Goal: Task Accomplishment & Management: Manage account settings

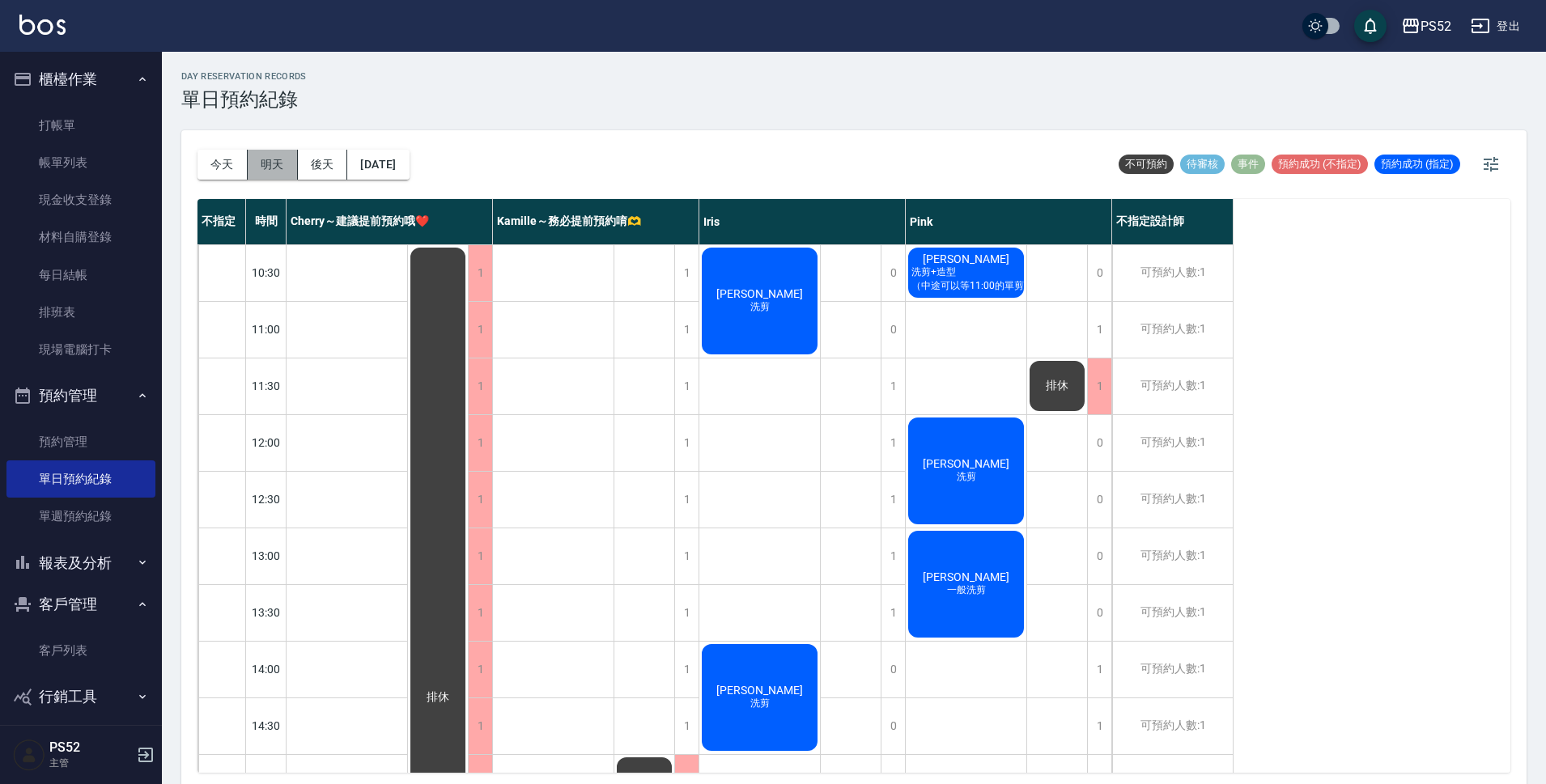
click at [256, 163] on button "明天" at bounding box center [273, 165] width 50 height 30
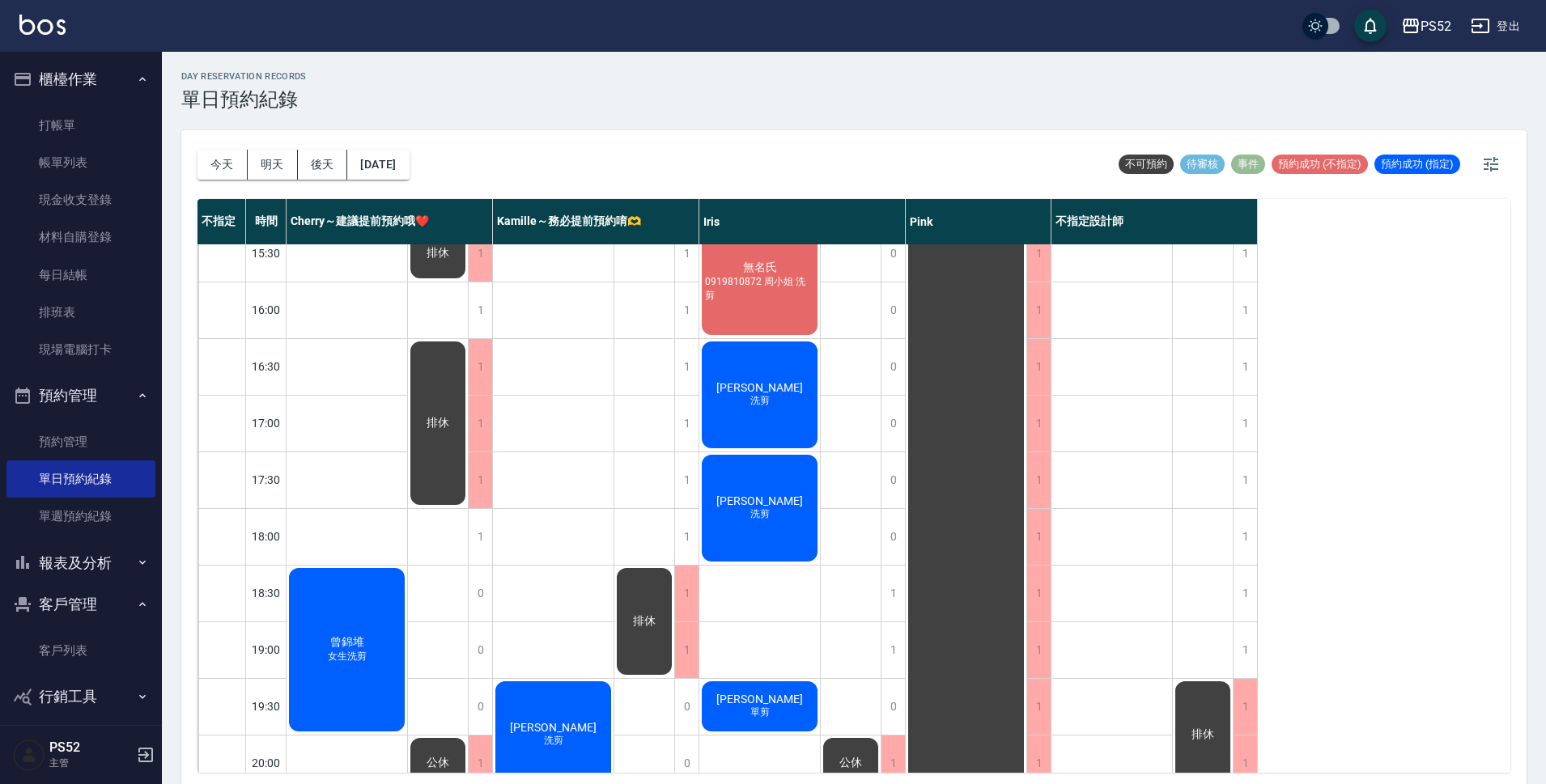
scroll to position [619, 0]
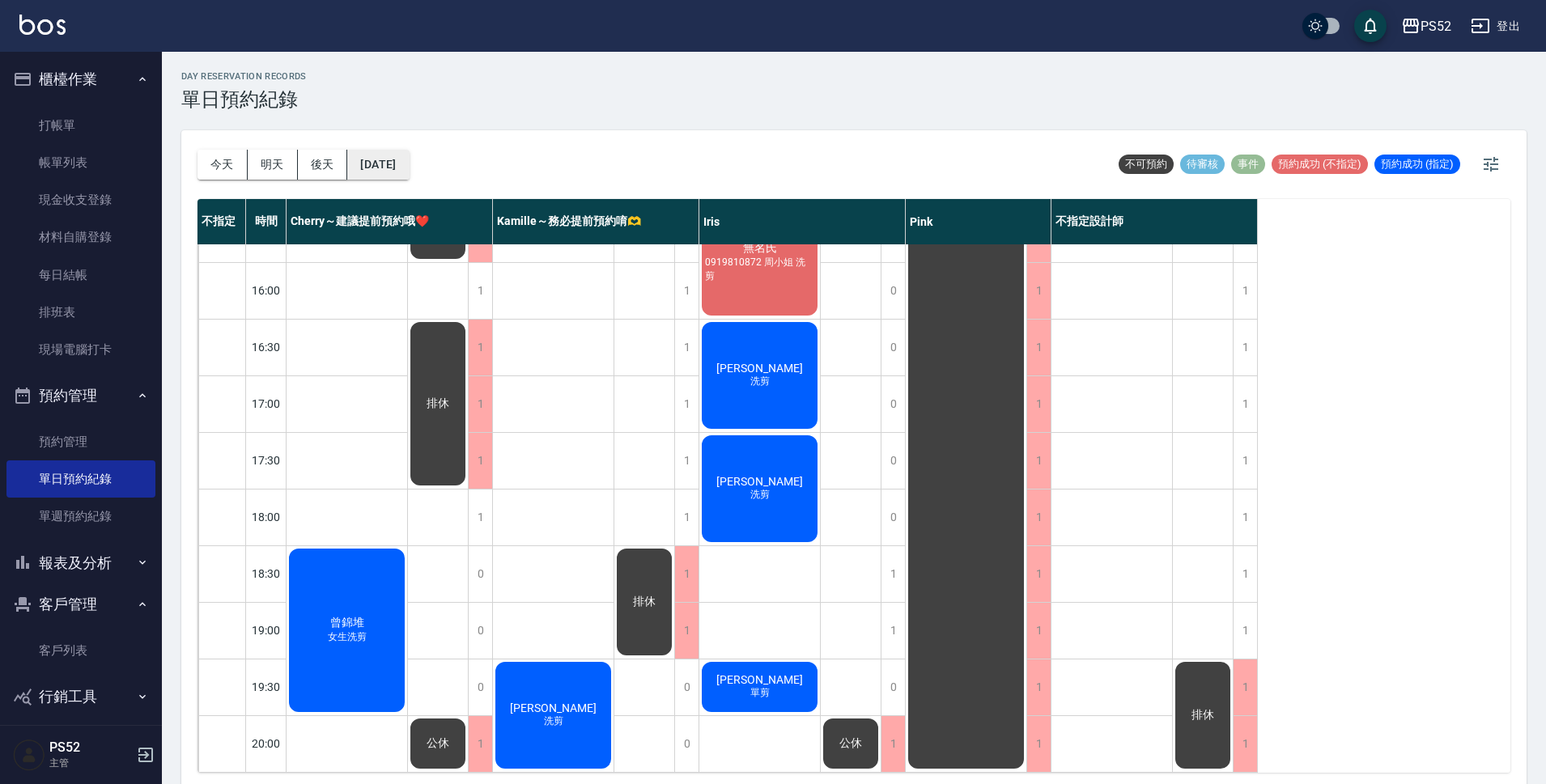
click at [390, 166] on button "2025/09/19" at bounding box center [377, 165] width 61 height 30
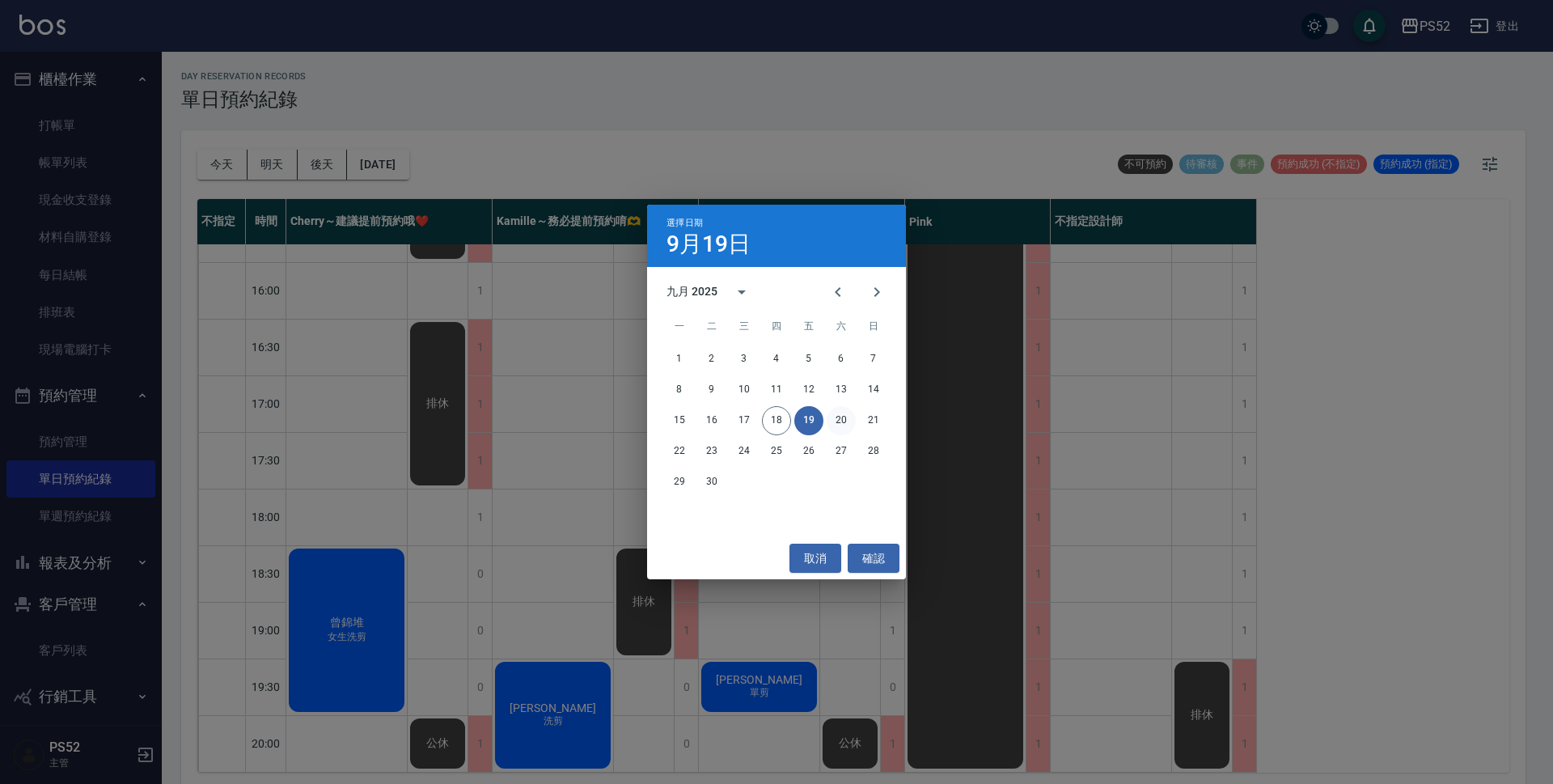
click at [844, 418] on button "20" at bounding box center [841, 421] width 29 height 29
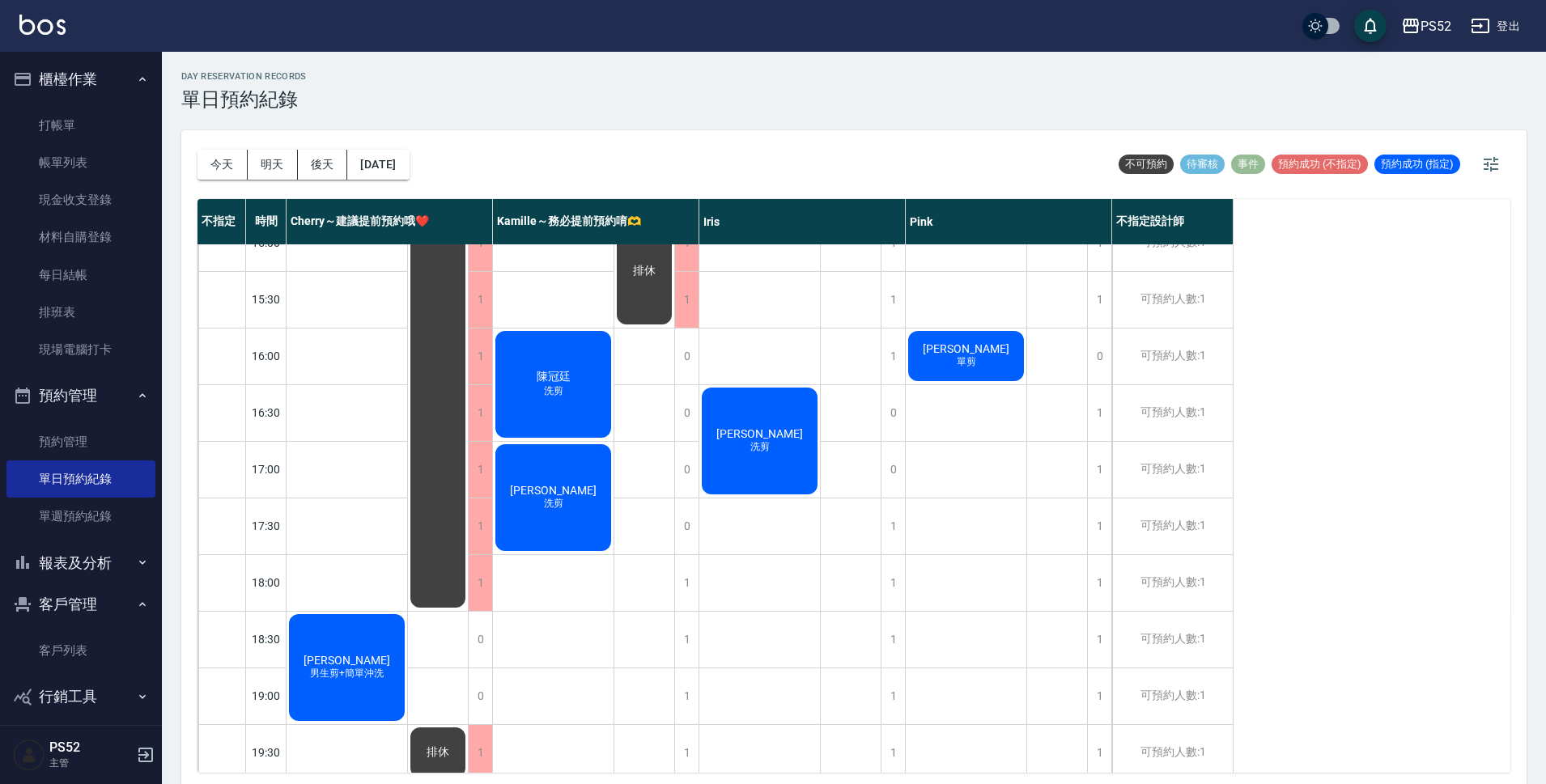
scroll to position [619, 0]
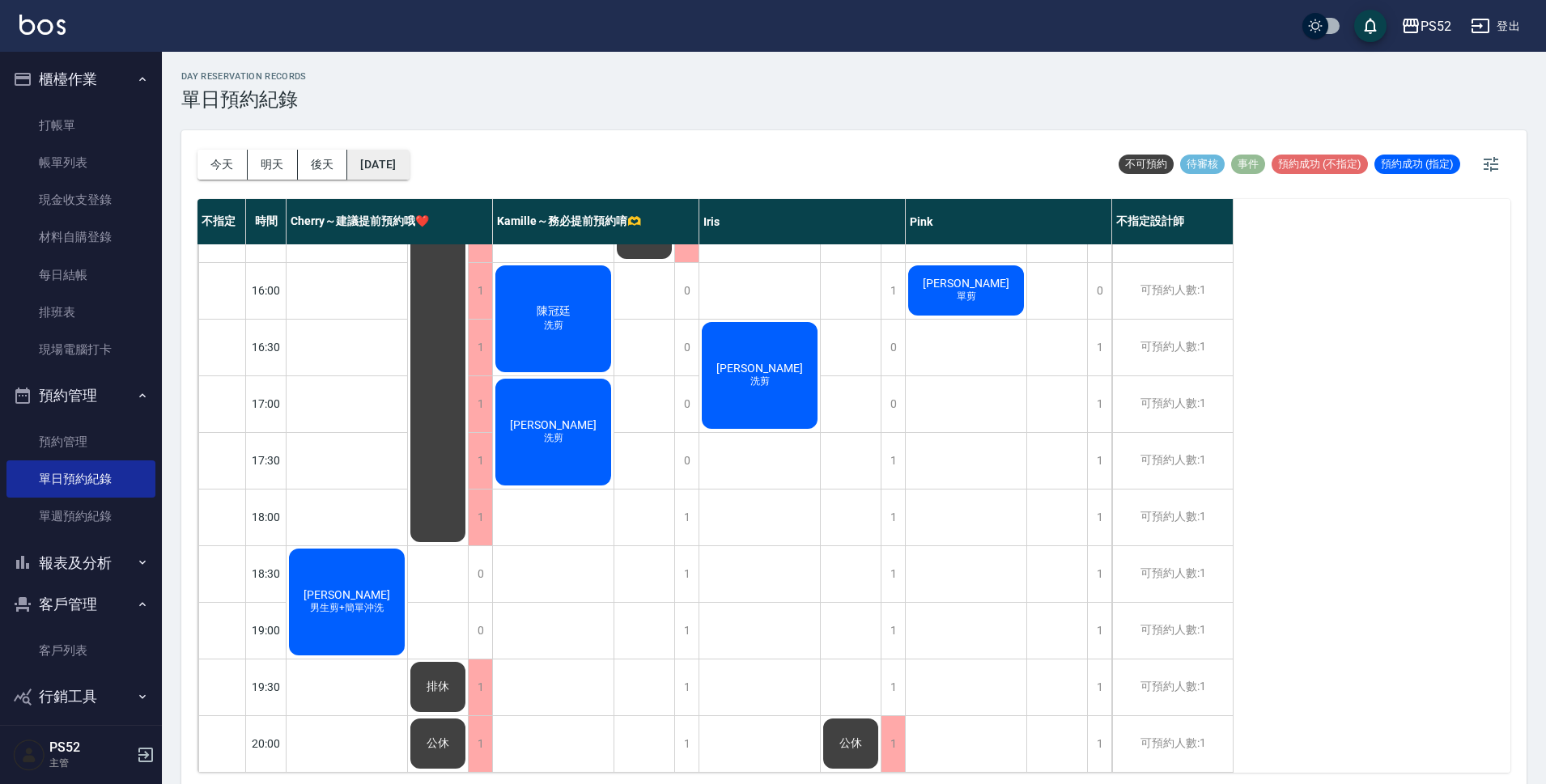
click at [409, 167] on button "2025/09/20" at bounding box center [377, 165] width 61 height 30
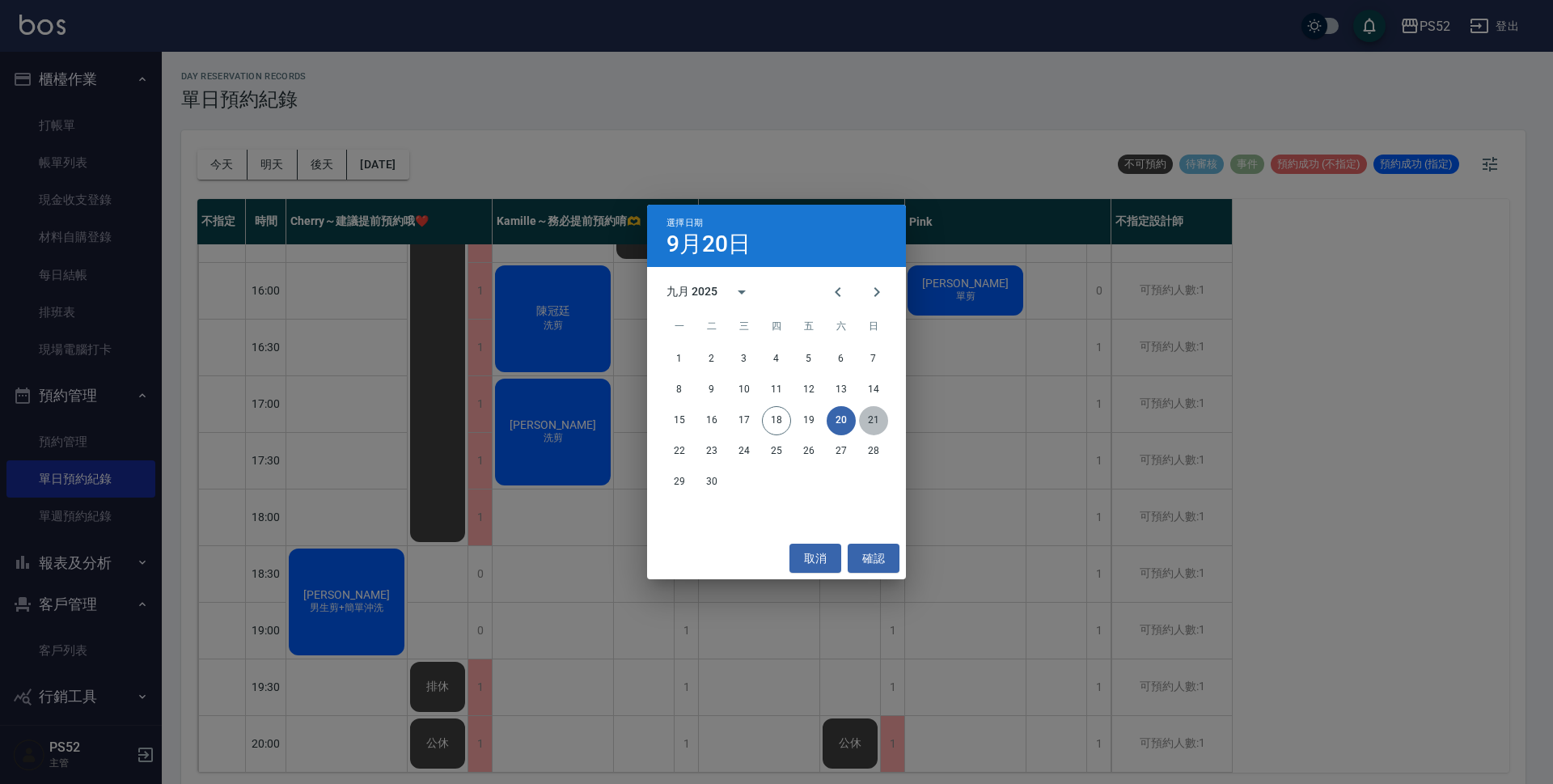
click at [861, 418] on button "21" at bounding box center [873, 421] width 29 height 29
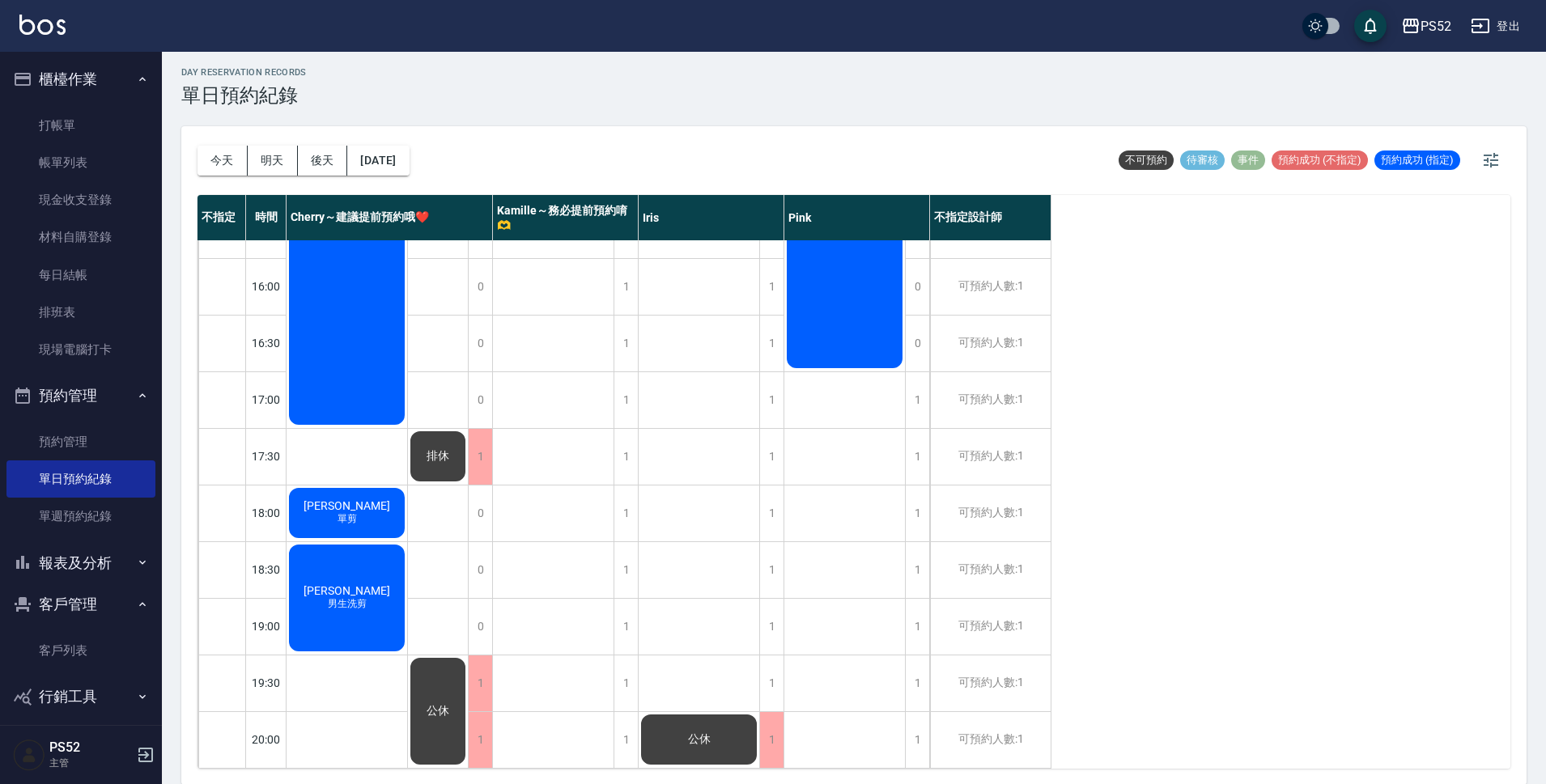
scroll to position [5, 0]
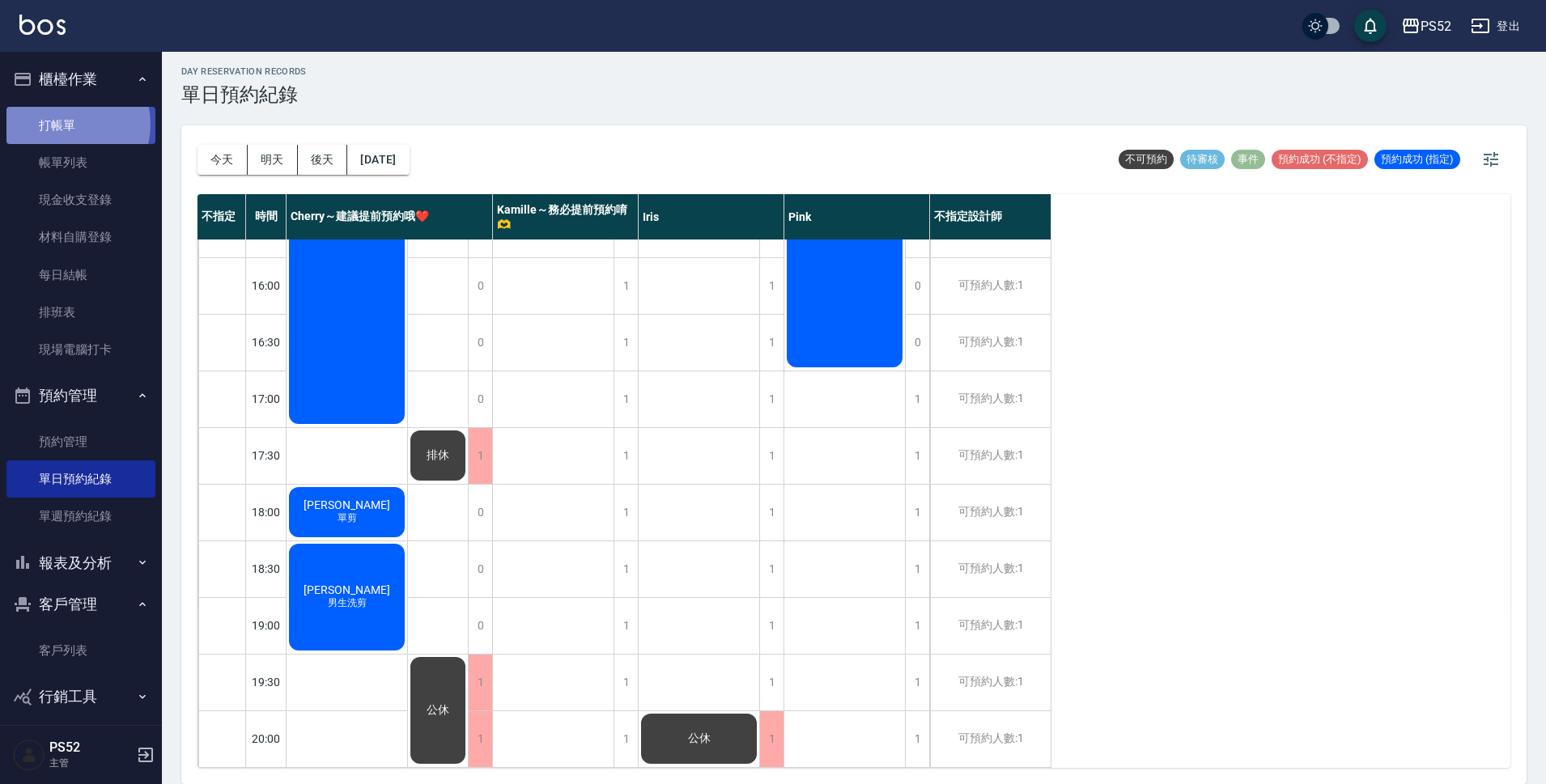
click at [71, 125] on link "打帳單" at bounding box center [81, 125] width 149 height 37
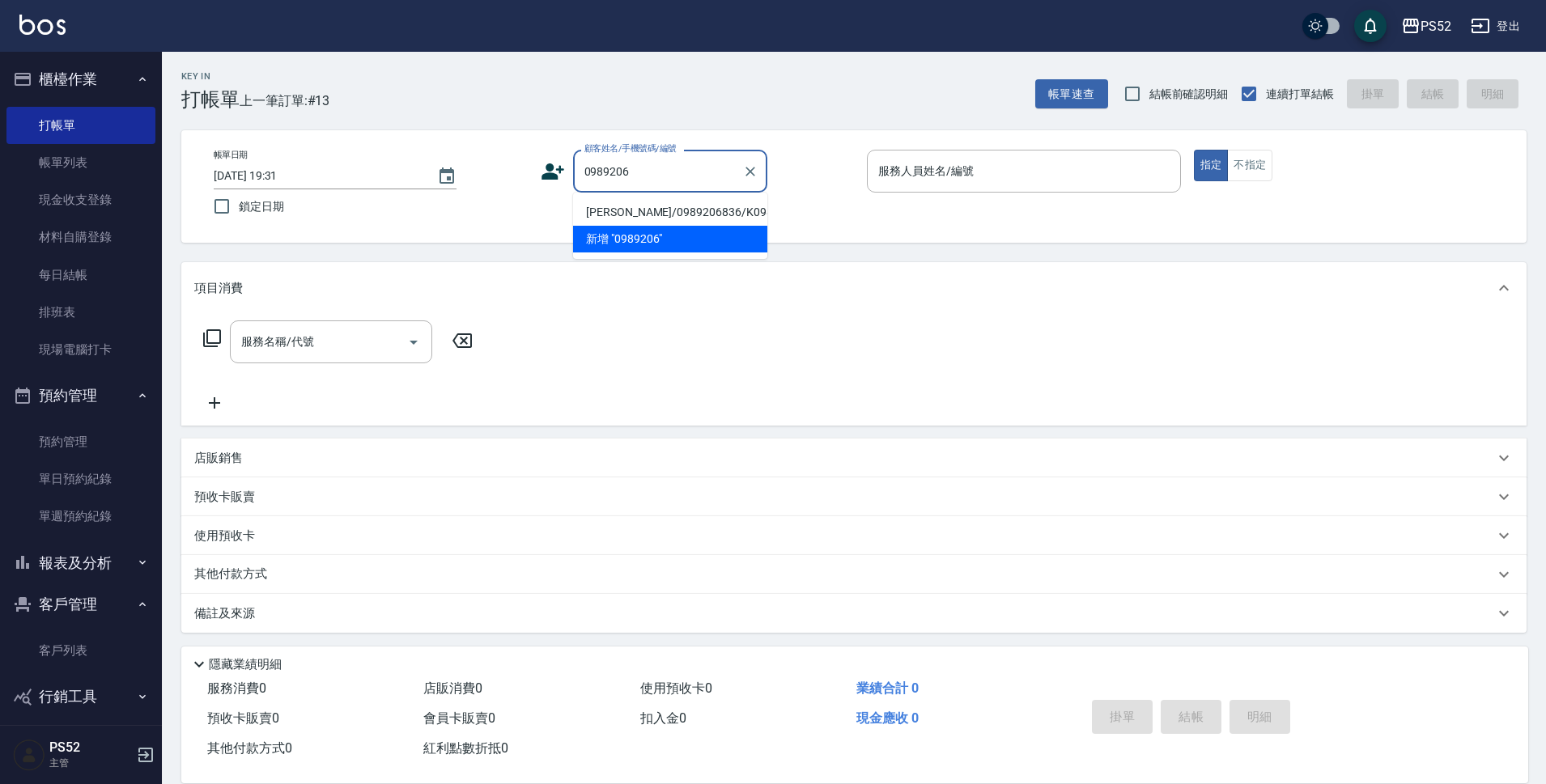
click at [655, 201] on ul "廖文玲/0989206836/K0983857743 新增 "0989206"" at bounding box center [669, 225] width 194 height 66
click at [656, 226] on li "廖文玲/0989206836/K0983857743" at bounding box center [669, 212] width 194 height 27
type input "廖文玲/0989206836/K0983857743"
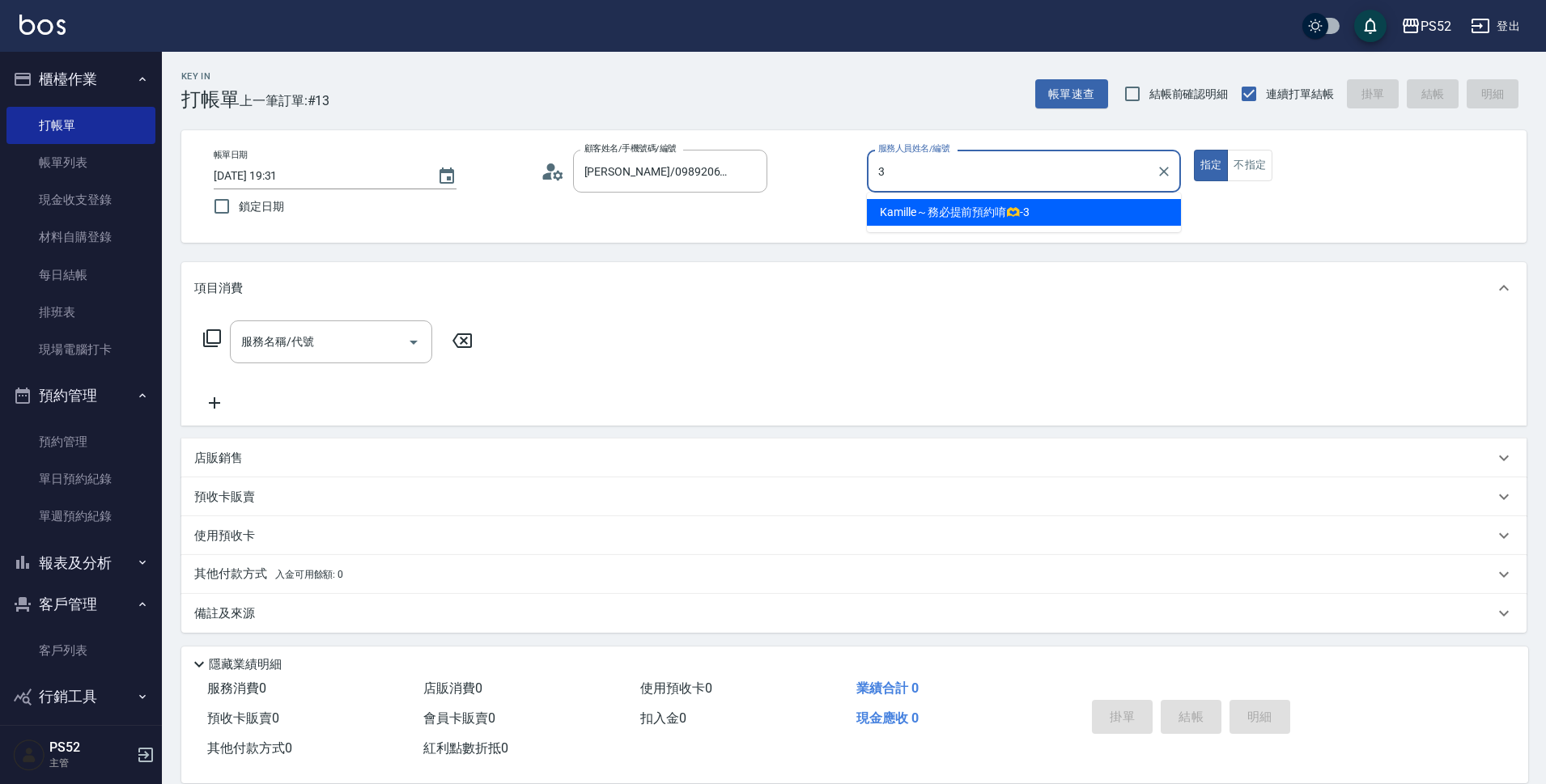
type input "3"
type button "true"
type input "Kamille～務必提前預約唷🫶-3"
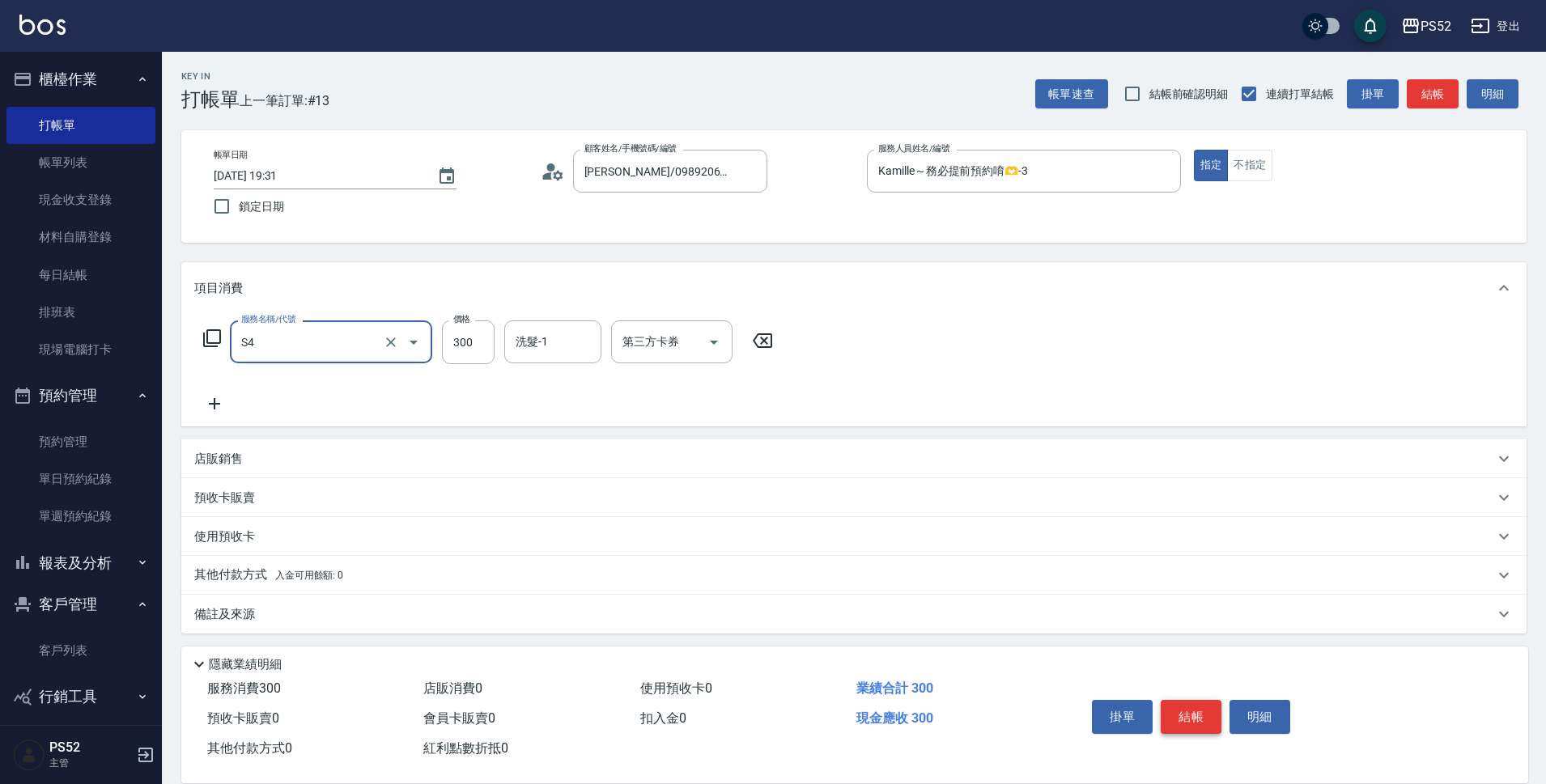
type input "洗髮300元(S4)"
click at [1183, 700] on button "結帳" at bounding box center [1191, 717] width 60 height 34
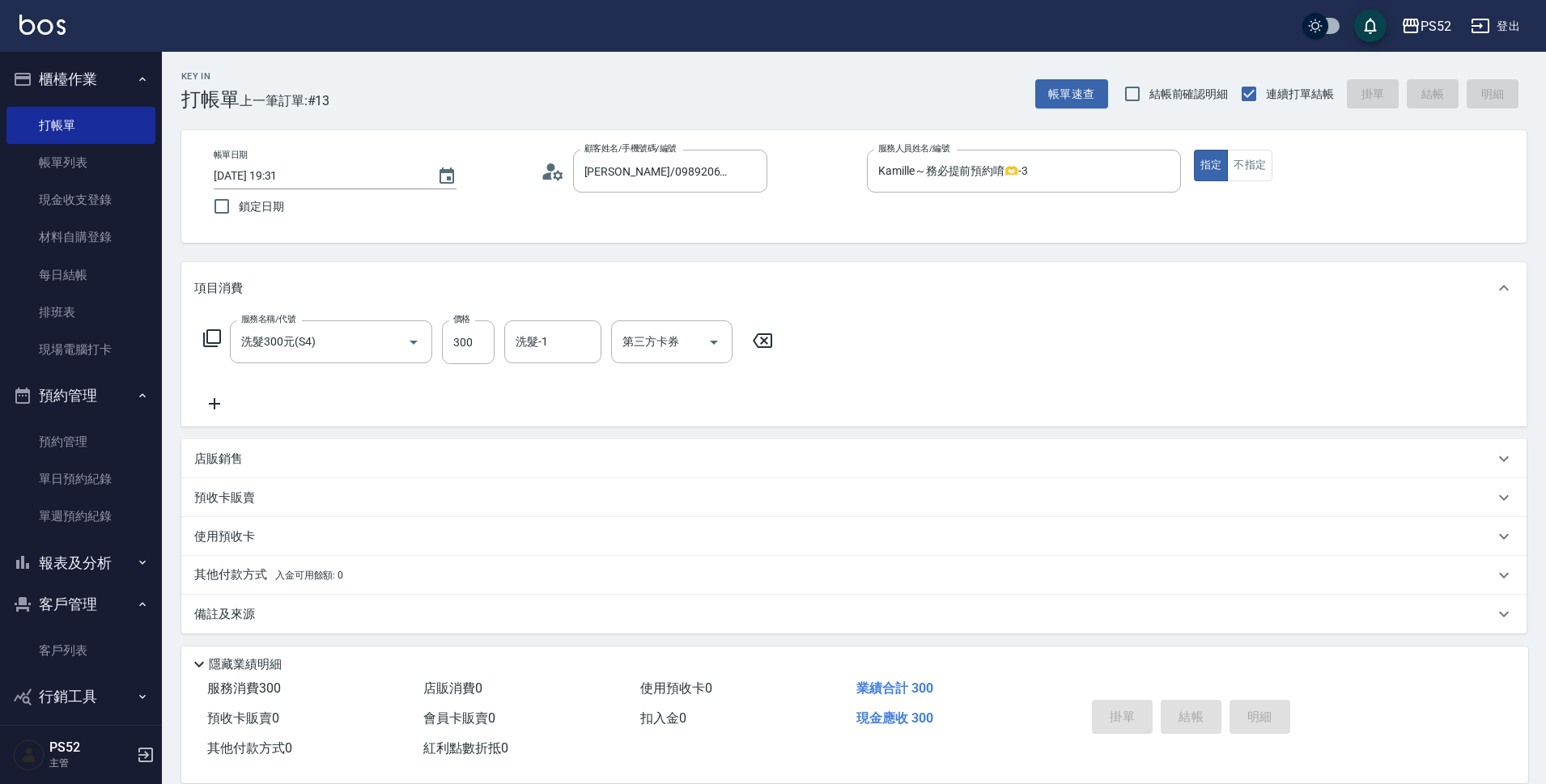
type input "2025/09/18 19:33"
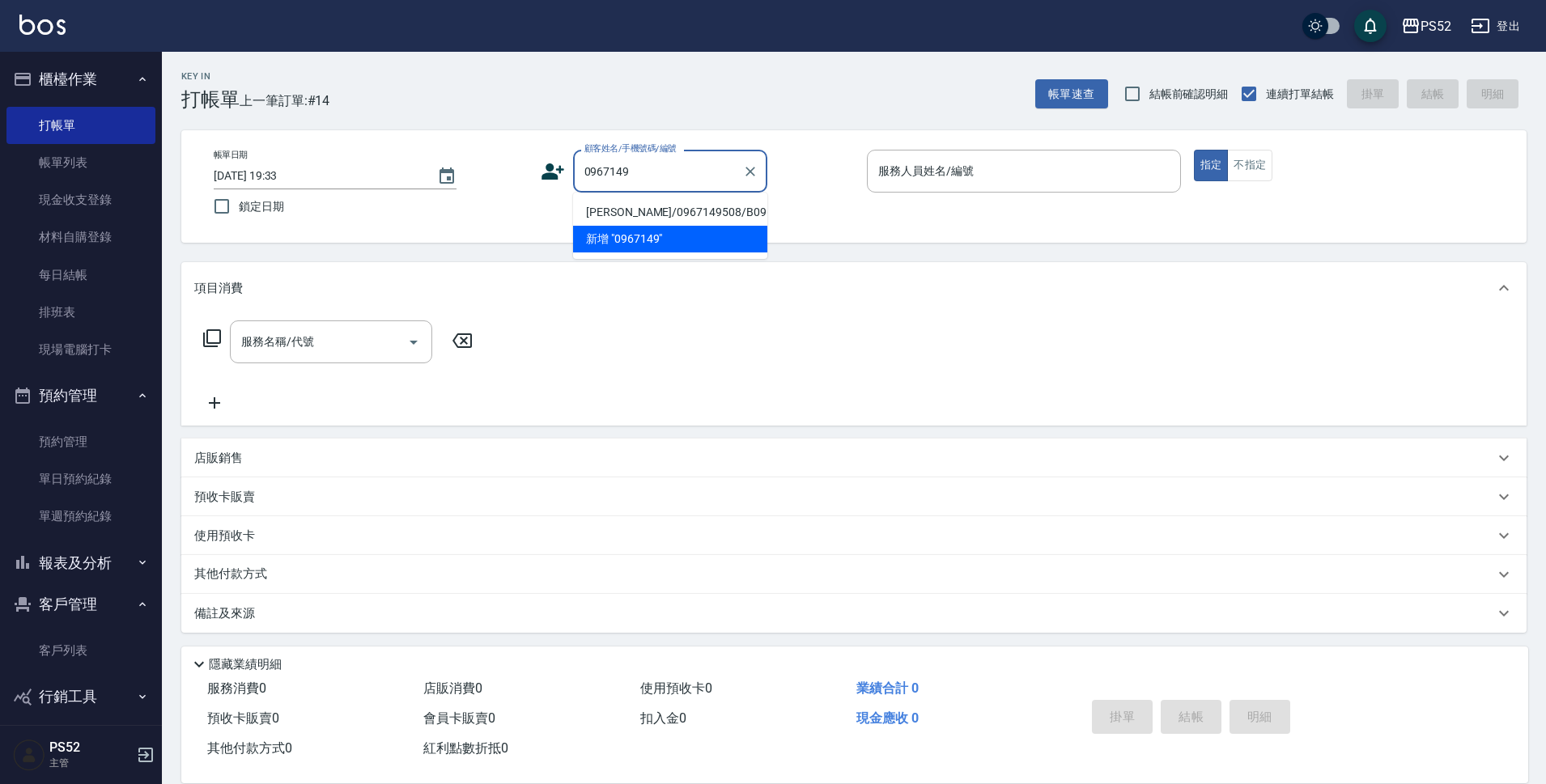
click at [675, 217] on li "謝承恩/0967149508/B0967149508" at bounding box center [669, 212] width 194 height 27
type input "謝承恩/0967149508/B0967149508"
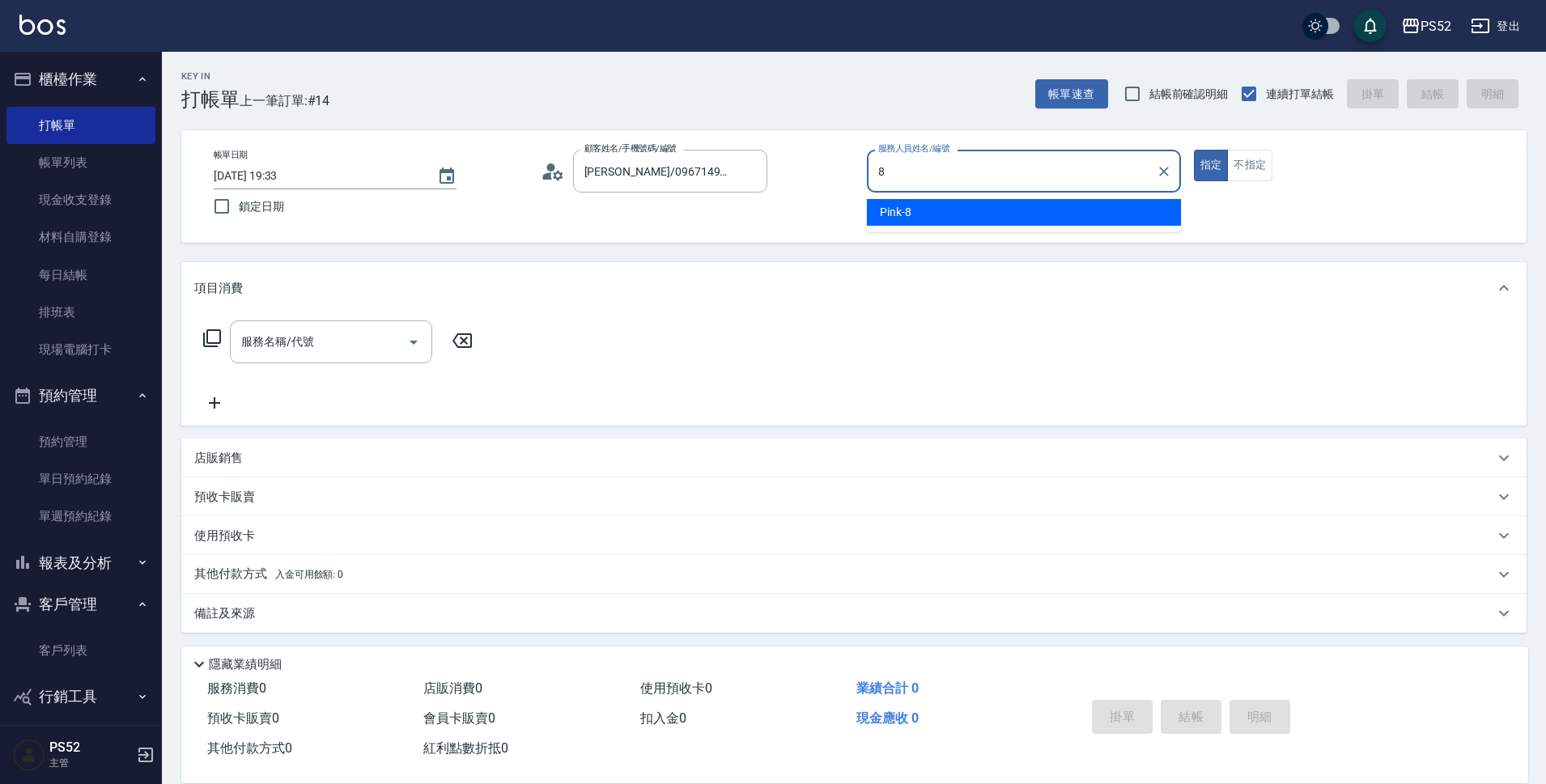
type input "Pink-8"
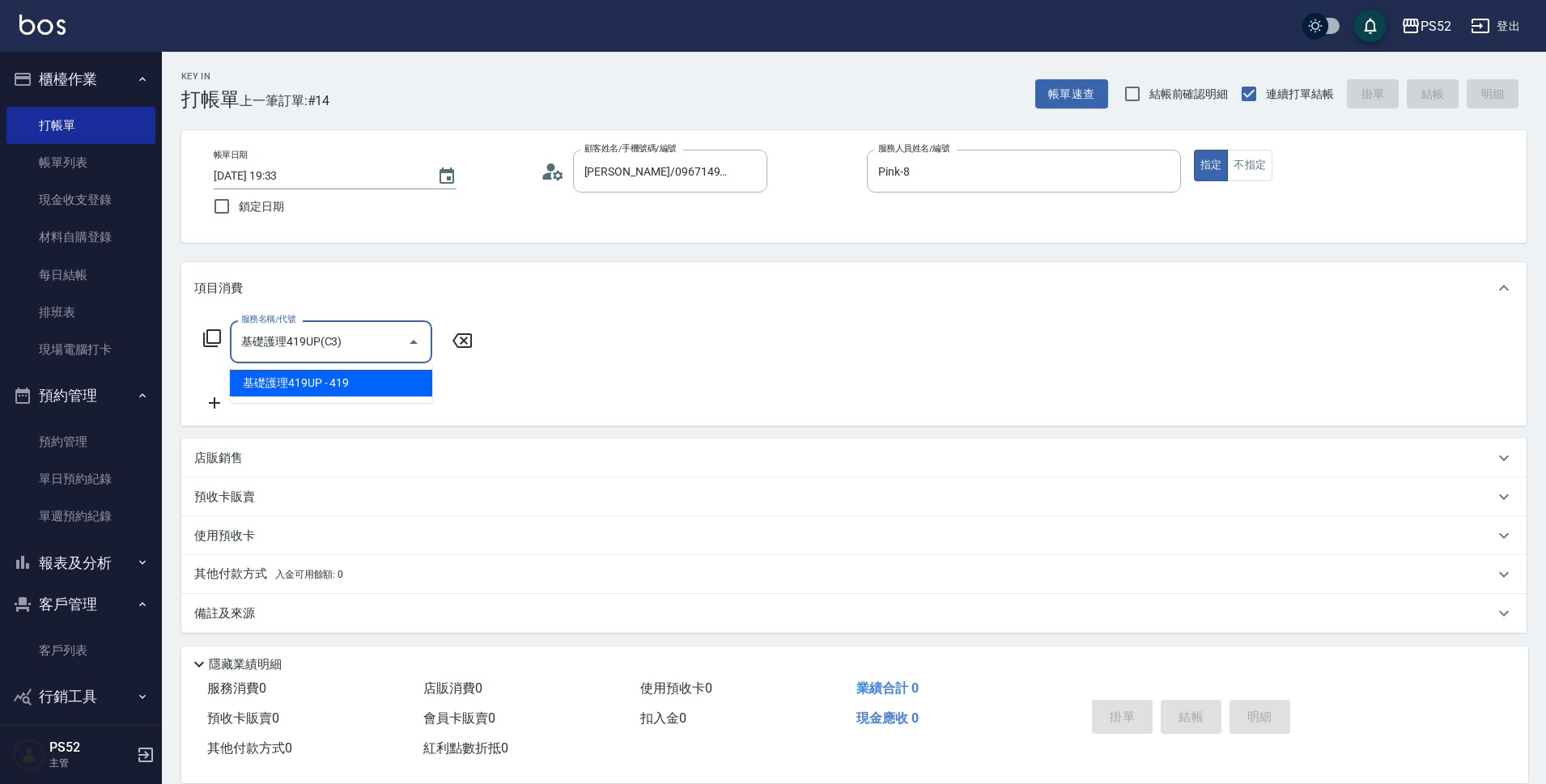
type input "基礎護理419UP(C3)"
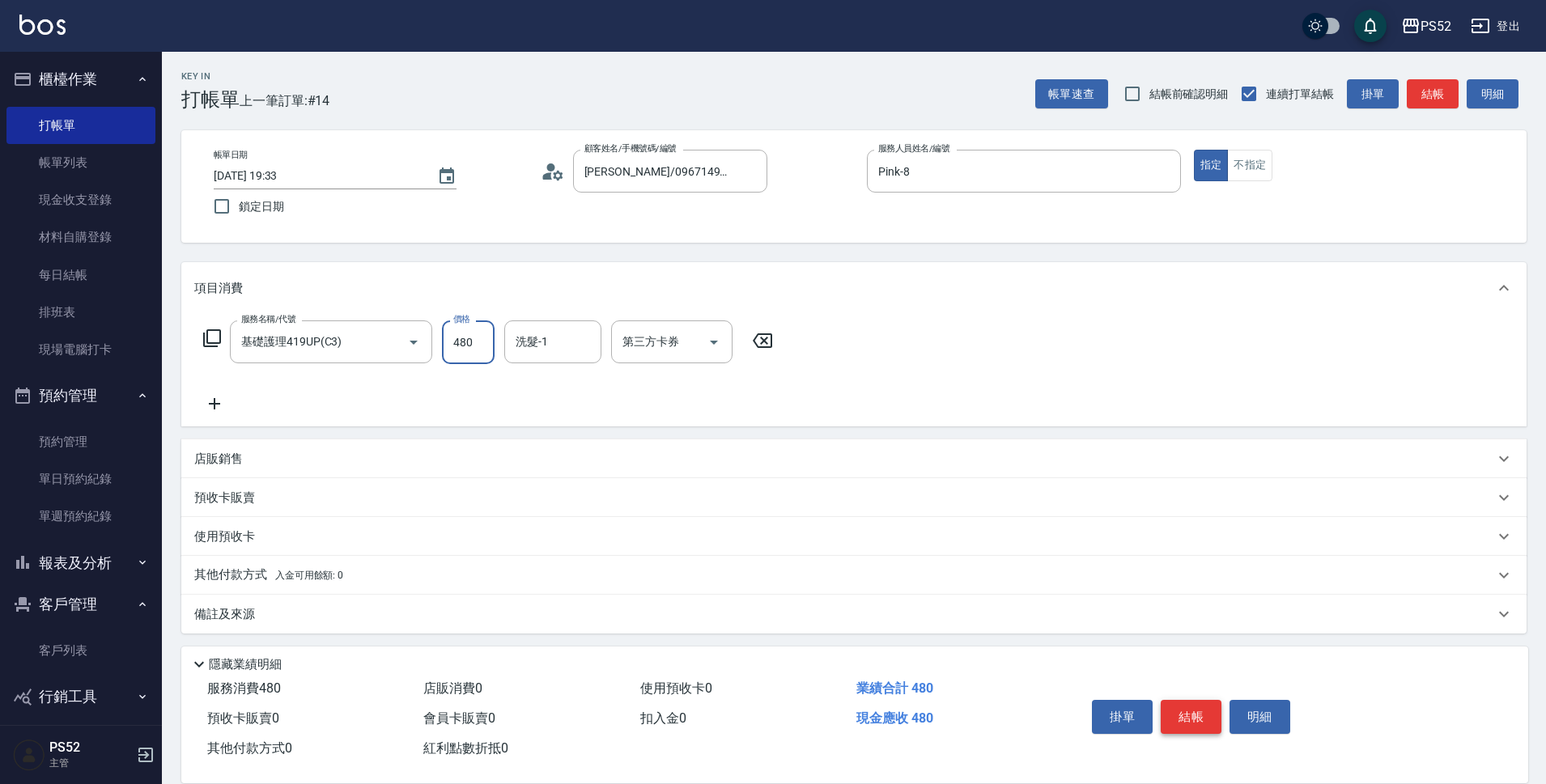
type input "480"
click at [1185, 713] on button "結帳" at bounding box center [1191, 717] width 60 height 34
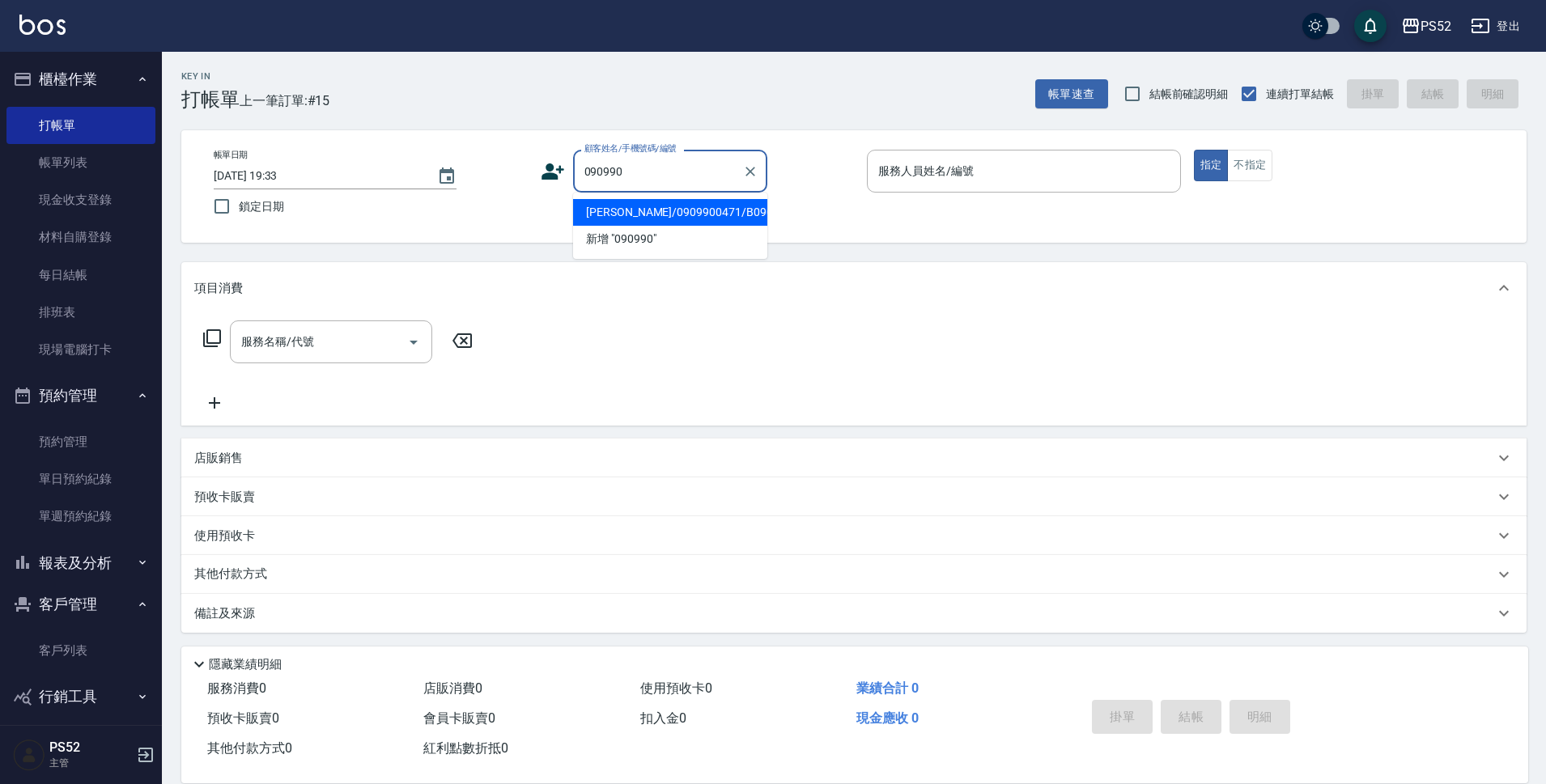
click at [664, 226] on li "陳念佐/0909900471/B0909900471" at bounding box center [669, 212] width 194 height 27
type input "陳念佐/0909900471/B0909900471"
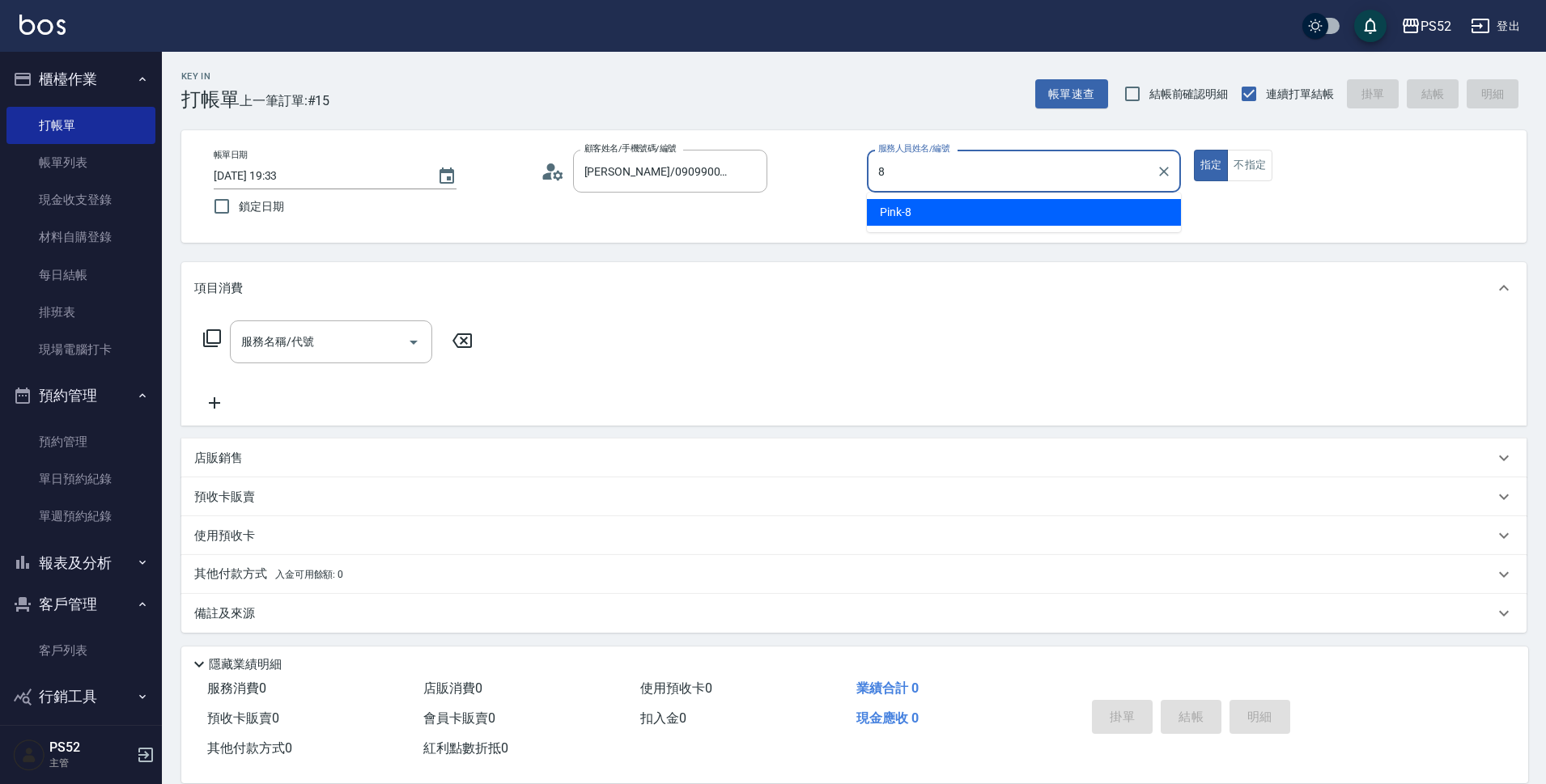
type input "Pink-8"
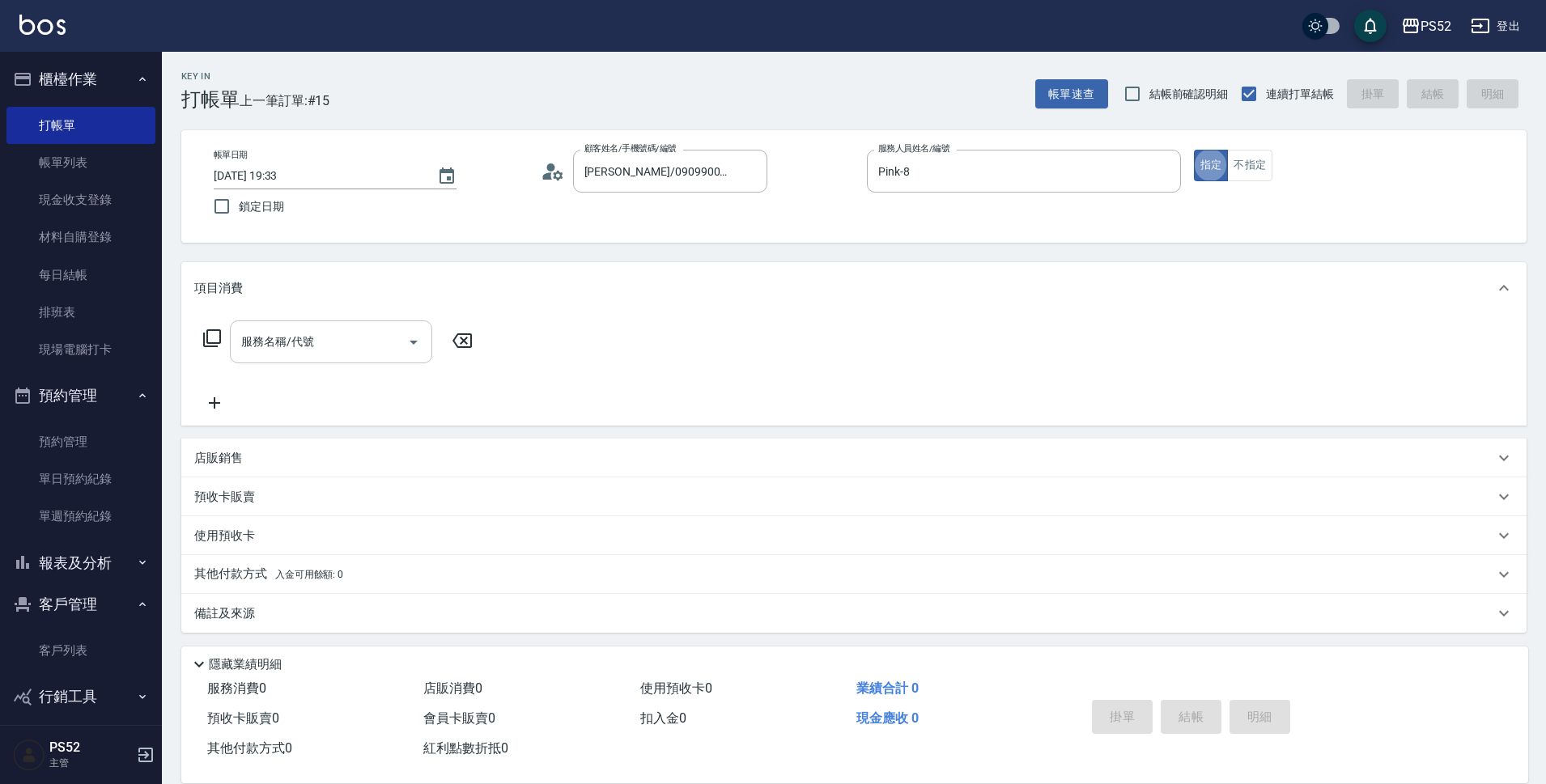
click at [371, 338] on input "服務名稱/代號" at bounding box center [318, 342] width 164 height 29
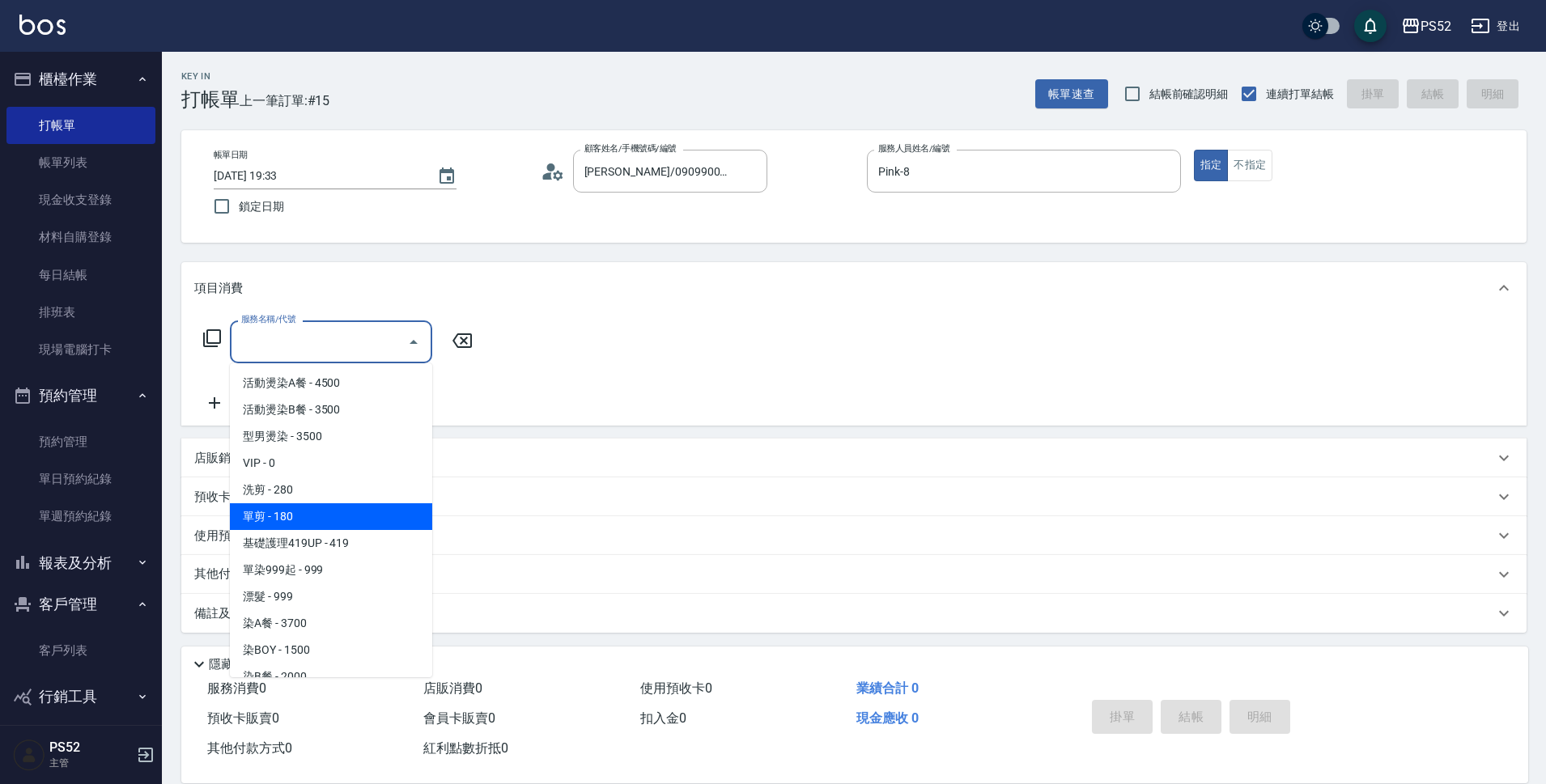
click at [375, 521] on span "單剪 - 180" at bounding box center [331, 516] width 202 height 27
type input "單剪(C2)"
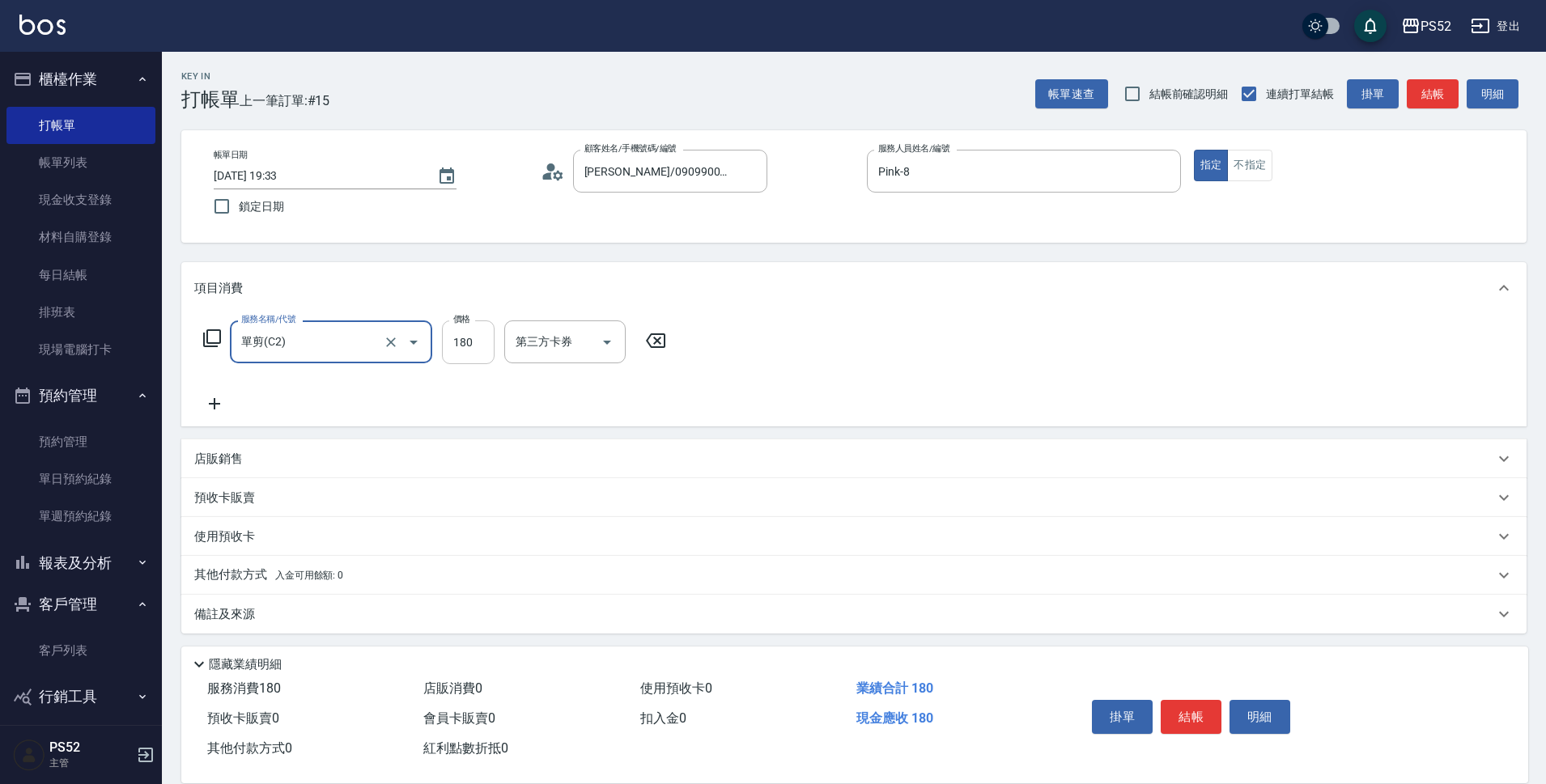
click at [470, 343] on input "180" at bounding box center [468, 342] width 53 height 44
type input "270"
click at [1211, 711] on button "結帳" at bounding box center [1191, 717] width 60 height 34
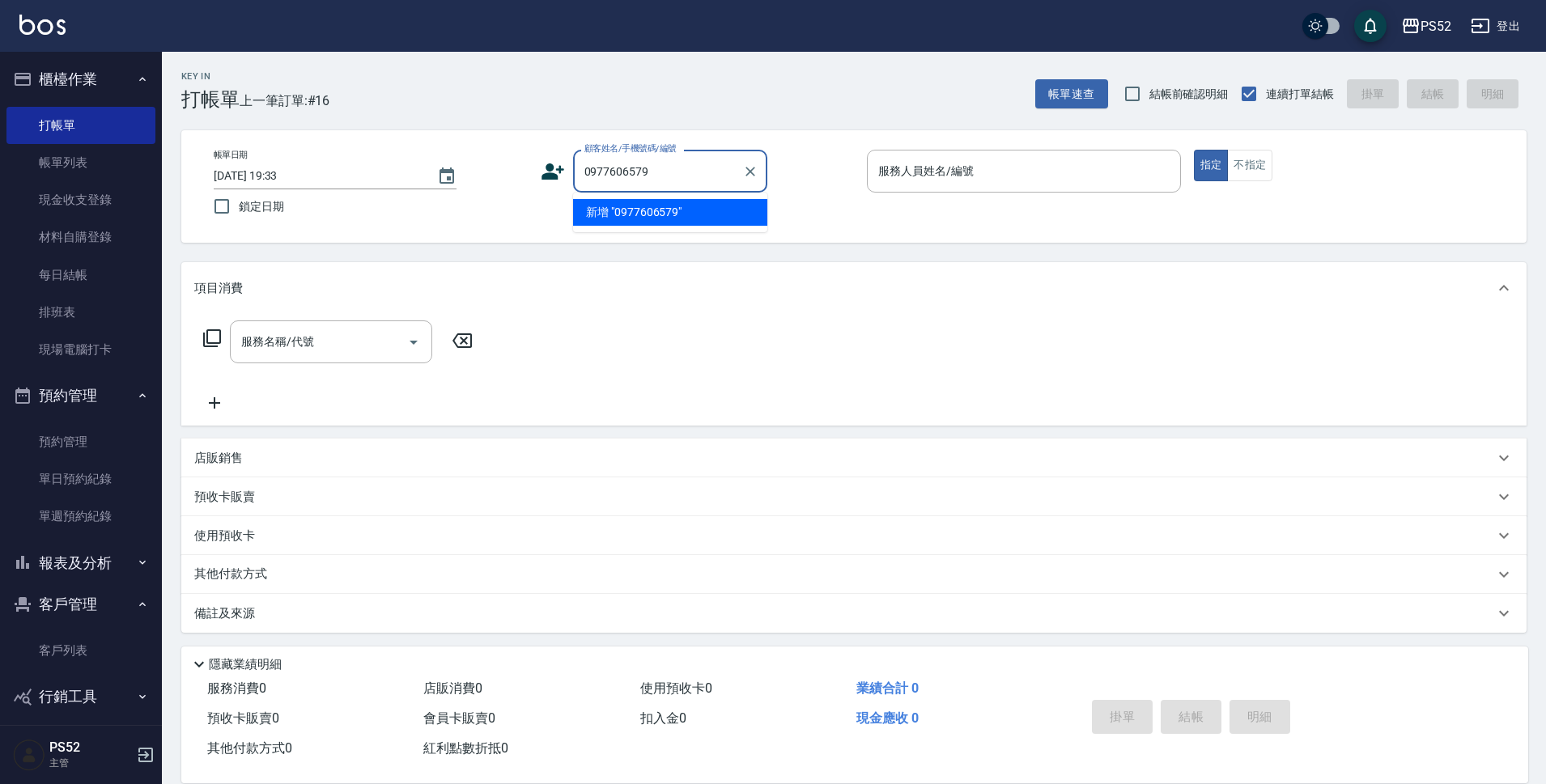
type input "0977606579"
click at [558, 170] on icon at bounding box center [553, 171] width 24 height 24
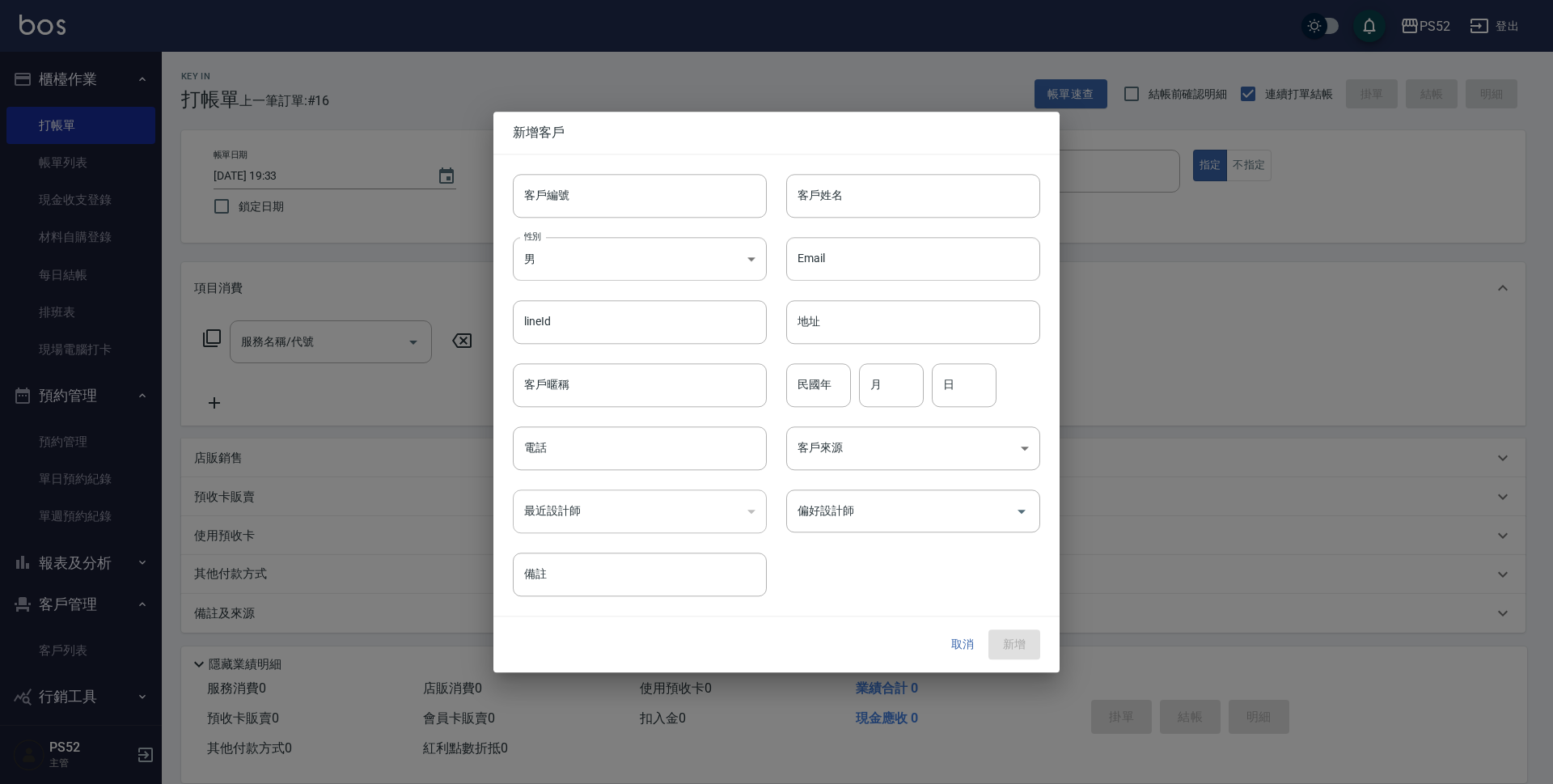
click at [601, 171] on div "客戶編號 客戶編號" at bounding box center [630, 186] width 274 height 63
click at [613, 194] on input "客戶編號" at bounding box center [640, 196] width 254 height 44
type input "C0977606579"
click at [714, 256] on body "PS52 登出 櫃檯作業 打帳單 帳單列表 現金收支登錄 材料自購登錄 每日結帳 排班表 現場電腦打卡 預約管理 預約管理 單日預約紀錄 單週預約紀錄 報表及…" at bounding box center [776, 394] width 1553 height 788
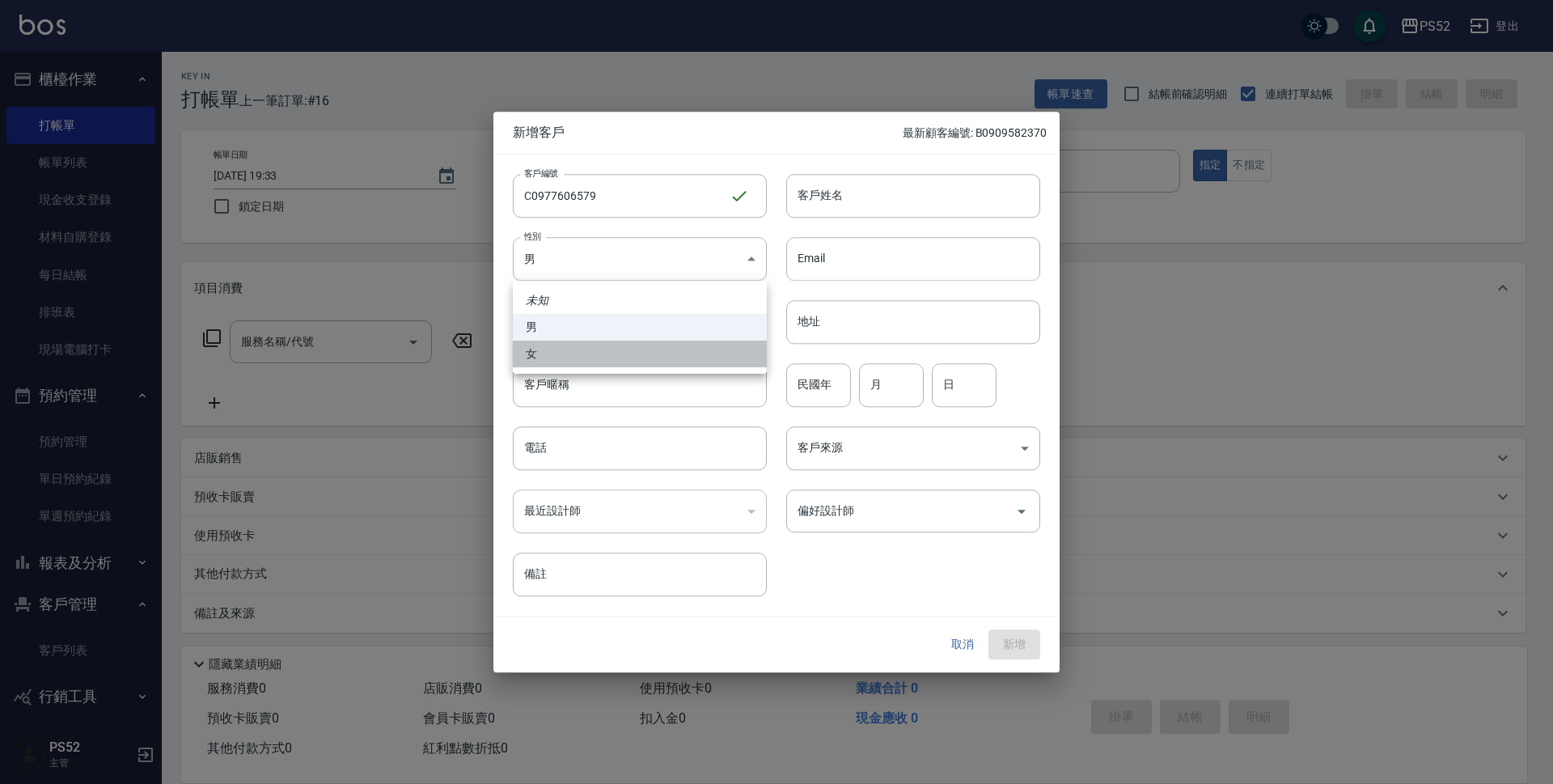
click at [595, 349] on li "女" at bounding box center [640, 354] width 254 height 27
type input "FEMALE"
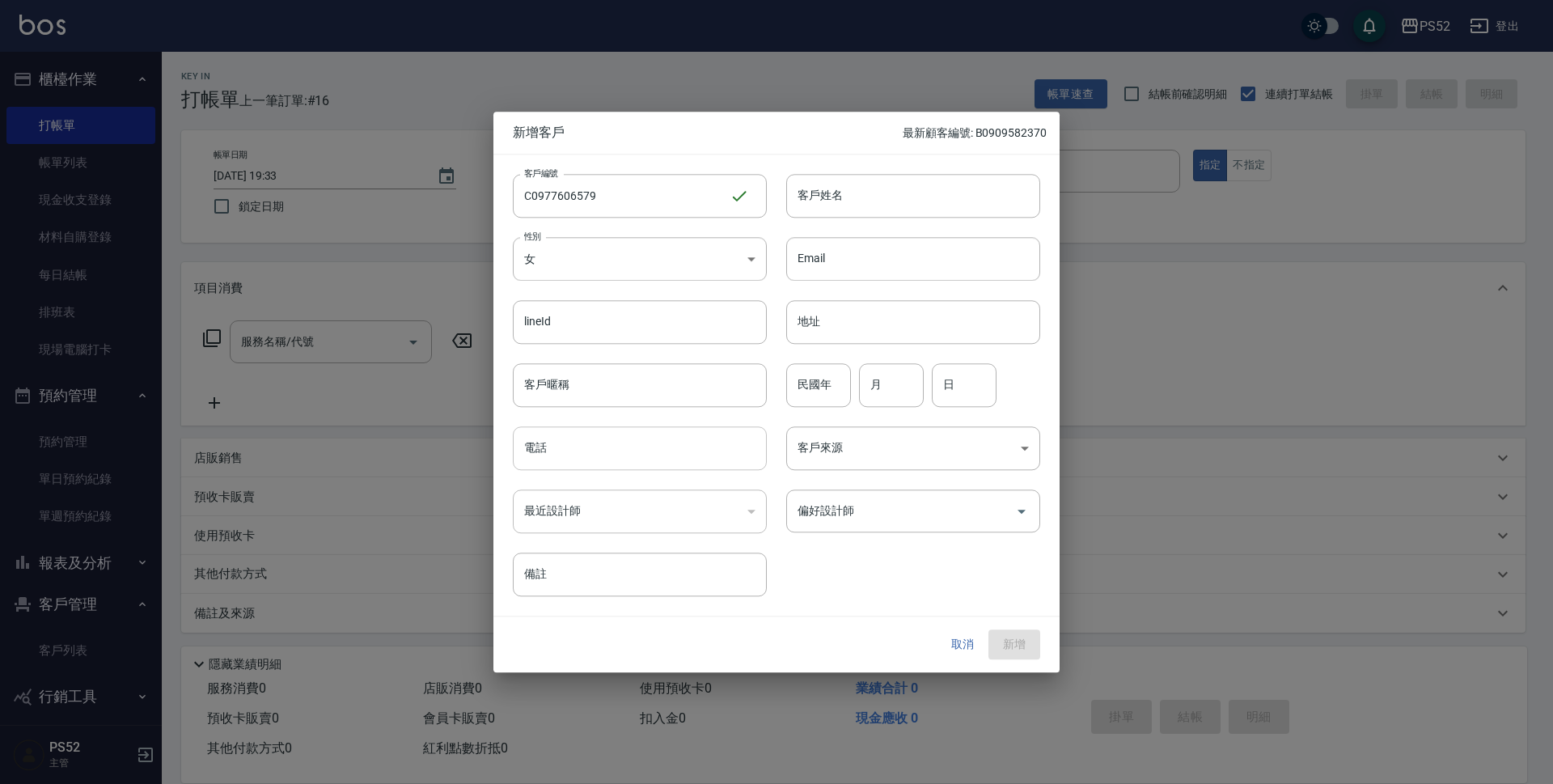
click at [577, 431] on input "電話" at bounding box center [640, 448] width 254 height 44
click at [576, 436] on input "電話" at bounding box center [640, 448] width 254 height 44
paste input "0977606579"
type input "0977606579"
click at [792, 383] on input "民國年" at bounding box center [818, 385] width 65 height 44
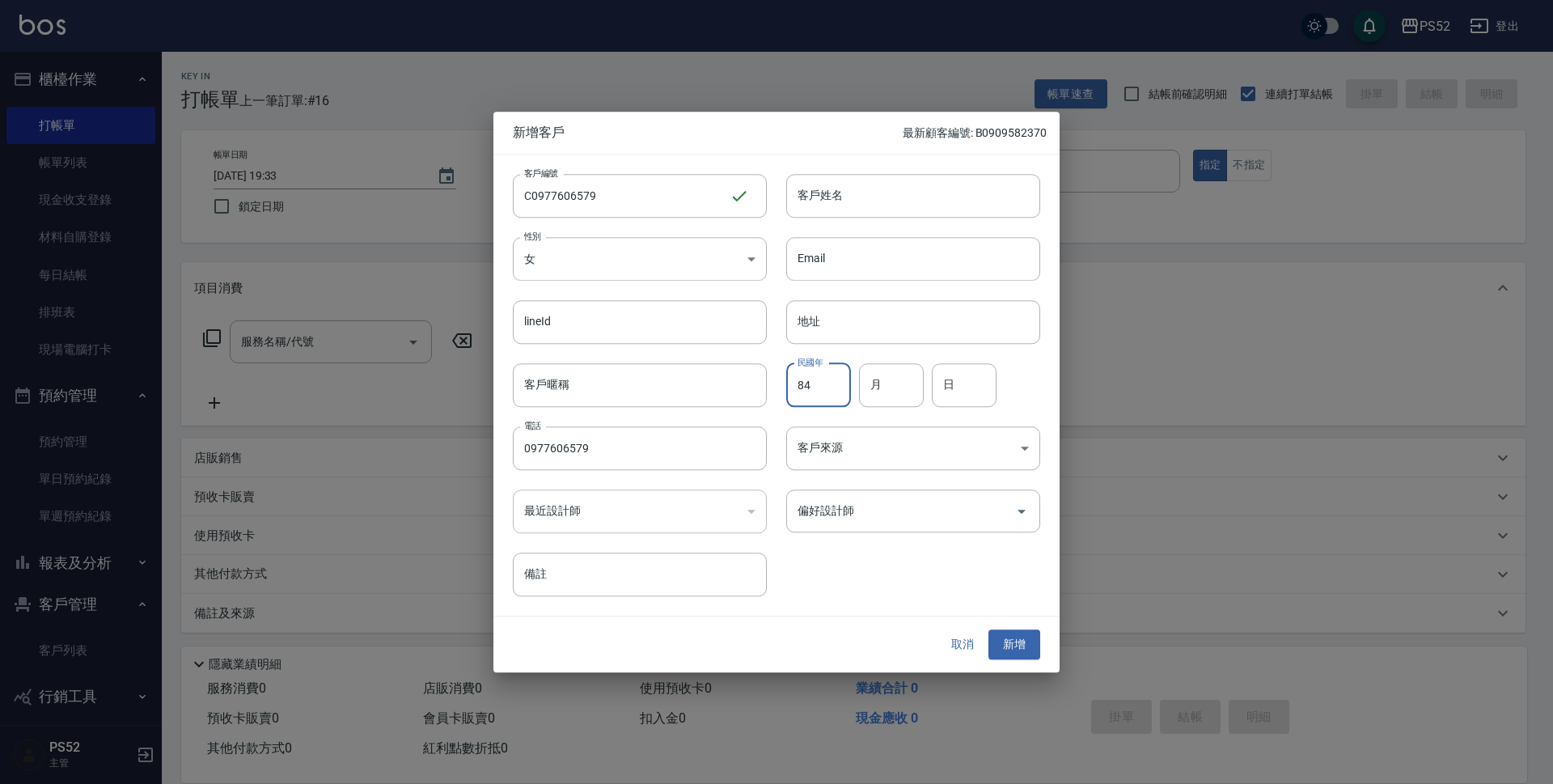
type input "84"
type input "6"
type input "8"
click at [993, 207] on input "客戶姓名" at bounding box center [913, 196] width 254 height 44
type input "湯雅娟"
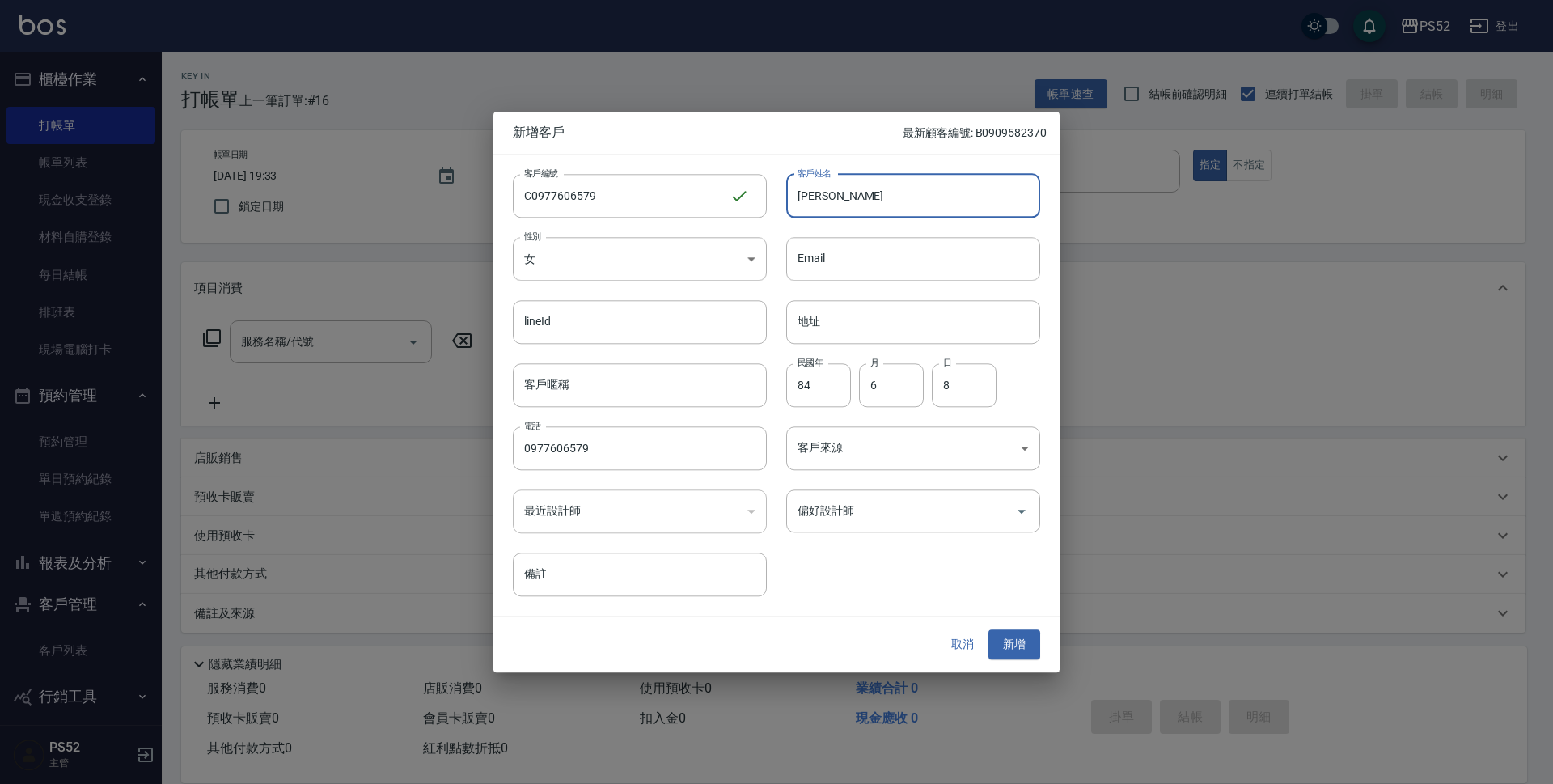
click at [997, 647] on button "新增" at bounding box center [1015, 645] width 52 height 30
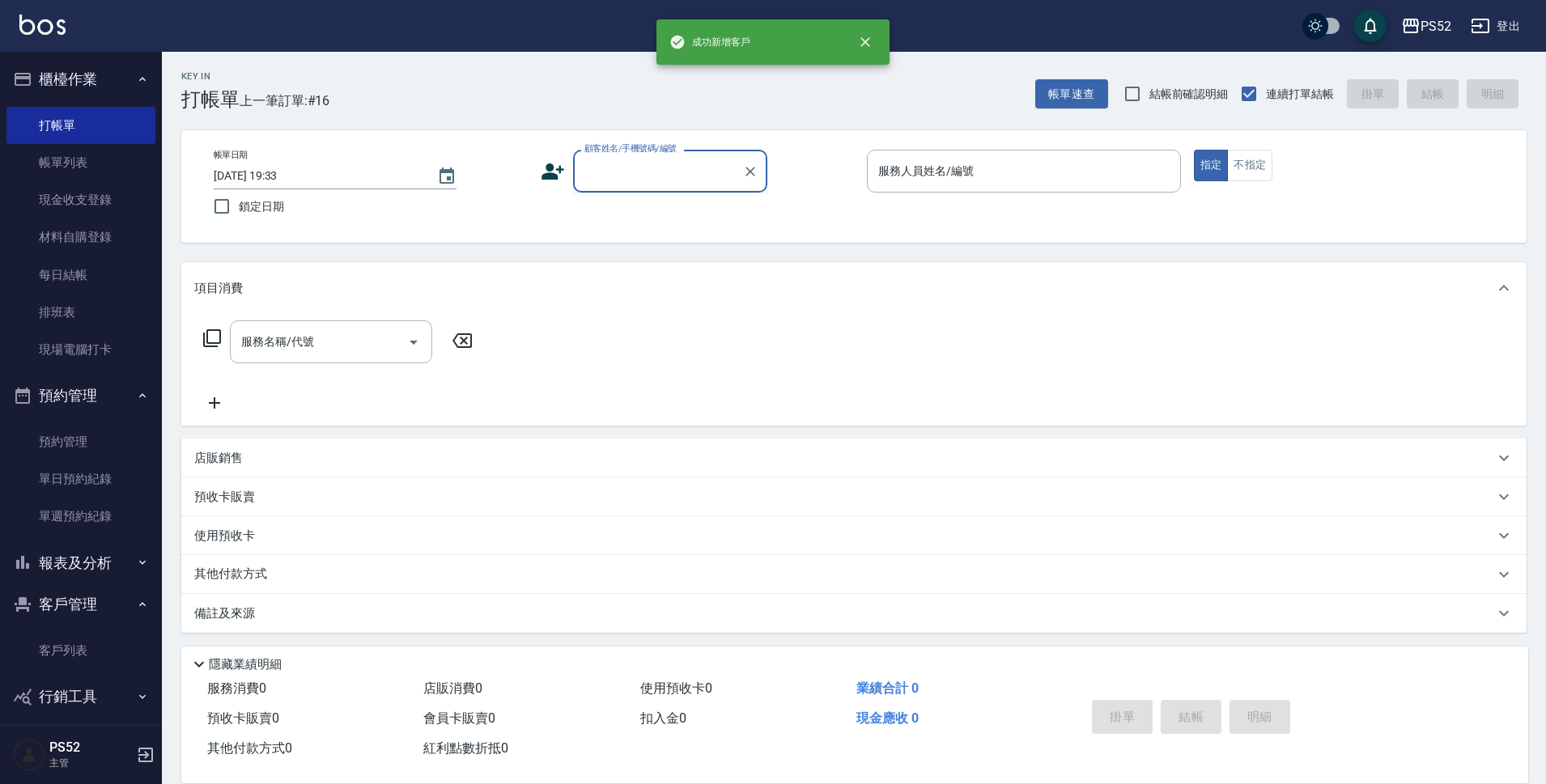
click at [682, 172] on input "顧客姓名/手機號碼/編號" at bounding box center [658, 171] width 155 height 29
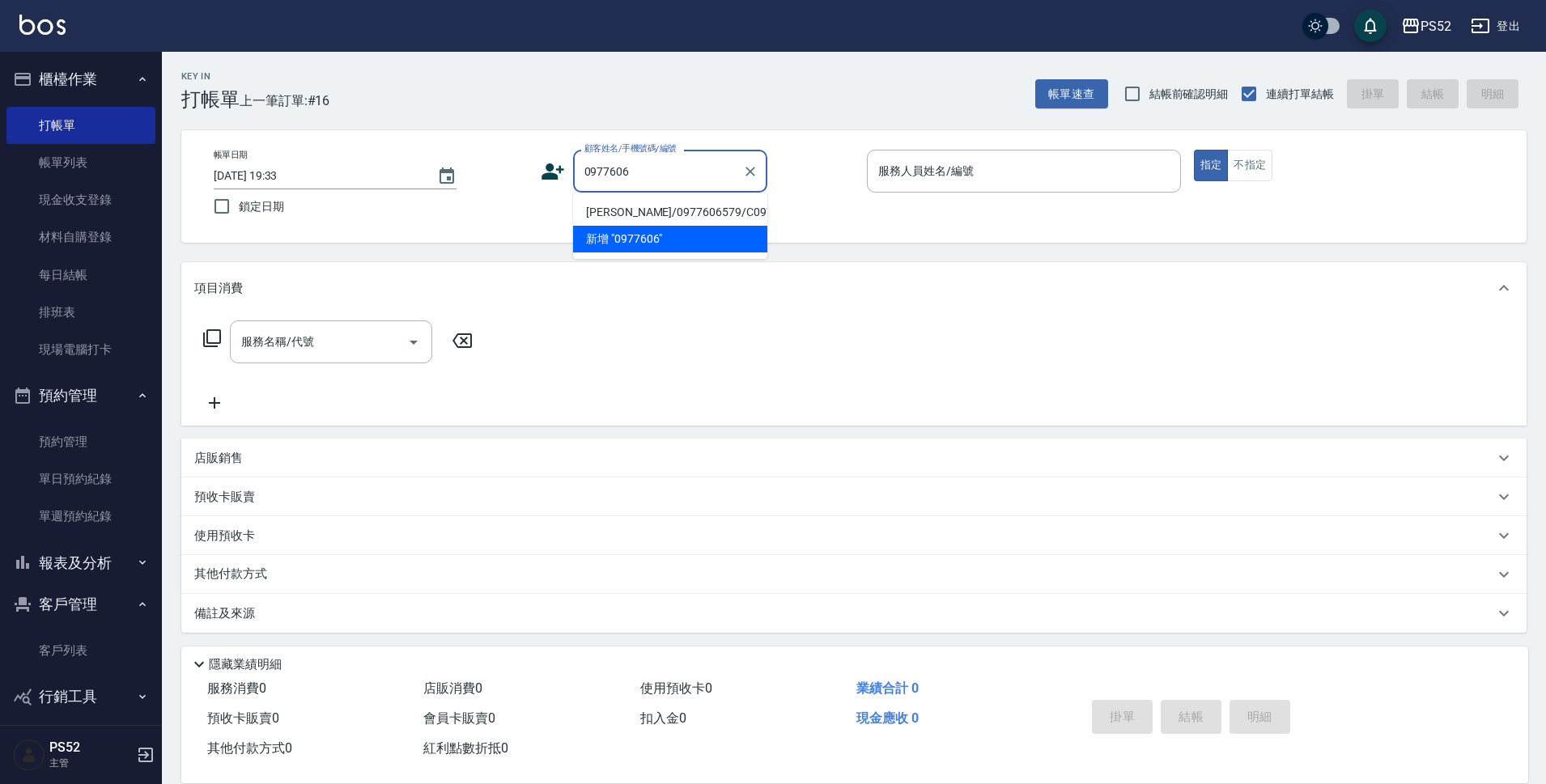
click at [613, 215] on li "湯雅娟/0977606579/C0977606579" at bounding box center [669, 212] width 194 height 27
type input "湯雅娟/0977606579/C0977606579"
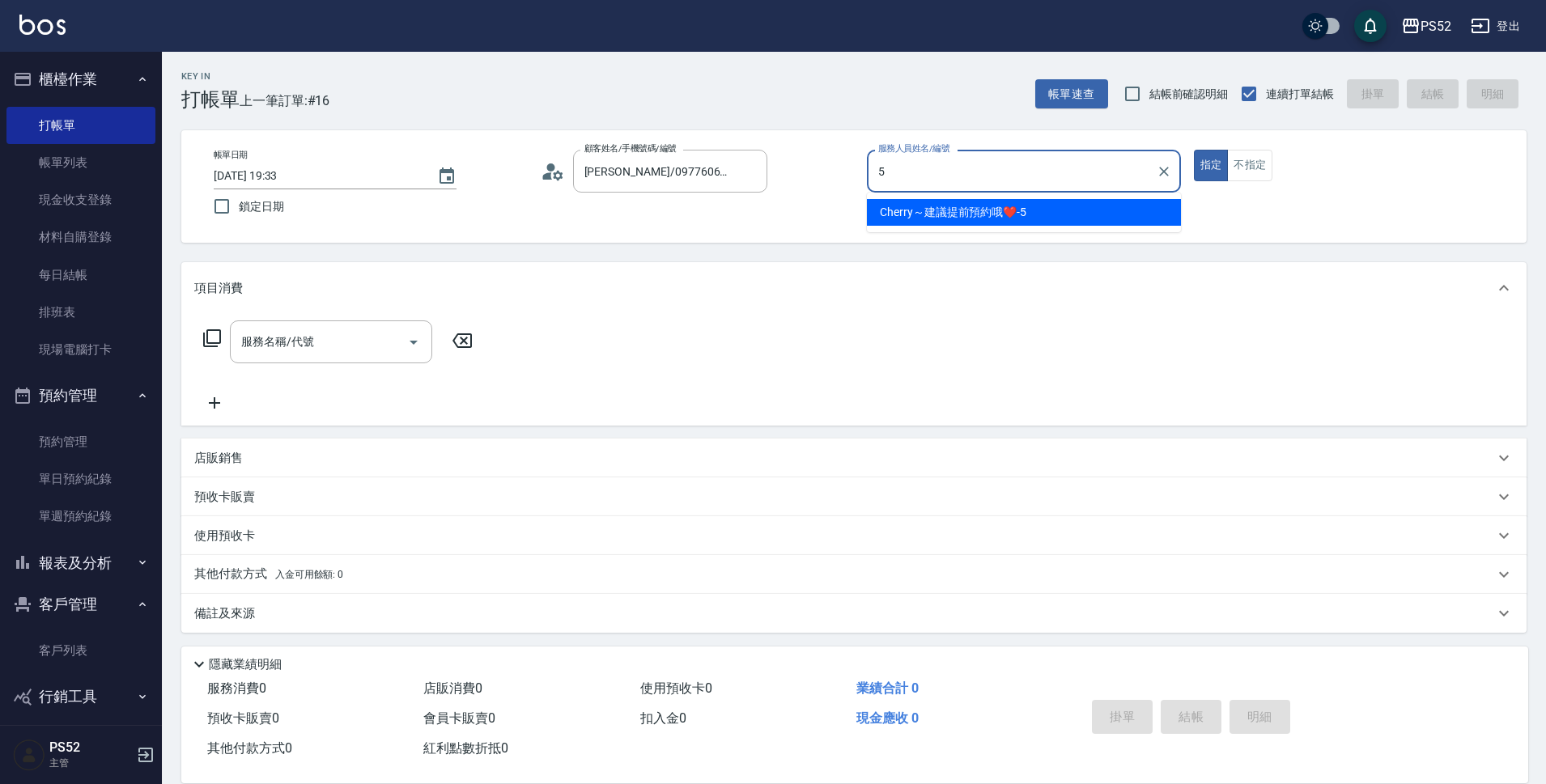
type input "Cherry～建議提前預約哦❤️-5"
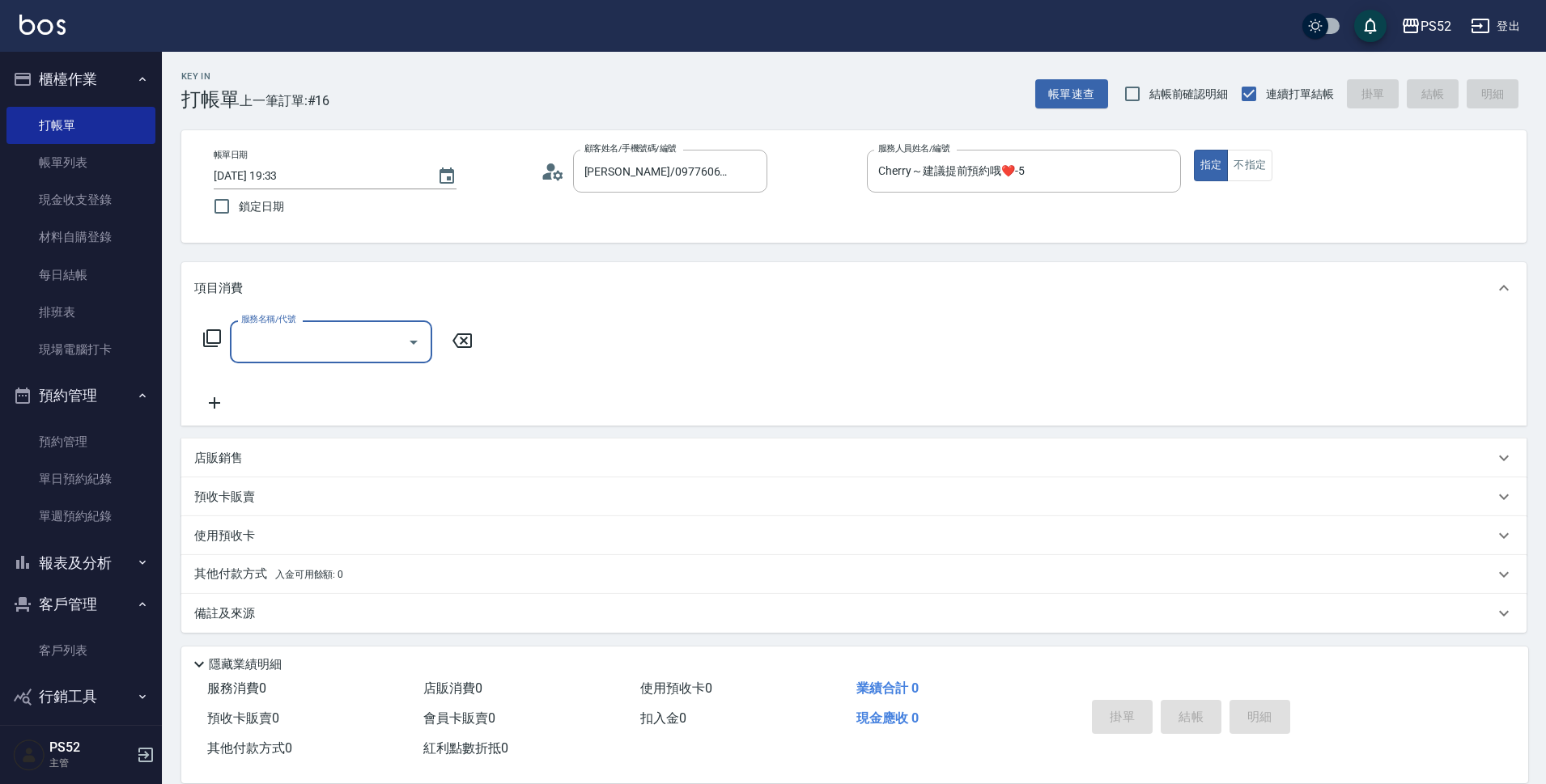
click at [364, 348] on input "服務名稱/代號" at bounding box center [318, 342] width 164 height 29
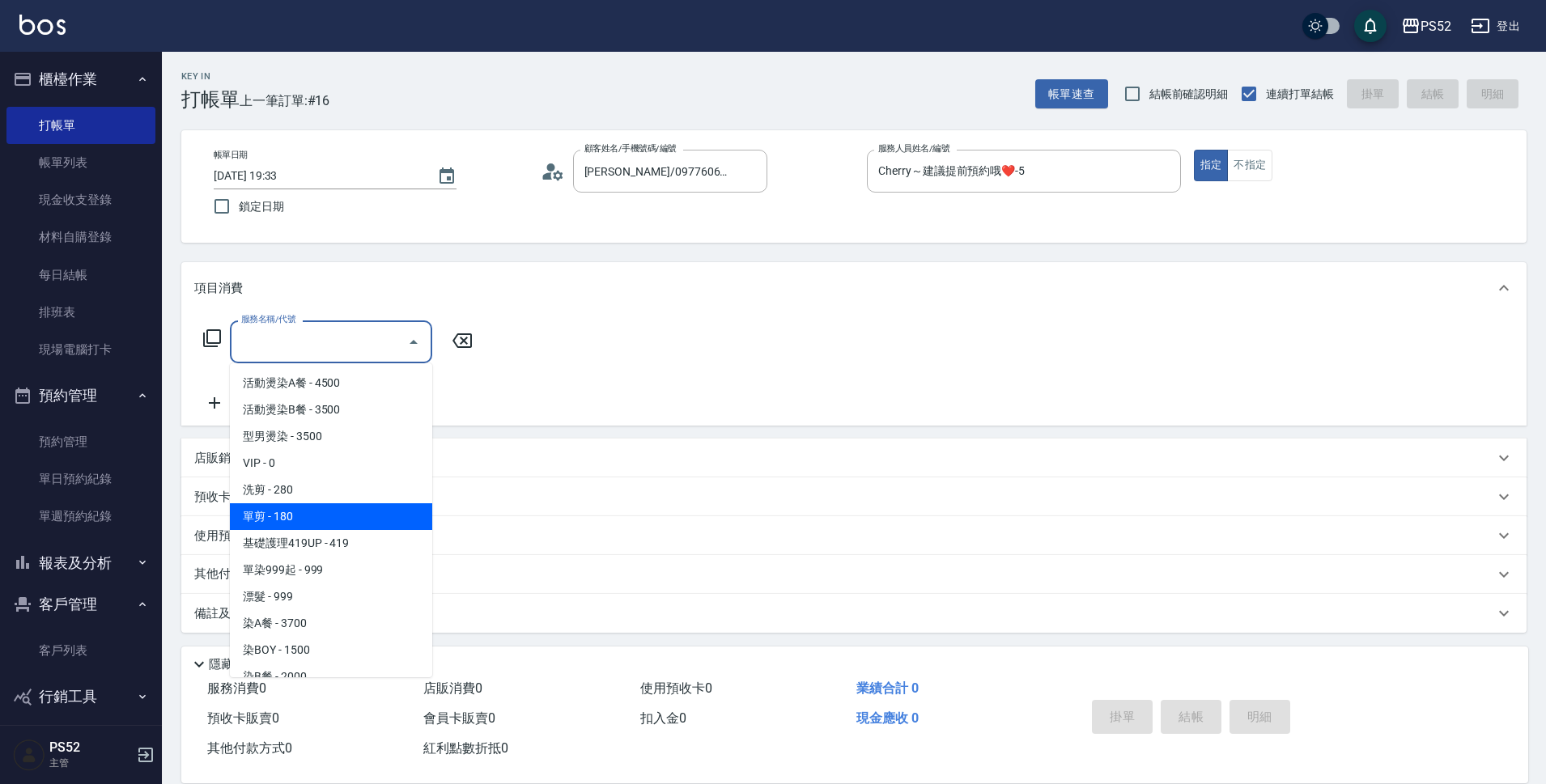
drag, startPoint x: 349, startPoint y: 508, endPoint x: 427, endPoint y: 396, distance: 136.5
click at [350, 511] on span "單剪 - 180" at bounding box center [331, 516] width 202 height 27
type input "單剪(C2)"
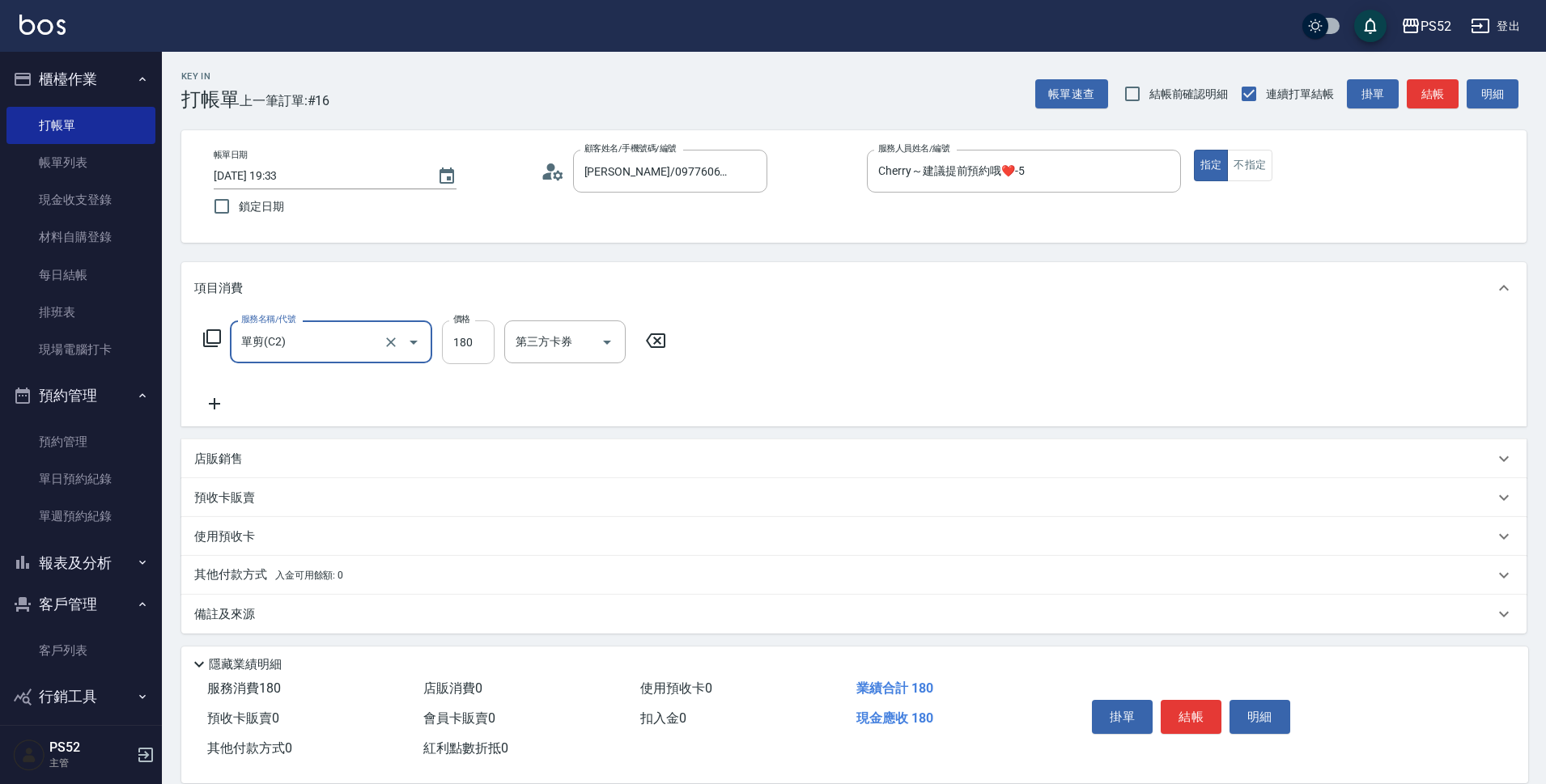
click at [458, 342] on input "180" at bounding box center [468, 342] width 53 height 44
type input "50"
click at [1187, 713] on button "結帳" at bounding box center [1191, 717] width 60 height 34
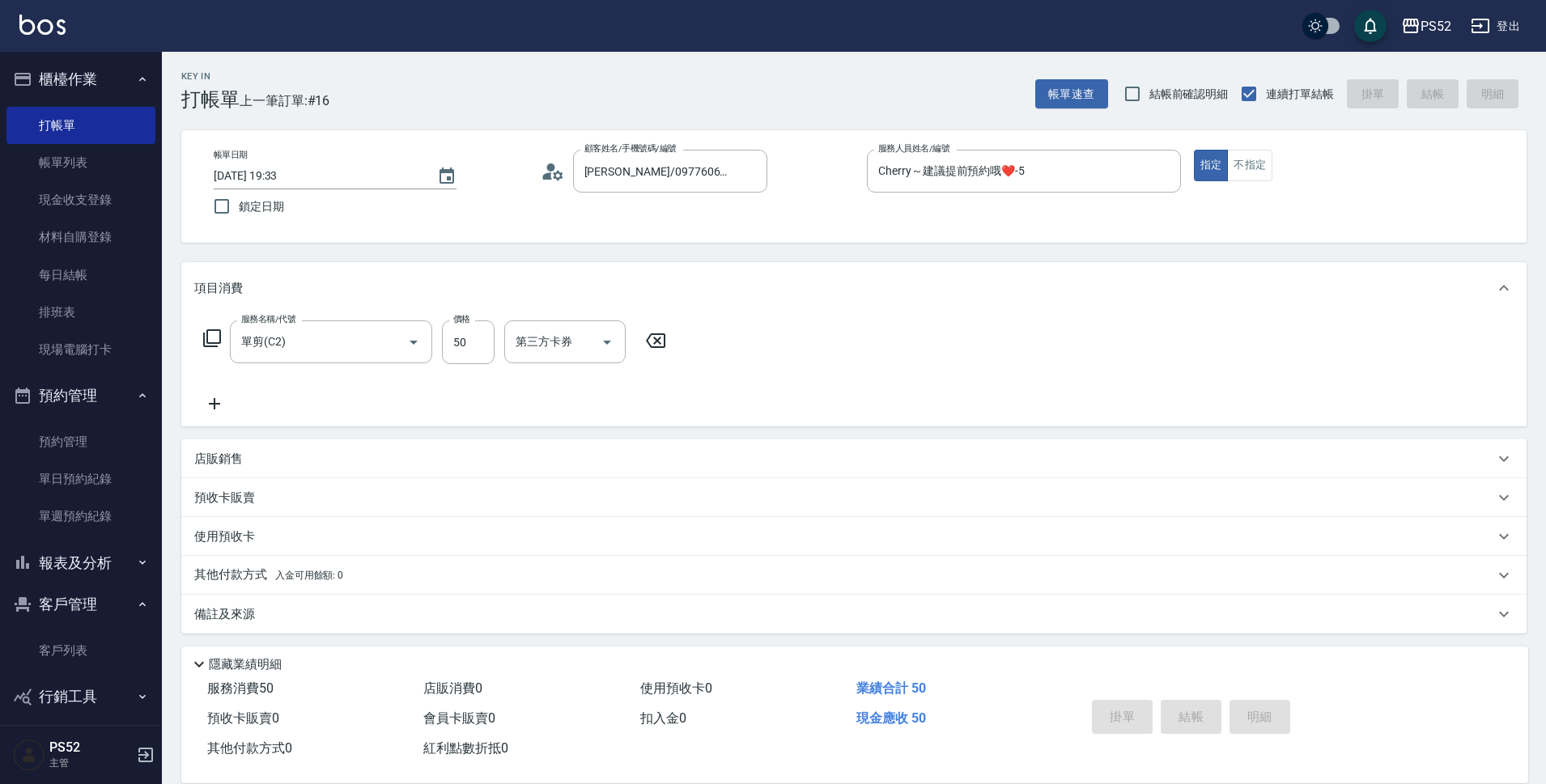
type input "2025/09/18 19:34"
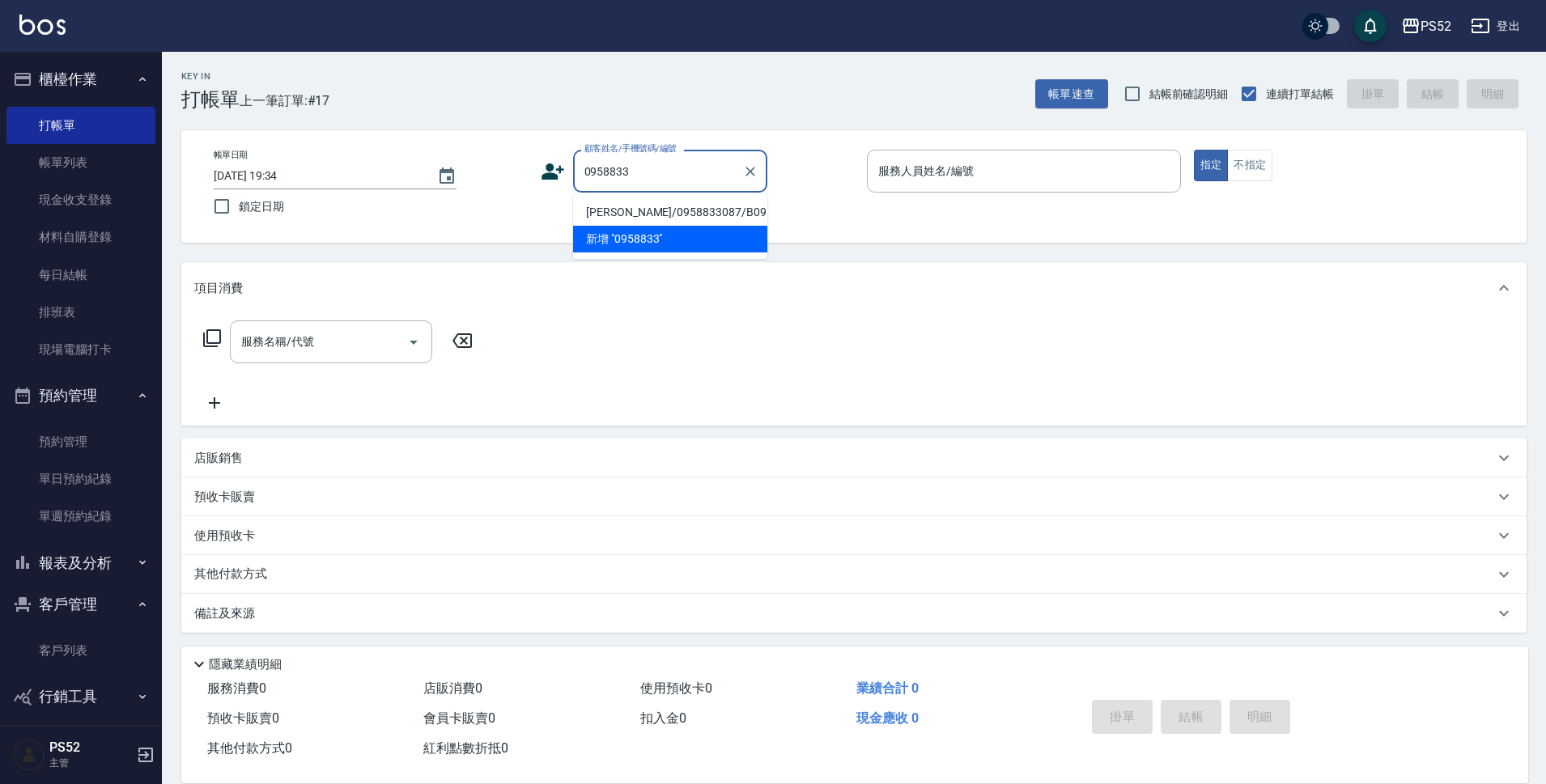
click at [709, 222] on li "賴廷恩/0958833087/B0958833087" at bounding box center [669, 212] width 194 height 27
type input "賴廷恩/0958833087/B0958833087"
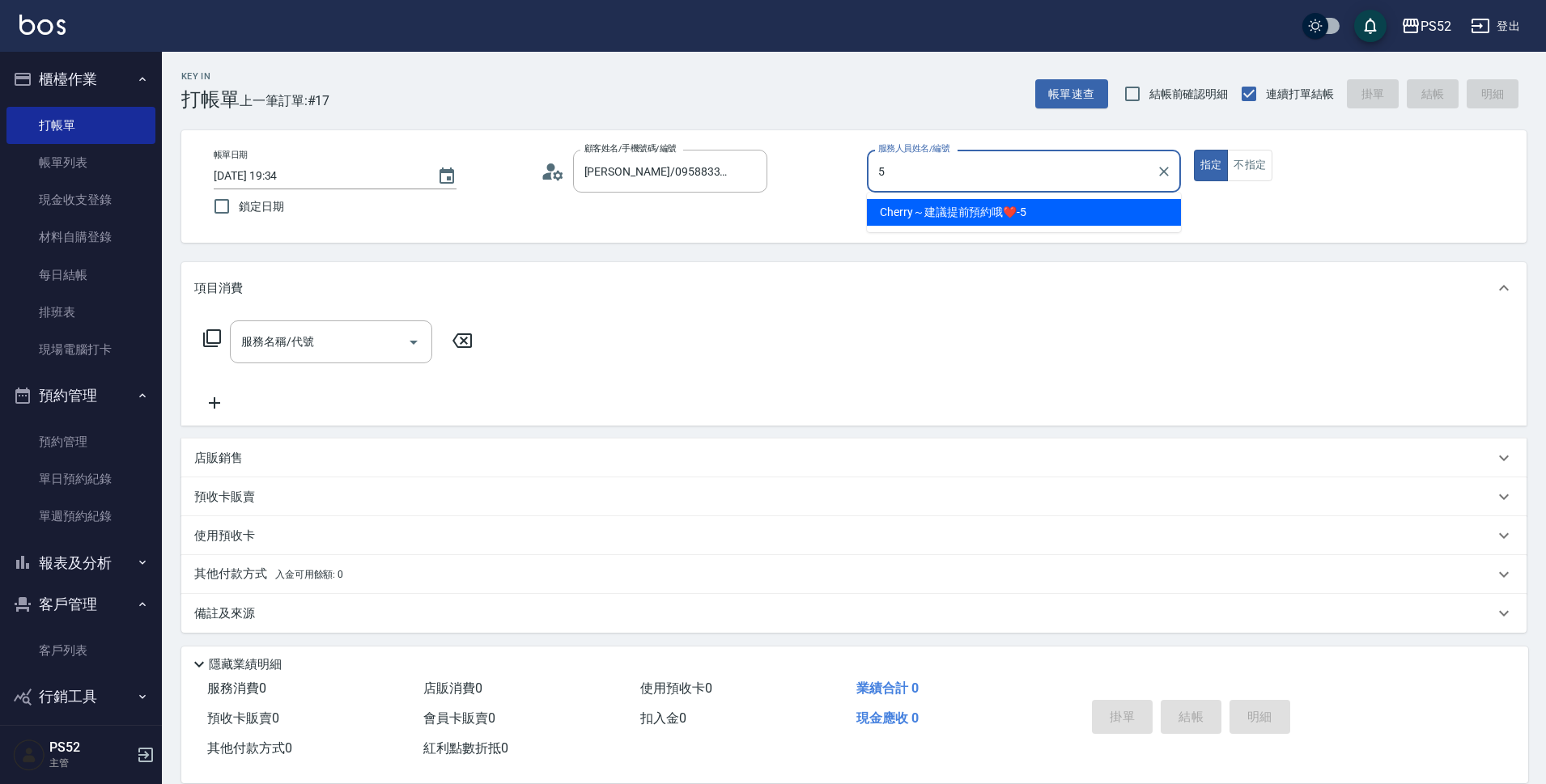
type input "Cherry～建議提前預約哦❤️-5"
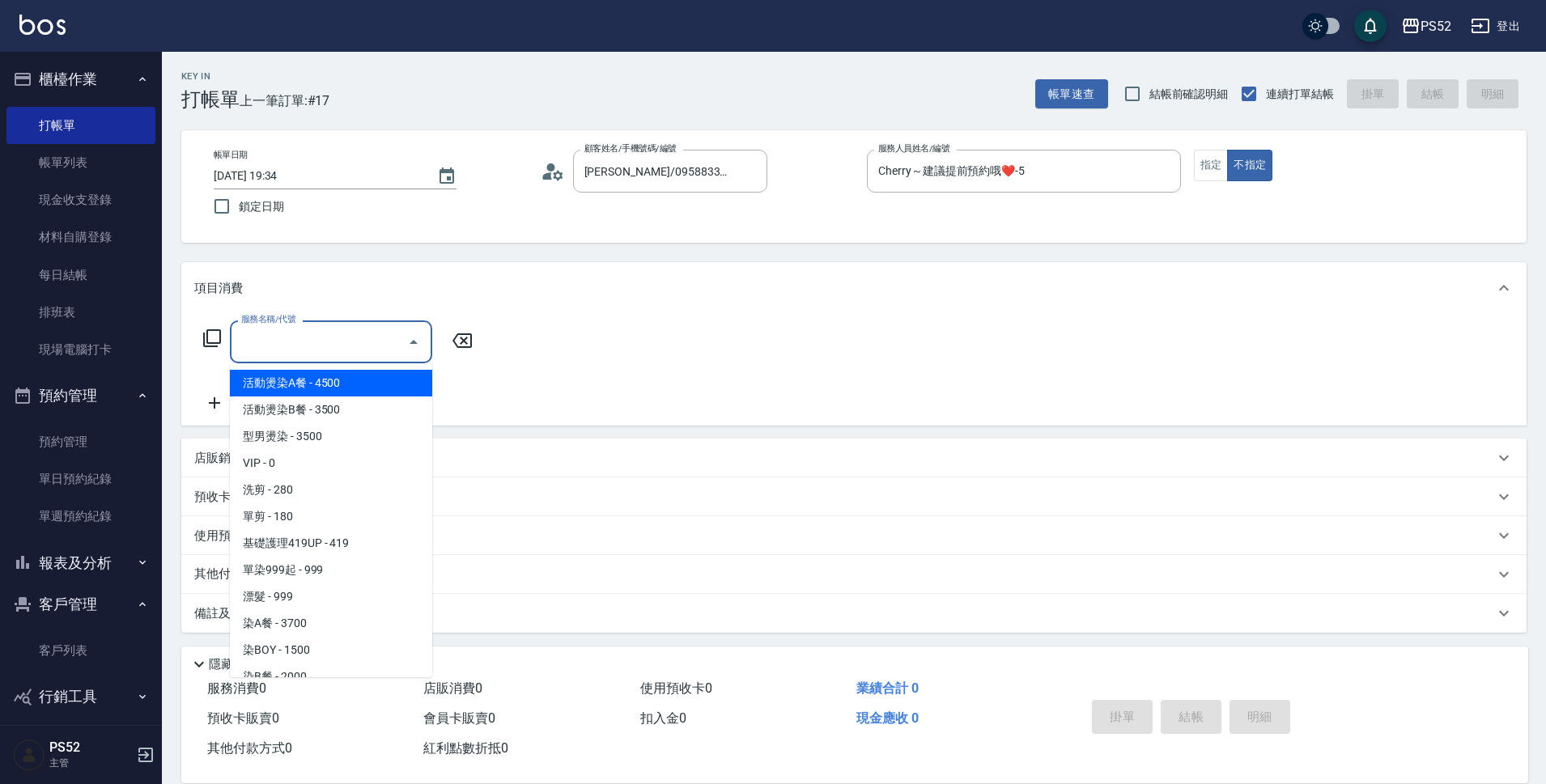
click at [259, 352] on input "服務名稱/代號" at bounding box center [318, 342] width 164 height 29
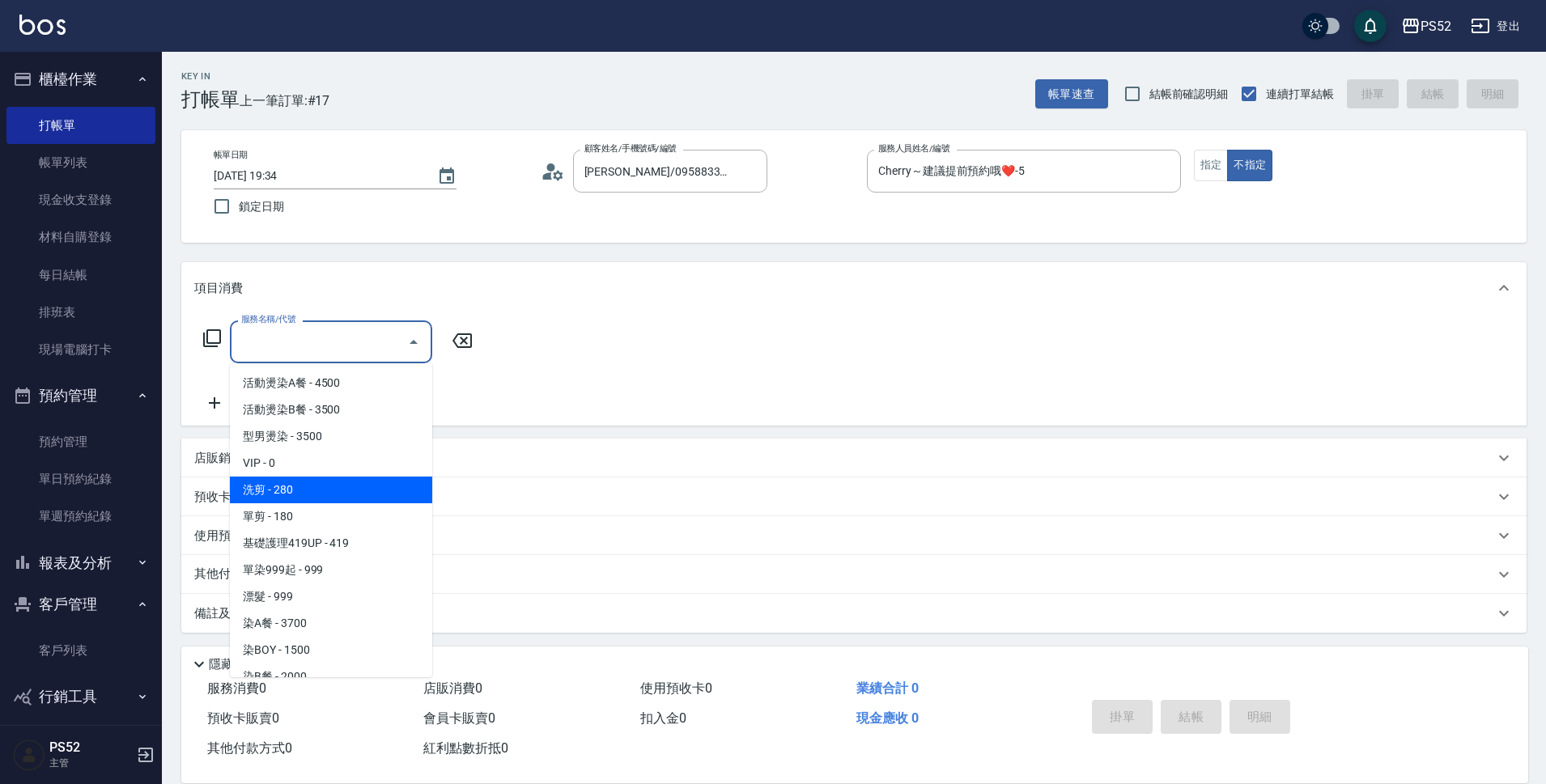
click at [286, 486] on span "洗剪 - 280" at bounding box center [331, 490] width 202 height 27
type input "洗剪(C1)"
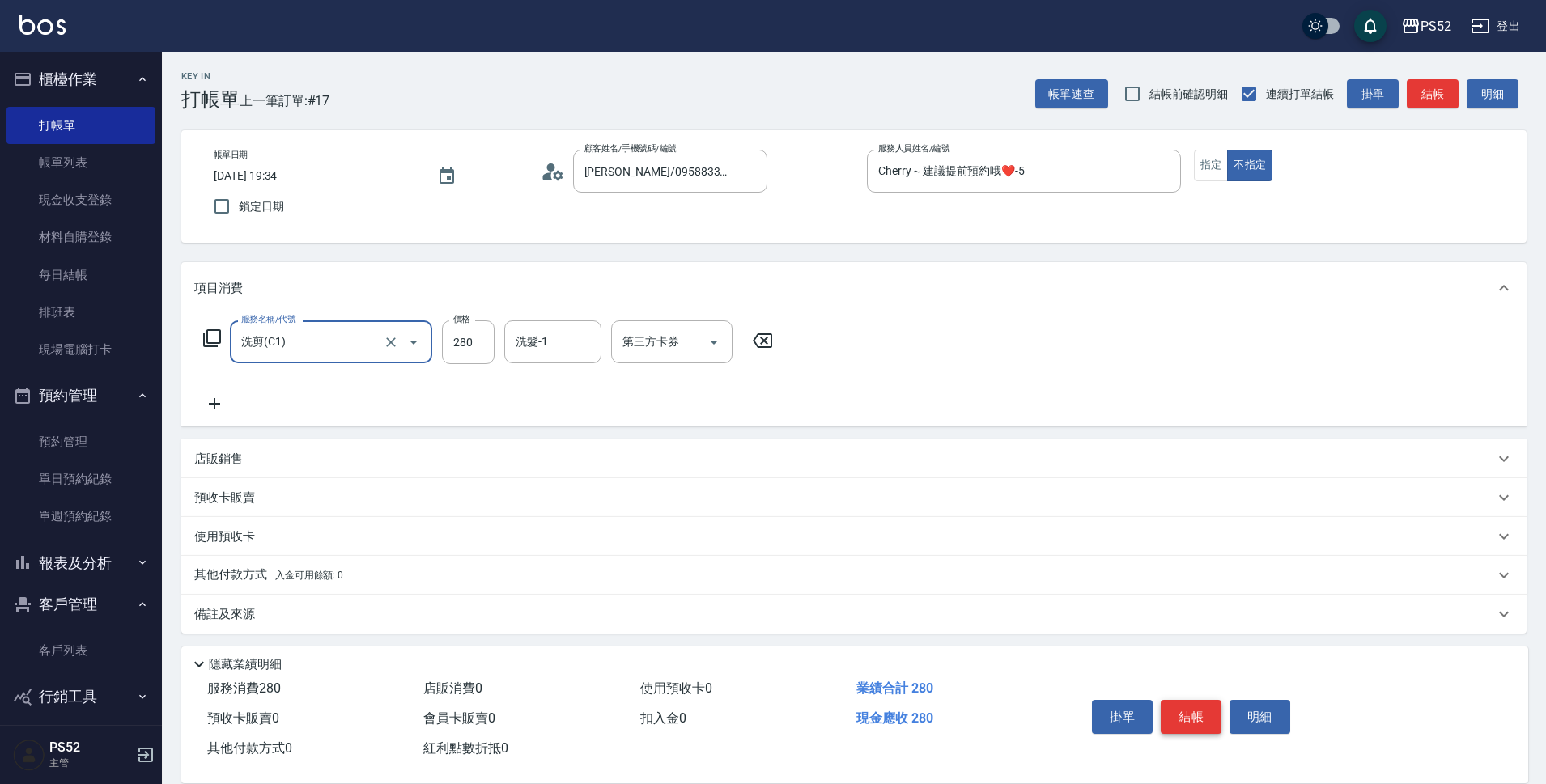
click at [1193, 703] on button "結帳" at bounding box center [1191, 717] width 60 height 34
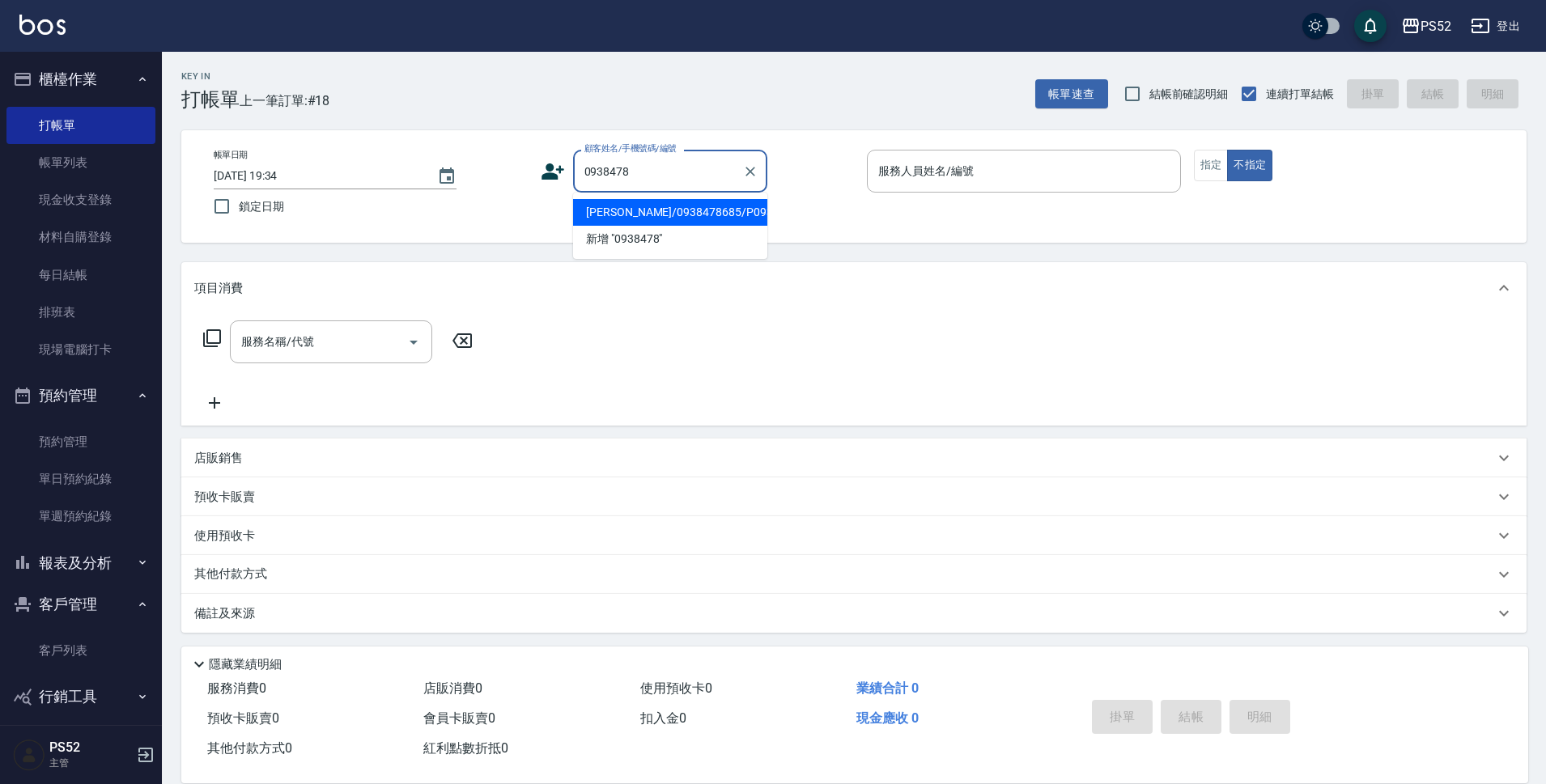
click at [642, 226] on li "劉囋葦/0938478685/P0938478685" at bounding box center [669, 212] width 194 height 27
type input "劉囋葦/0938478685/P0938478685"
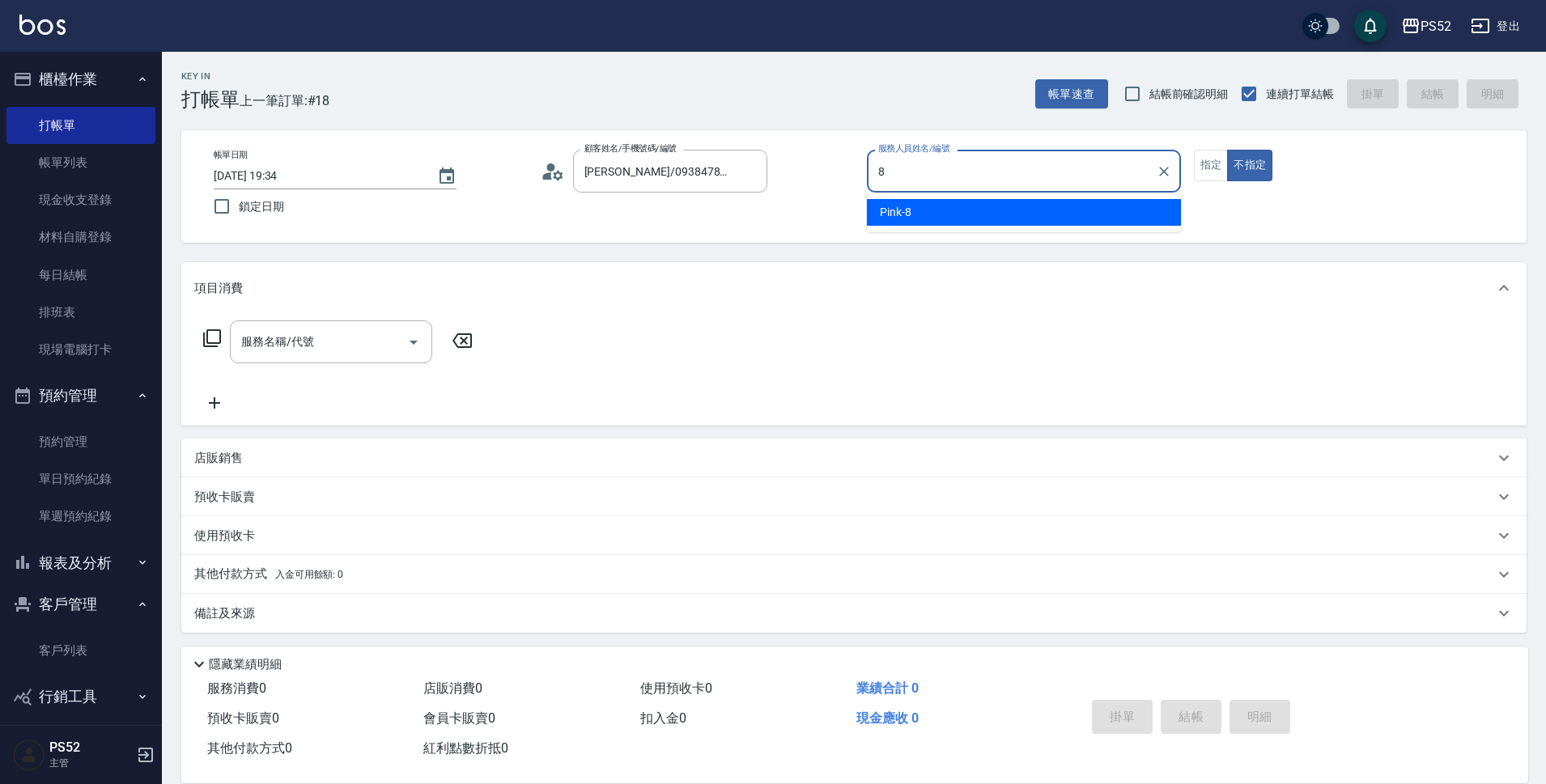
type input "8"
type button "false"
type input "Pink-8"
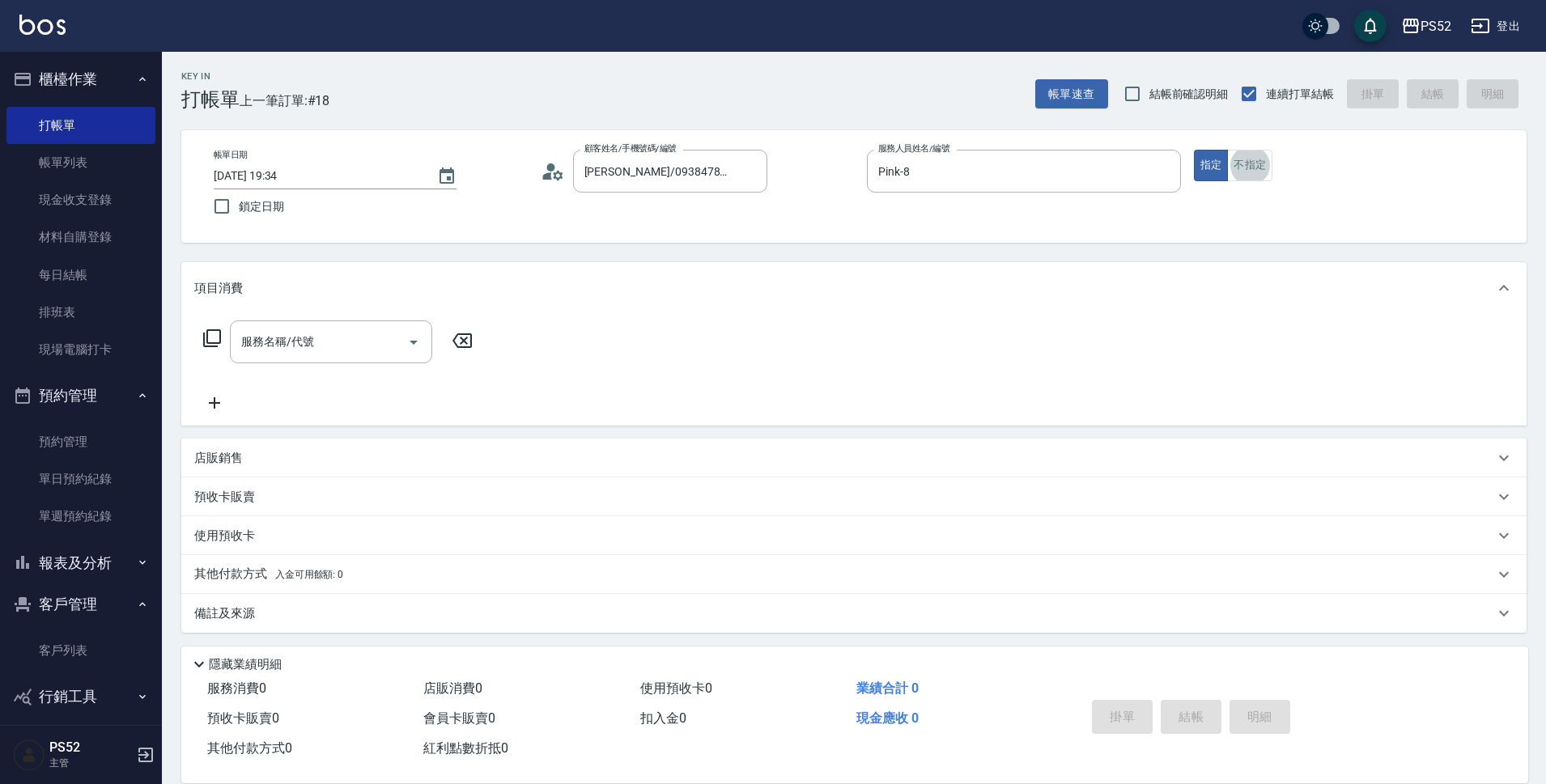
scroll to position [4, 0]
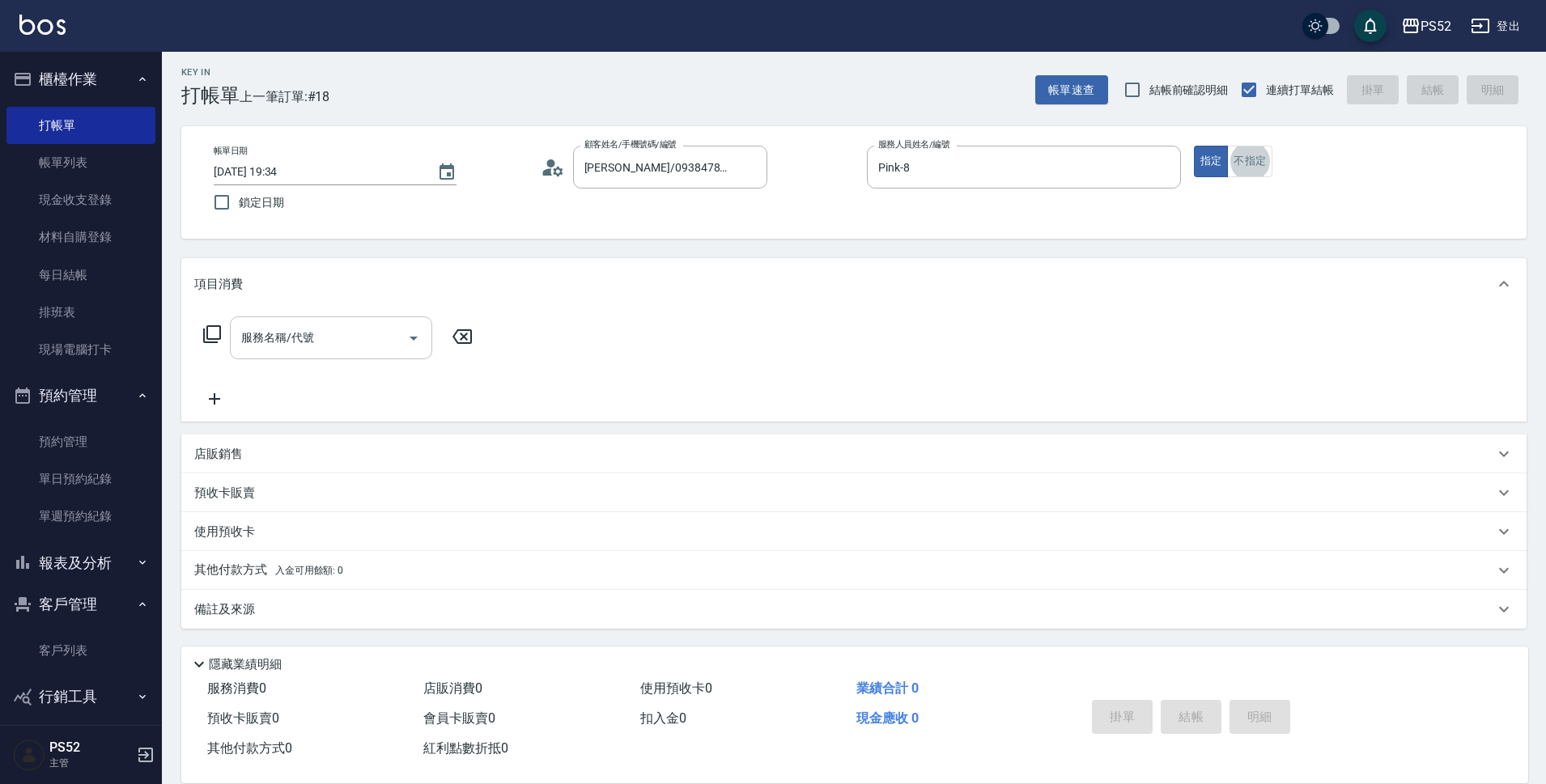
click at [333, 353] on div "服務名稱/代號" at bounding box center [331, 337] width 202 height 43
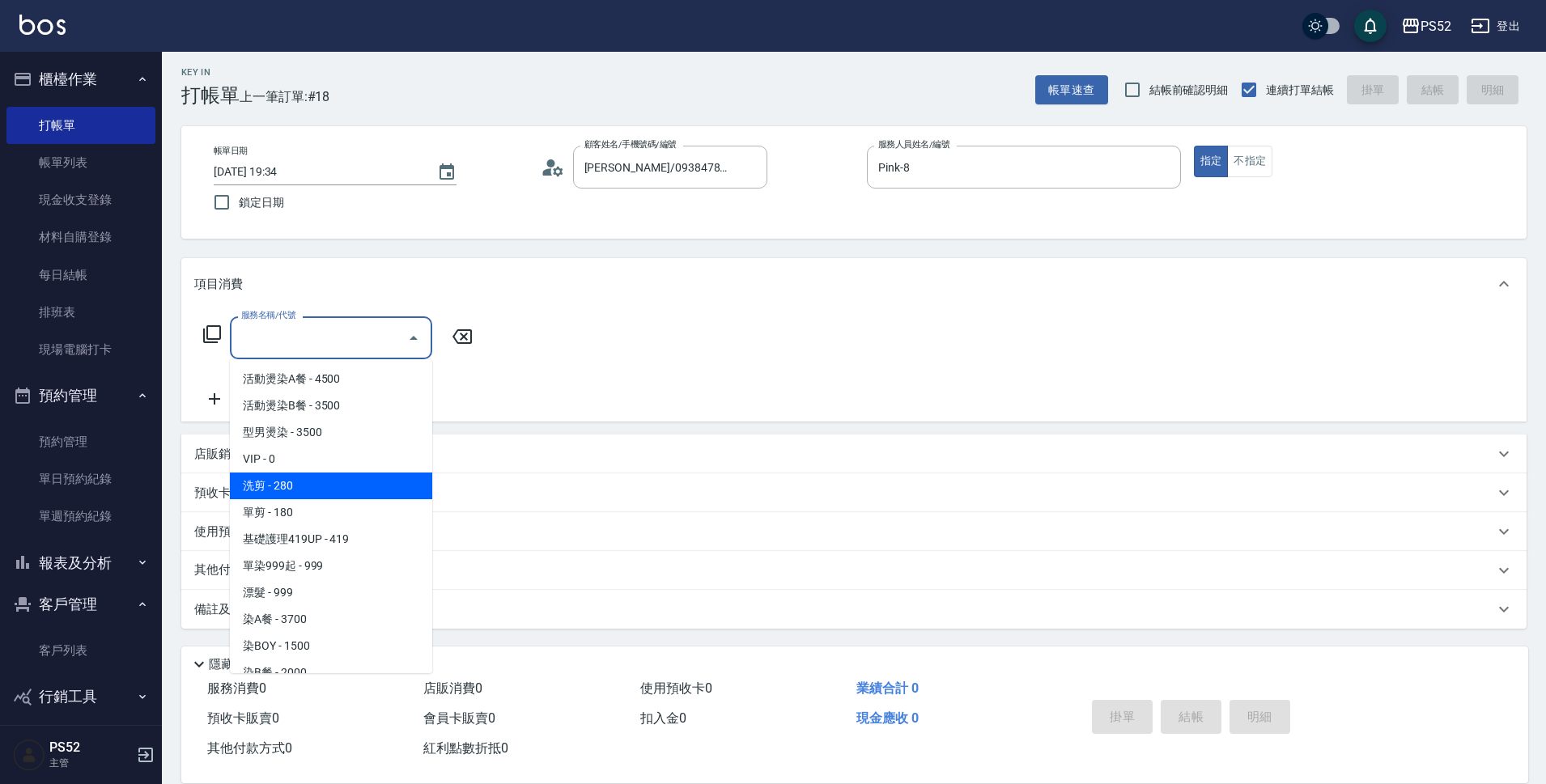
click at [332, 473] on span "洗剪 - 280" at bounding box center [331, 486] width 202 height 27
type input "洗剪(C1)"
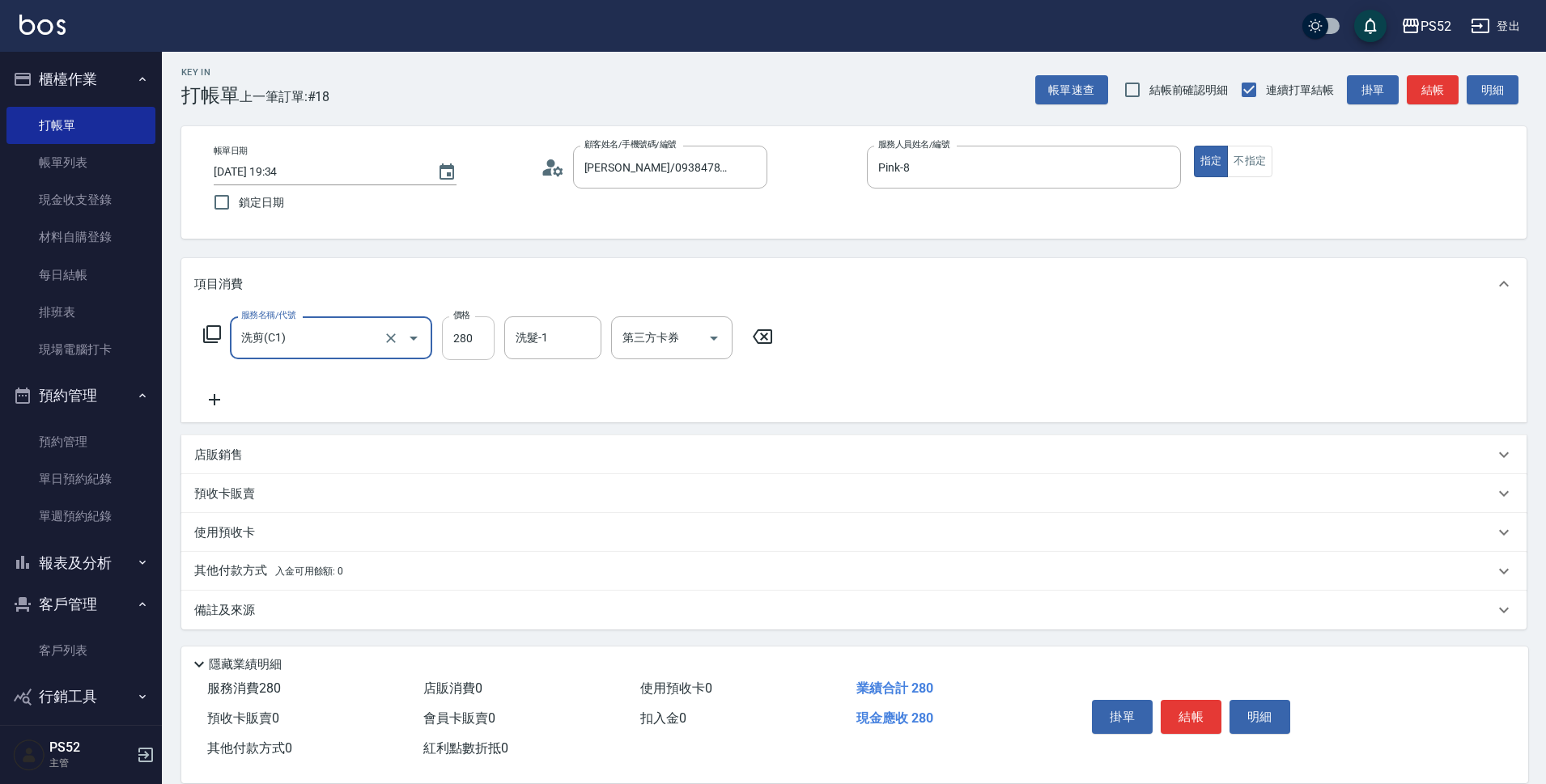
click at [459, 356] on input "280" at bounding box center [468, 338] width 53 height 44
type input "370"
click at [1209, 700] on button "結帳" at bounding box center [1191, 717] width 60 height 34
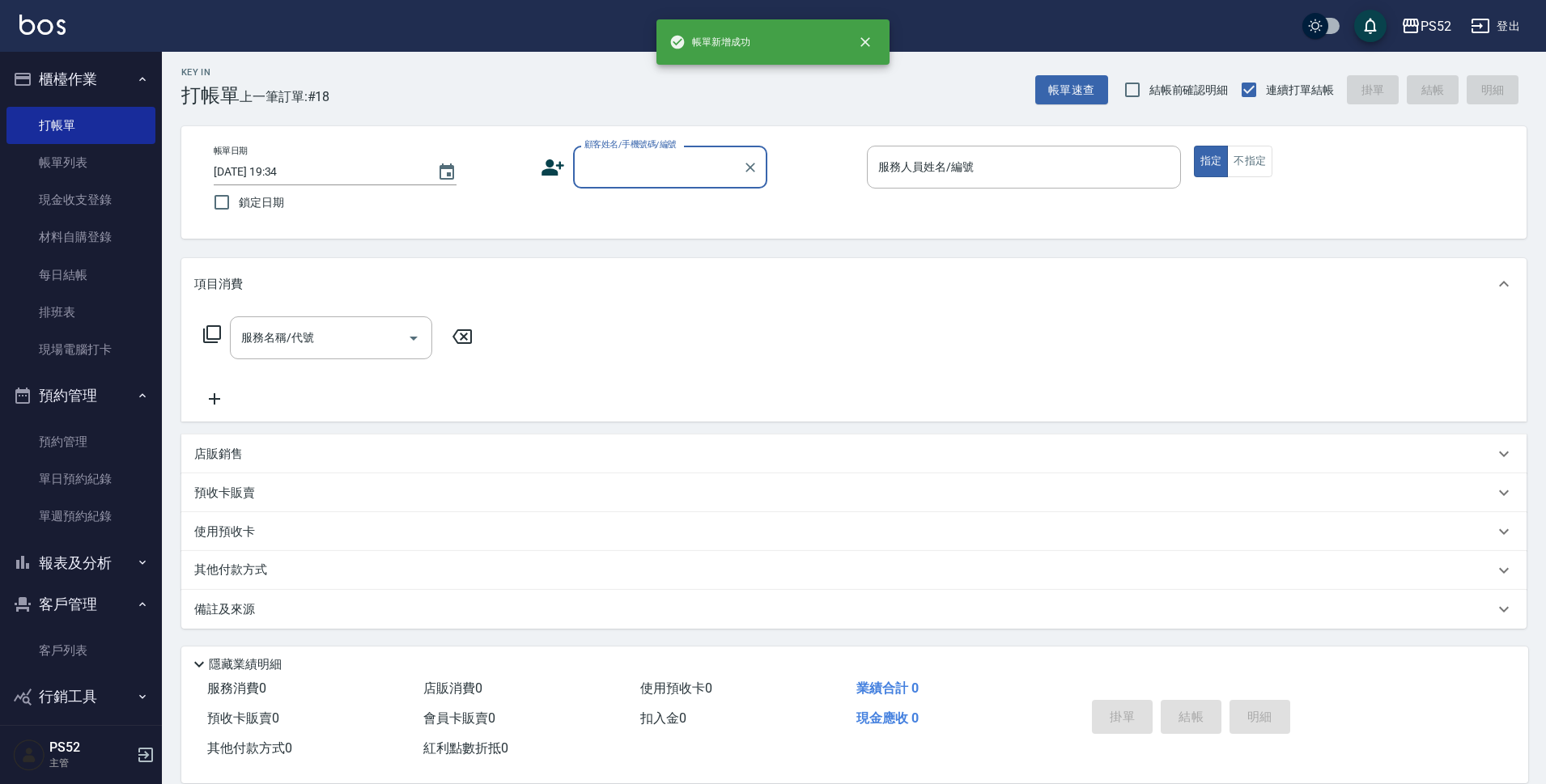
scroll to position [0, 0]
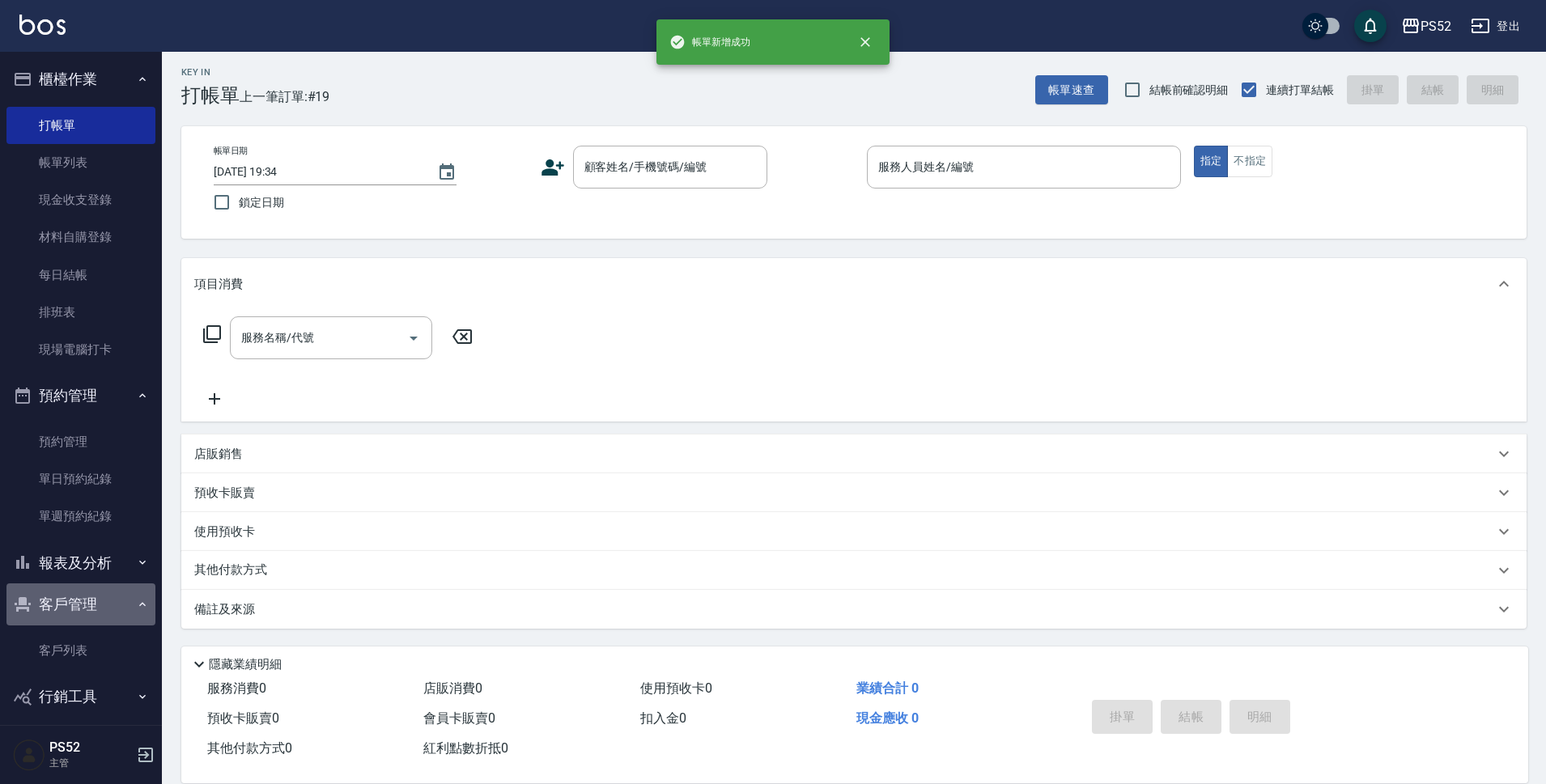
click at [122, 591] on button "客戶管理" at bounding box center [81, 604] width 149 height 42
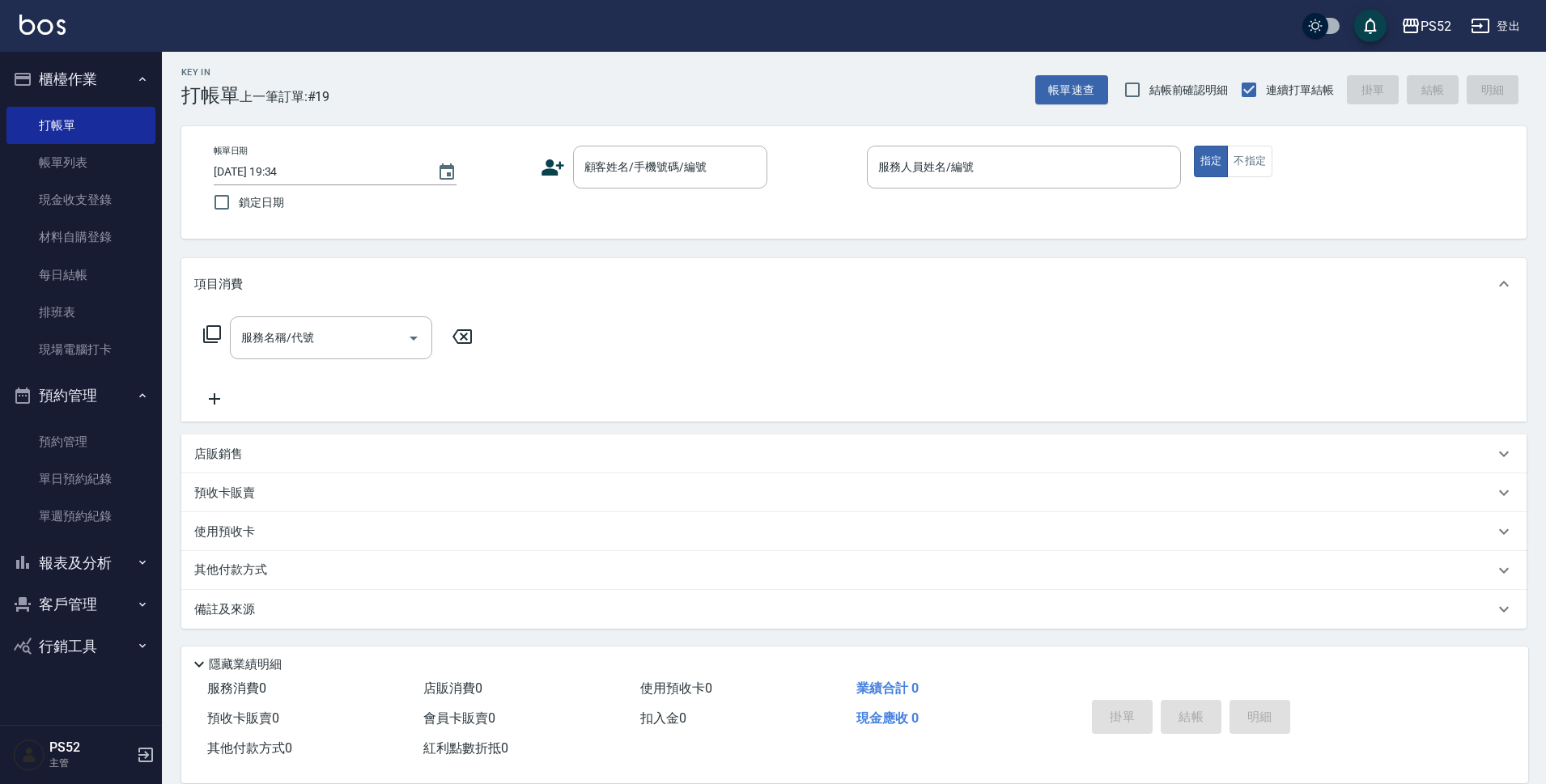
click at [105, 566] on button "報表及分析" at bounding box center [81, 563] width 149 height 42
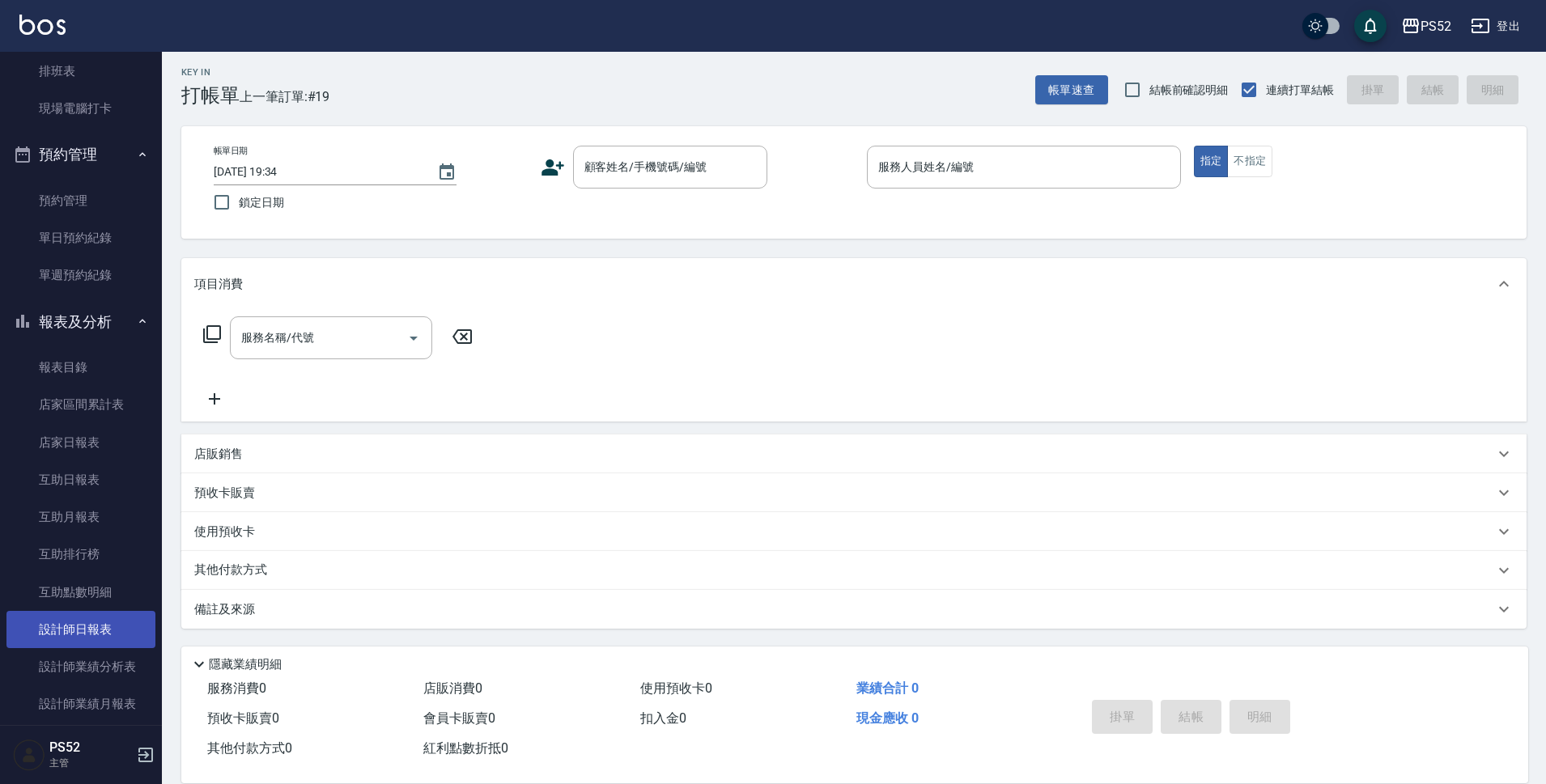
scroll to position [243, 0]
click at [84, 606] on link "互助點數明細" at bounding box center [81, 590] width 149 height 37
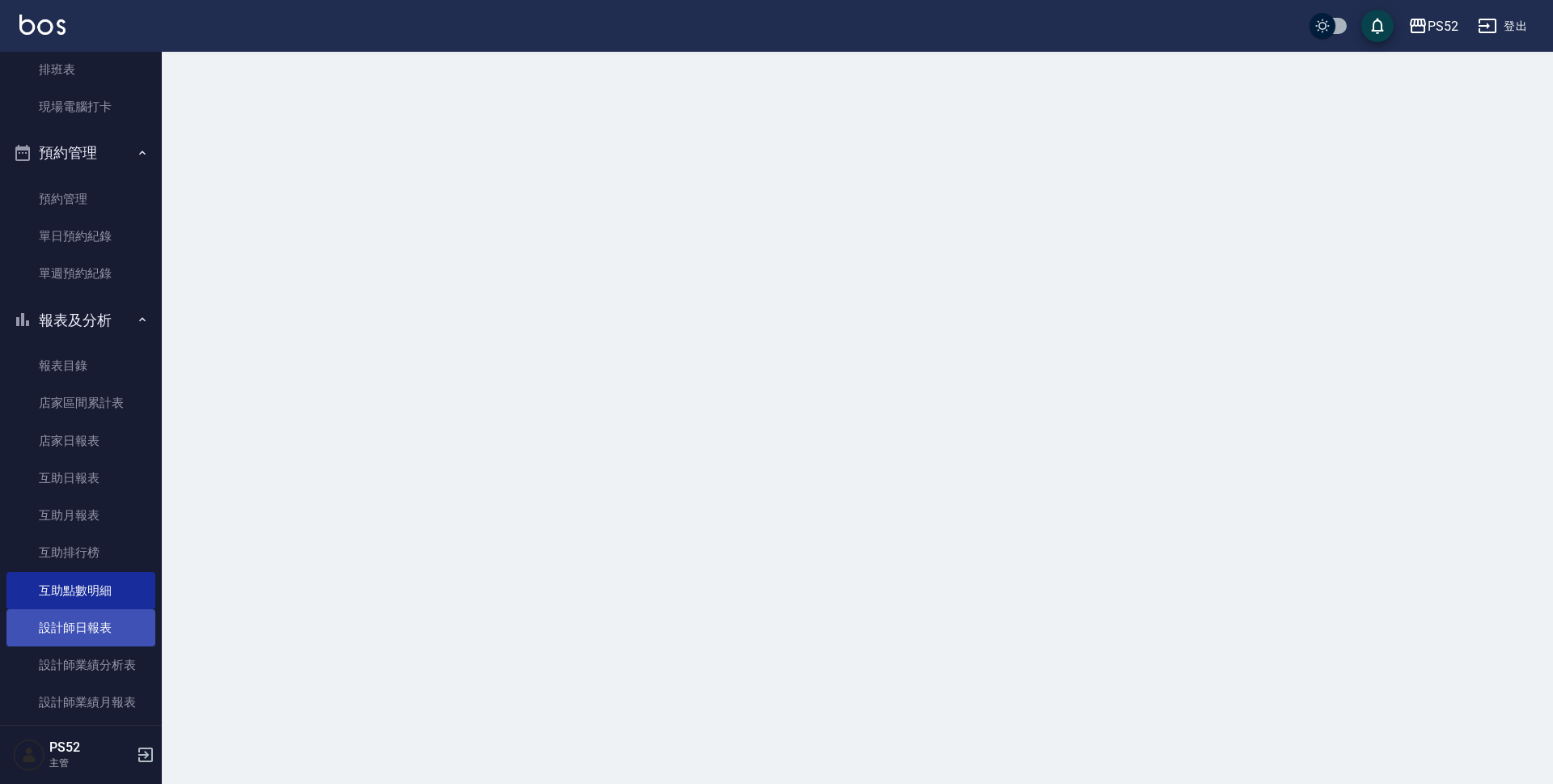
click at [93, 636] on link "設計師日報表" at bounding box center [81, 628] width 149 height 37
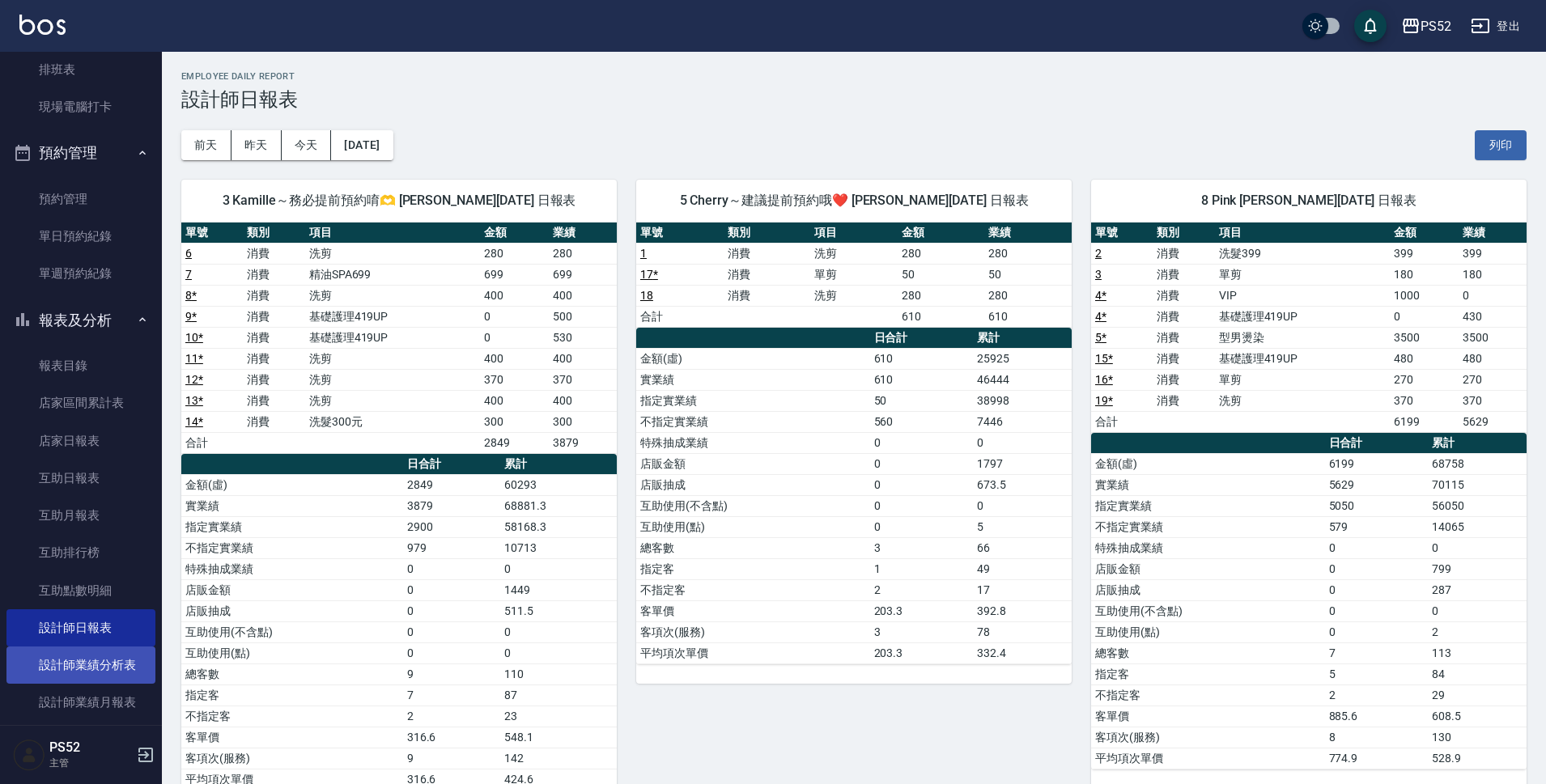
click at [76, 664] on link "設計師業績分析表" at bounding box center [81, 665] width 149 height 37
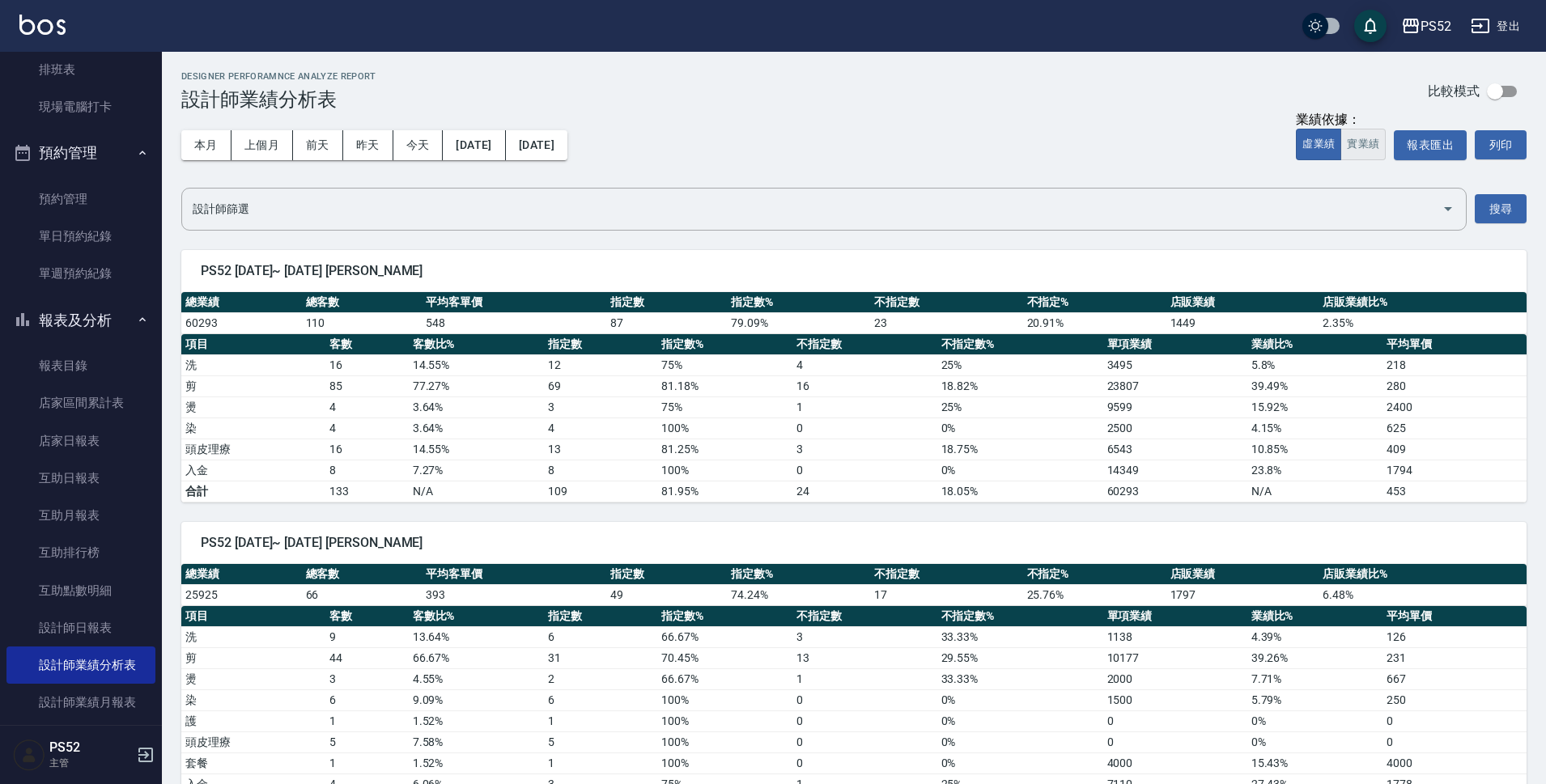
click at [1366, 143] on button "實業績" at bounding box center [1363, 144] width 45 height 32
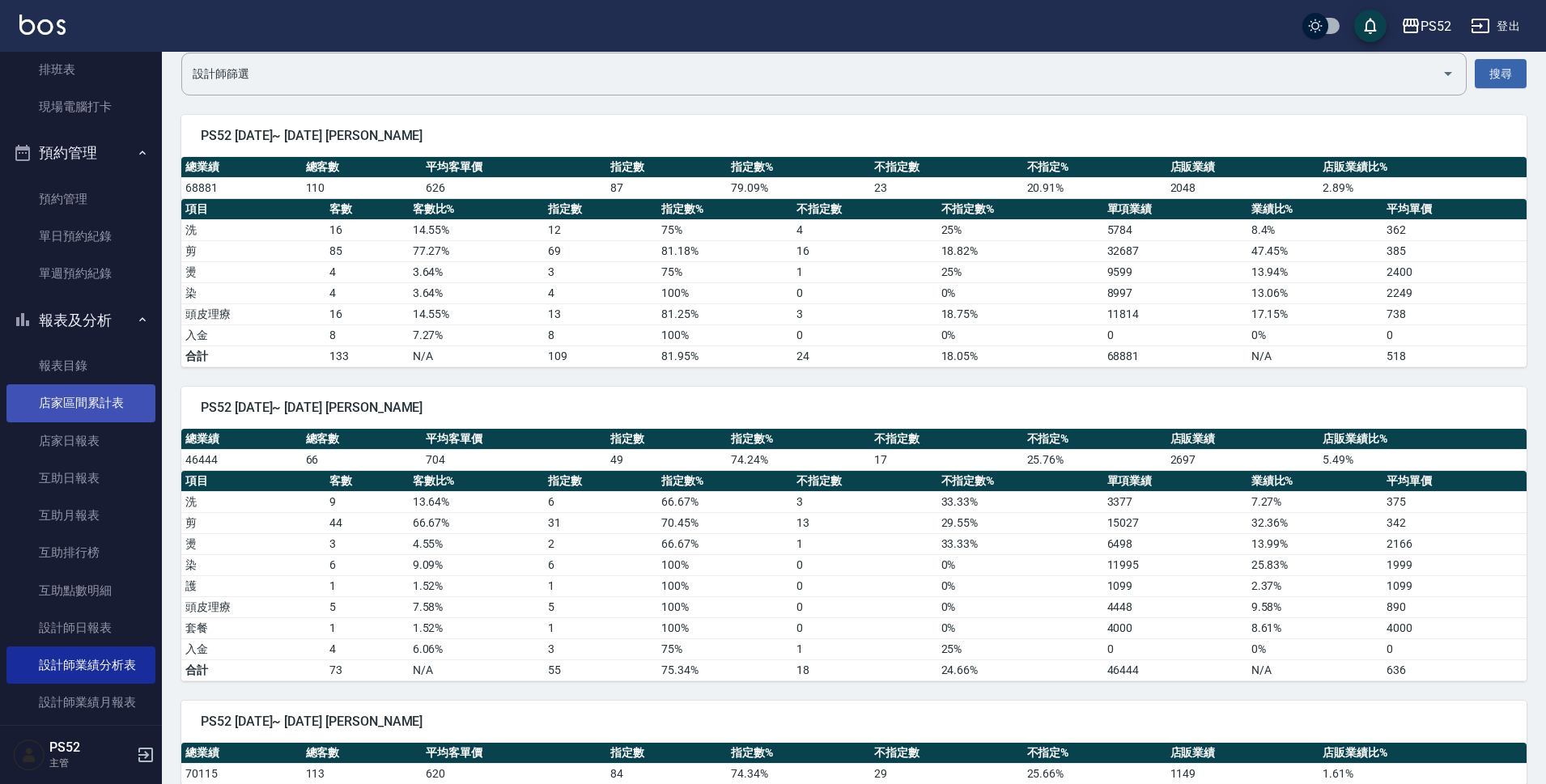
scroll to position [119, 0]
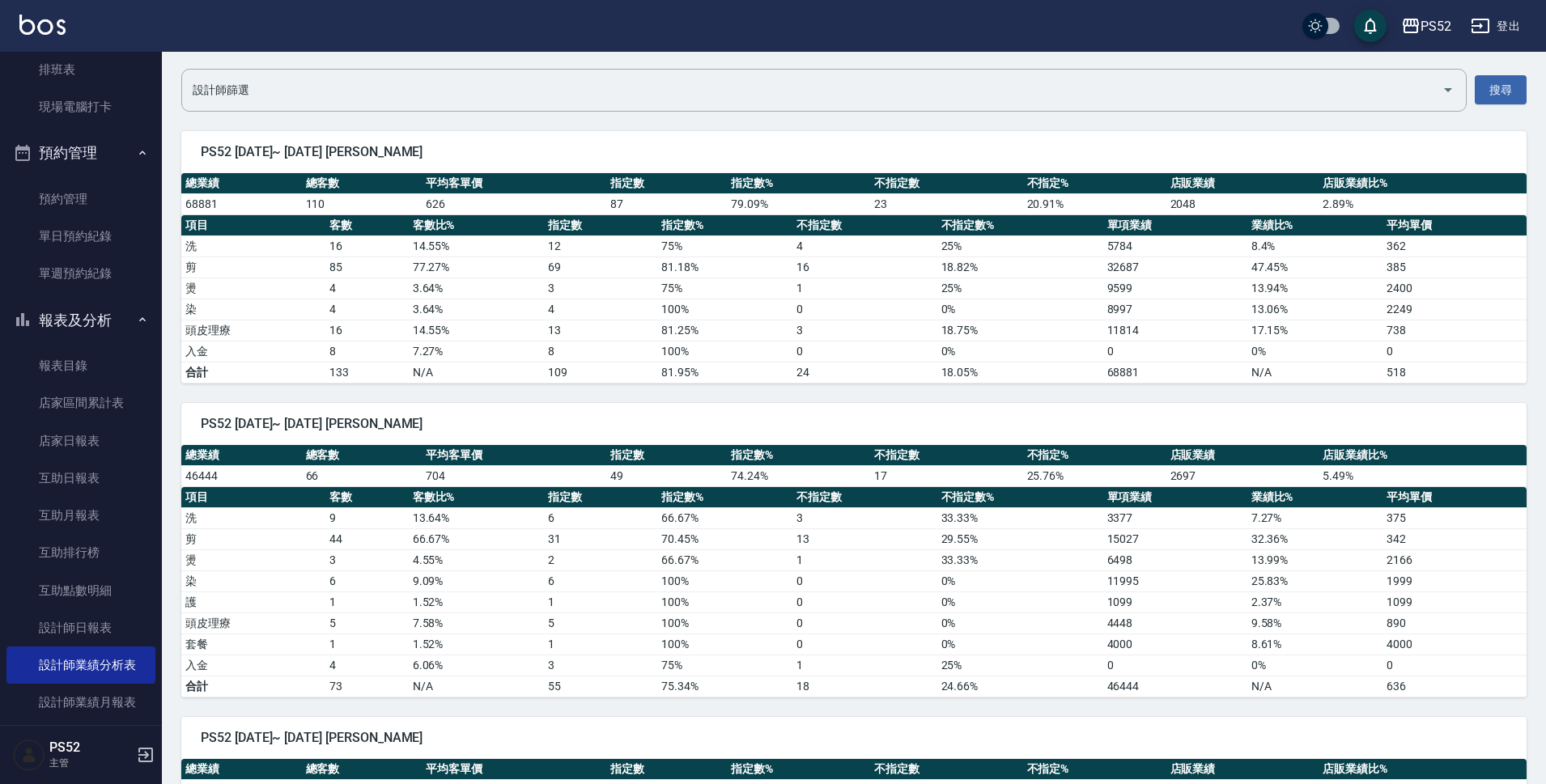
click at [60, 327] on button "報表及分析" at bounding box center [81, 321] width 149 height 42
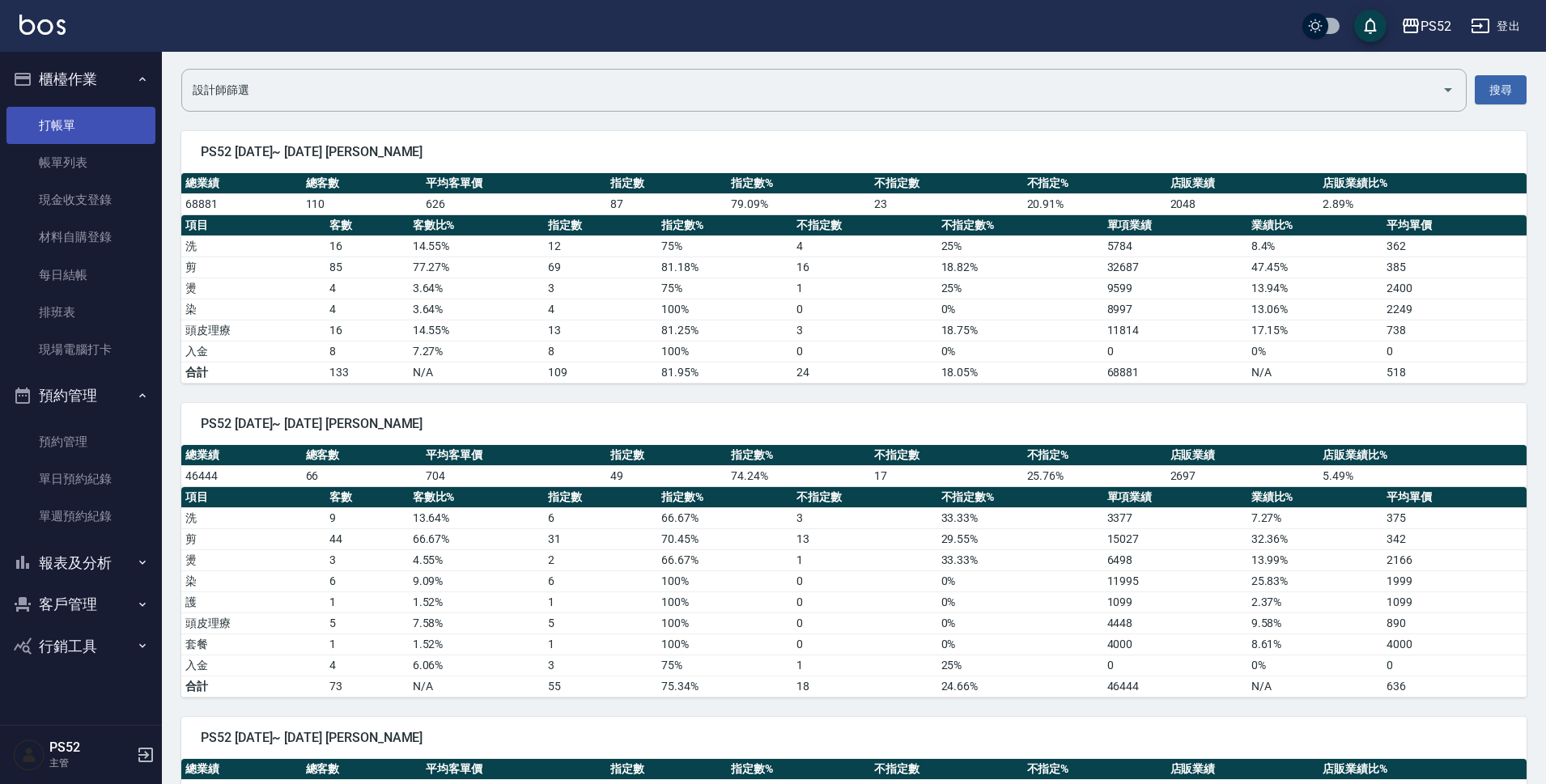
scroll to position [0, 0]
click at [61, 115] on link "打帳單" at bounding box center [81, 125] width 149 height 37
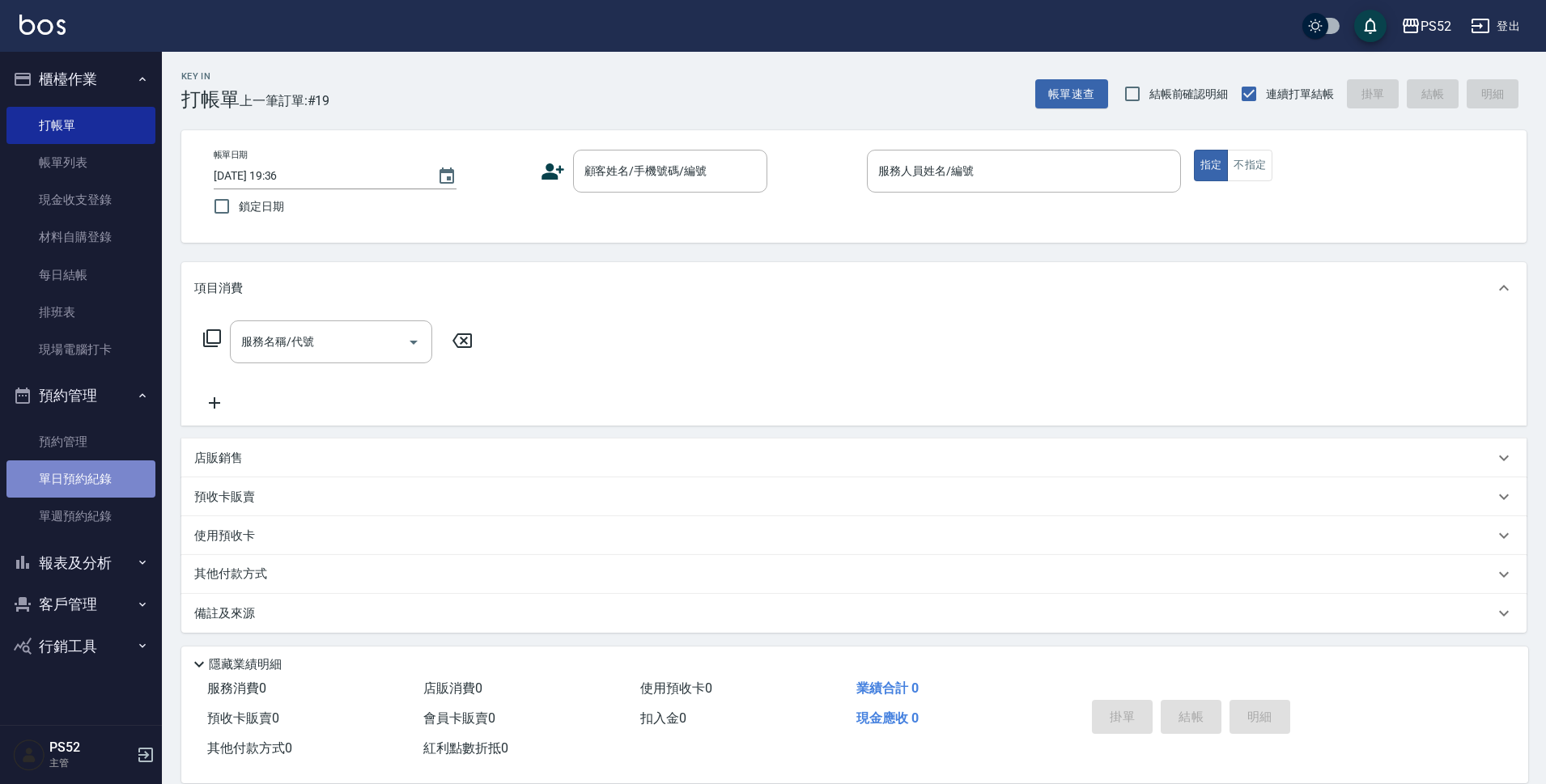
click at [114, 494] on link "單日預約紀錄" at bounding box center [81, 478] width 149 height 37
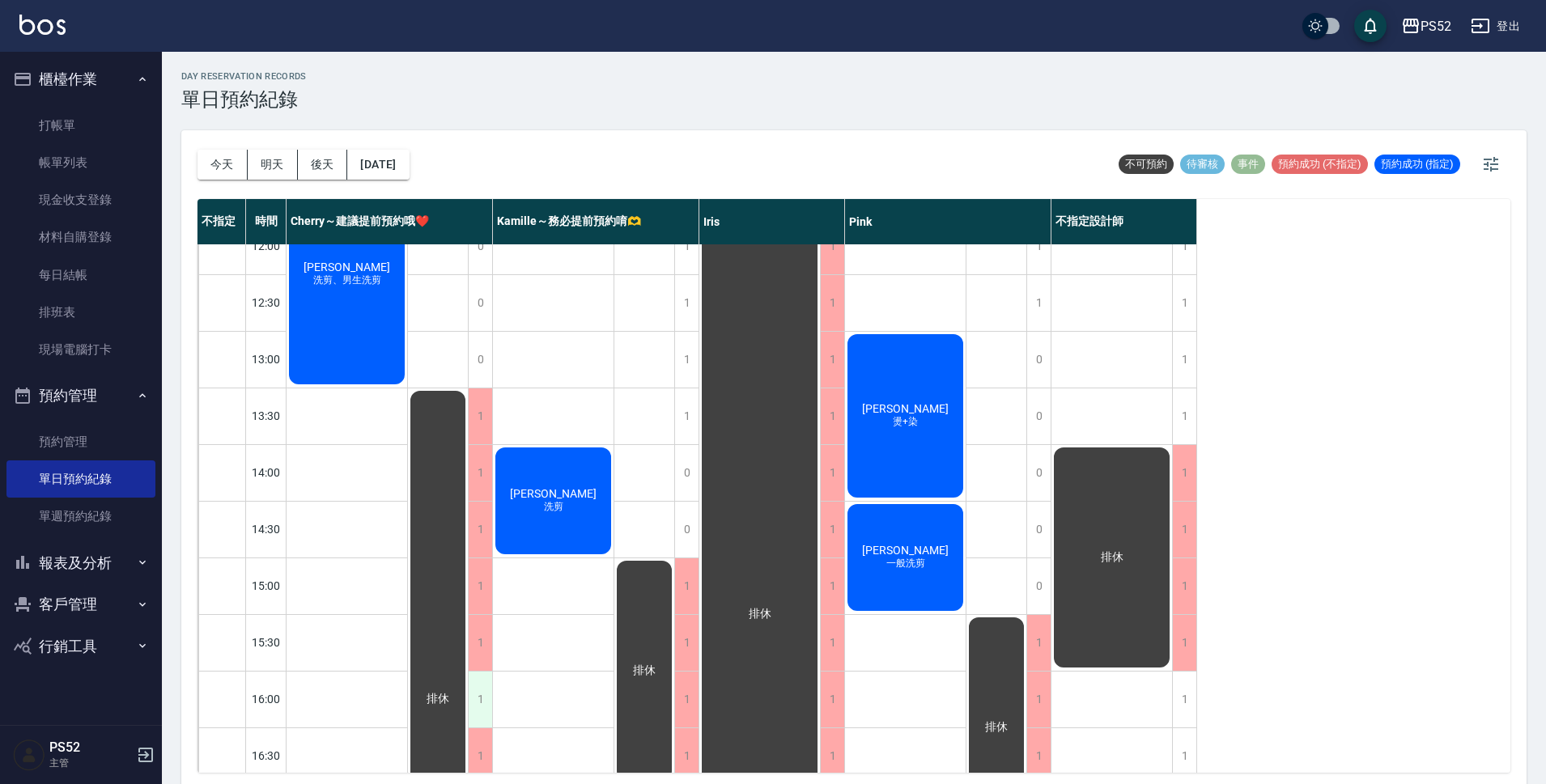
scroll to position [243, 0]
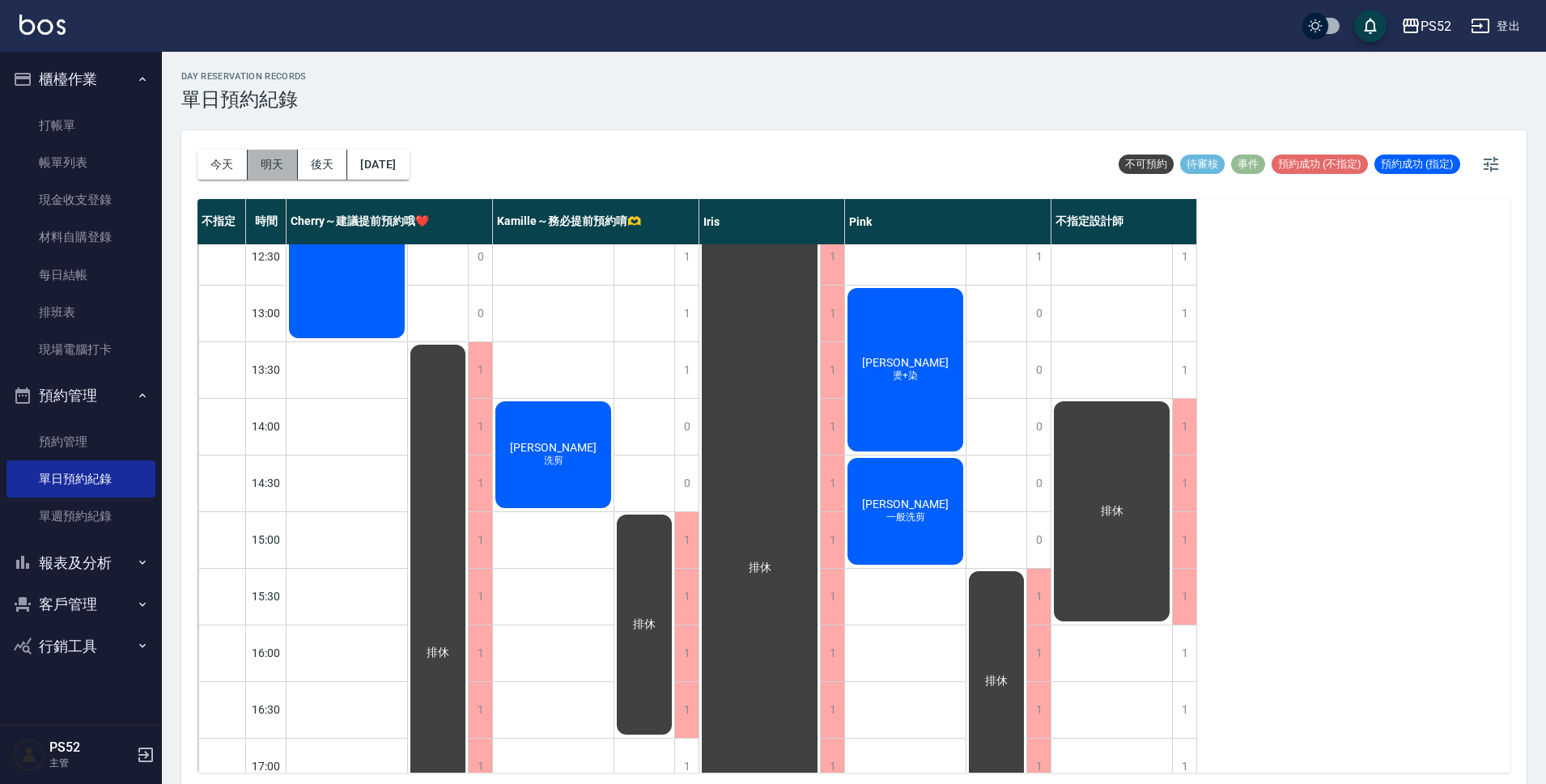
click at [270, 166] on button "明天" at bounding box center [273, 165] width 50 height 30
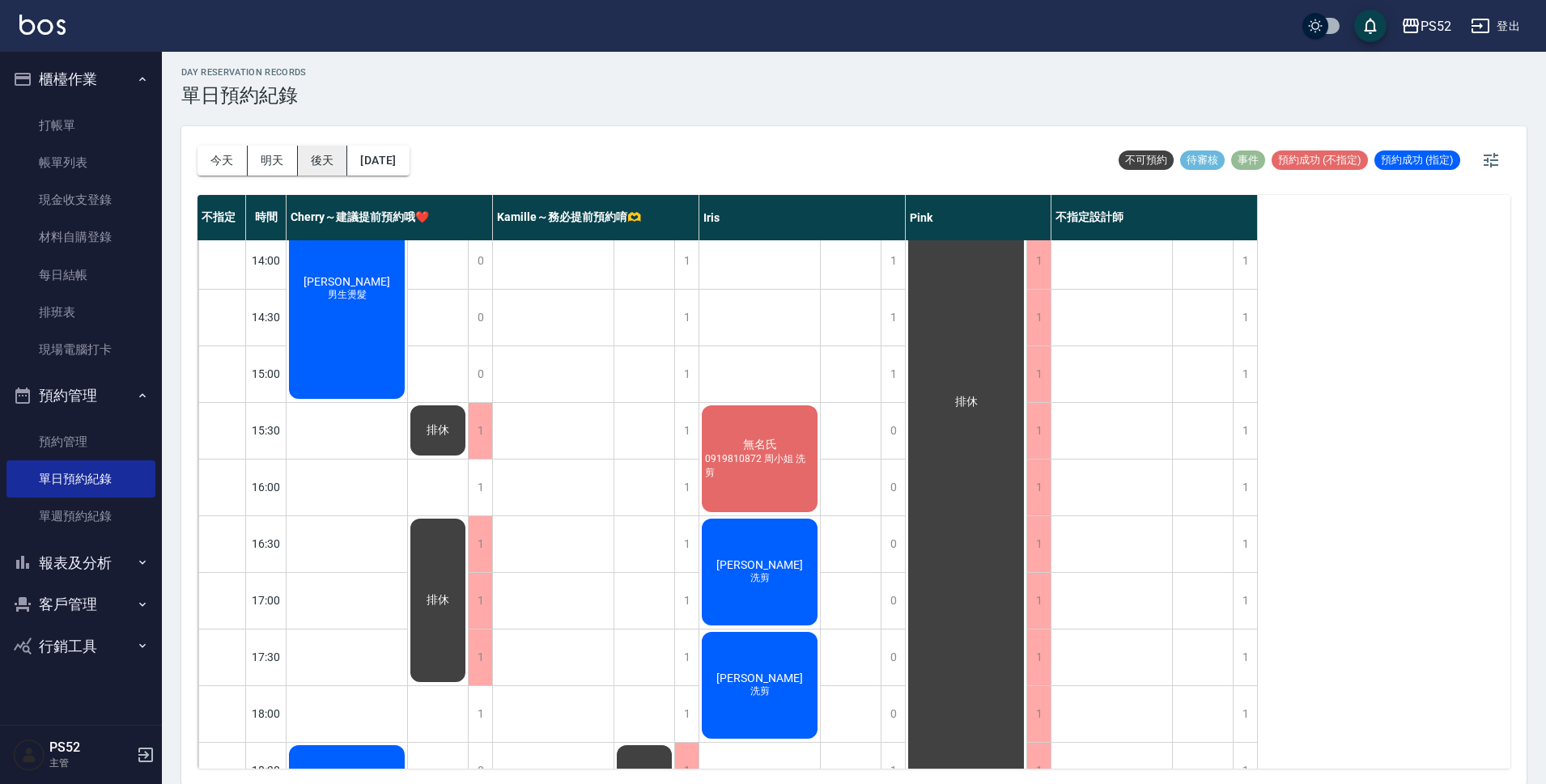
scroll to position [5, 0]
click at [326, 160] on button "後天" at bounding box center [323, 160] width 50 height 30
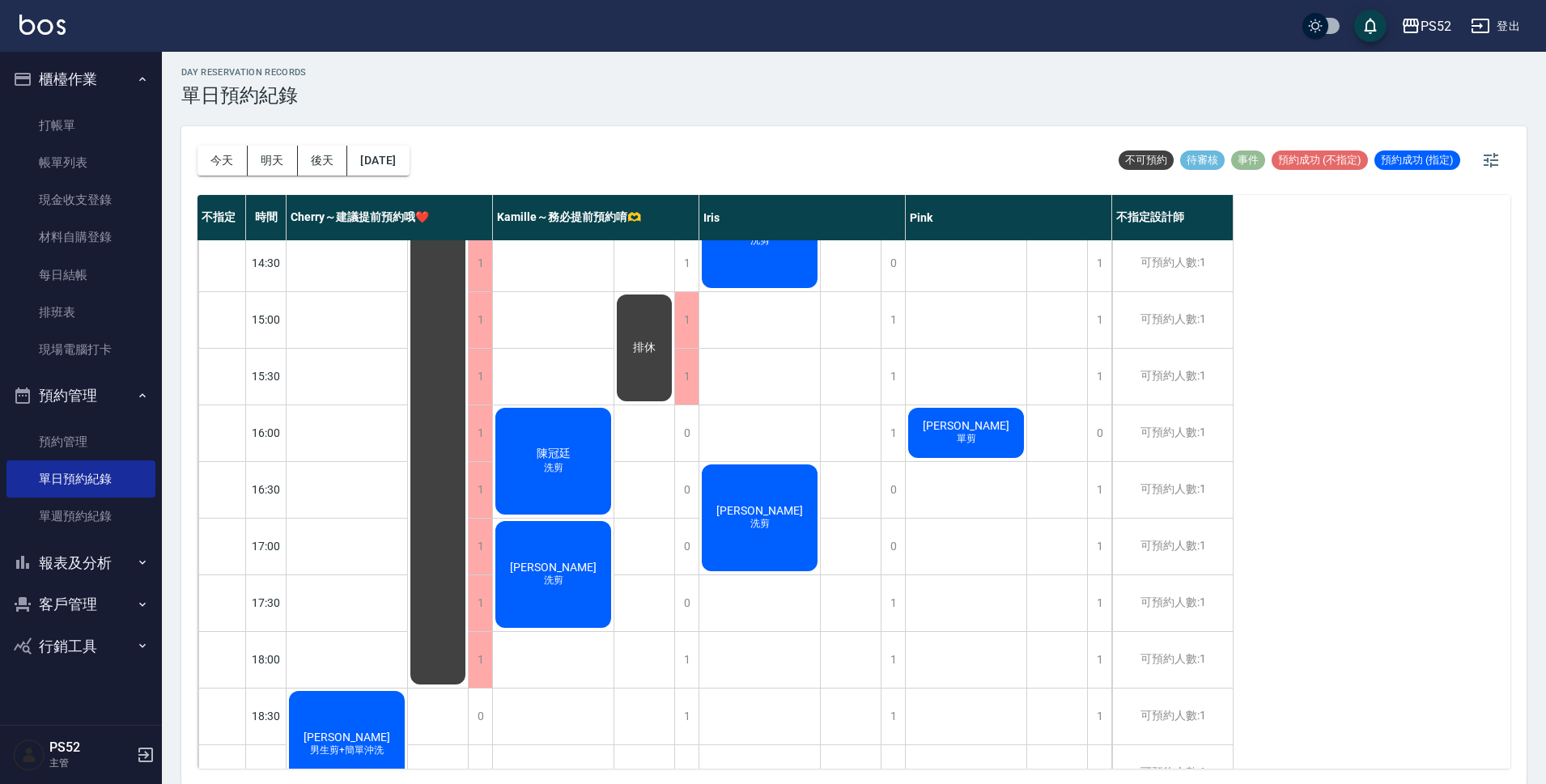
scroll to position [5, 0]
click at [387, 175] on div "今天 明天 後天 2025/09/20" at bounding box center [303, 159] width 212 height 69
click at [409, 167] on button "2025/09/20" at bounding box center [377, 160] width 61 height 30
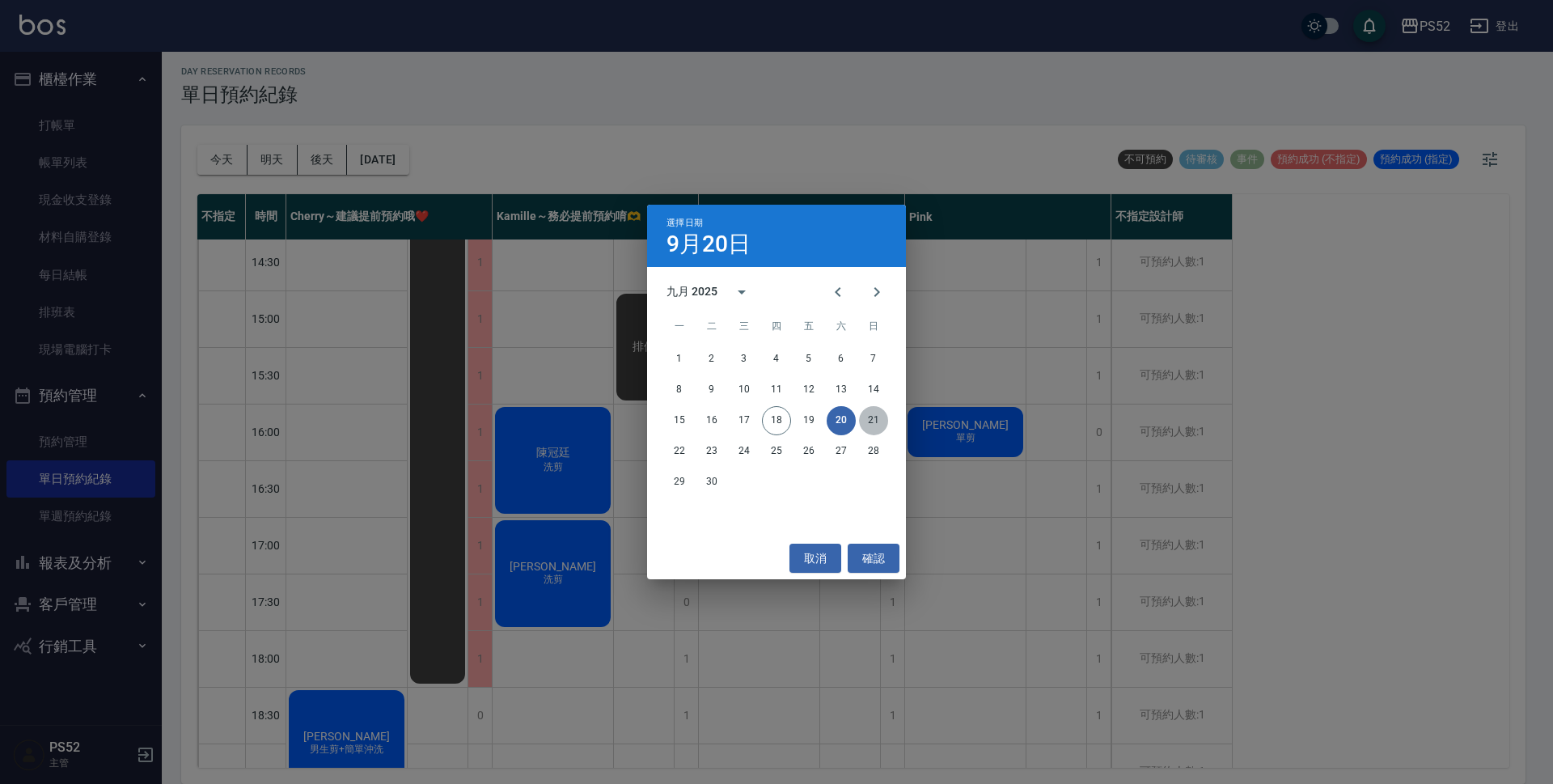
click at [866, 426] on button "21" at bounding box center [873, 421] width 29 height 29
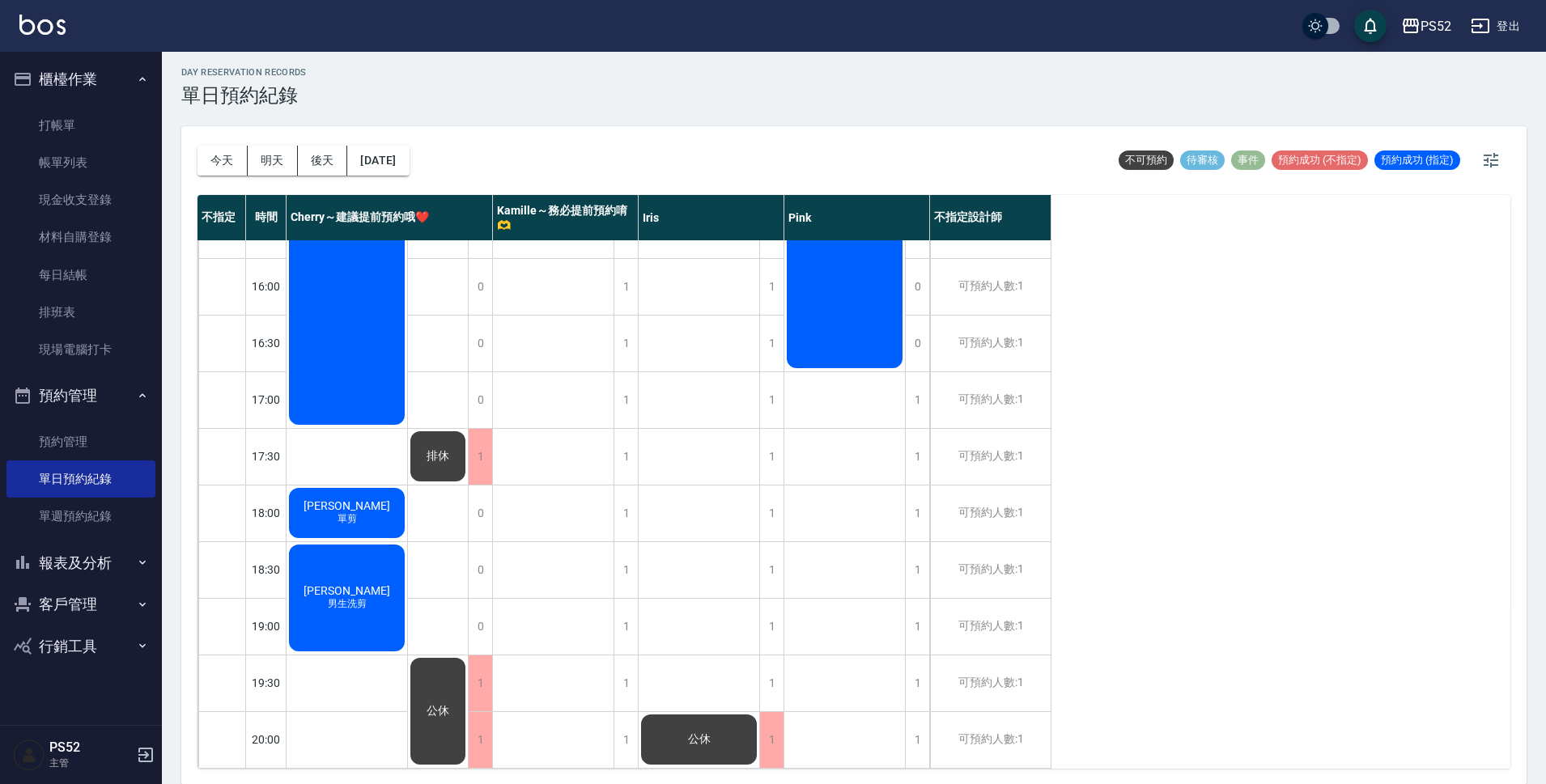
scroll to position [5, 0]
click at [391, 175] on div "今天 明天 後天 2025/09/21" at bounding box center [303, 159] width 212 height 69
click at [393, 144] on div "今天 明天 後天 2025/09/21" at bounding box center [303, 159] width 212 height 69
click at [408, 171] on button "2025/09/21" at bounding box center [377, 160] width 61 height 30
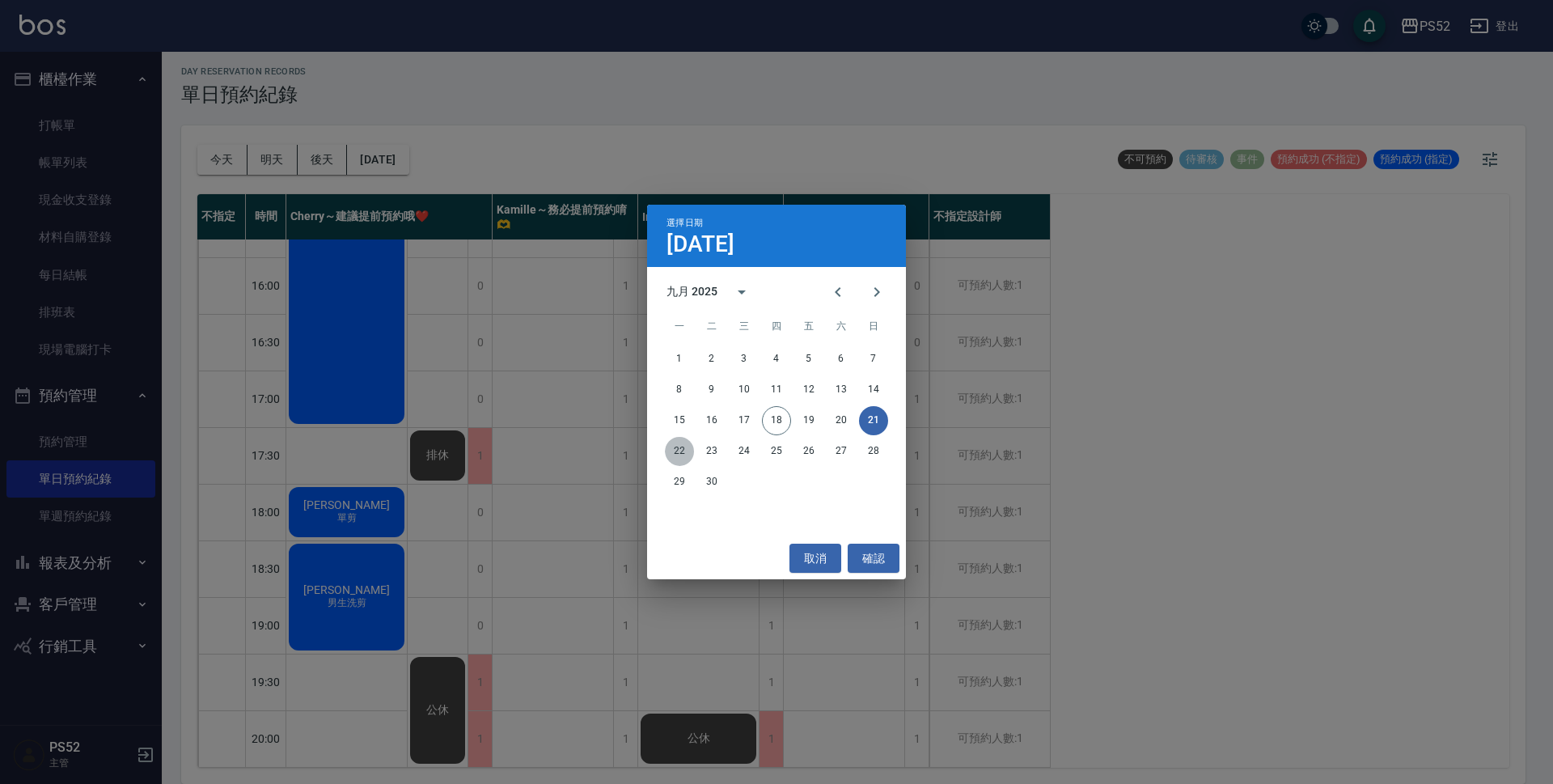
click at [672, 449] on button "22" at bounding box center [679, 451] width 29 height 29
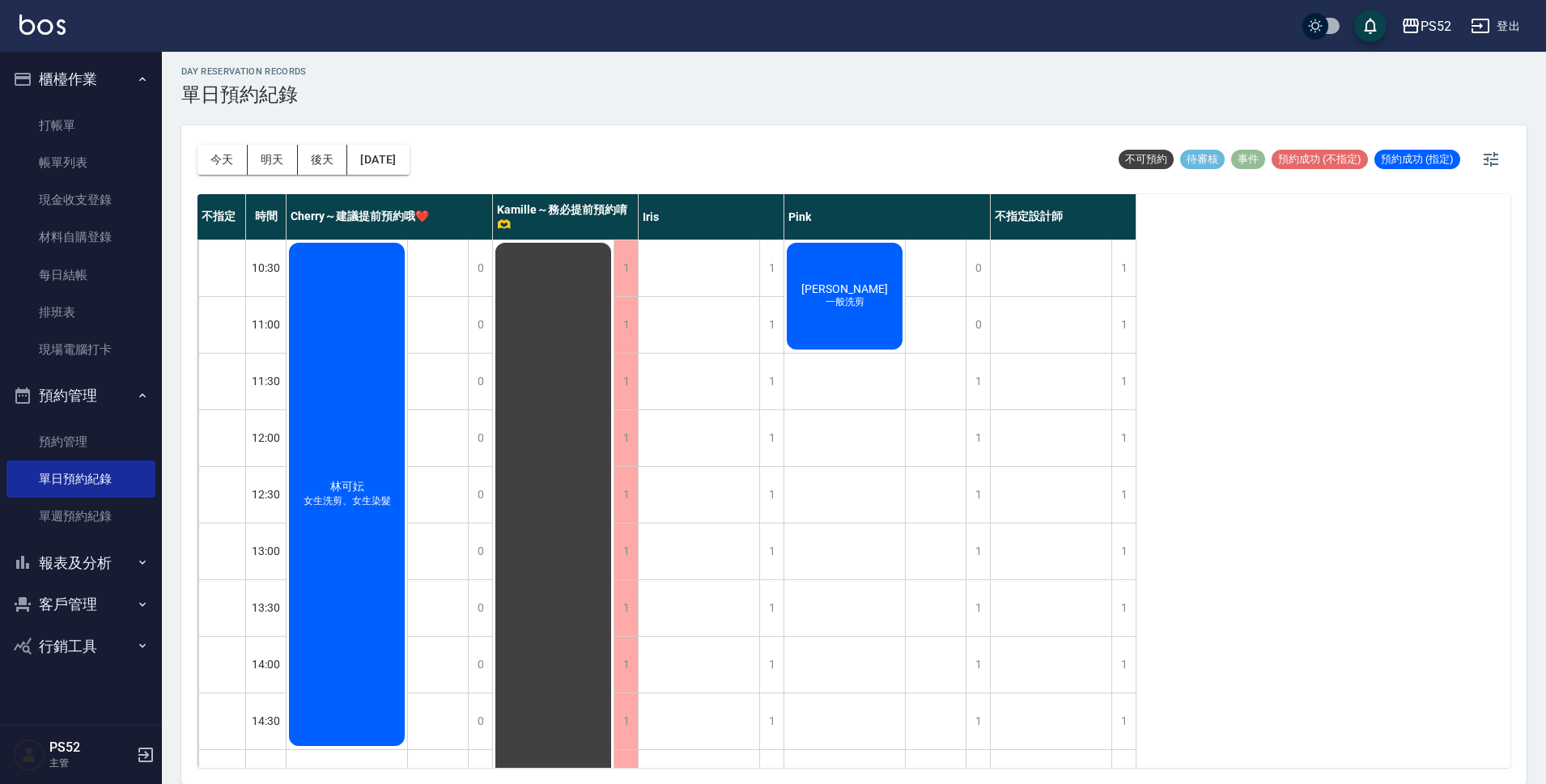
click at [381, 177] on div "今天 明天 後天 2025/09/22" at bounding box center [303, 159] width 212 height 69
click at [387, 168] on button "2025/09/22" at bounding box center [377, 160] width 61 height 30
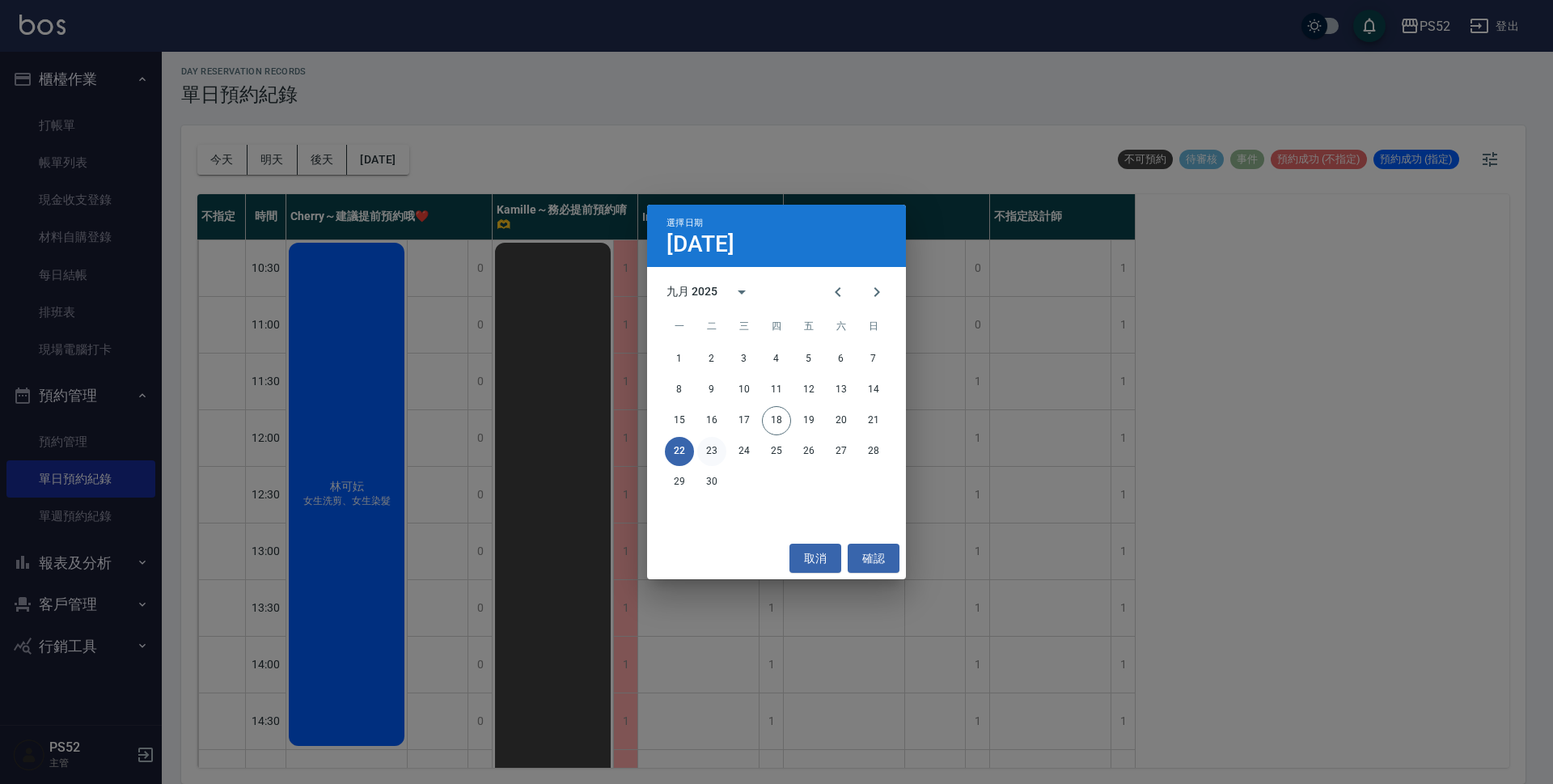
click at [703, 447] on button "23" at bounding box center [712, 451] width 29 height 29
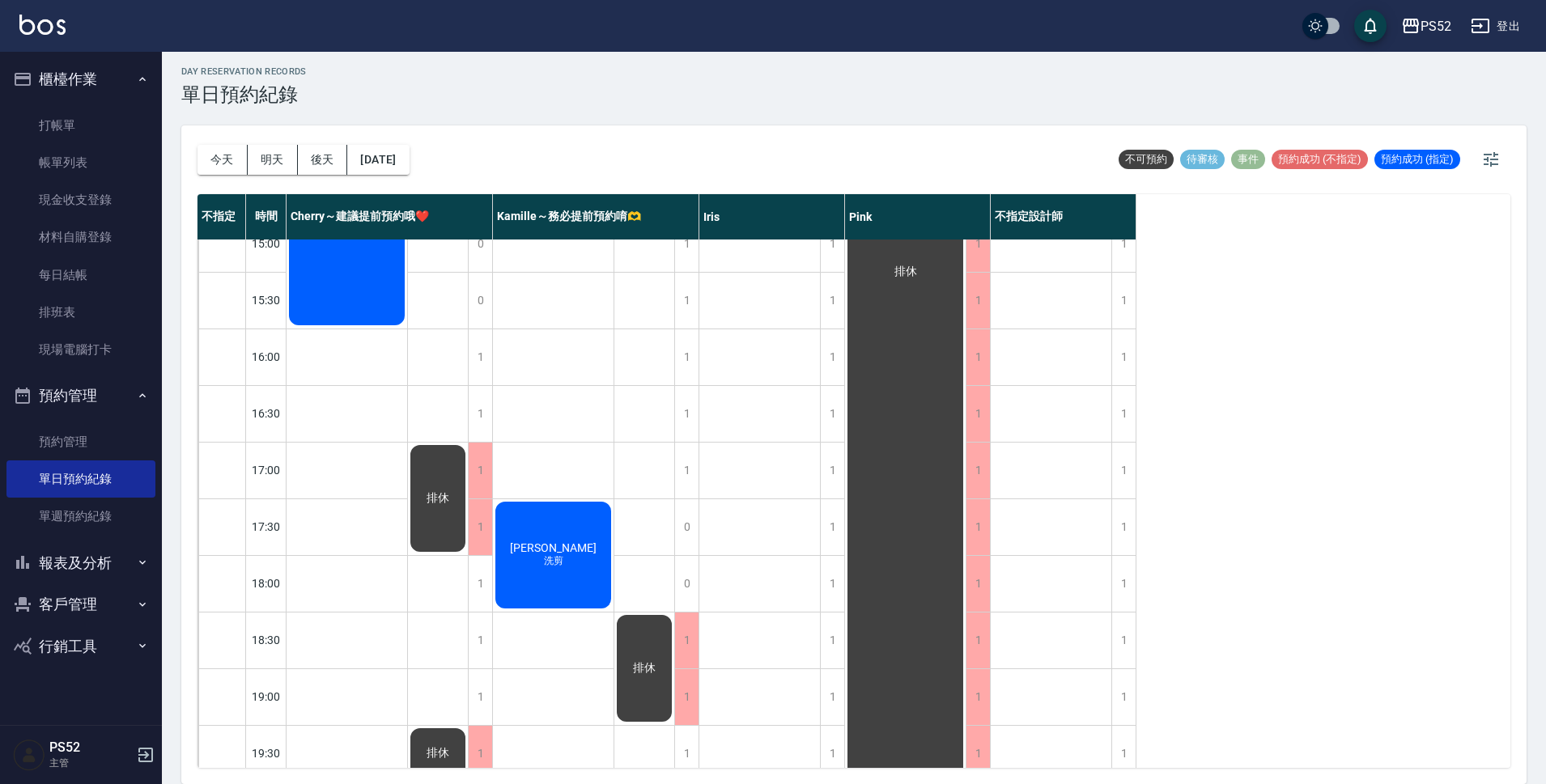
scroll to position [593, 0]
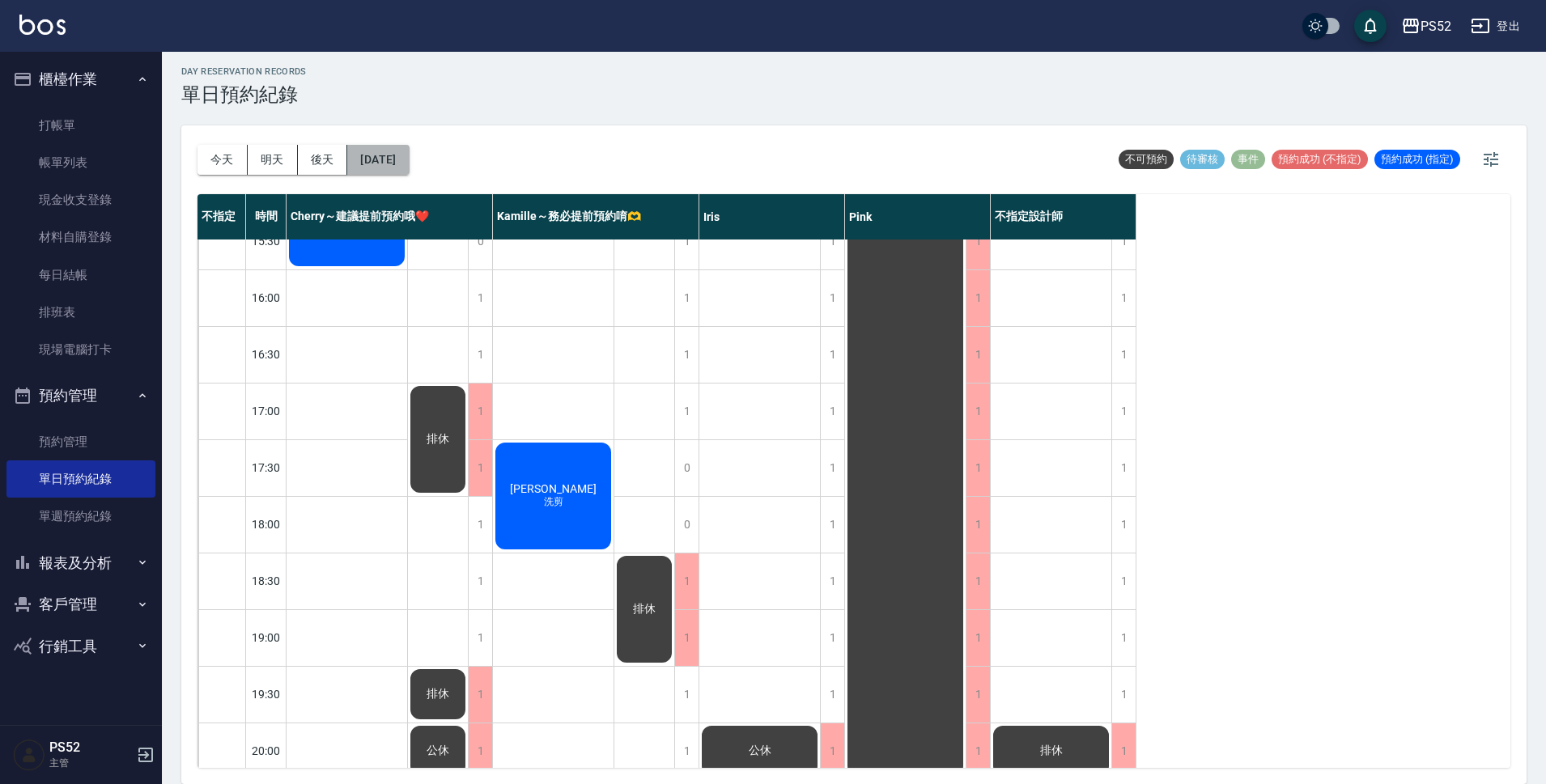
click at [409, 154] on button "2025/09/23" at bounding box center [377, 160] width 61 height 30
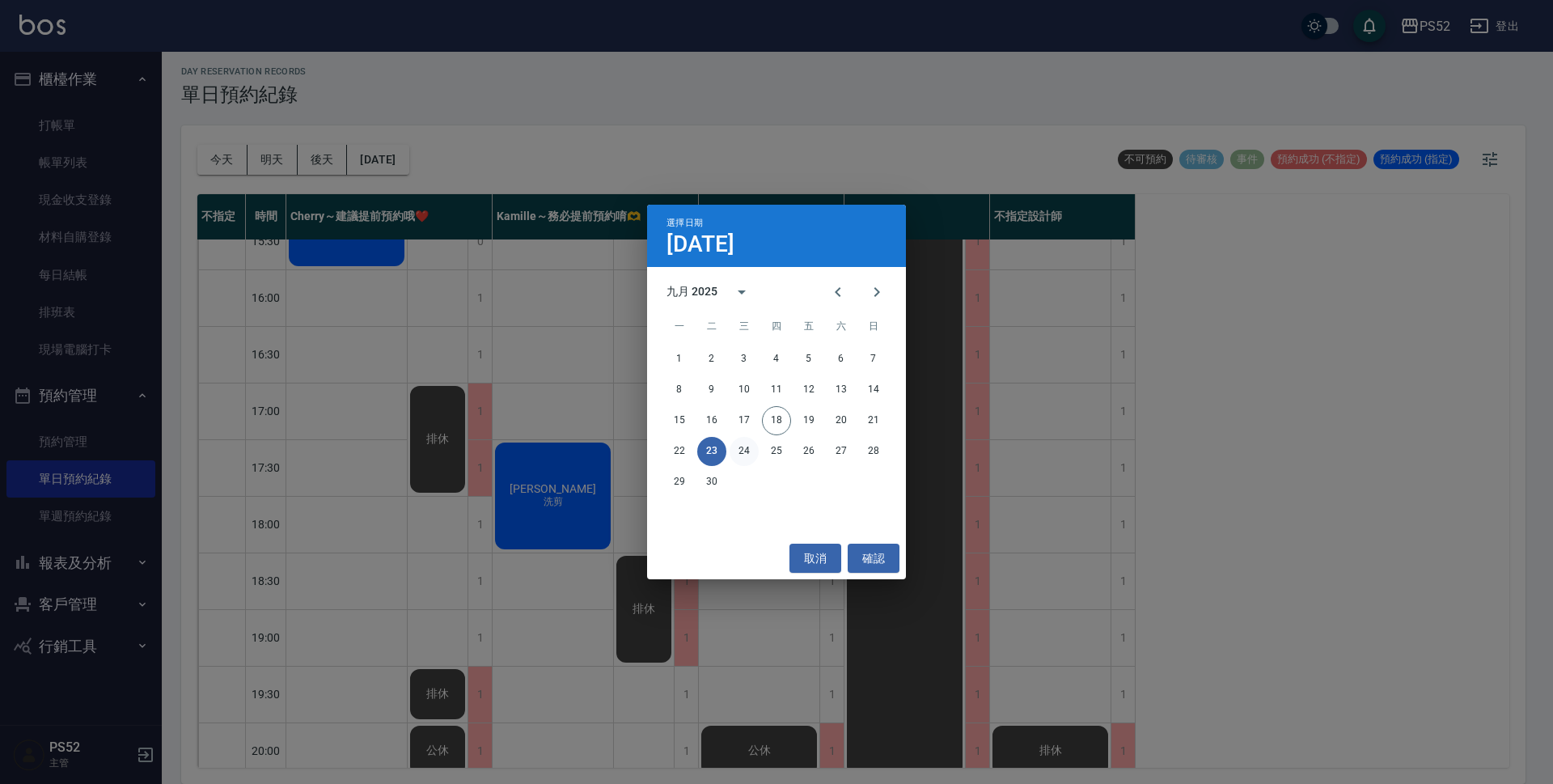
click at [745, 451] on button "24" at bounding box center [744, 451] width 29 height 29
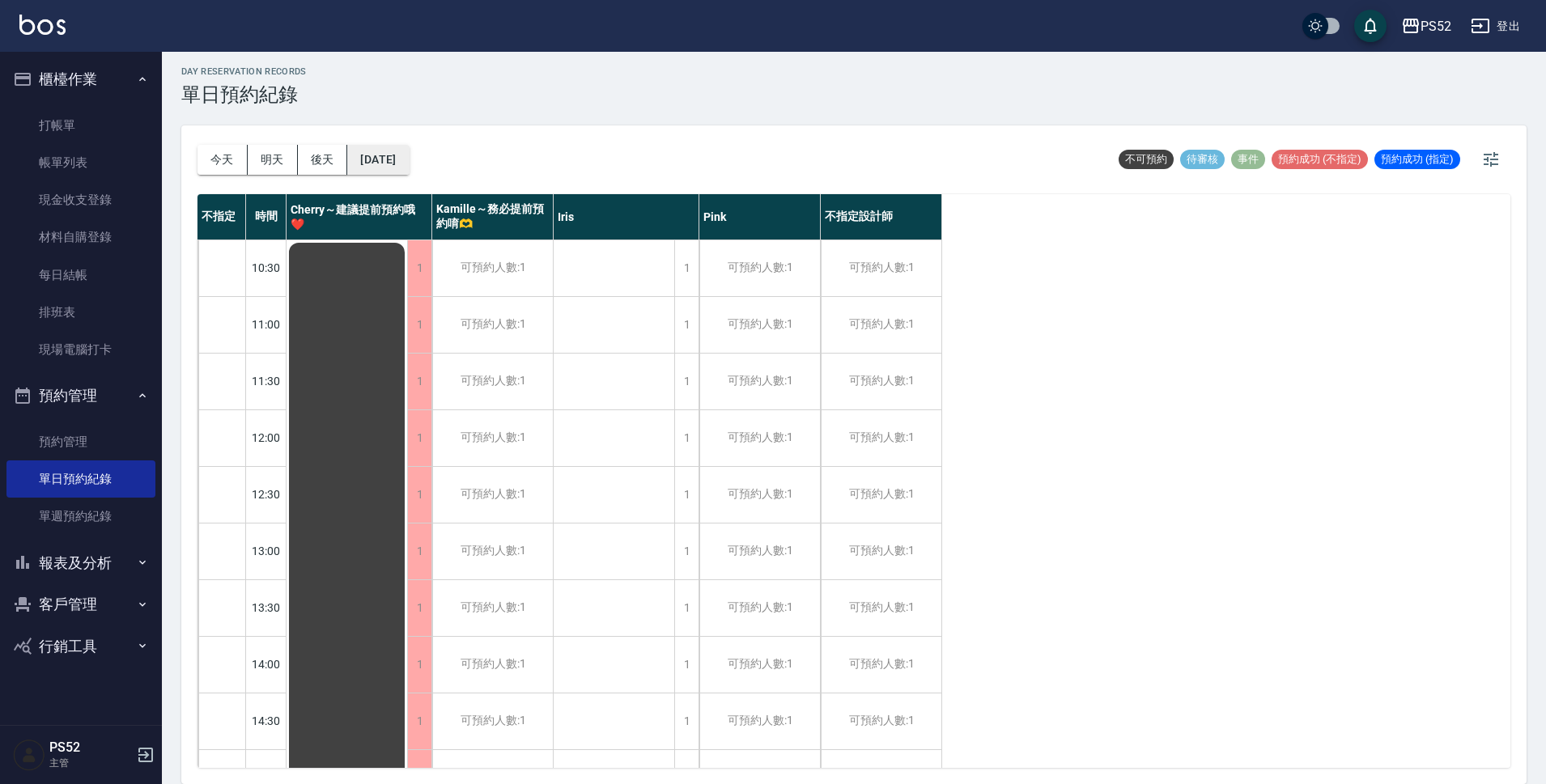
click at [408, 167] on button "2025/09/24" at bounding box center [377, 160] width 61 height 30
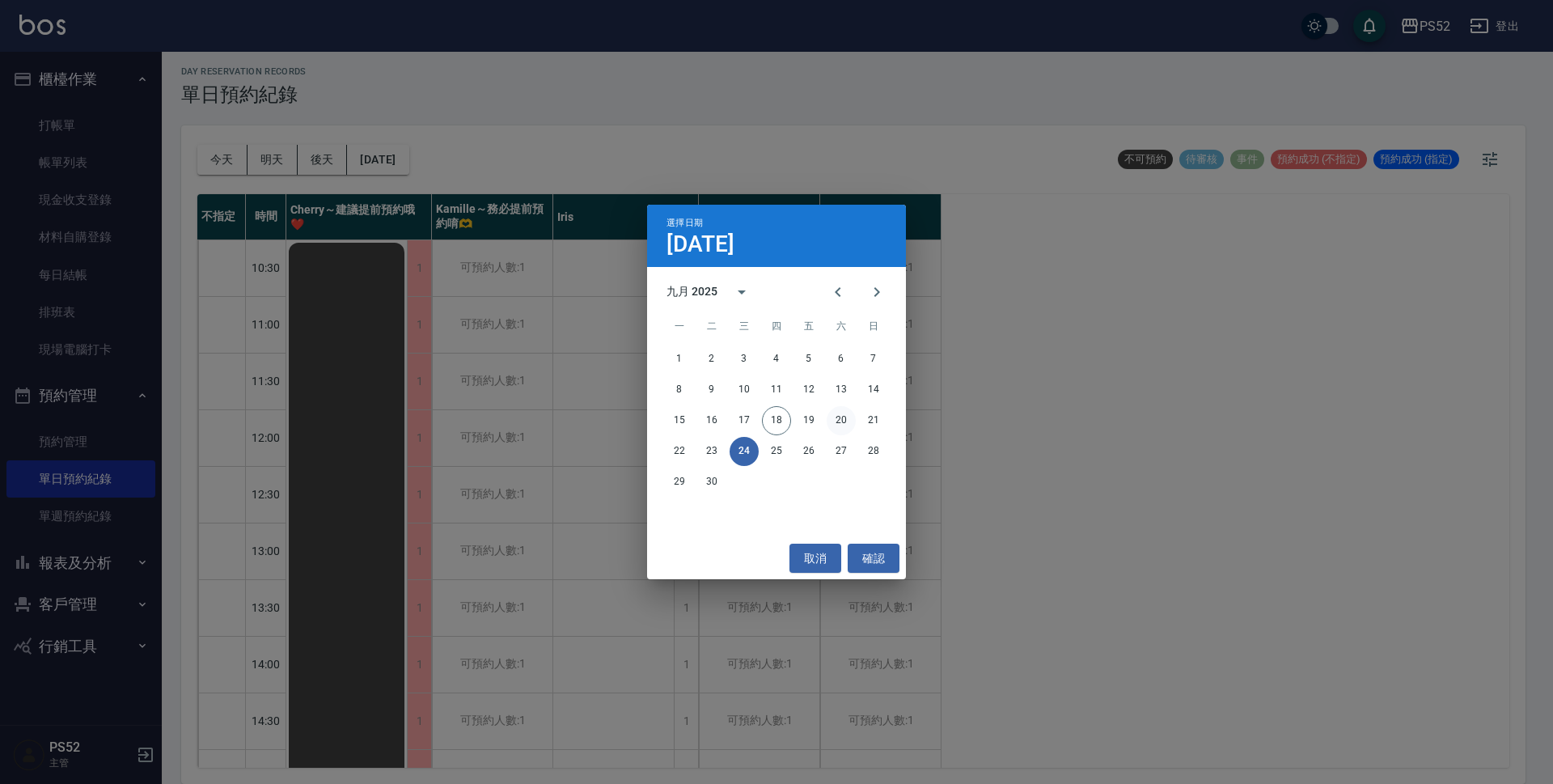
click at [832, 426] on button "20" at bounding box center [841, 421] width 29 height 29
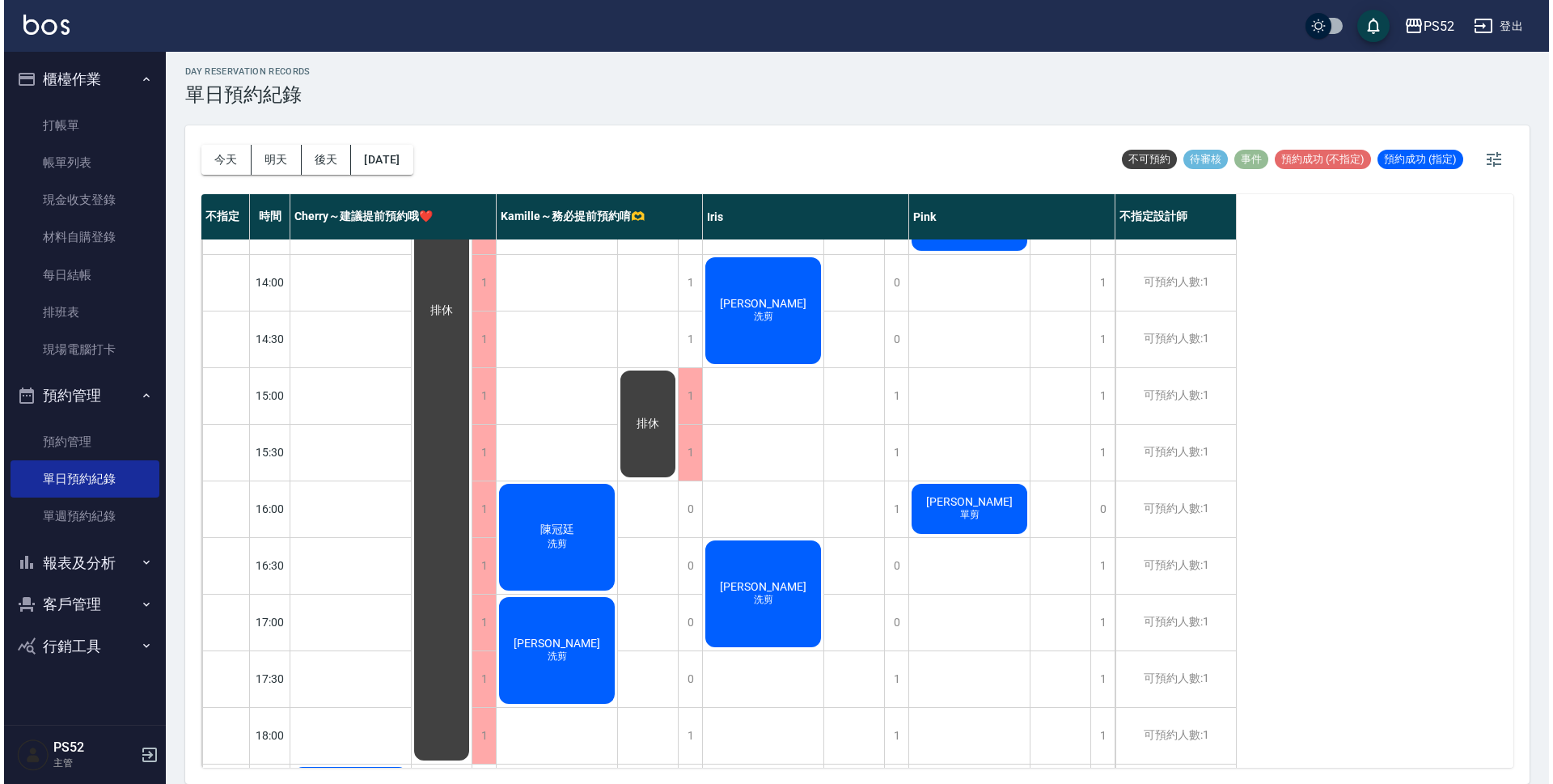
scroll to position [458, 0]
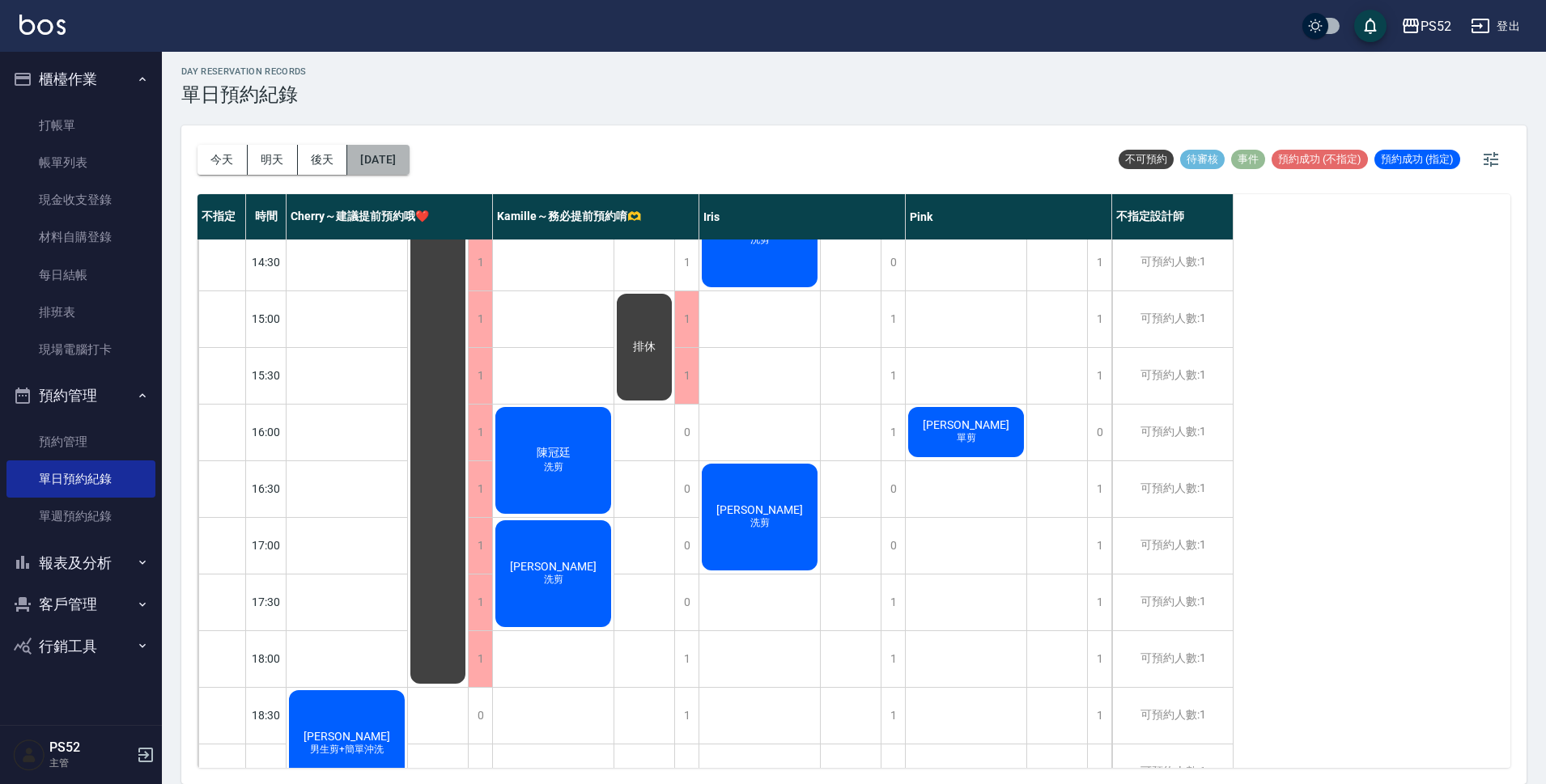
click at [389, 164] on button "2025/09/20" at bounding box center [377, 160] width 61 height 30
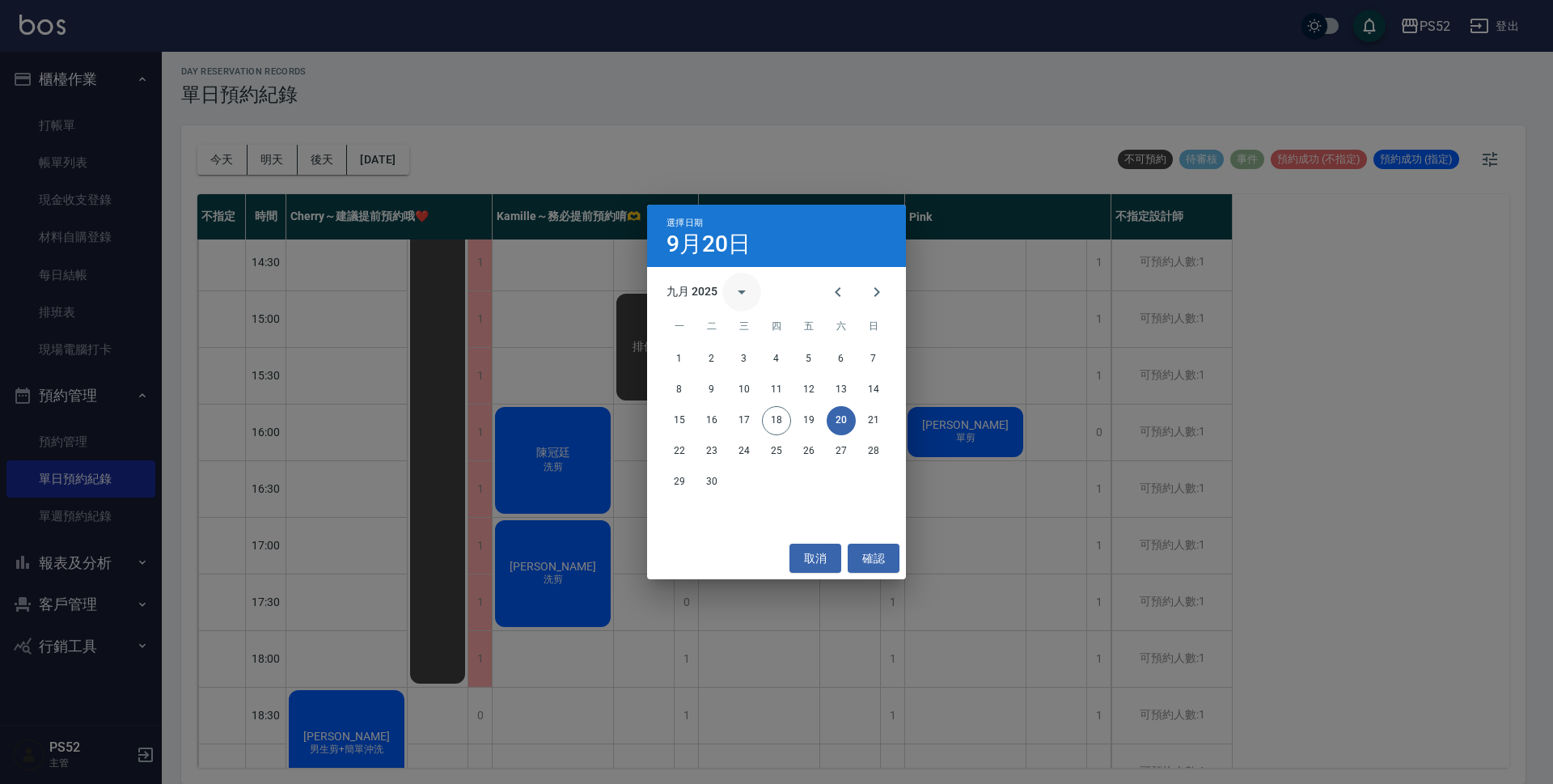
click at [735, 290] on icon "calendar view is open, switch to year view" at bounding box center [741, 291] width 19 height 19
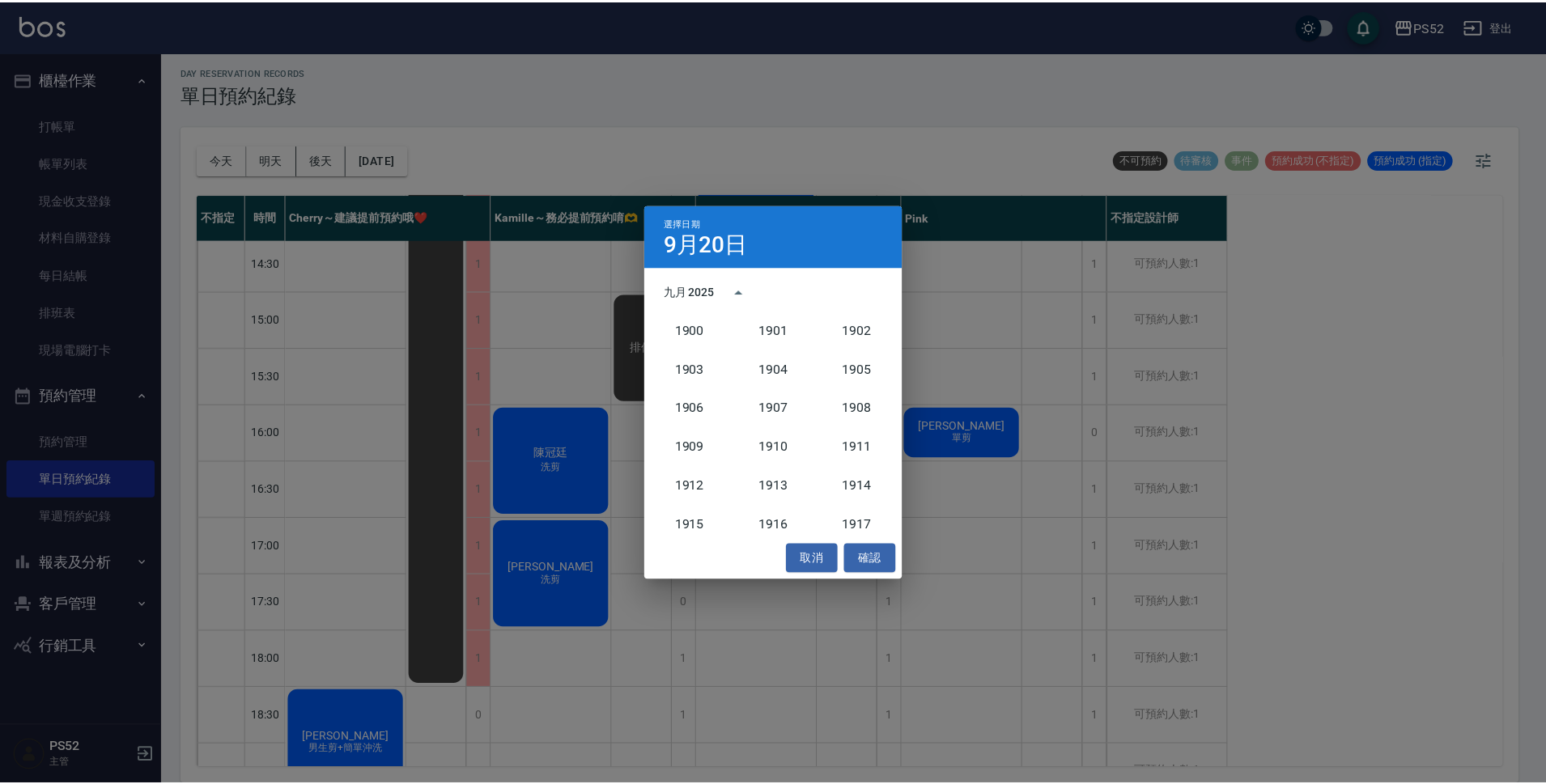
scroll to position [1498, 0]
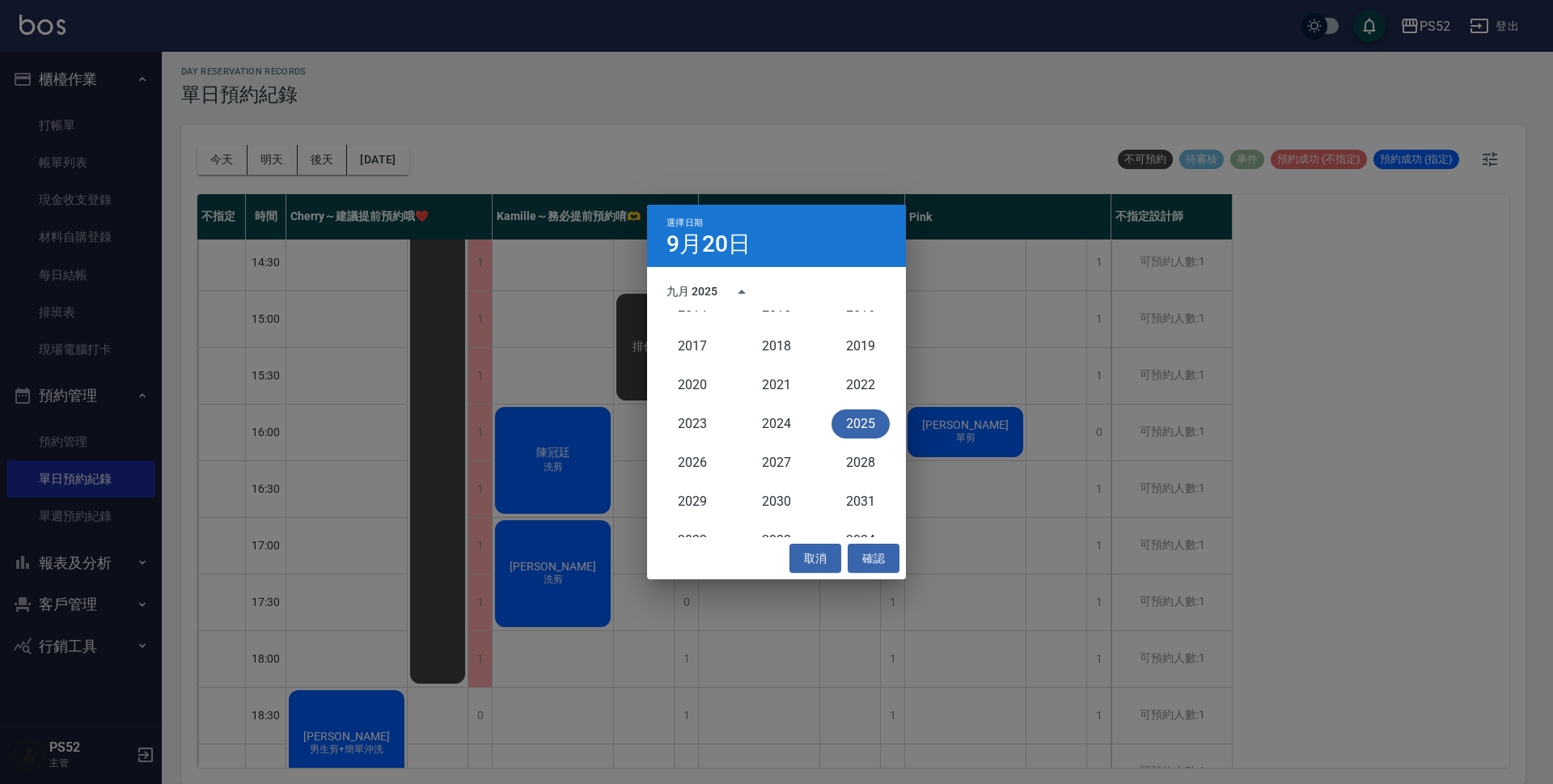
click at [871, 416] on button "2025" at bounding box center [860, 424] width 58 height 29
click at [868, 291] on icon "Next month" at bounding box center [876, 291] width 19 height 19
click at [838, 386] on button "11" at bounding box center [841, 389] width 29 height 29
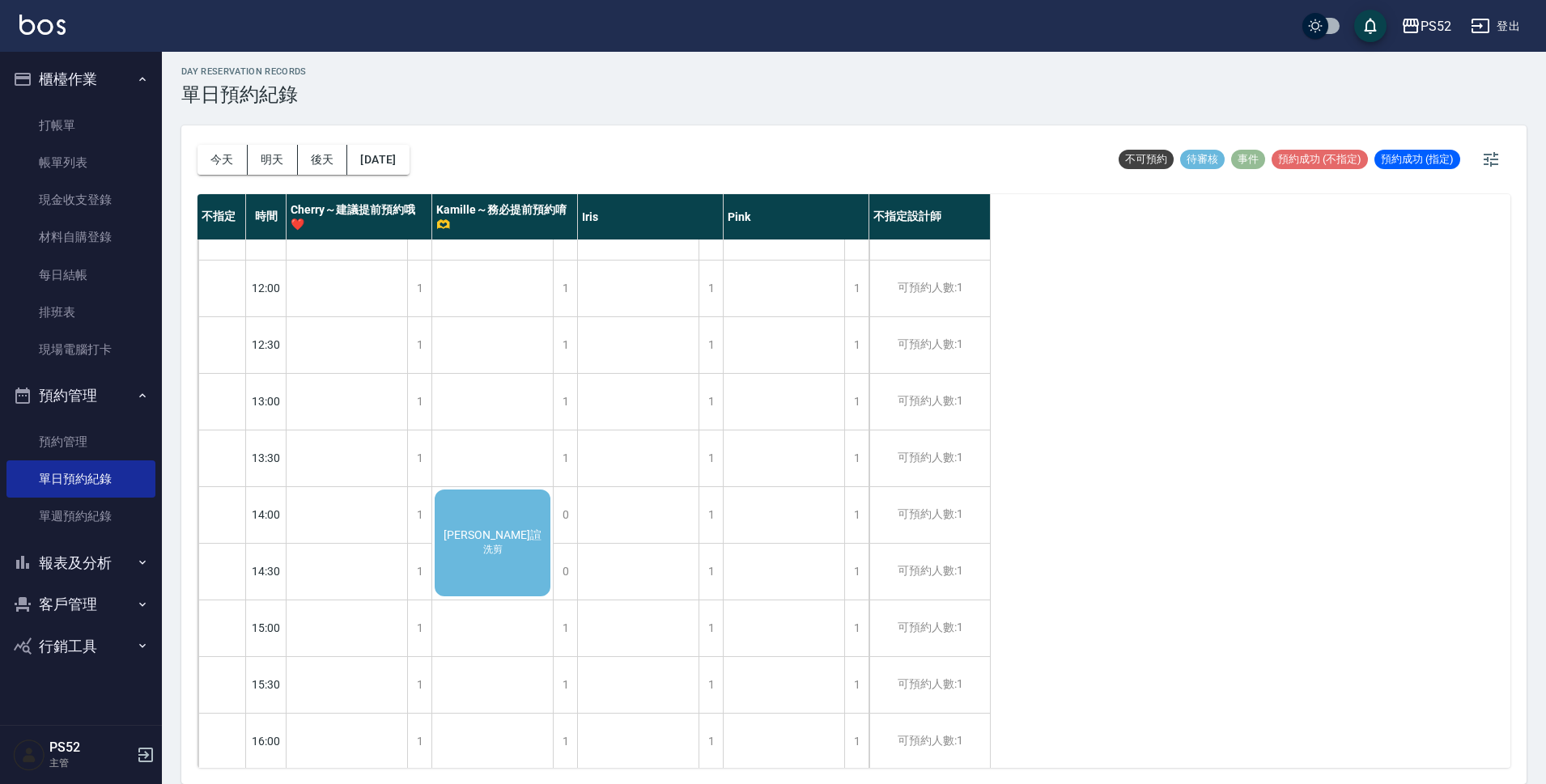
scroll to position [162, 0]
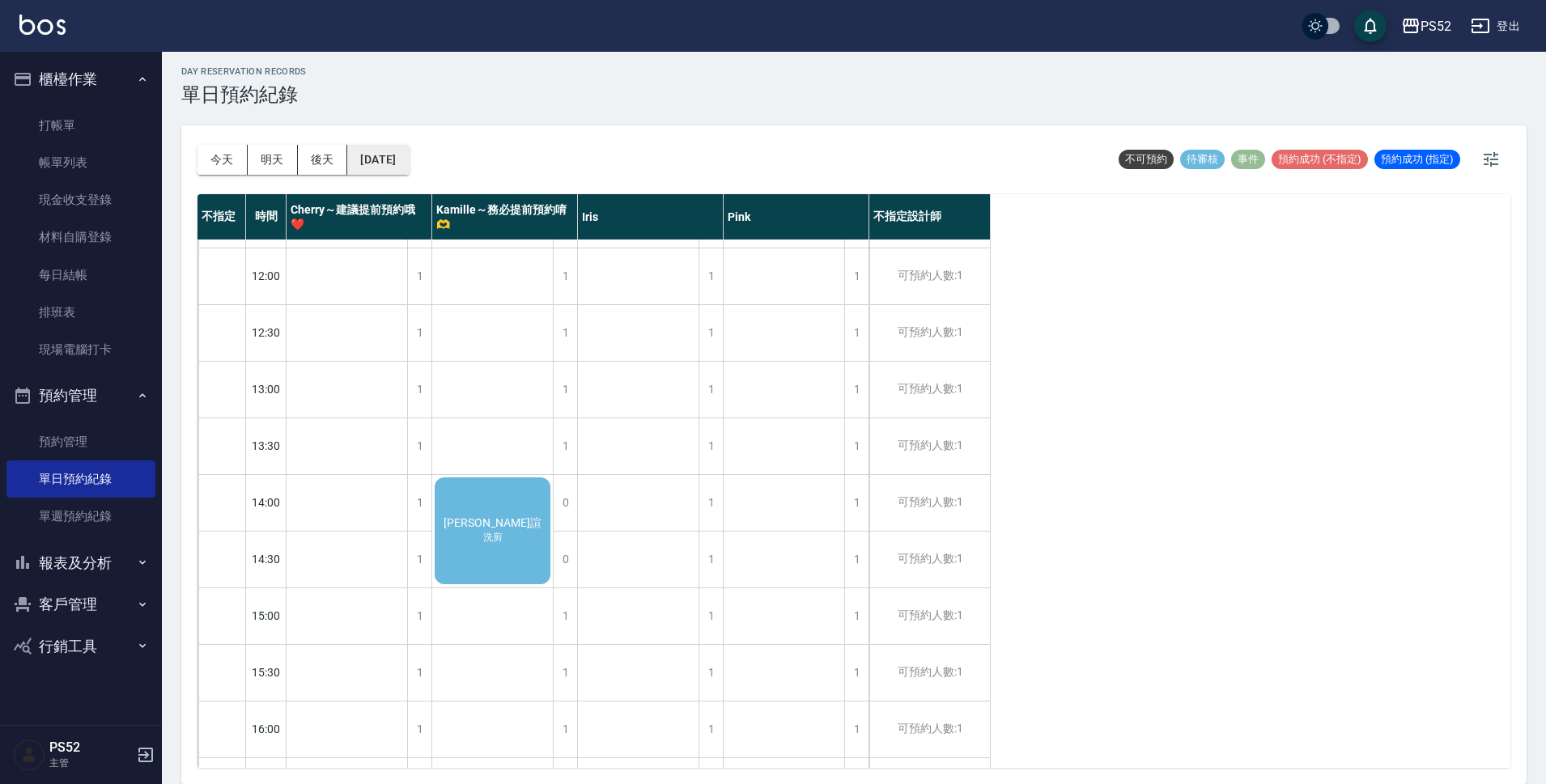
click at [409, 152] on button "2025/10/11" at bounding box center [377, 160] width 61 height 30
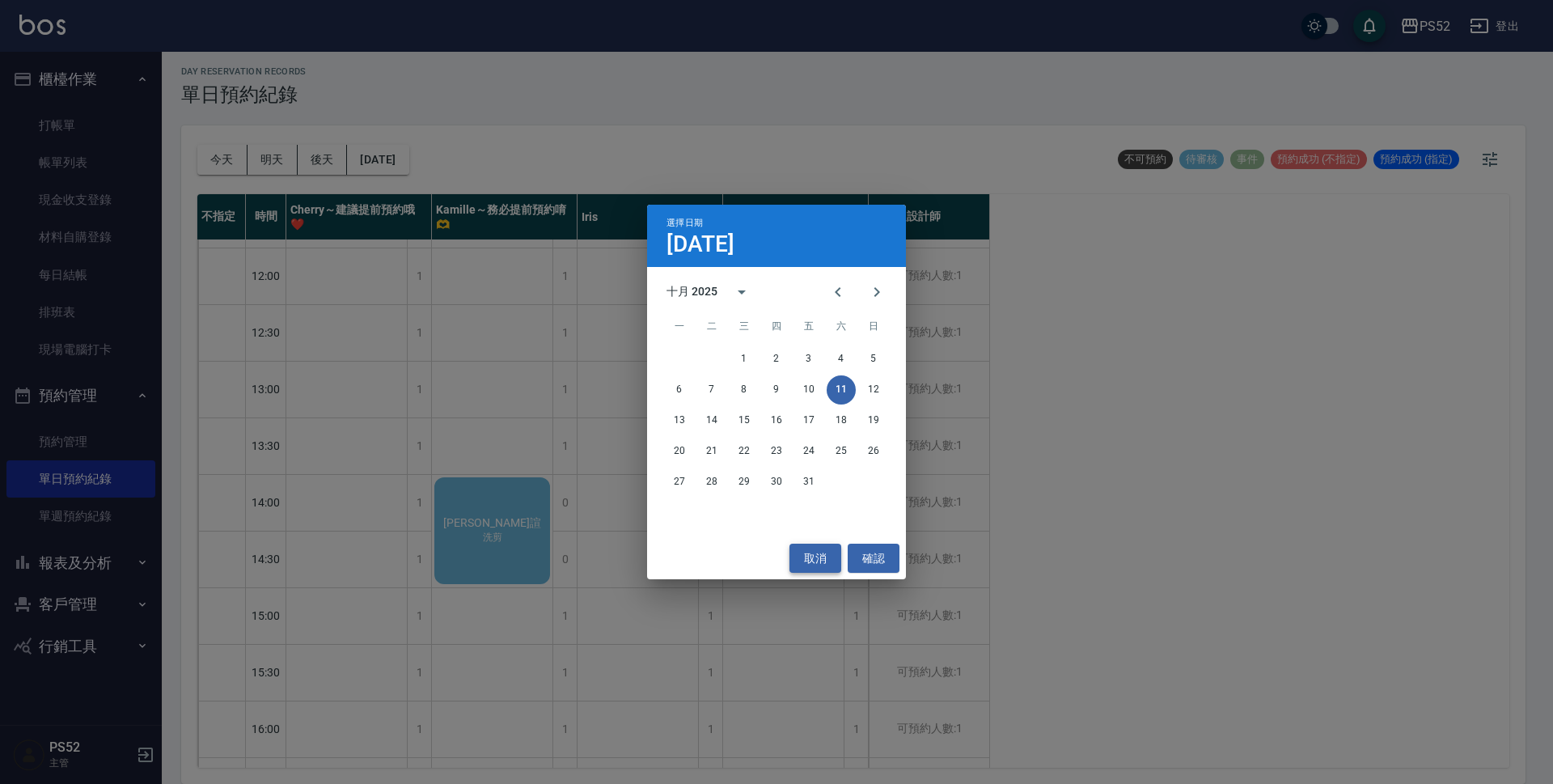
click at [832, 567] on button "取消" at bounding box center [816, 559] width 52 height 30
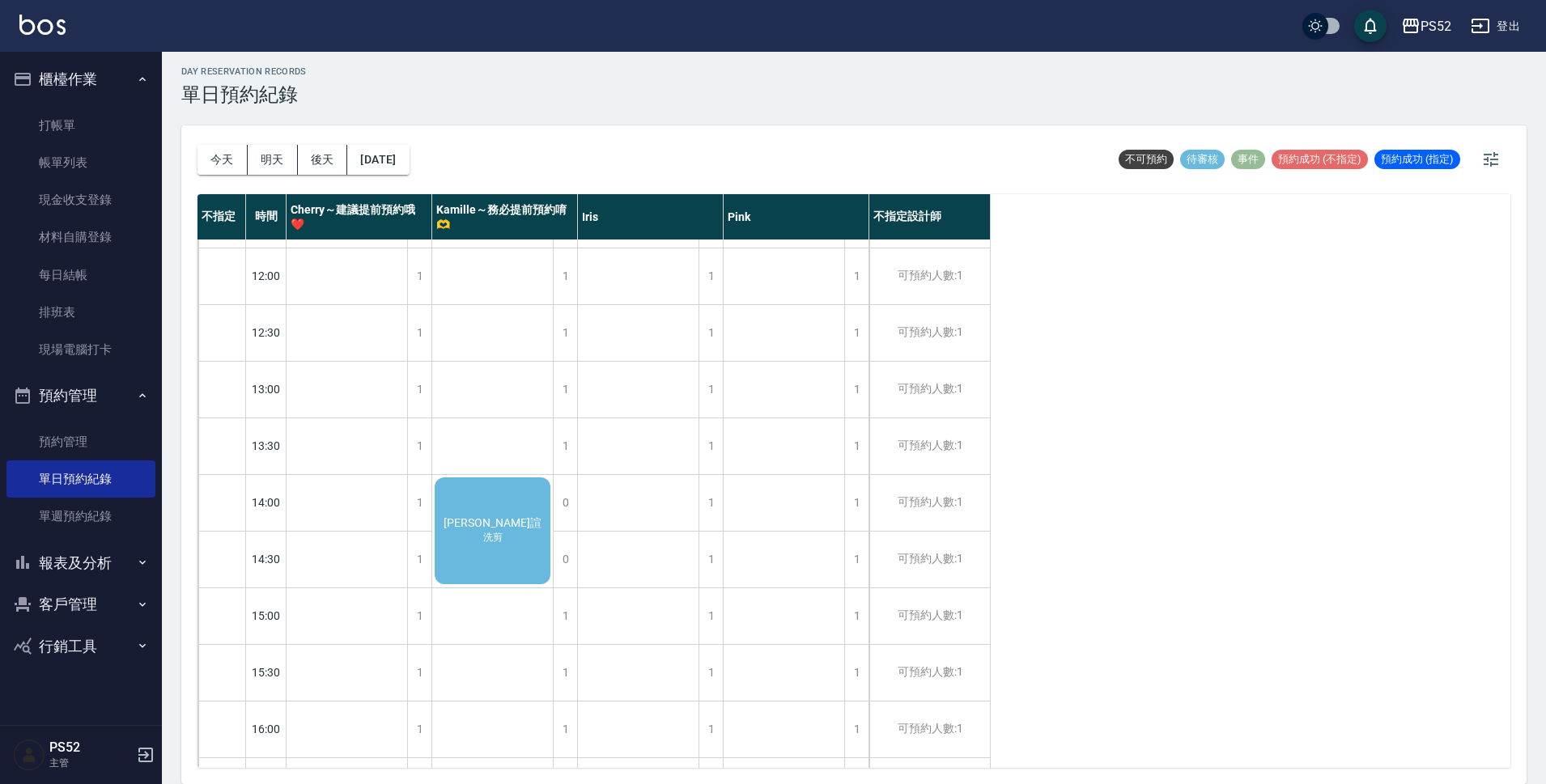
click at [519, 518] on div "林佩諠 洗剪" at bounding box center [493, 531] width 121 height 112
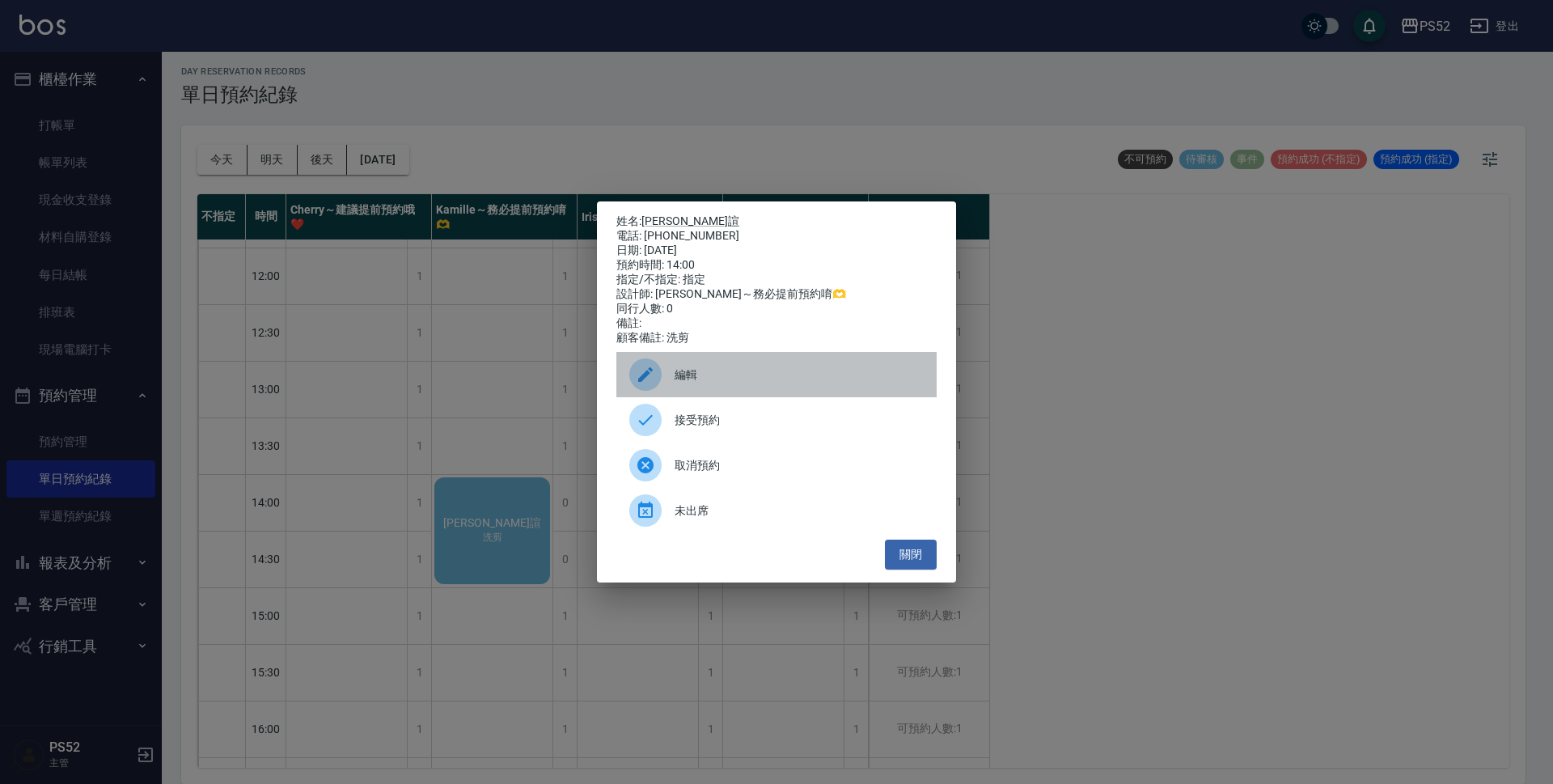
click at [721, 372] on div "編輯" at bounding box center [776, 374] width 321 height 45
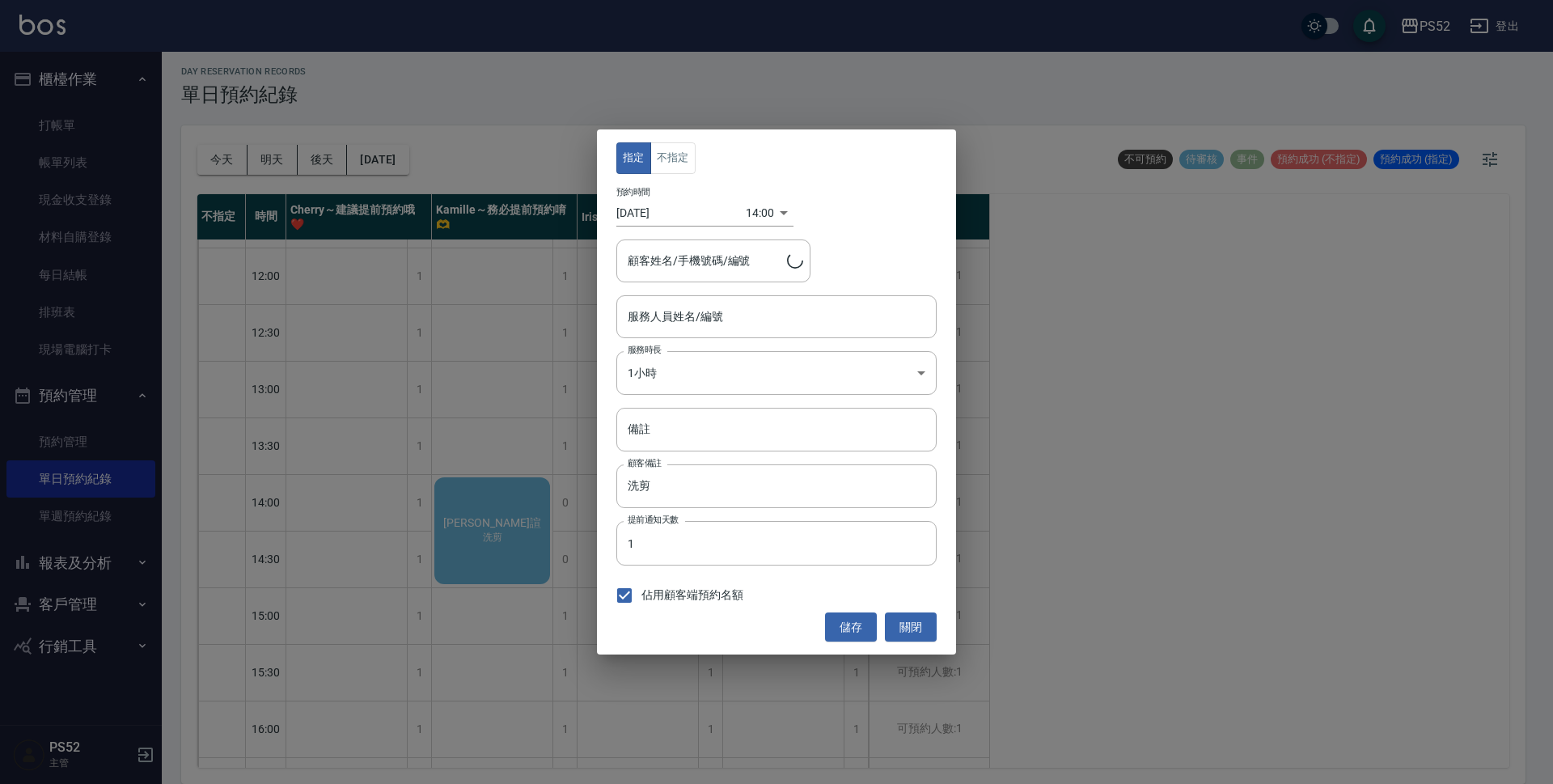
type input "Kamille～務必提前預約唷🫶-3"
type input "林佩諠/0975254287/B0975254287"
click at [699, 478] on input "洗剪" at bounding box center [776, 486] width 321 height 44
click at [697, 480] on input "洗剪" at bounding box center [776, 486] width 321 height 44
click at [699, 426] on input "備註" at bounding box center [776, 430] width 321 height 44
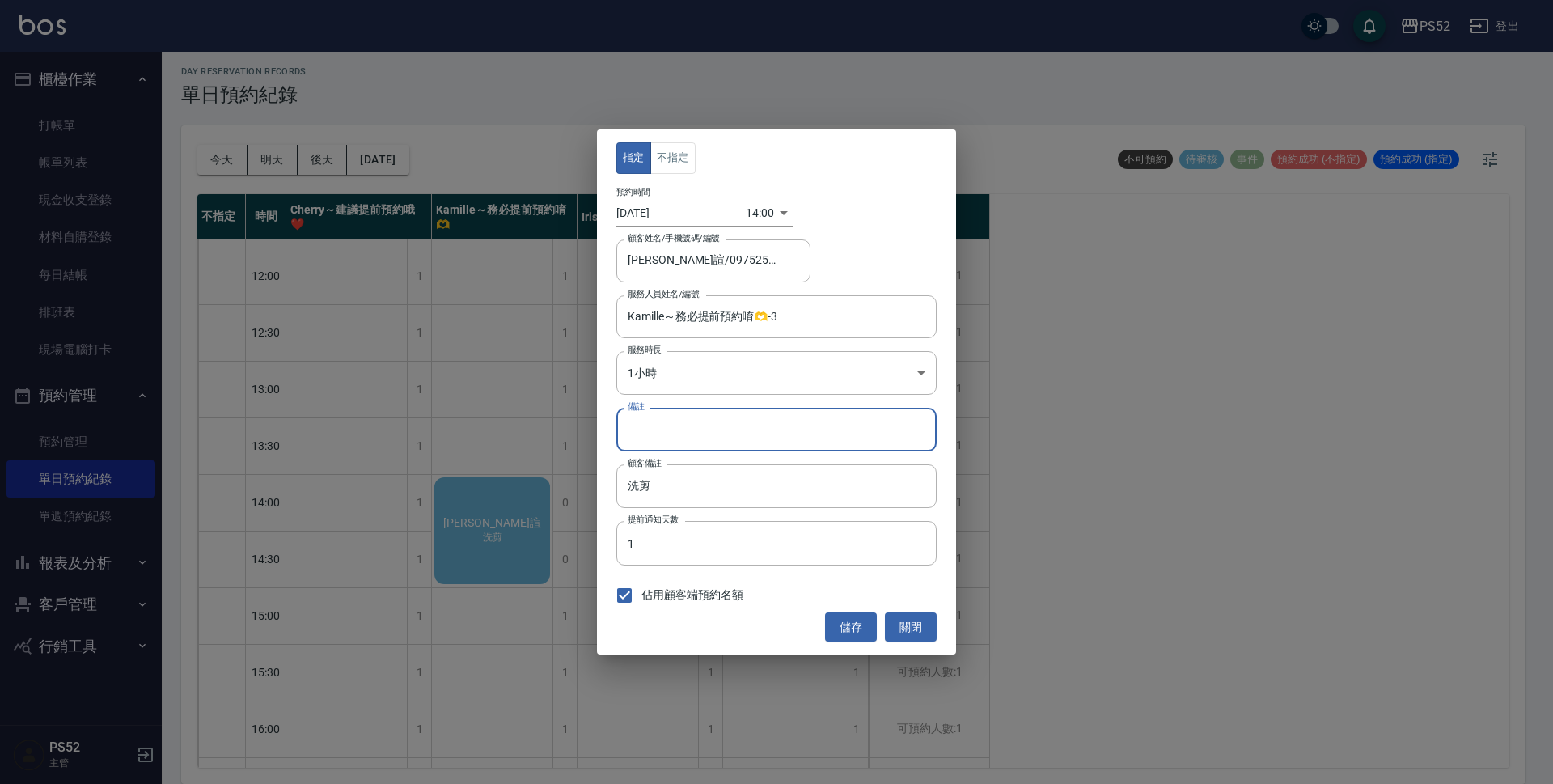
type input "＿"
type input "一位洗剪 一位染髮 共2位"
click at [735, 367] on body "PS52 登出 櫃檯作業 打帳單 帳單列表 現金收支登錄 材料自購登錄 每日結帳 排班表 現場電腦打卡 預約管理 預約管理 單日預約紀錄 單週預約紀錄 報表及…" at bounding box center [776, 389] width 1553 height 789
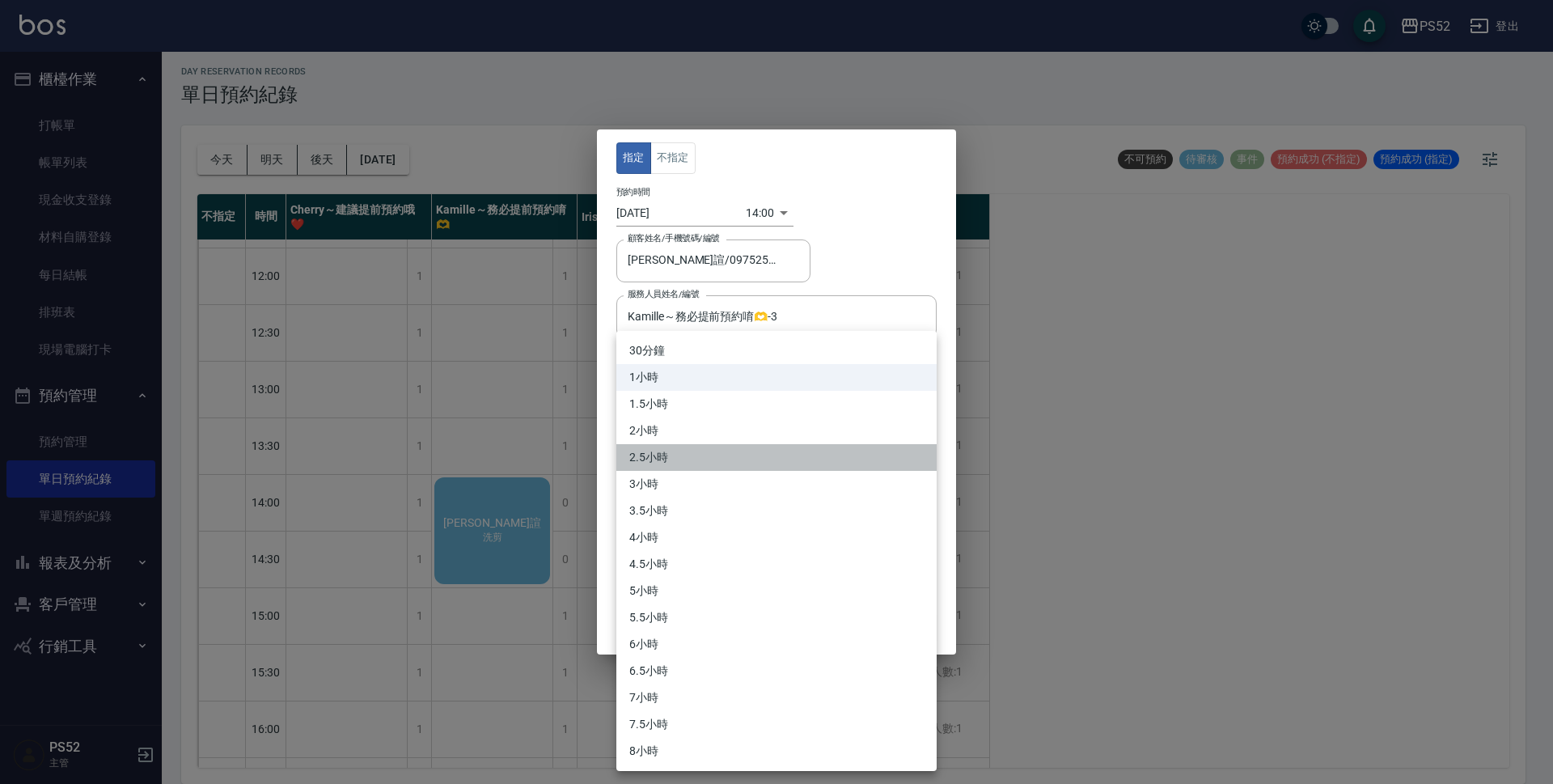
click at [673, 451] on li "2.5小時" at bounding box center [776, 457] width 321 height 27
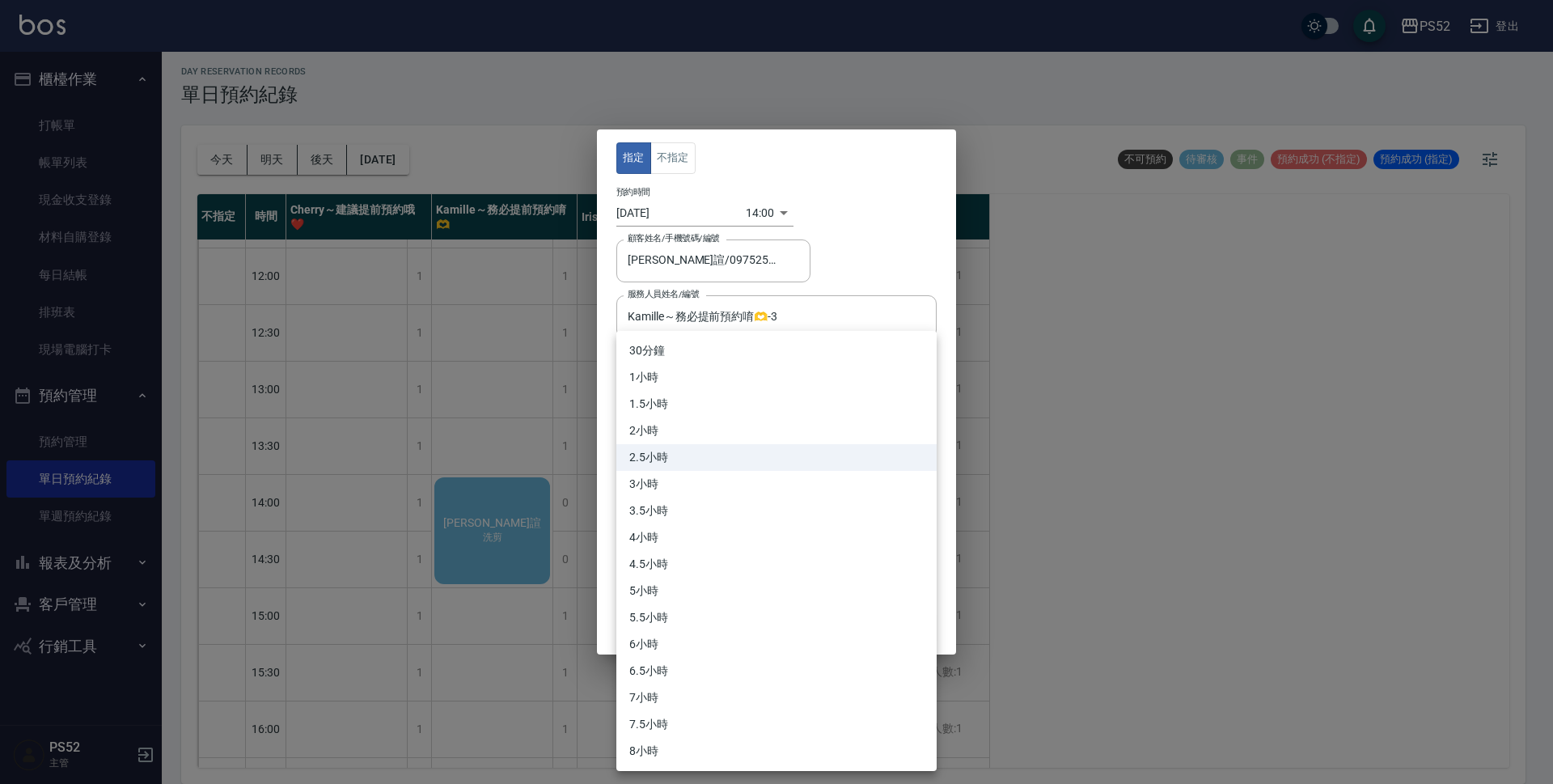
click at [688, 388] on body "PS52 登出 櫃檯作業 打帳單 帳單列表 現金收支登錄 材料自購登錄 每日結帳 排班表 現場電腦打卡 預約管理 預約管理 單日預約紀錄 單週預約紀錄 報表及…" at bounding box center [776, 389] width 1553 height 789
click at [688, 456] on li "2.5小時" at bounding box center [776, 457] width 321 height 27
click at [708, 369] on body "PS52 登出 櫃檯作業 打帳單 帳單列表 現金收支登錄 材料自購登錄 每日結帳 排班表 現場電腦打卡 預約管理 預約管理 單日預約紀錄 單週預約紀錄 報表及…" at bounding box center [776, 389] width 1553 height 789
click at [674, 472] on li "3小時" at bounding box center [776, 484] width 321 height 27
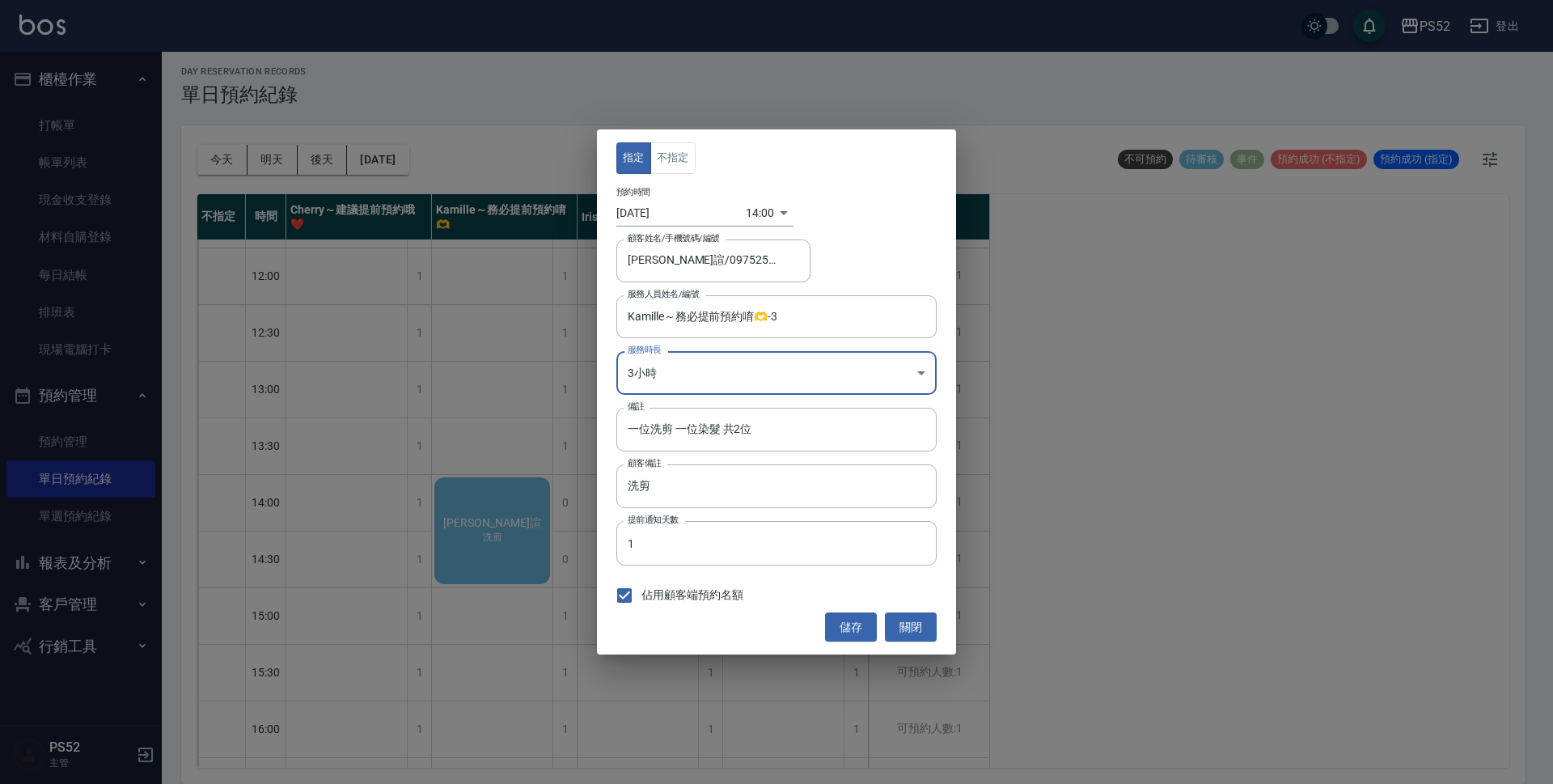
click at [711, 379] on body "PS52 登出 櫃檯作業 打帳單 帳單列表 現金收支登錄 材料自購登錄 每日結帳 排班表 現場電腦打卡 預約管理 預約管理 單日預約紀錄 單週預約紀錄 報表及…" at bounding box center [776, 389] width 1553 height 789
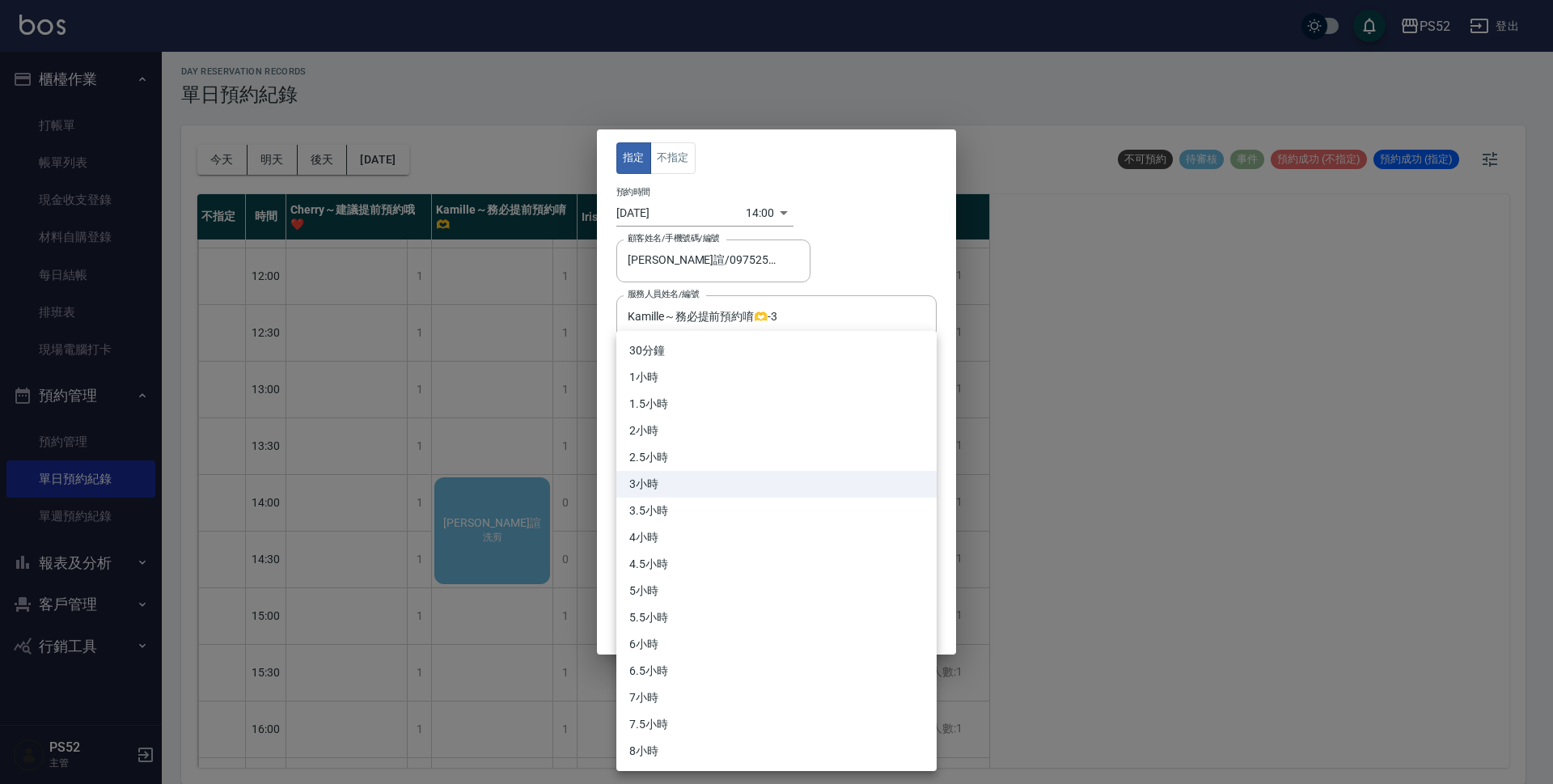
click at [677, 452] on li "2.5小時" at bounding box center [776, 457] width 321 height 27
type input "5"
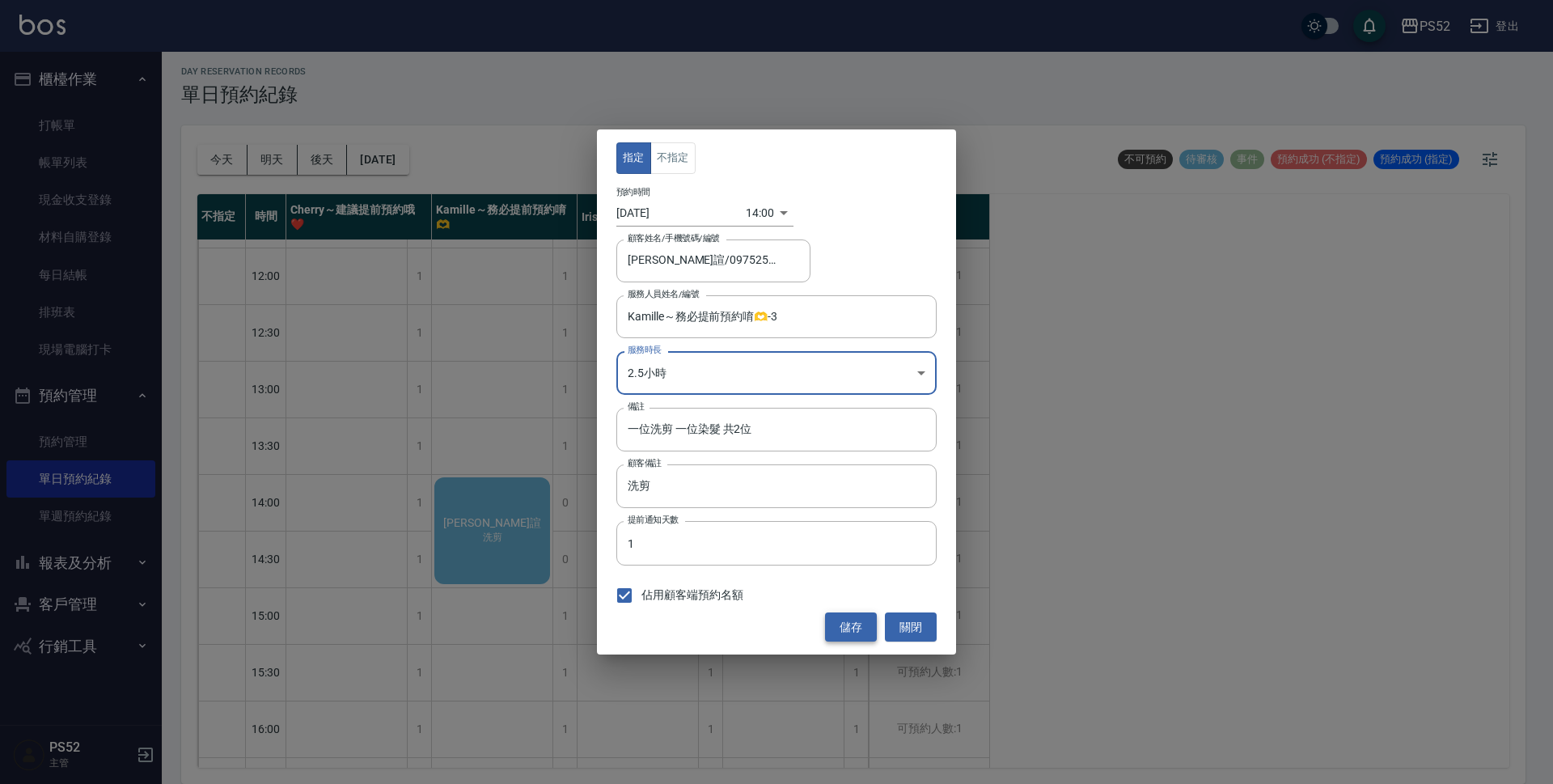
click at [841, 624] on button "儲存" at bounding box center [851, 628] width 52 height 30
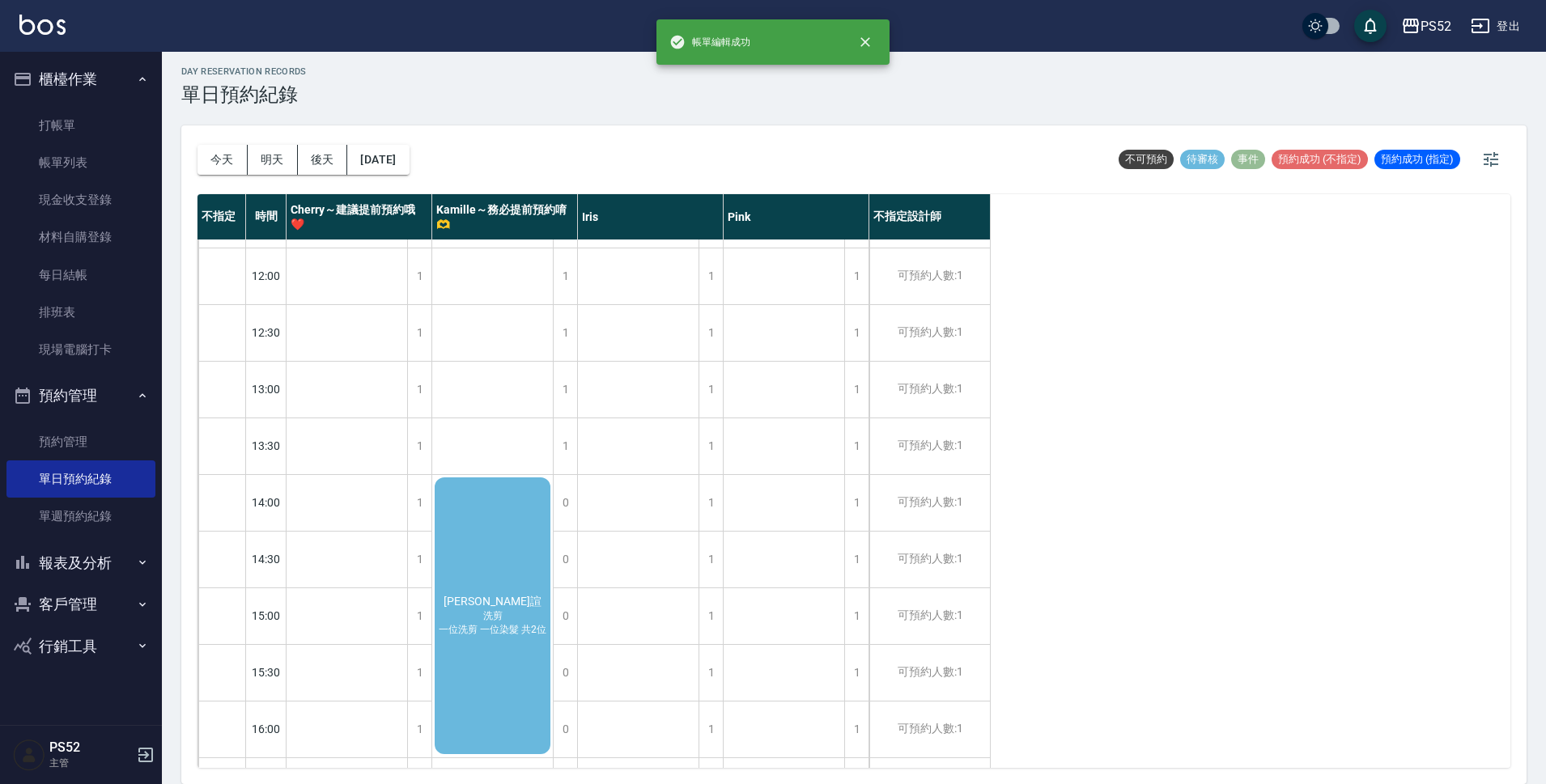
click at [510, 591] on div "林佩諠 洗剪 一位洗剪 一位染髮 共2位" at bounding box center [493, 615] width 121 height 281
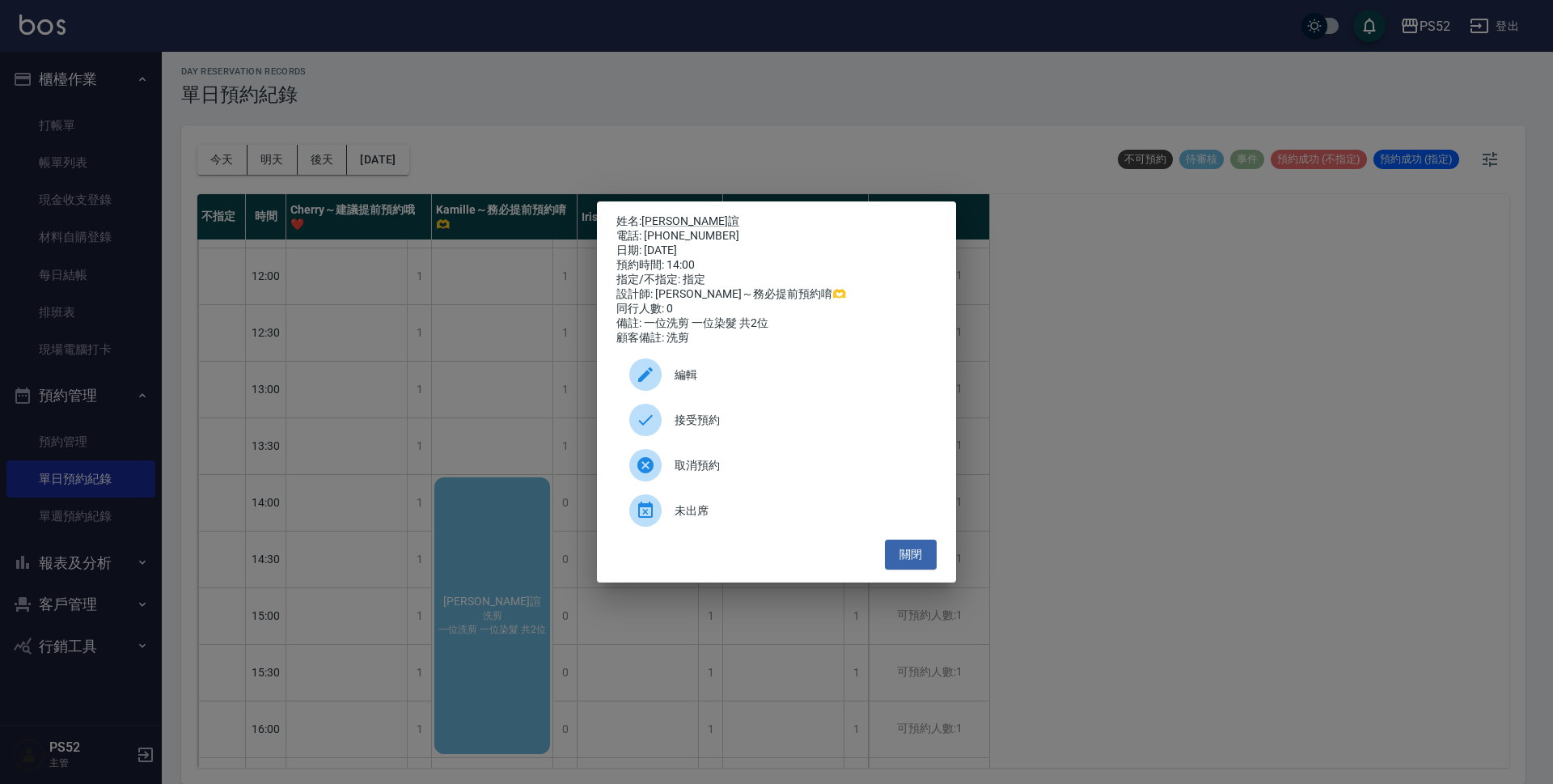
click at [745, 429] on span "接受預約" at bounding box center [799, 421] width 249 height 17
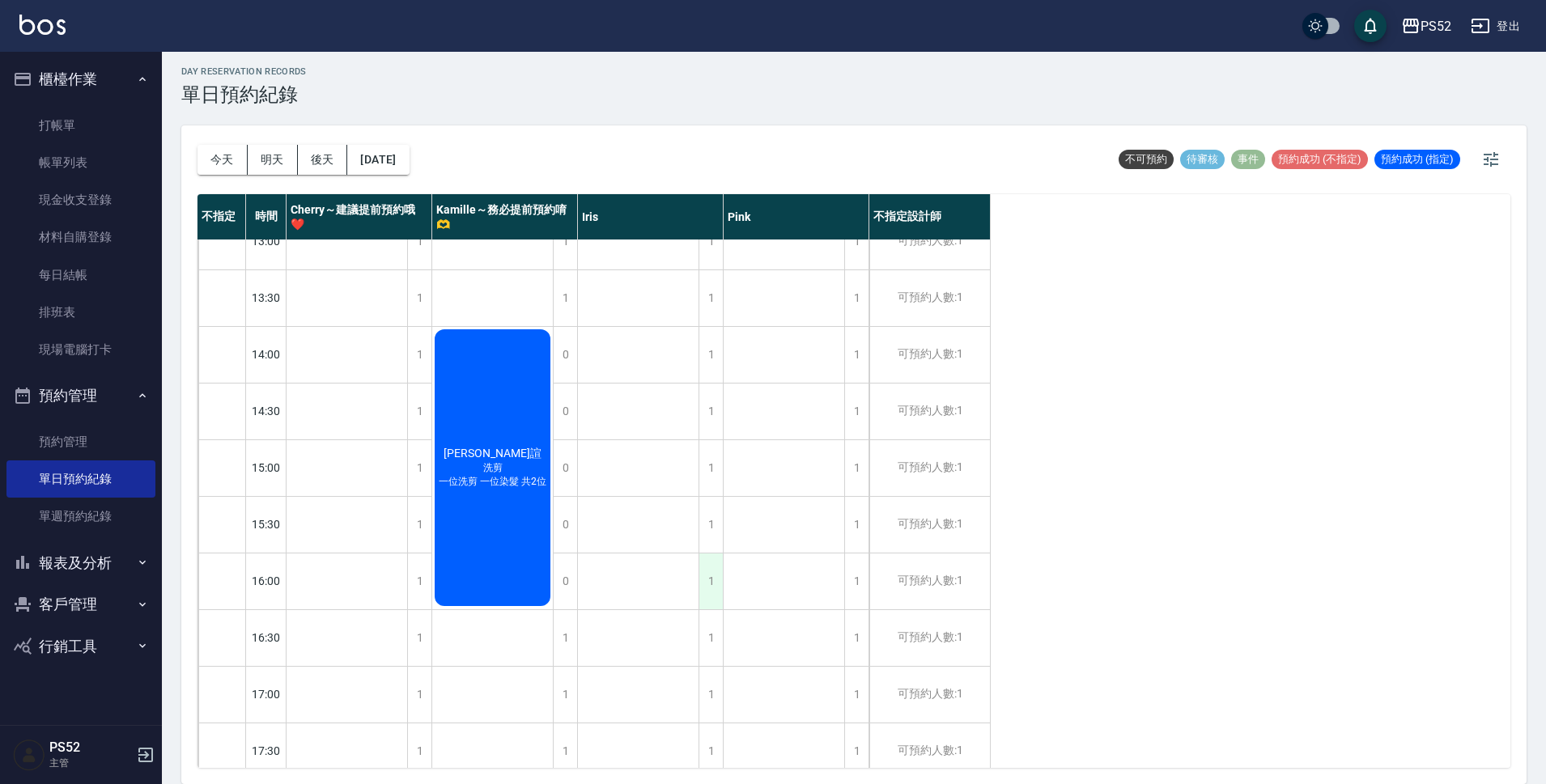
scroll to position [297, 0]
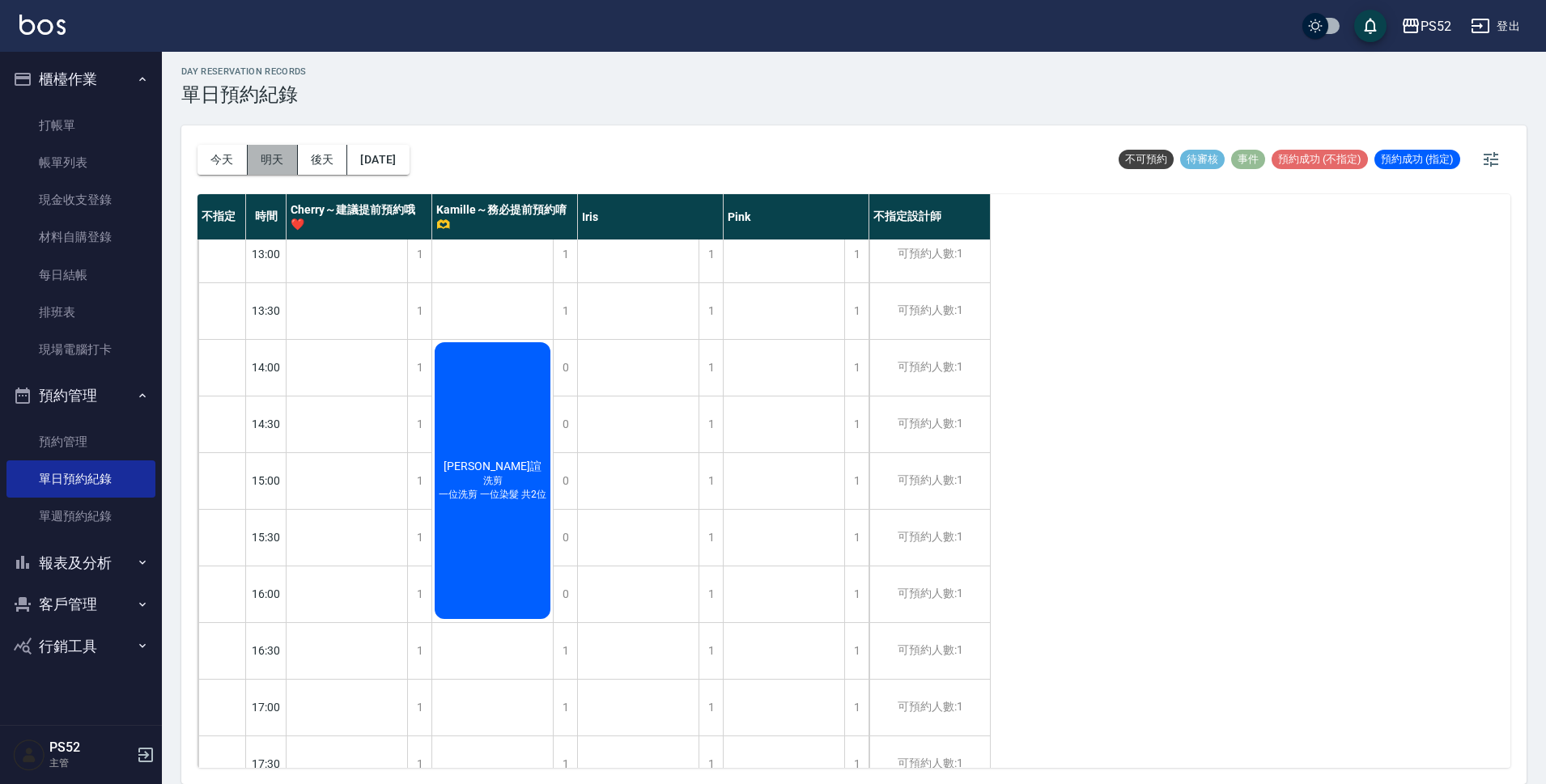
click at [280, 157] on button "明天" at bounding box center [273, 160] width 50 height 30
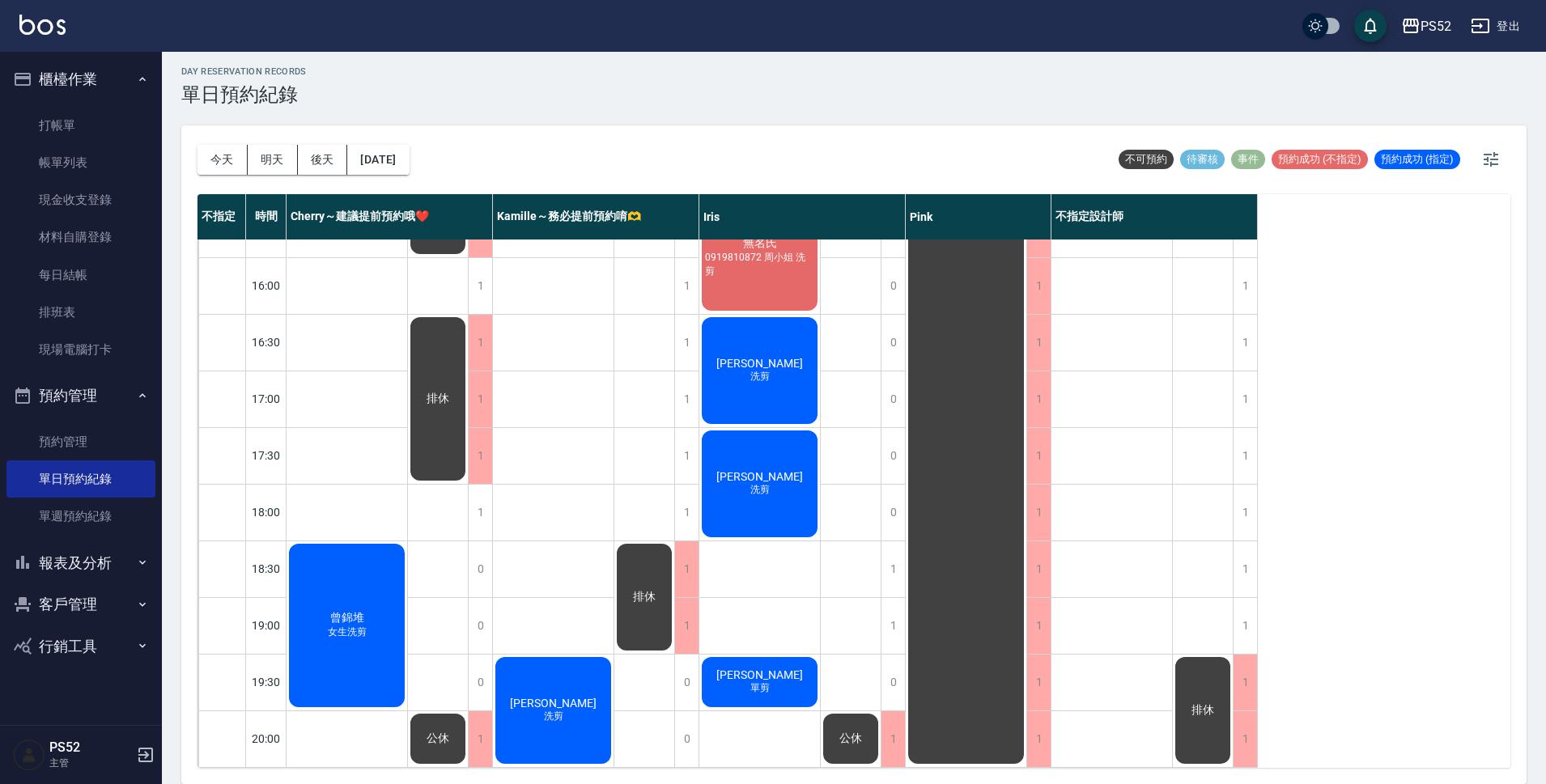
scroll to position [619, 0]
click at [385, 164] on button "2025/09/19" at bounding box center [377, 160] width 61 height 30
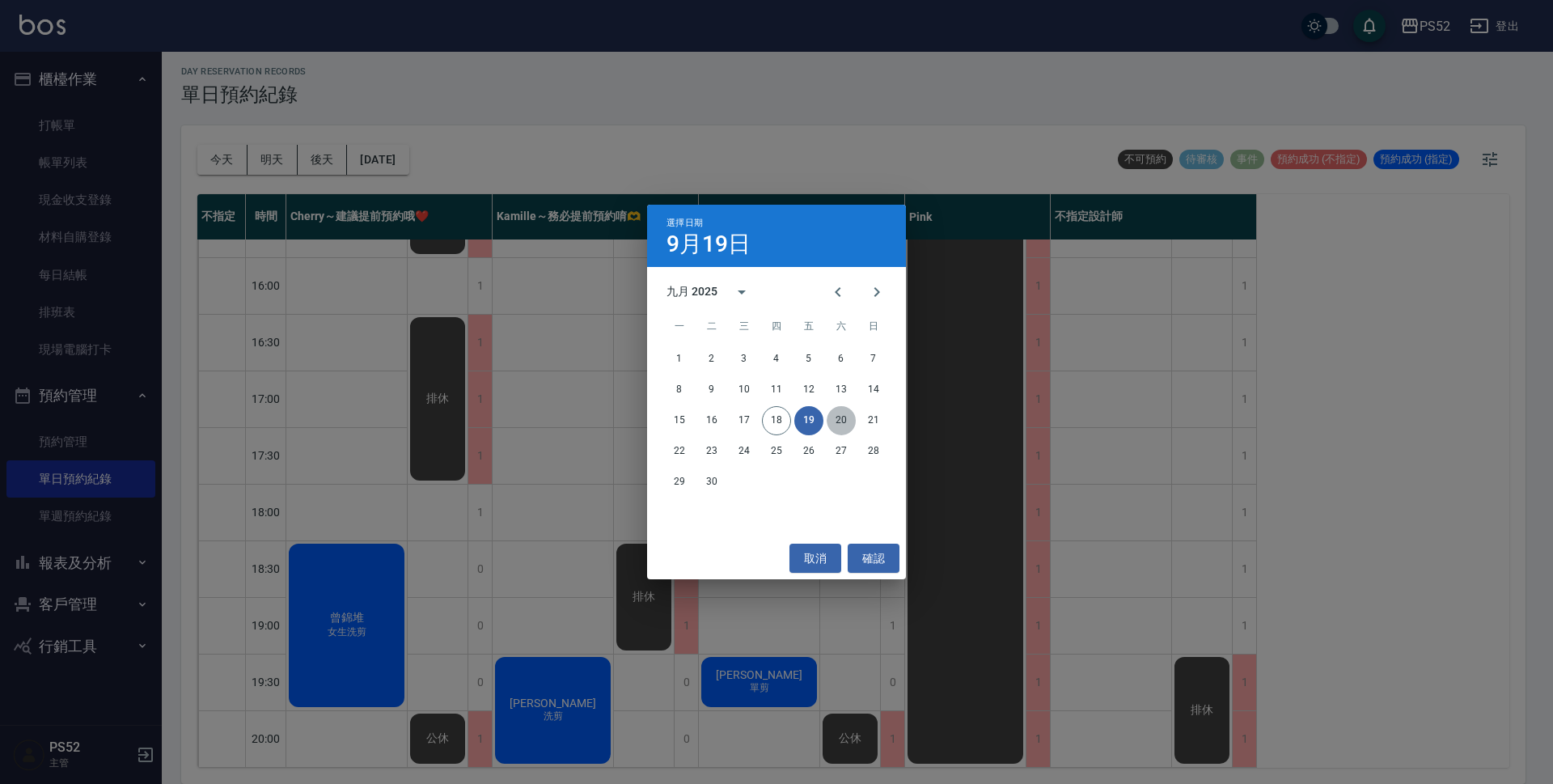
click at [841, 423] on button "20" at bounding box center [841, 421] width 29 height 29
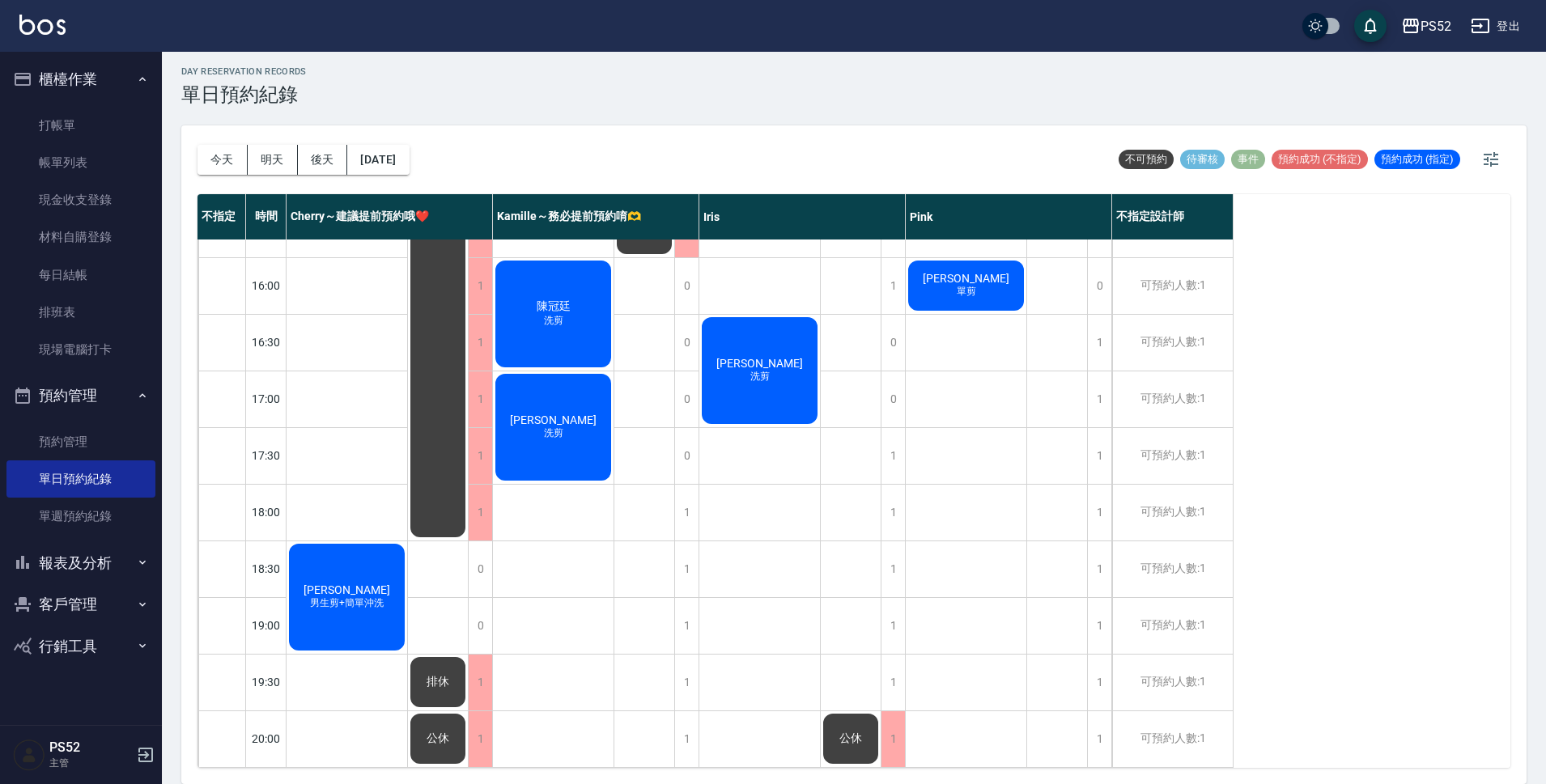
scroll to position [619, 0]
click at [685, 655] on div "1" at bounding box center [686, 682] width 24 height 55
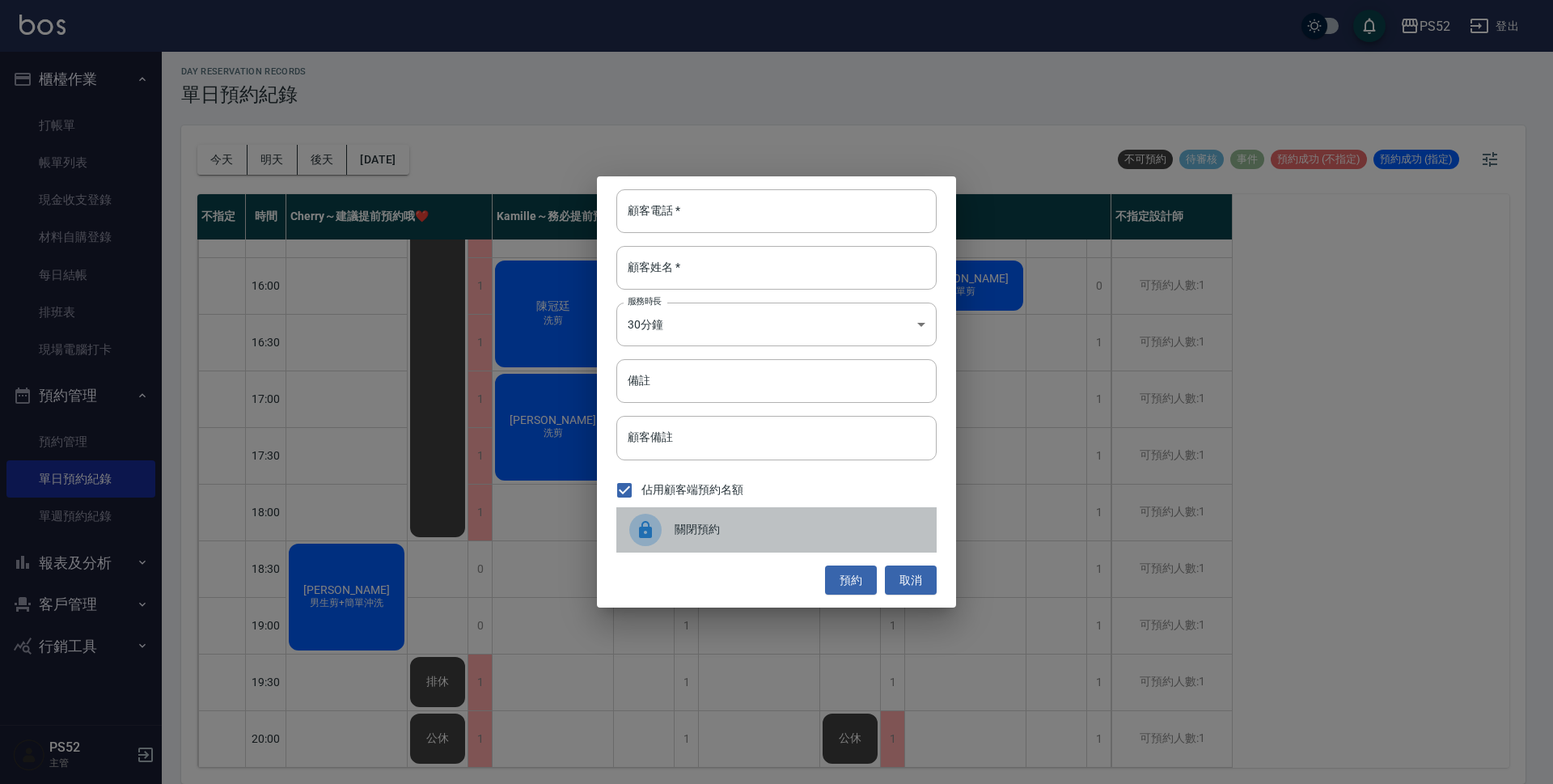
click at [695, 518] on div "關閉預約" at bounding box center [776, 530] width 321 height 45
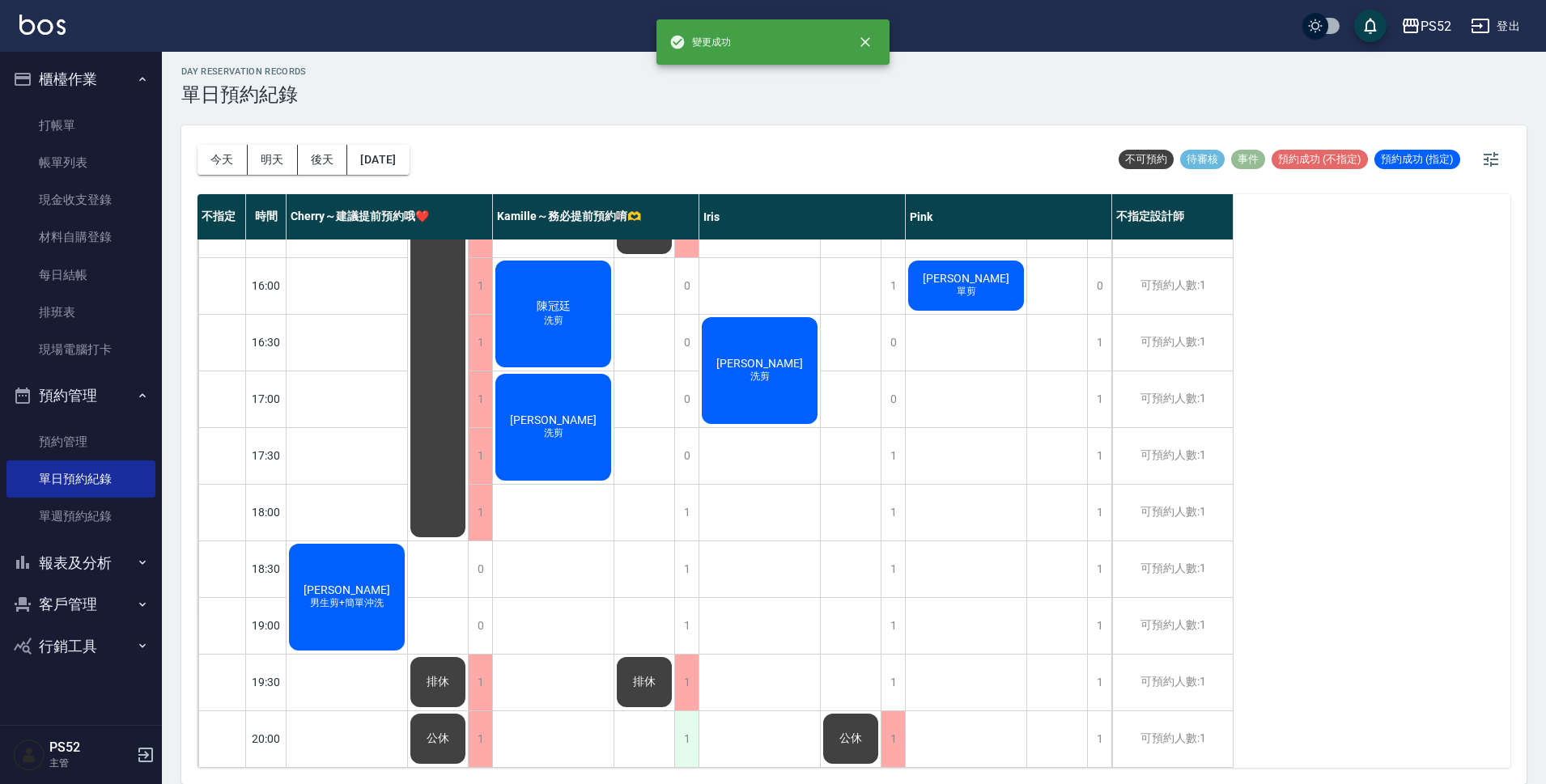
click at [692, 738] on div "1" at bounding box center [686, 739] width 24 height 55
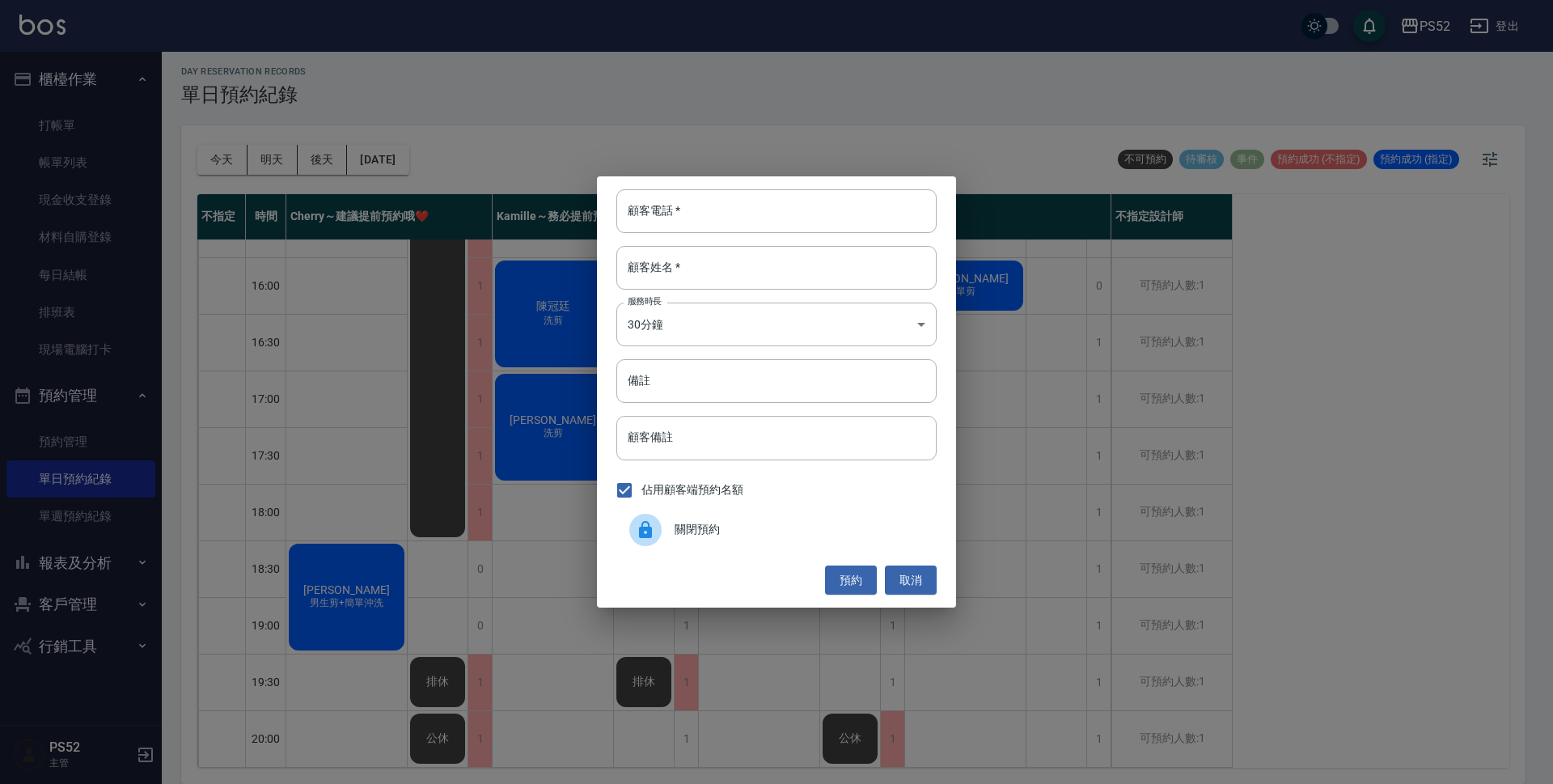
click at [730, 531] on span "關閉預約" at bounding box center [799, 530] width 249 height 17
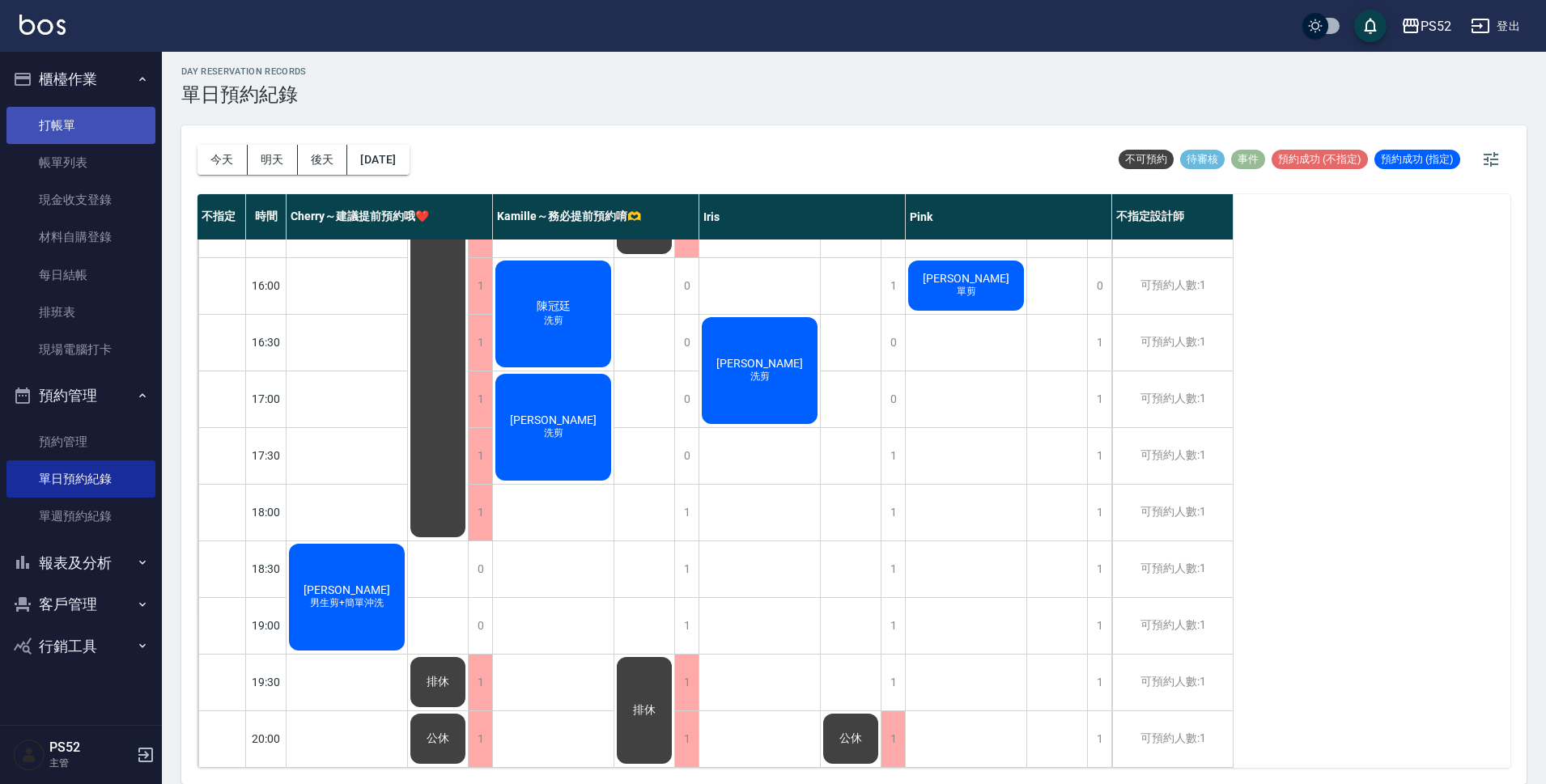
click at [62, 129] on link "打帳單" at bounding box center [81, 125] width 149 height 37
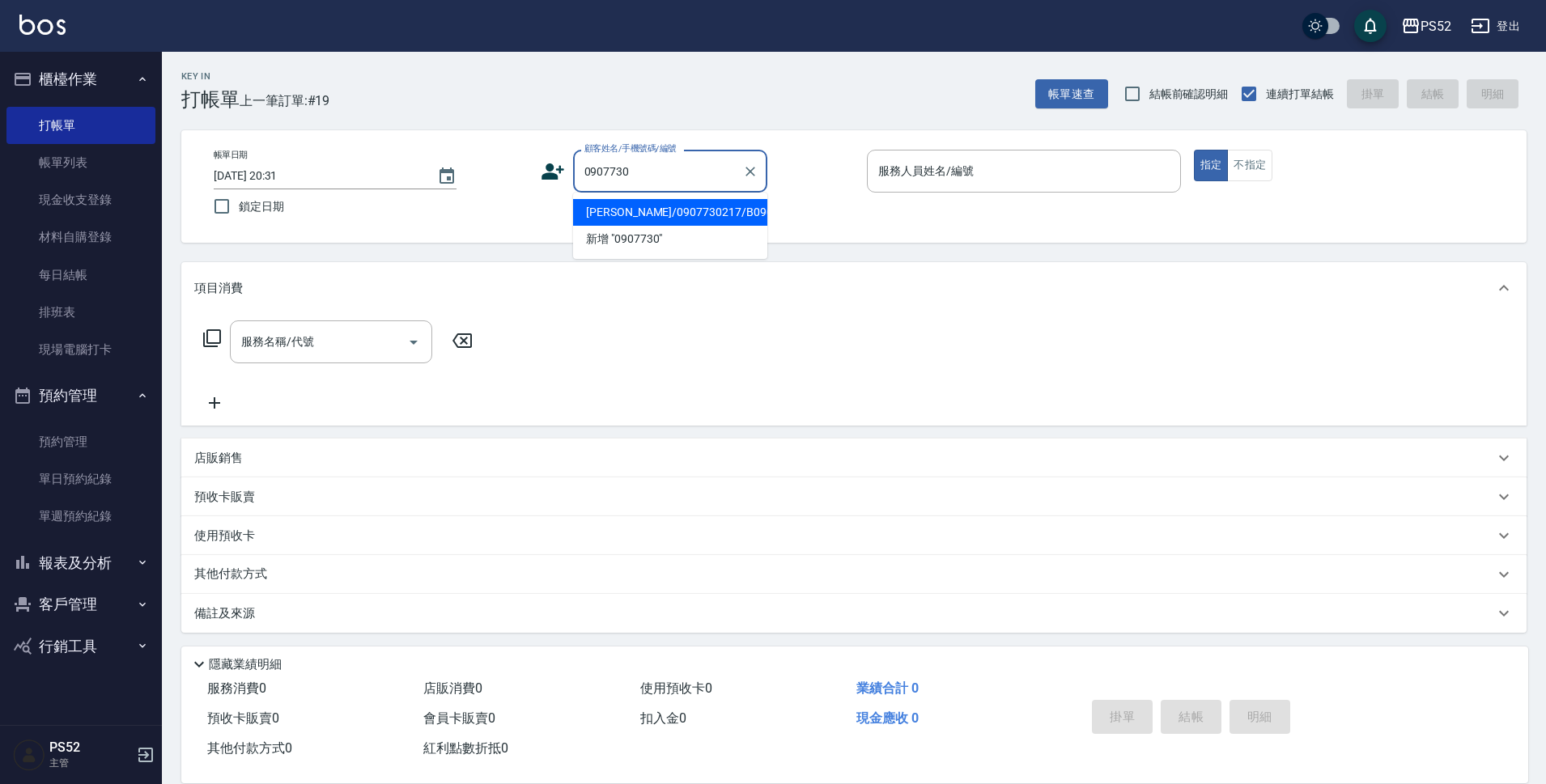
type input "張竣傑/0907730217/B0907730217"
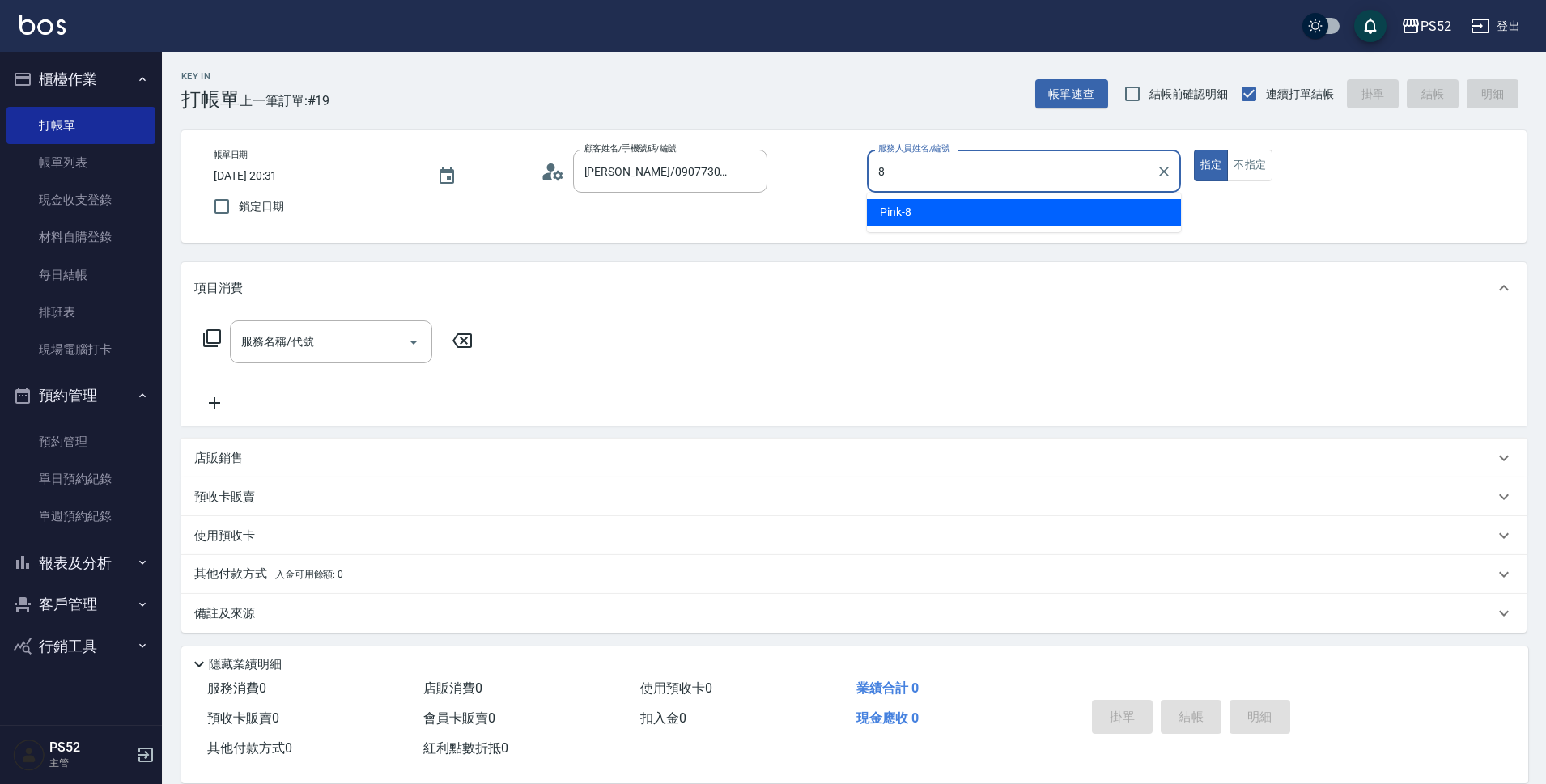
type input "8"
type button "true"
type input "Pink-8"
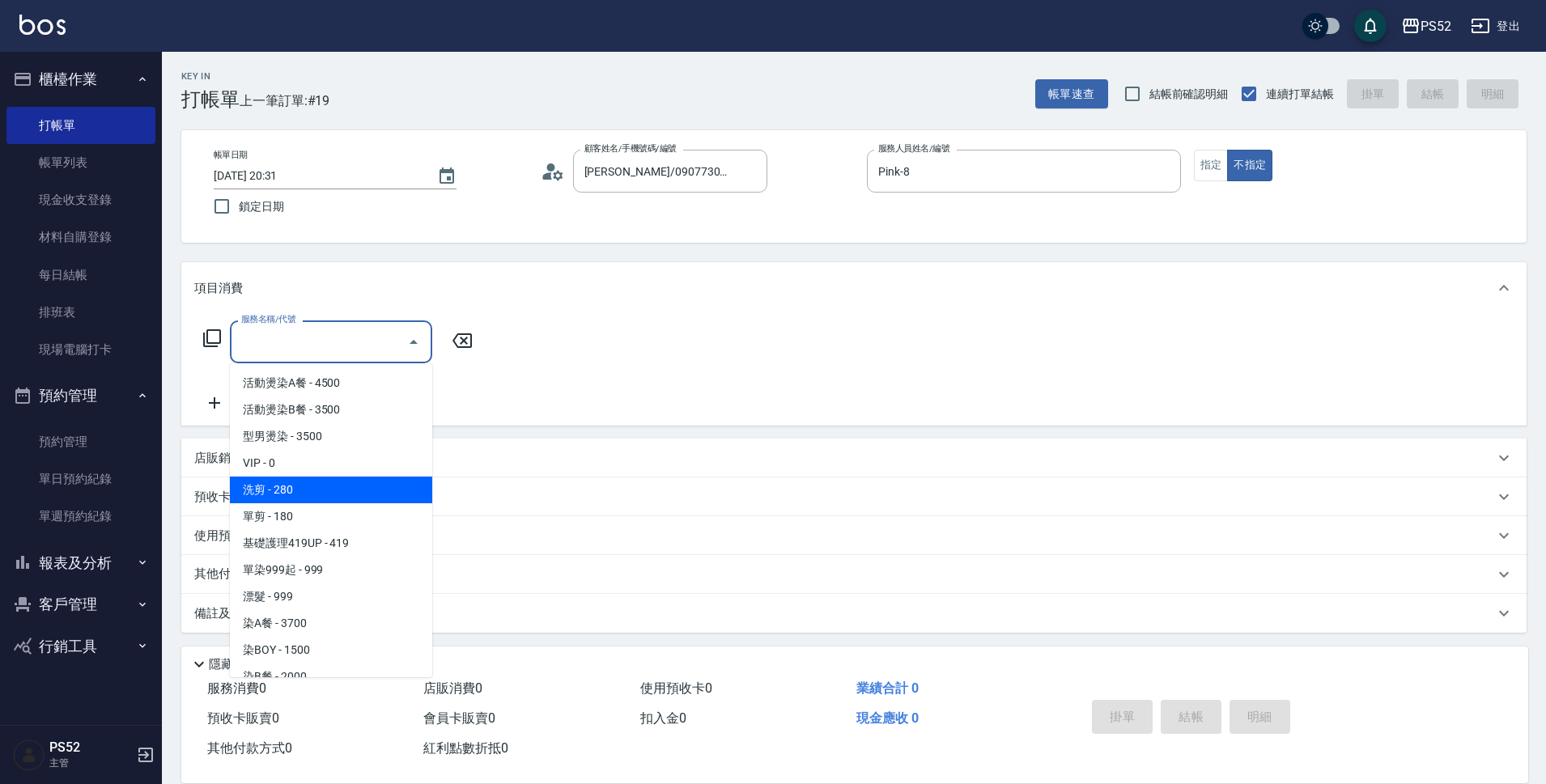
type input "洗剪(C1)"
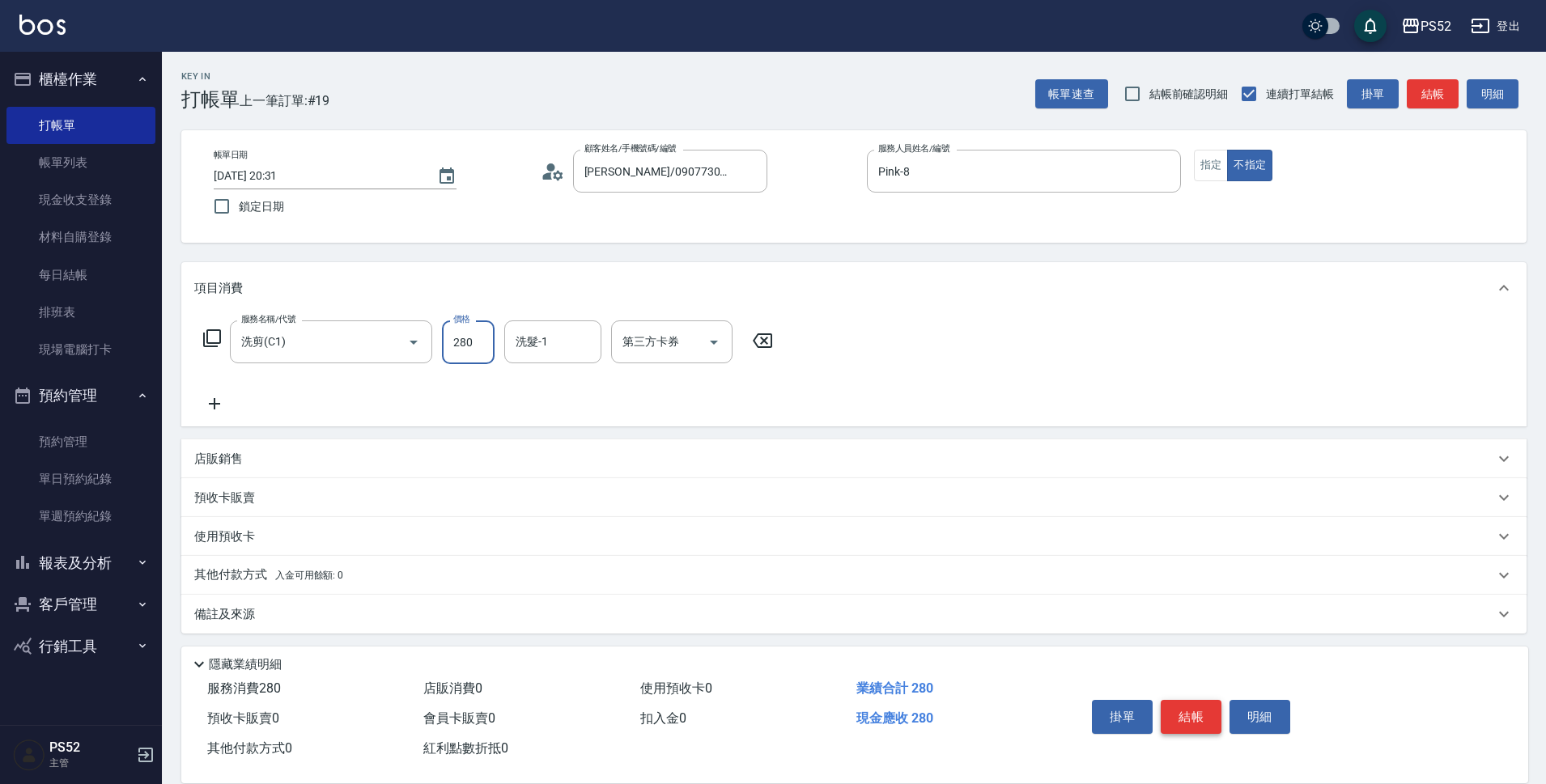
click at [1197, 723] on button "結帳" at bounding box center [1191, 717] width 60 height 34
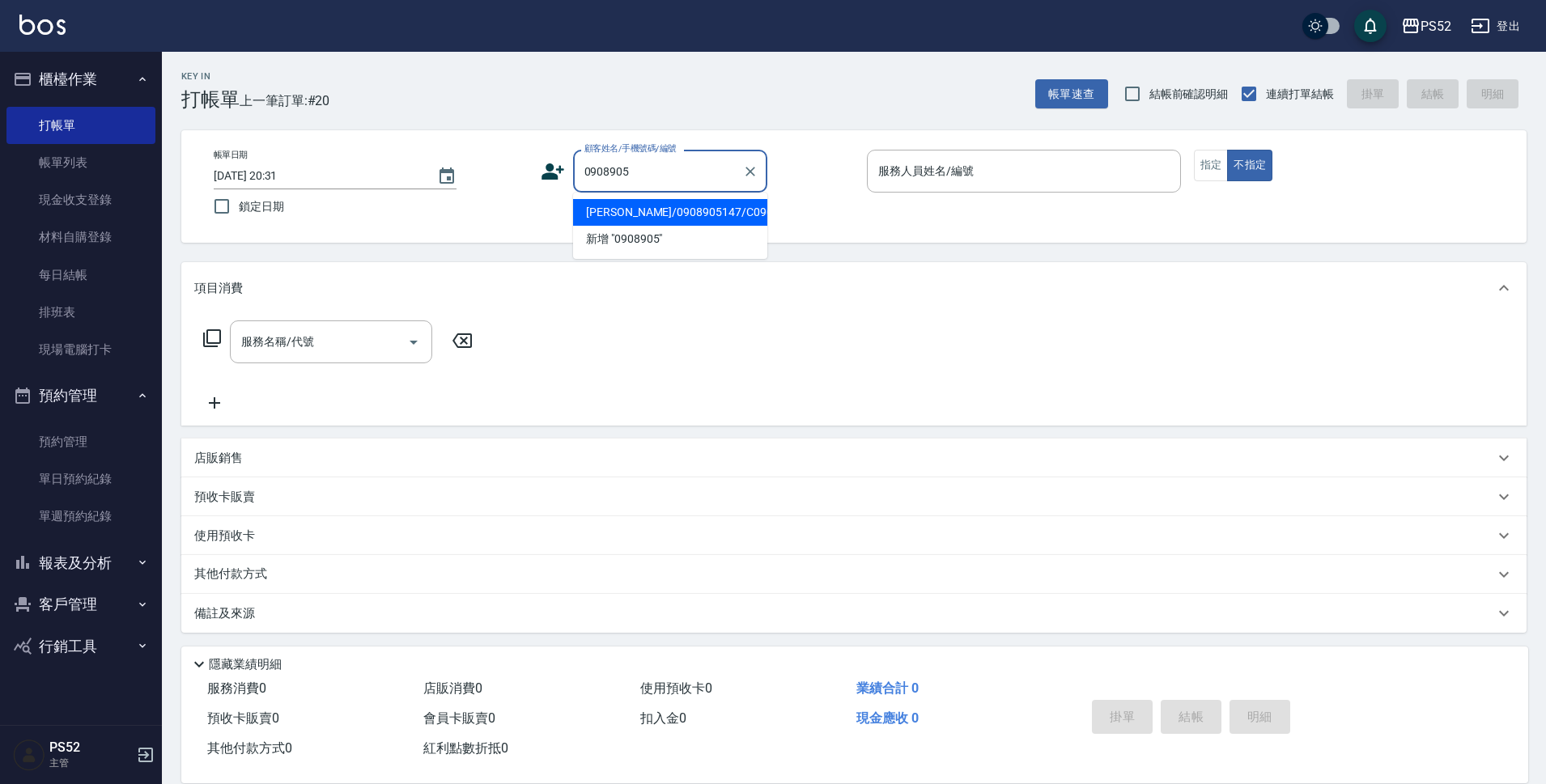
type input "高愷淳/0908905147/C0908905147"
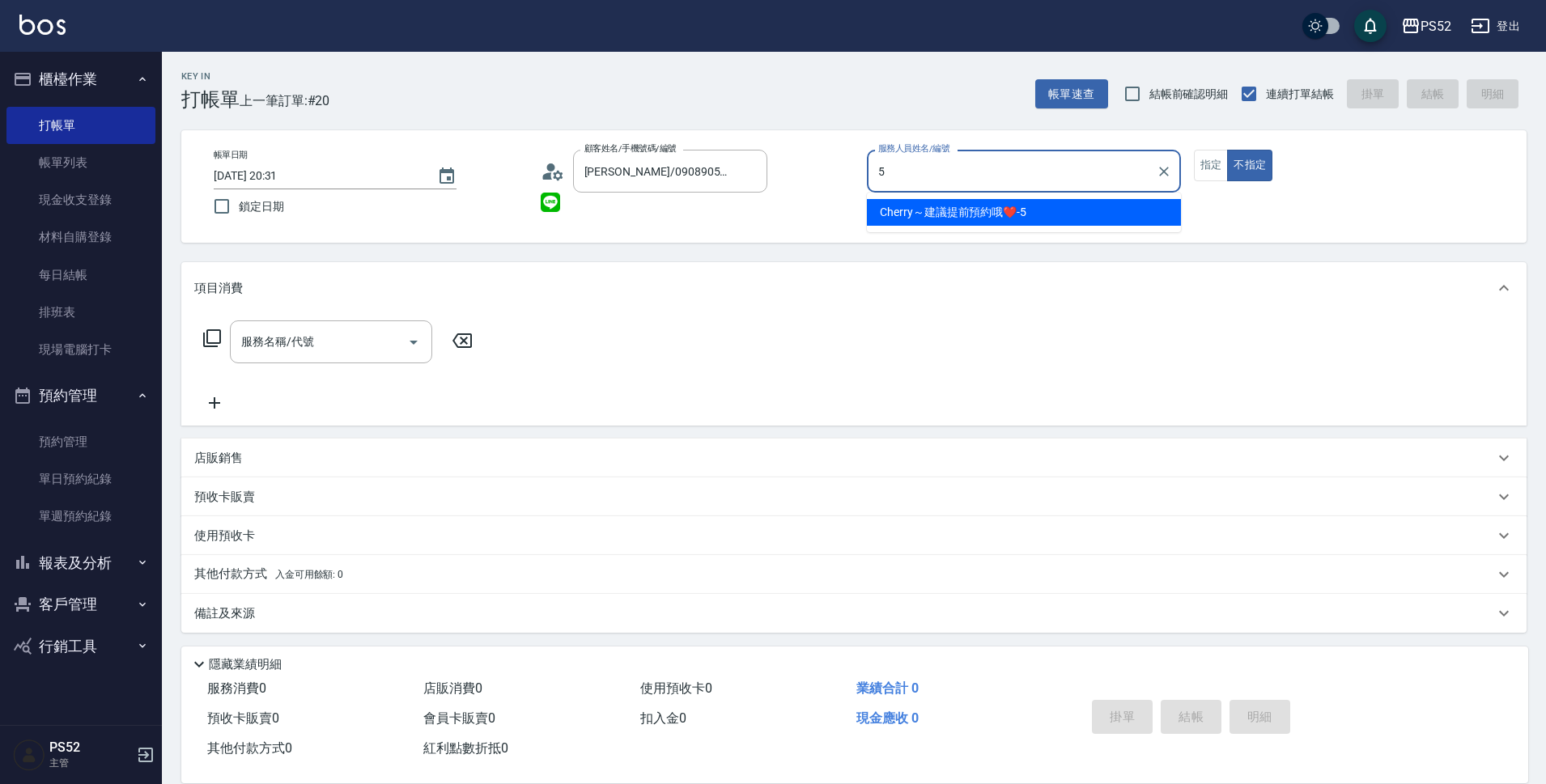
type input "Cherry～建議提前預約哦❤️-5"
type button "false"
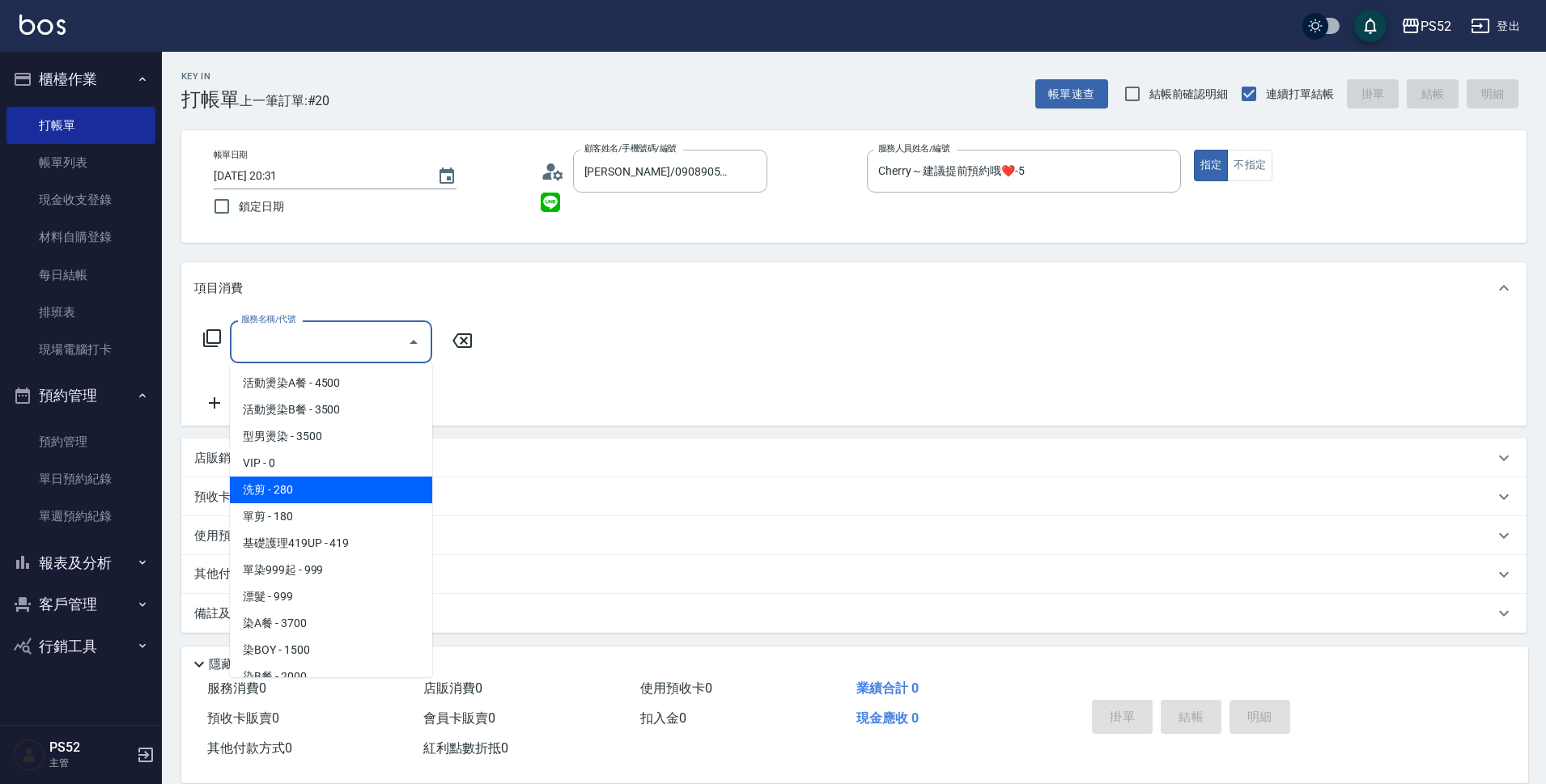
type input "洗剪(C1)"
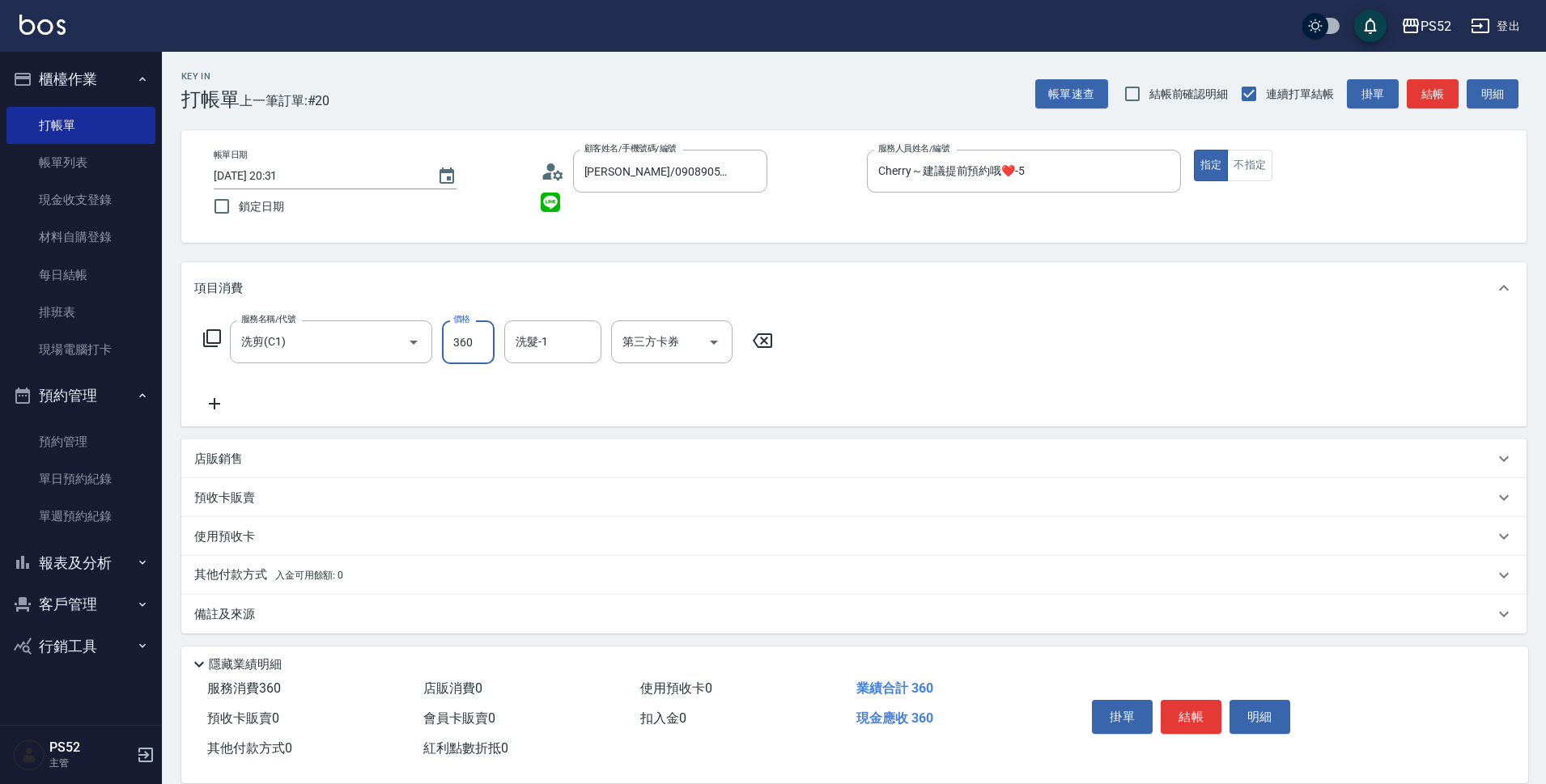
type input "360"
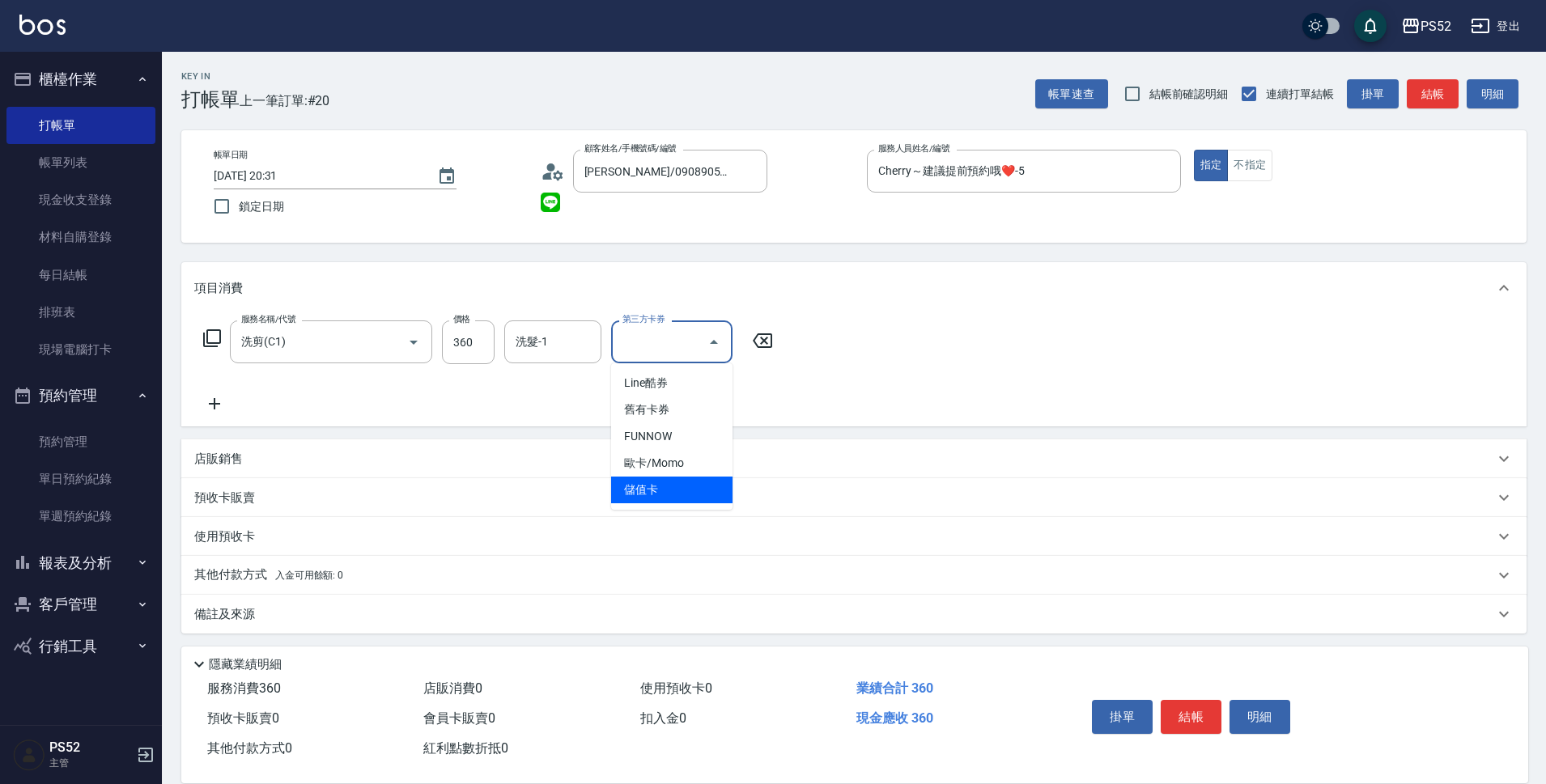
type input "儲值卡"
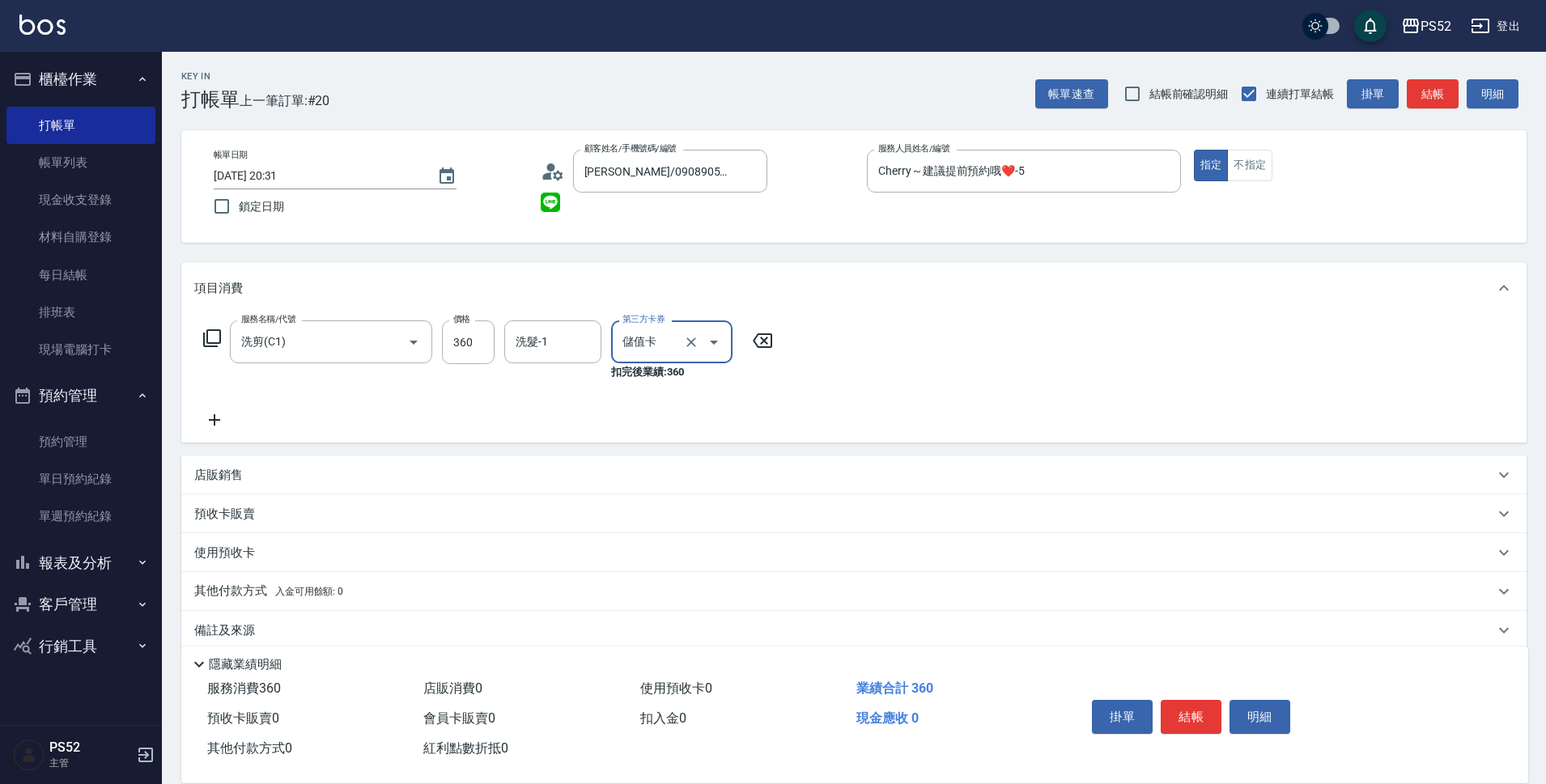
click at [1198, 724] on button "結帳" at bounding box center [1191, 717] width 60 height 34
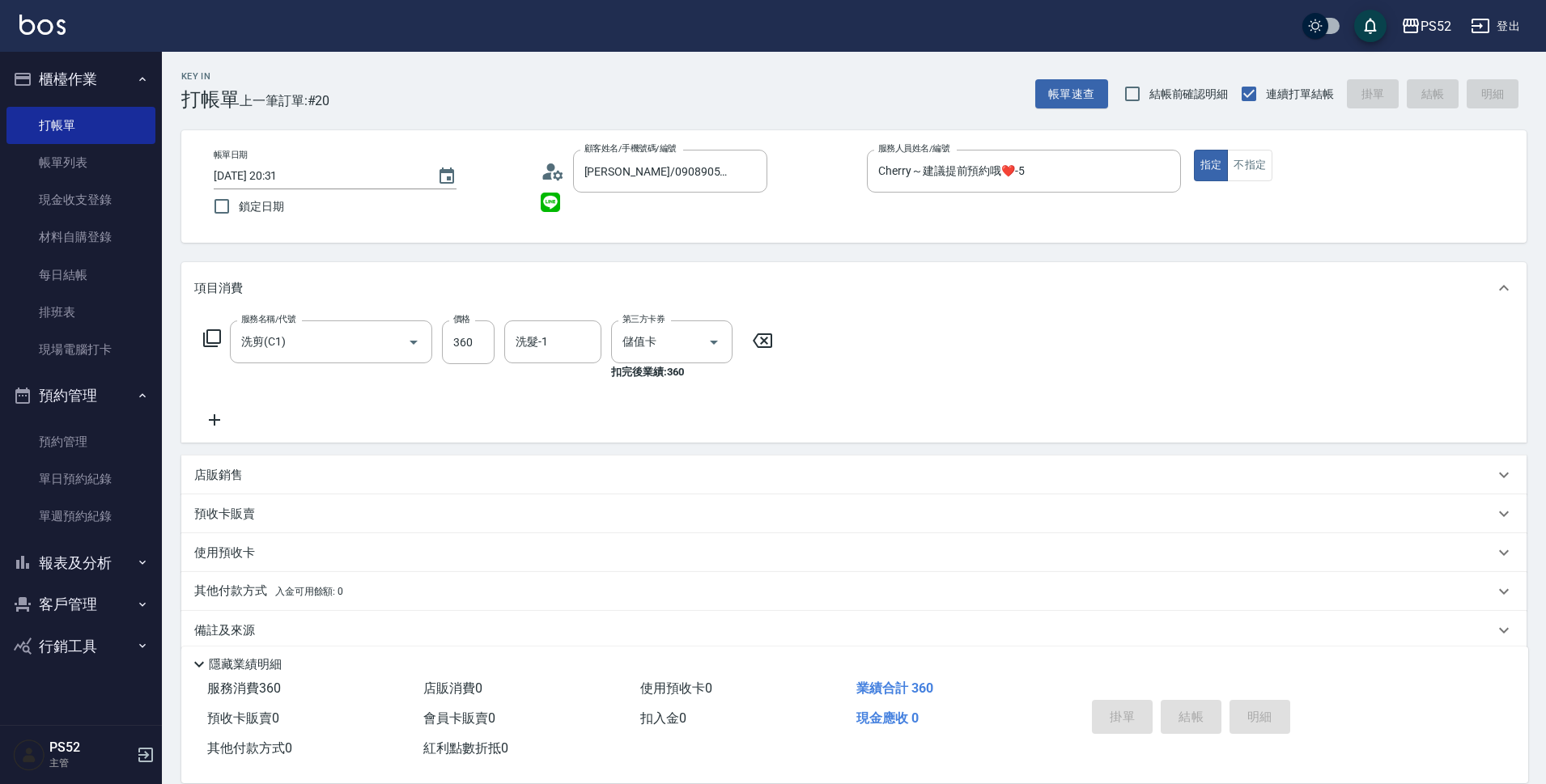
type input "2025/09/18 20:32"
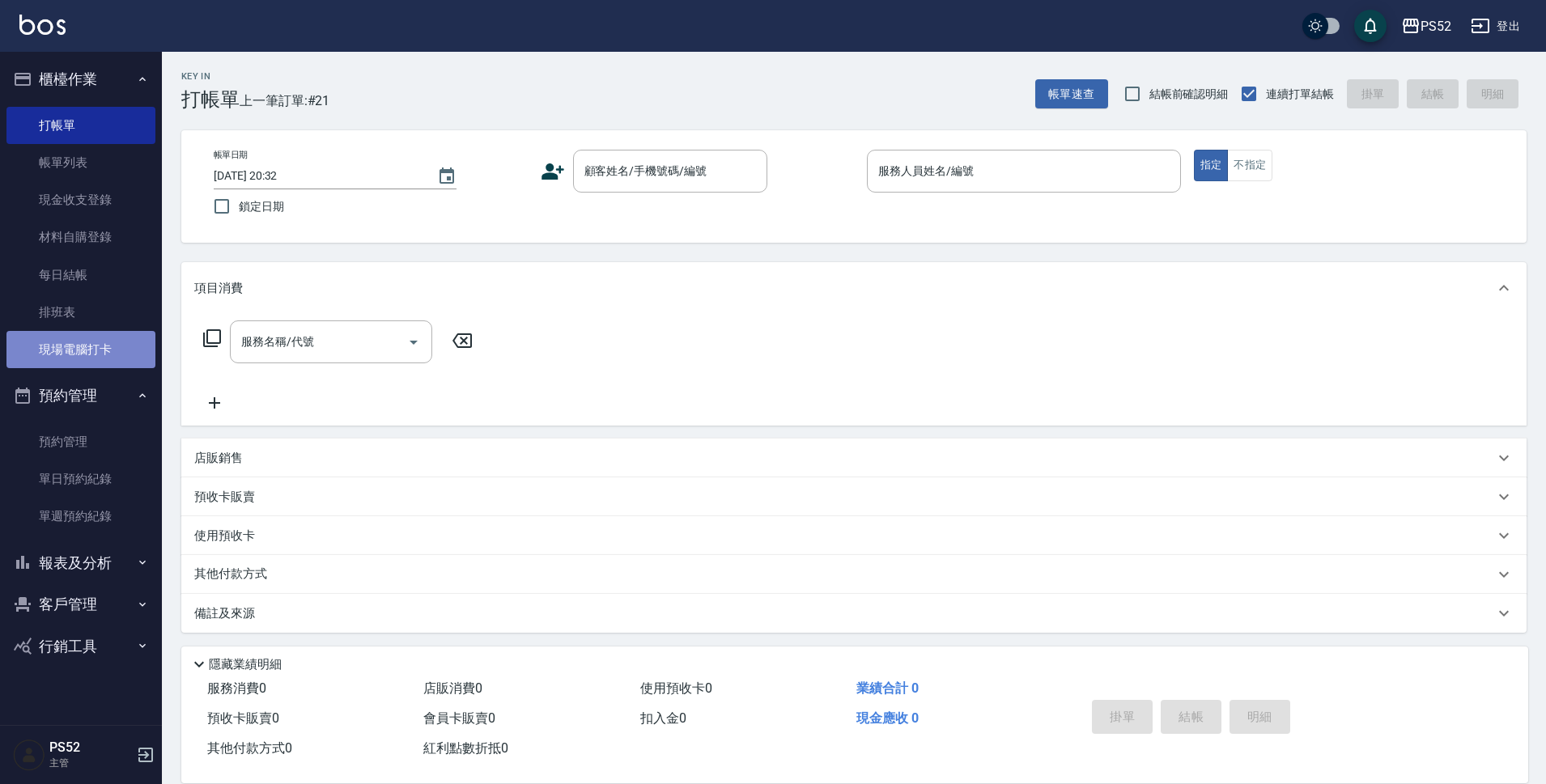
click at [89, 350] on link "現場電腦打卡" at bounding box center [81, 349] width 149 height 37
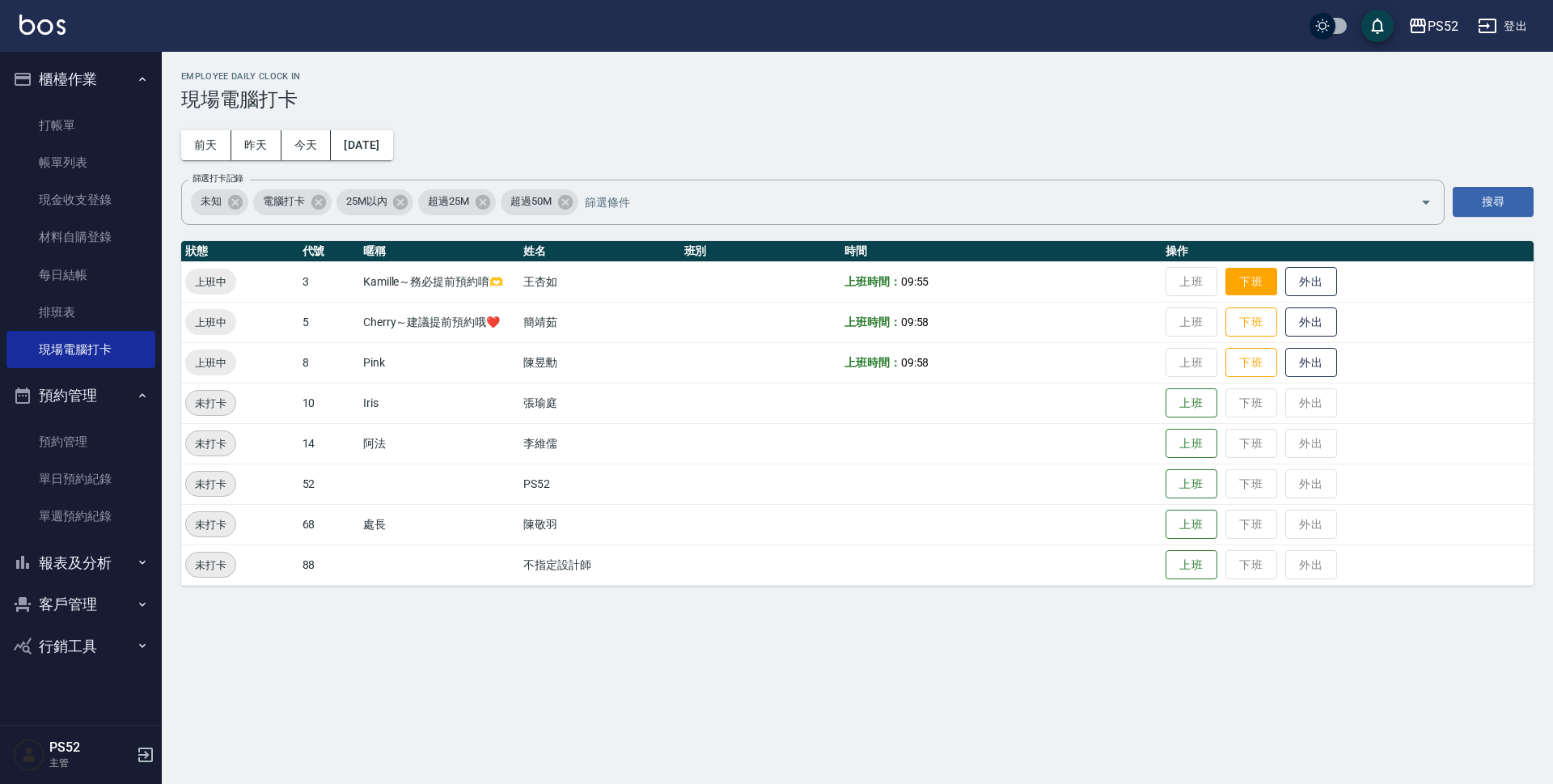
click at [1263, 268] on button "下班" at bounding box center [1252, 282] width 52 height 29
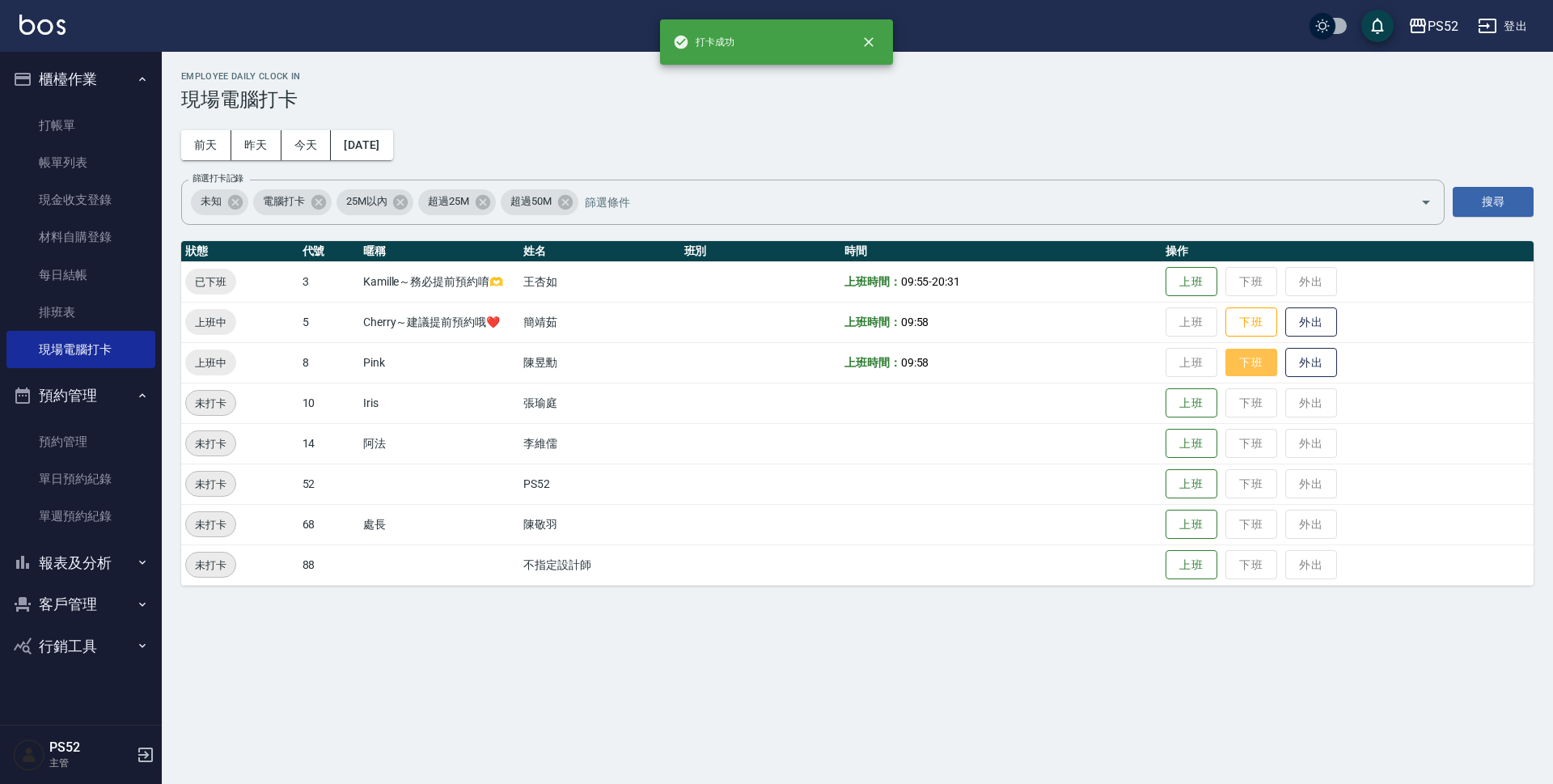
click at [1257, 352] on button "下班" at bounding box center [1252, 363] width 52 height 29
click at [1250, 330] on button "下班" at bounding box center [1252, 322] width 52 height 29
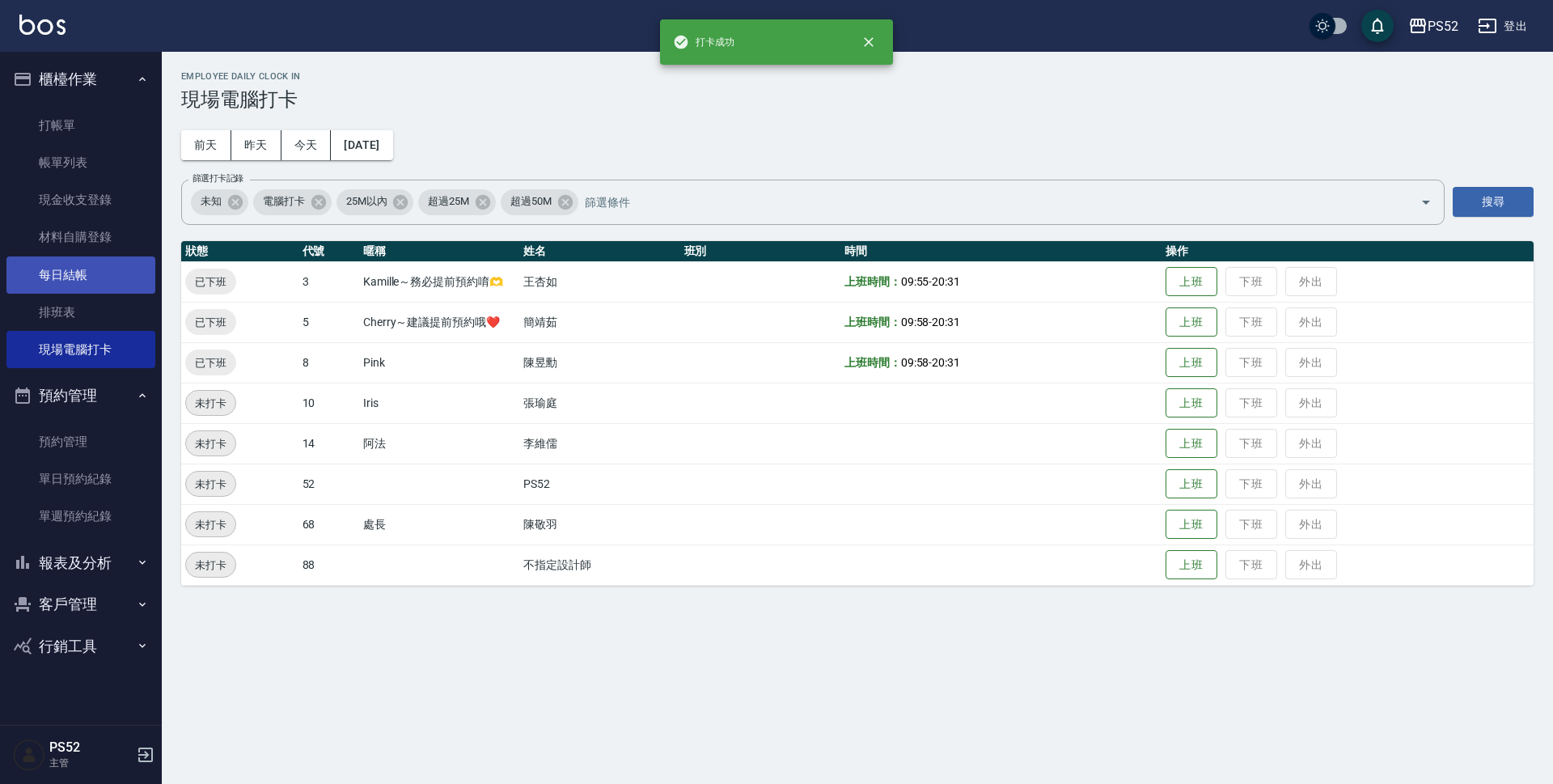
click at [90, 267] on link "每日結帳" at bounding box center [81, 274] width 149 height 37
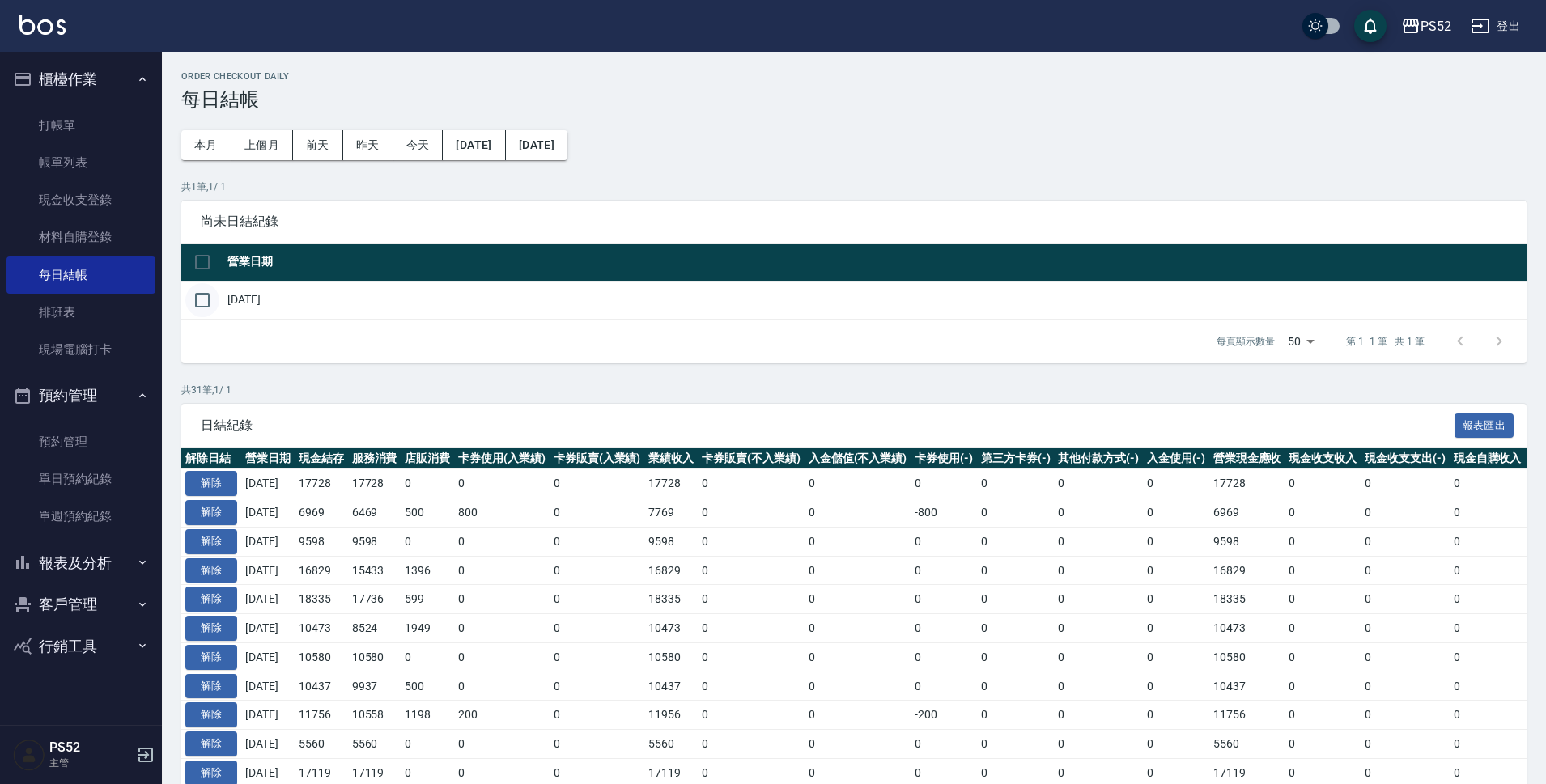
click at [204, 301] on input "checkbox" at bounding box center [202, 300] width 34 height 34
checkbox input "true"
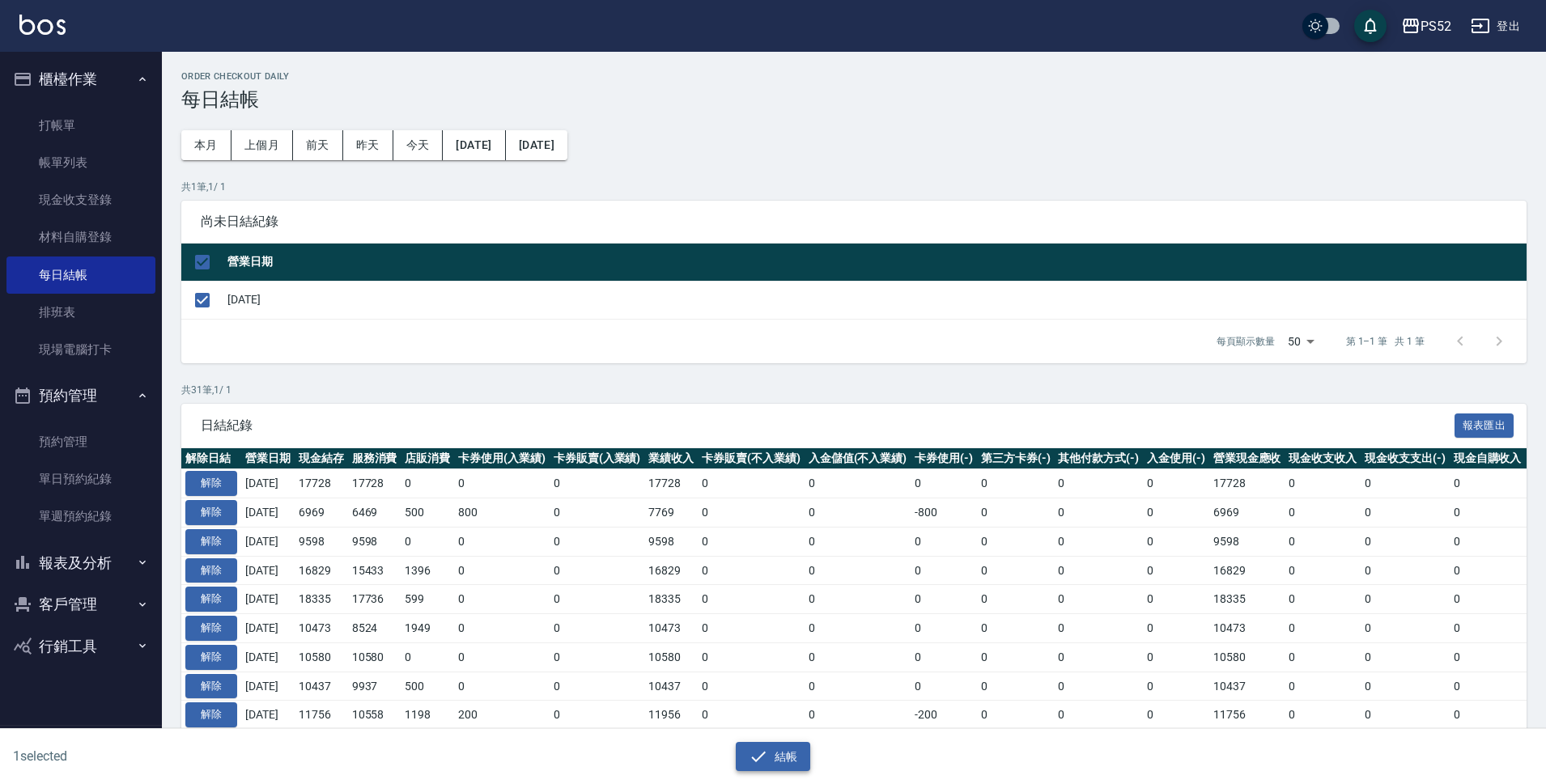
click at [788, 747] on button "結帳" at bounding box center [773, 757] width 76 height 30
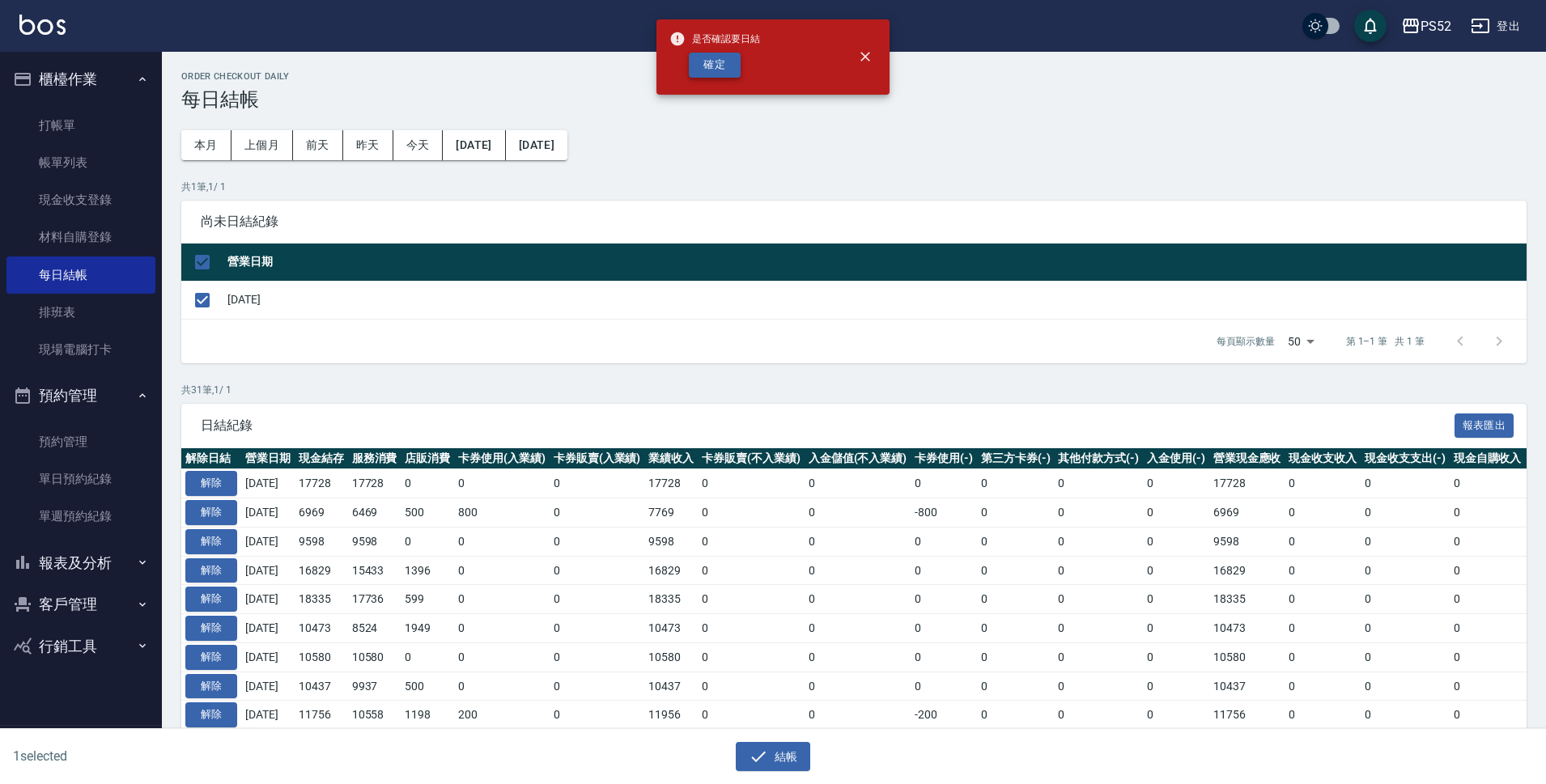
click at [699, 61] on button "確定" at bounding box center [715, 65] width 52 height 25
checkbox input "false"
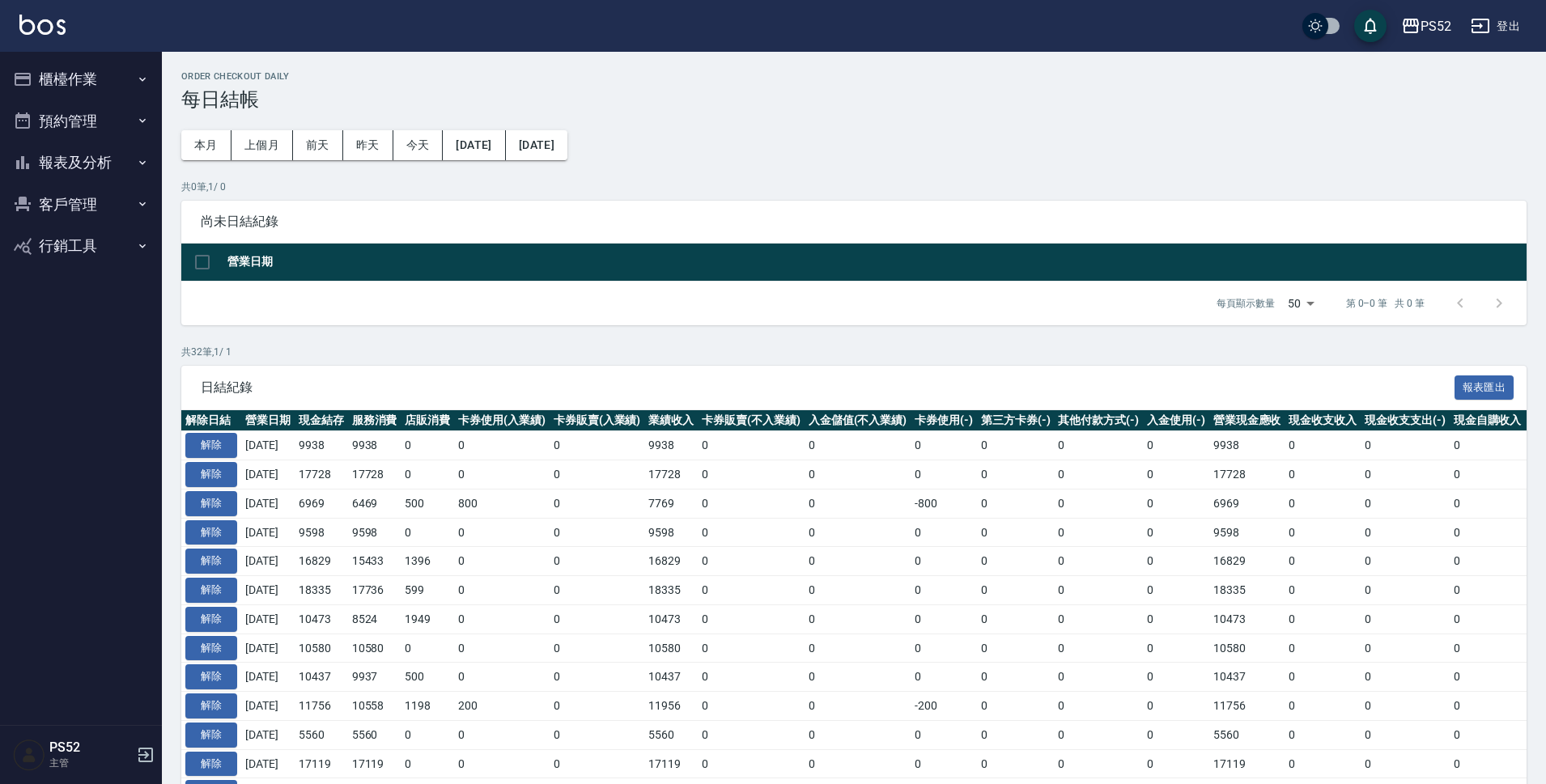
click at [55, 85] on button "櫃檯作業" at bounding box center [81, 79] width 149 height 42
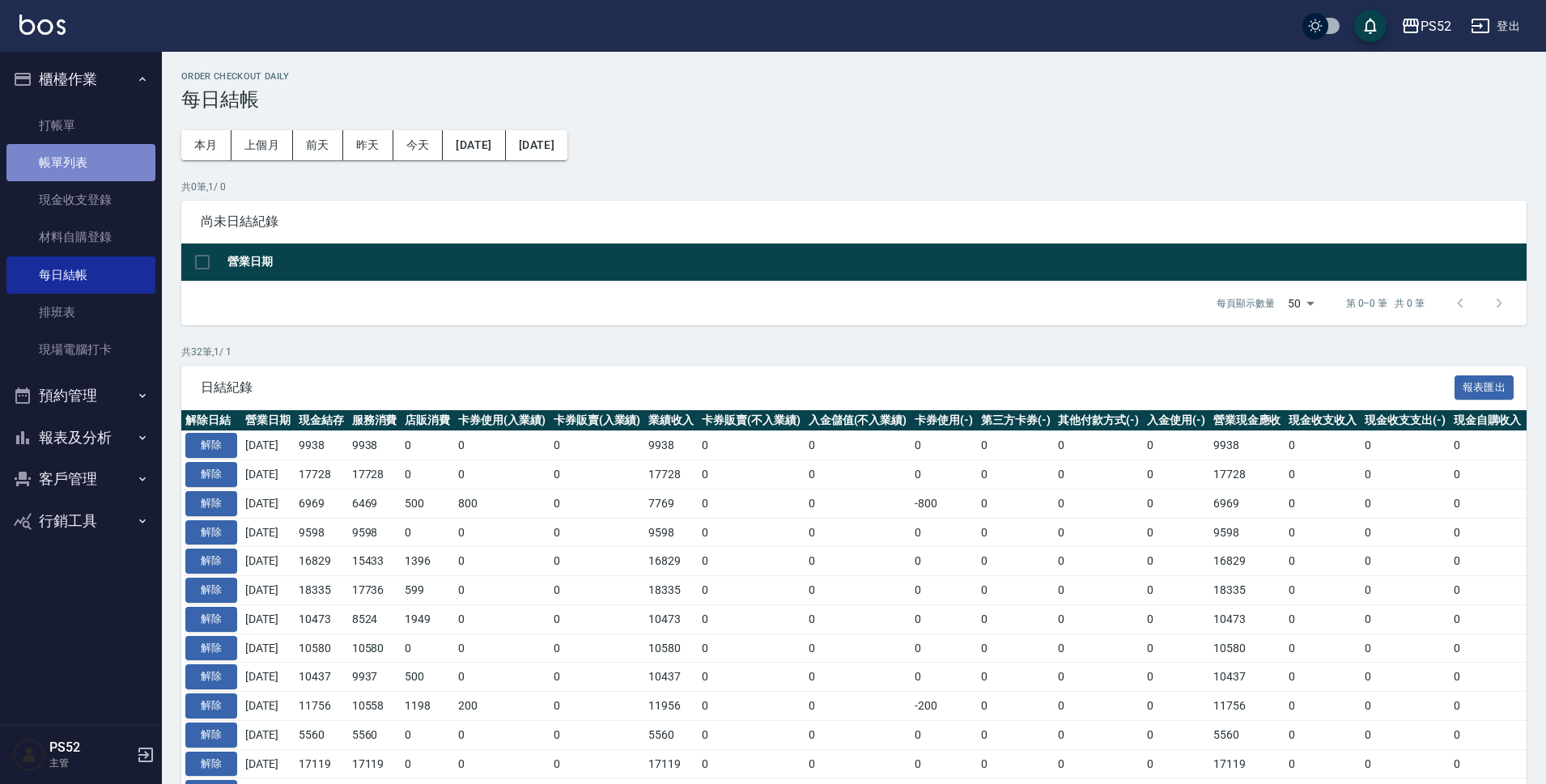
click at [51, 149] on link "帳單列表" at bounding box center [81, 163] width 149 height 37
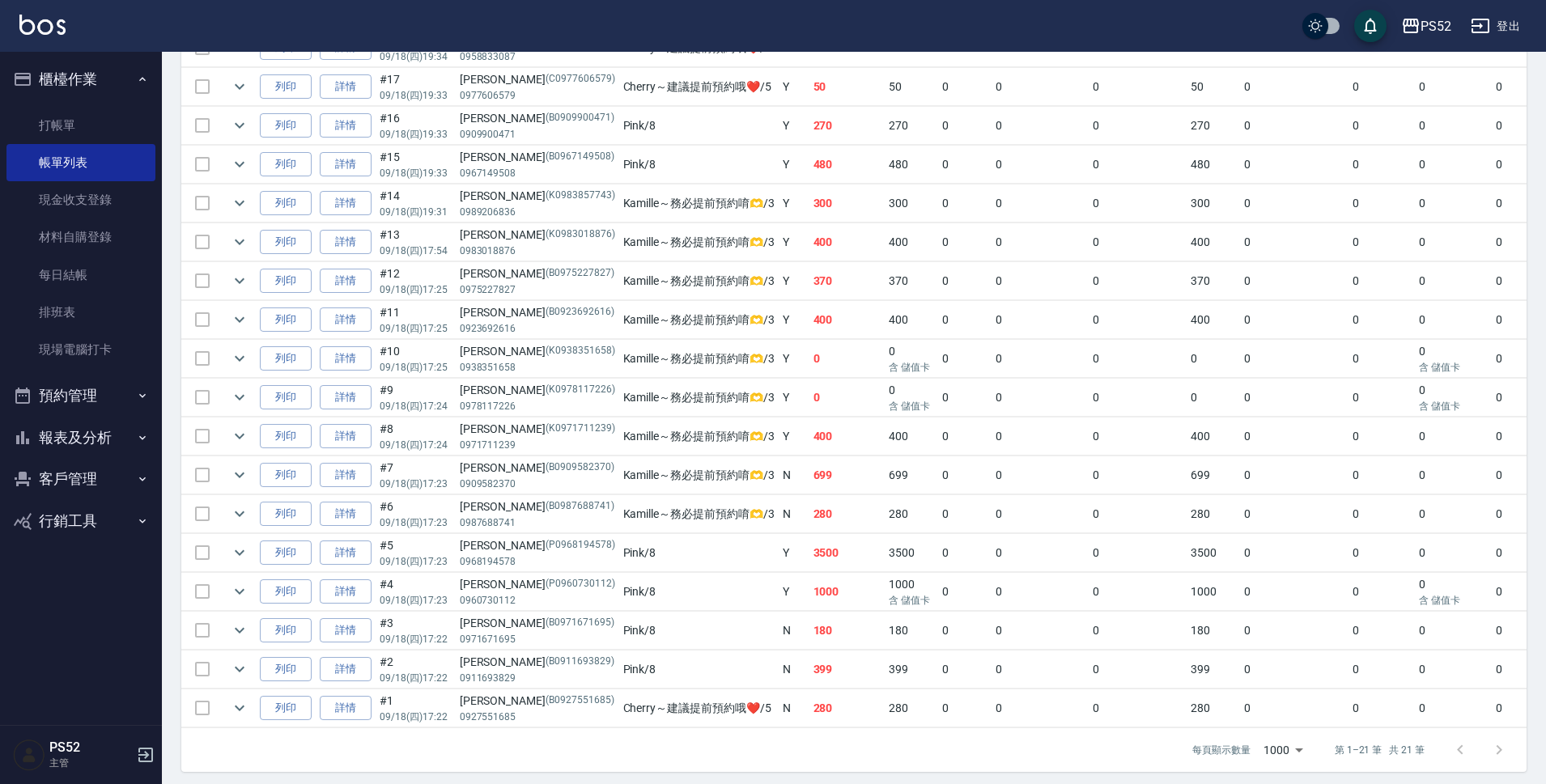
scroll to position [568, 0]
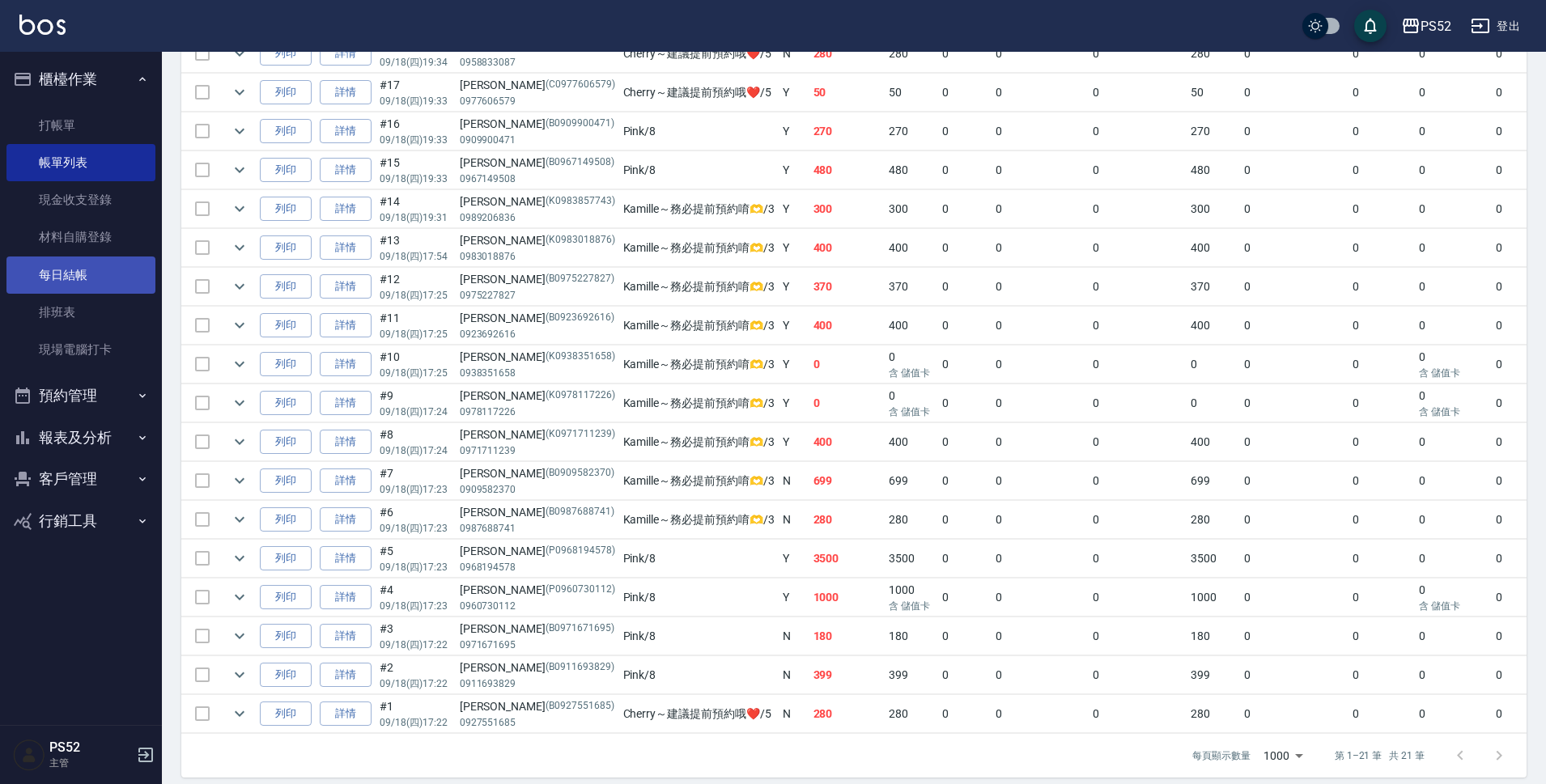
click at [76, 284] on link "每日結帳" at bounding box center [81, 274] width 149 height 37
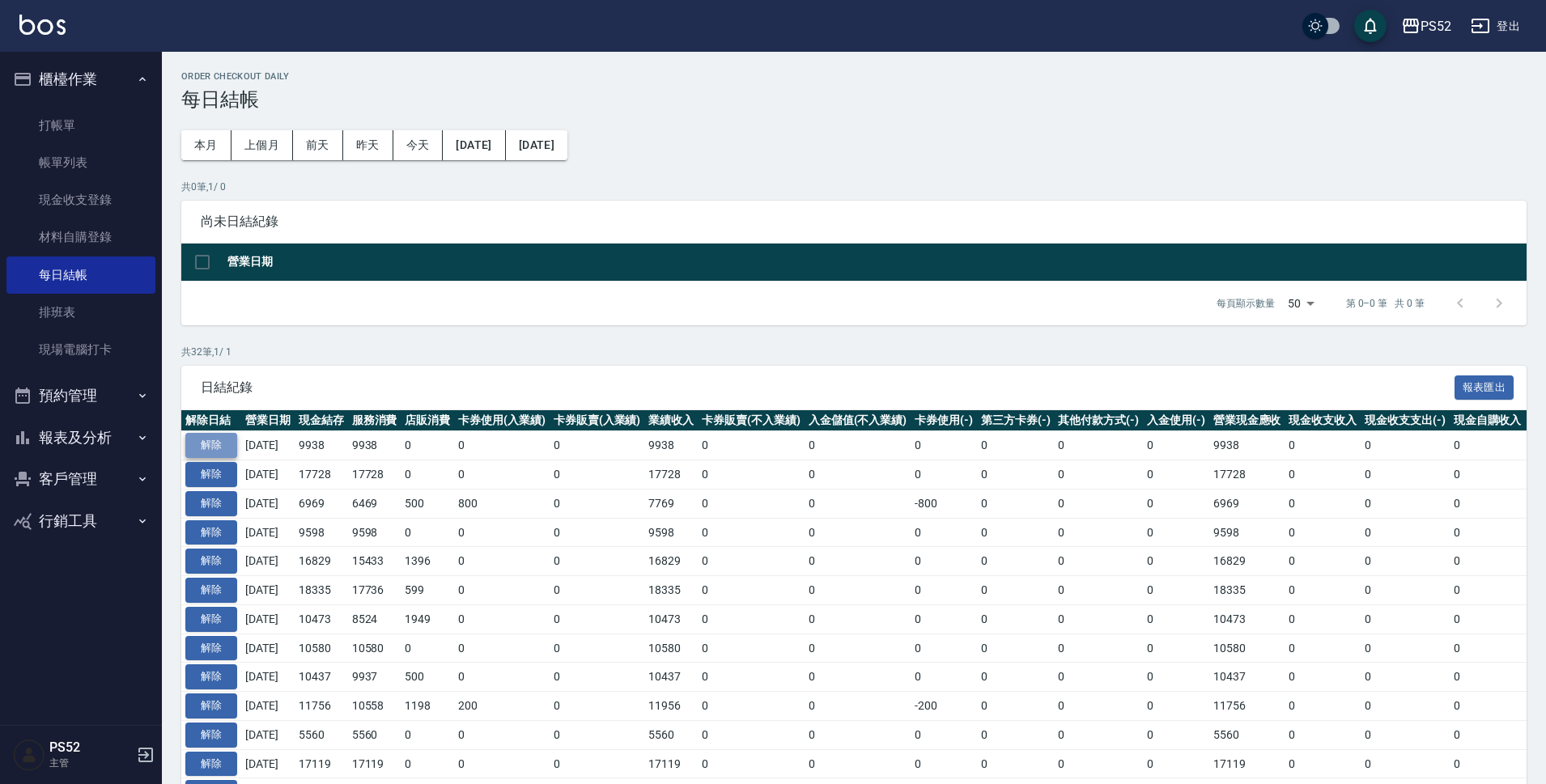
click at [217, 442] on button "解除" at bounding box center [212, 446] width 52 height 25
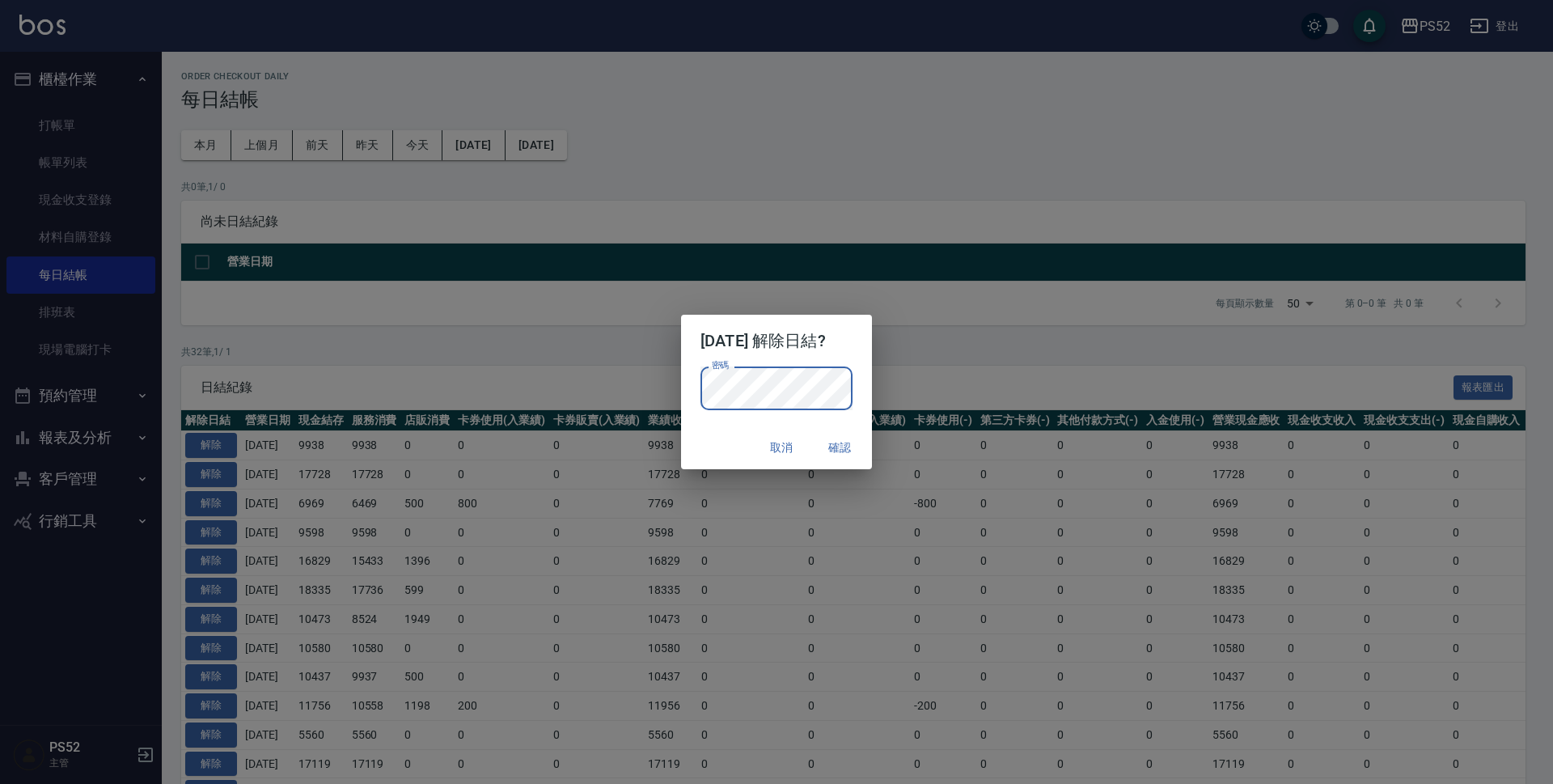
click at [837, 436] on button "確認" at bounding box center [839, 448] width 52 height 30
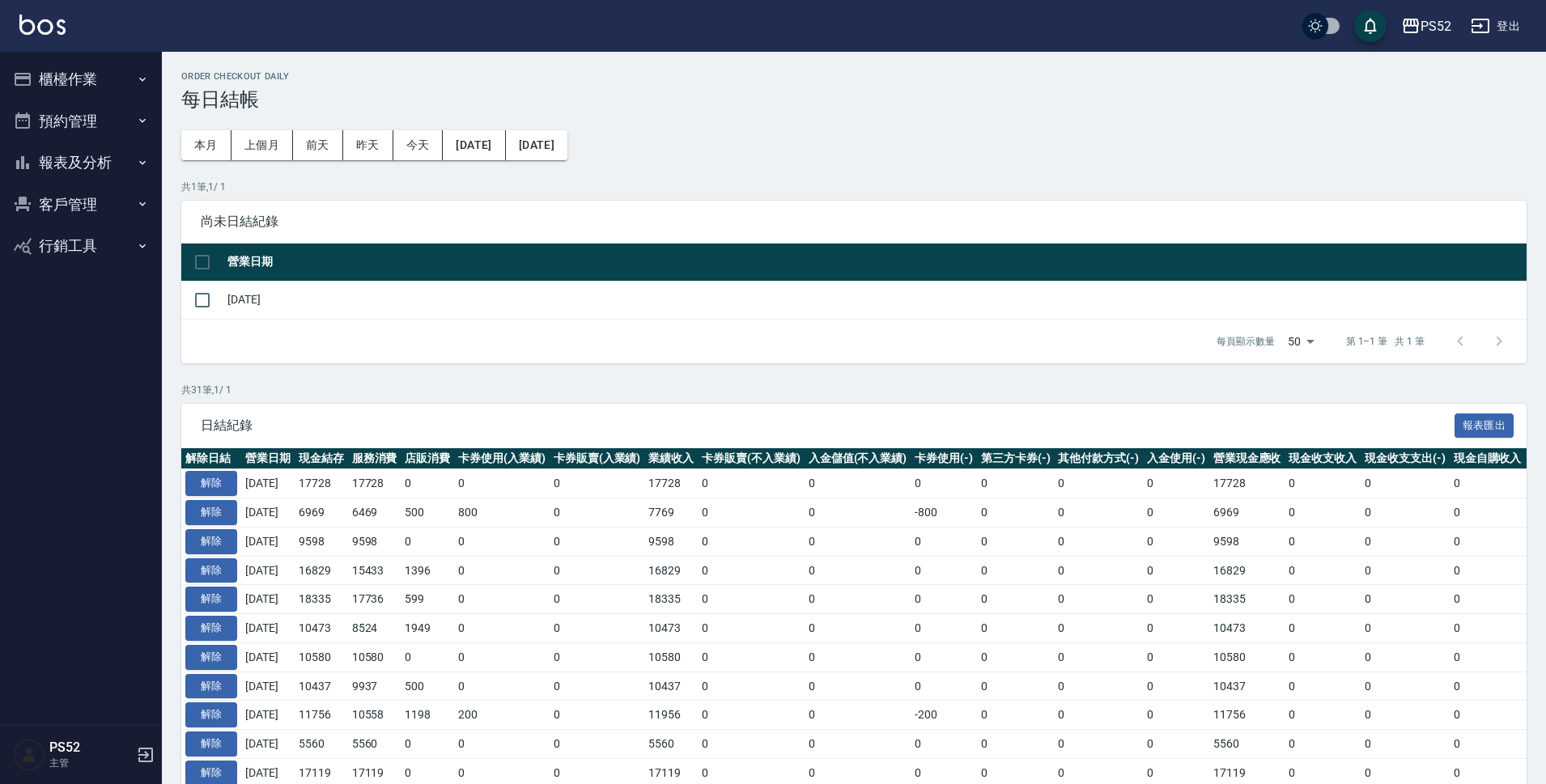
click at [123, 82] on button "櫃檯作業" at bounding box center [81, 79] width 149 height 42
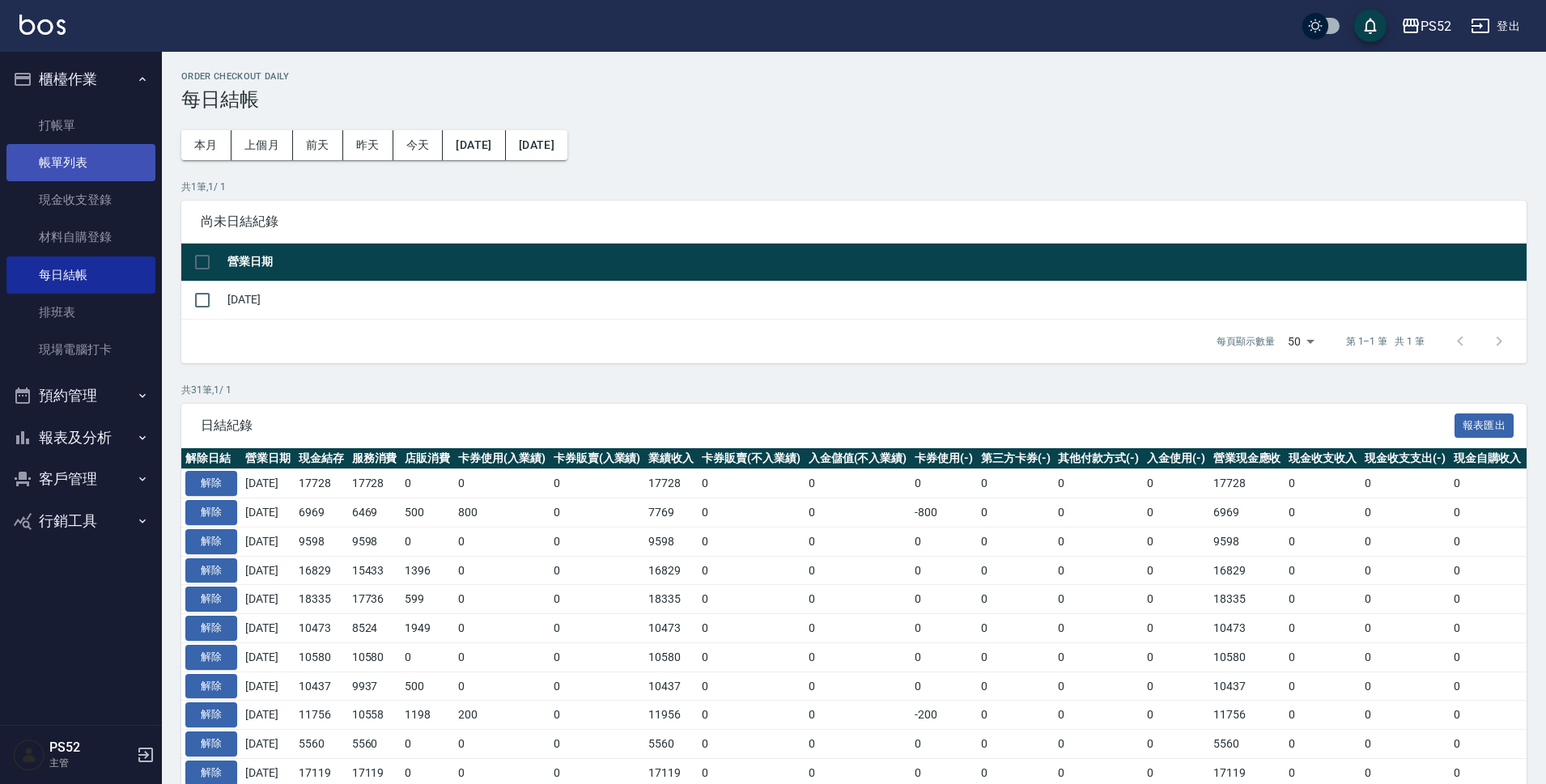
click at [104, 159] on link "帳單列表" at bounding box center [81, 163] width 149 height 37
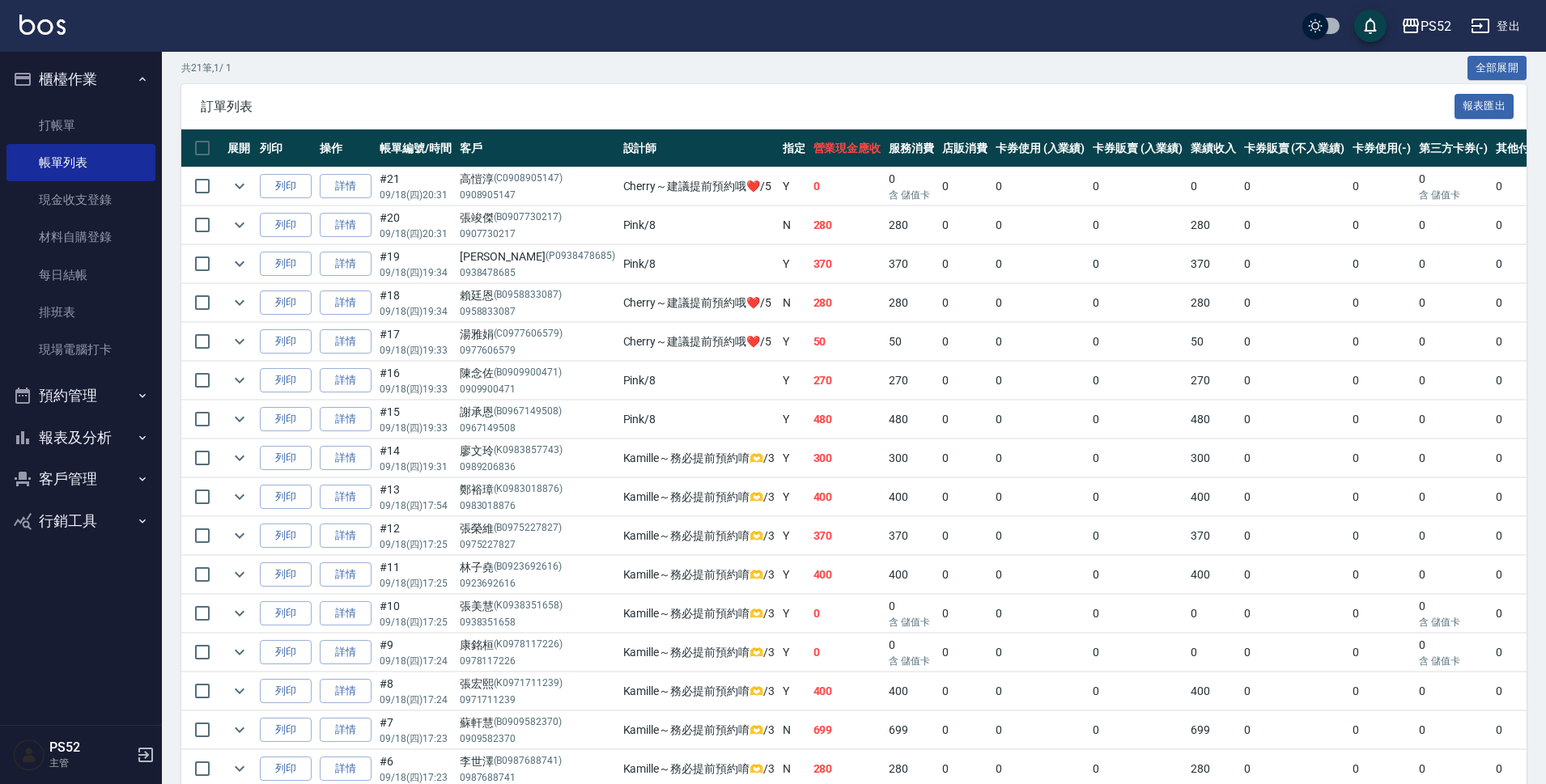
scroll to position [323, 0]
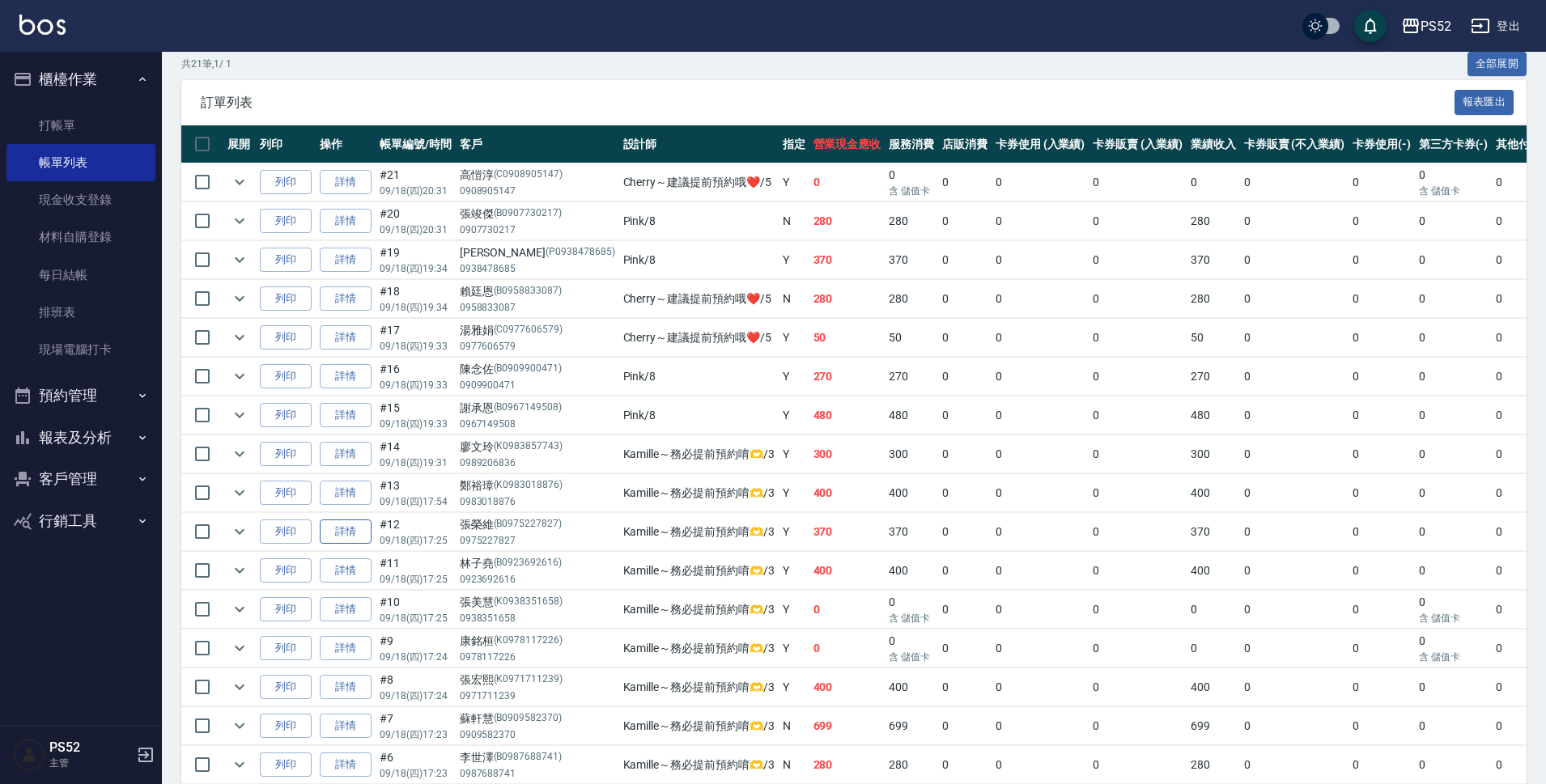
click at [346, 528] on link "詳情" at bounding box center [346, 532] width 52 height 25
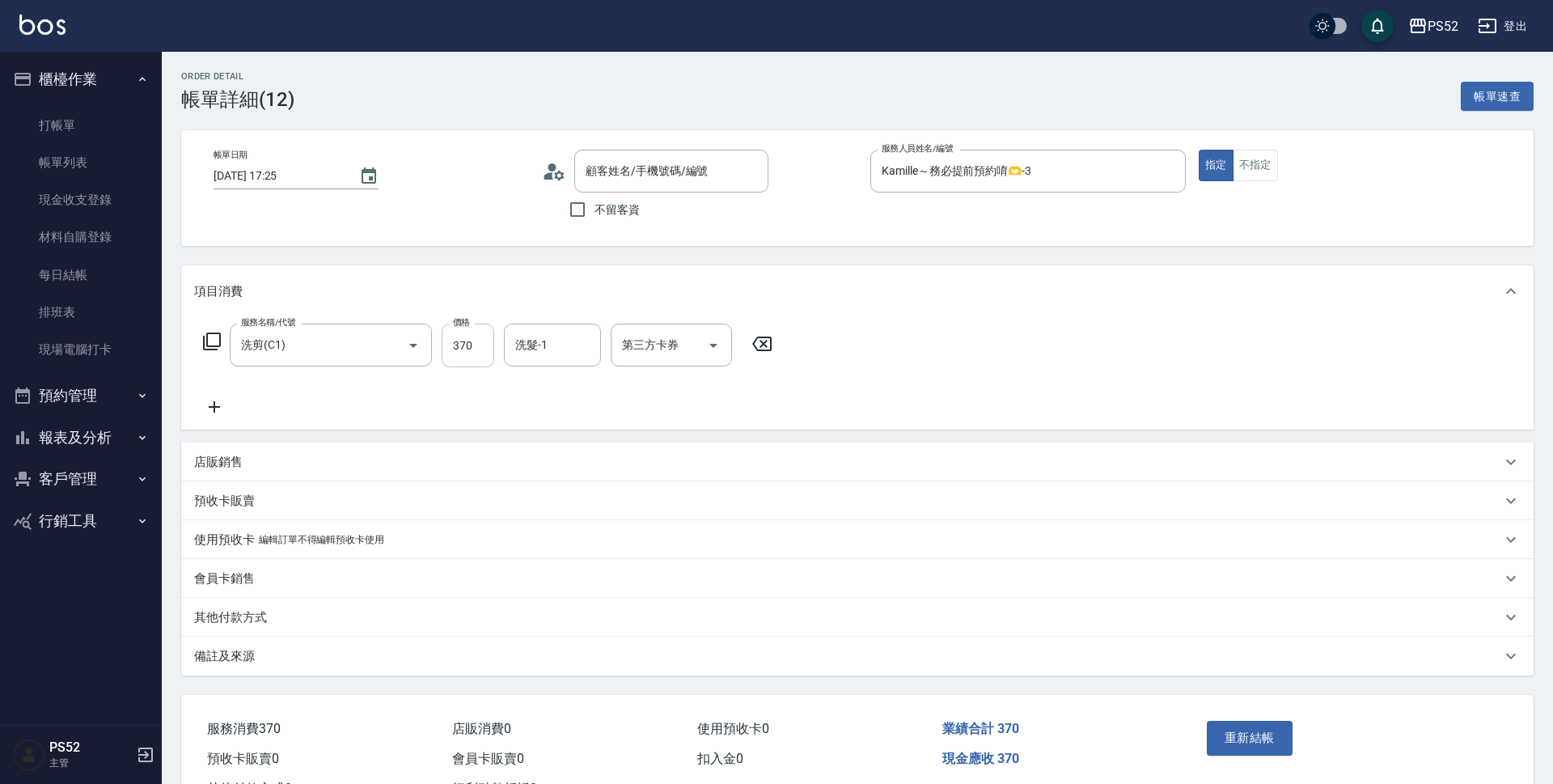
type input "2025/09/18 17:25"
type input "Kamille～務必提前預約唷🫶-3"
type input "洗剪(C1)"
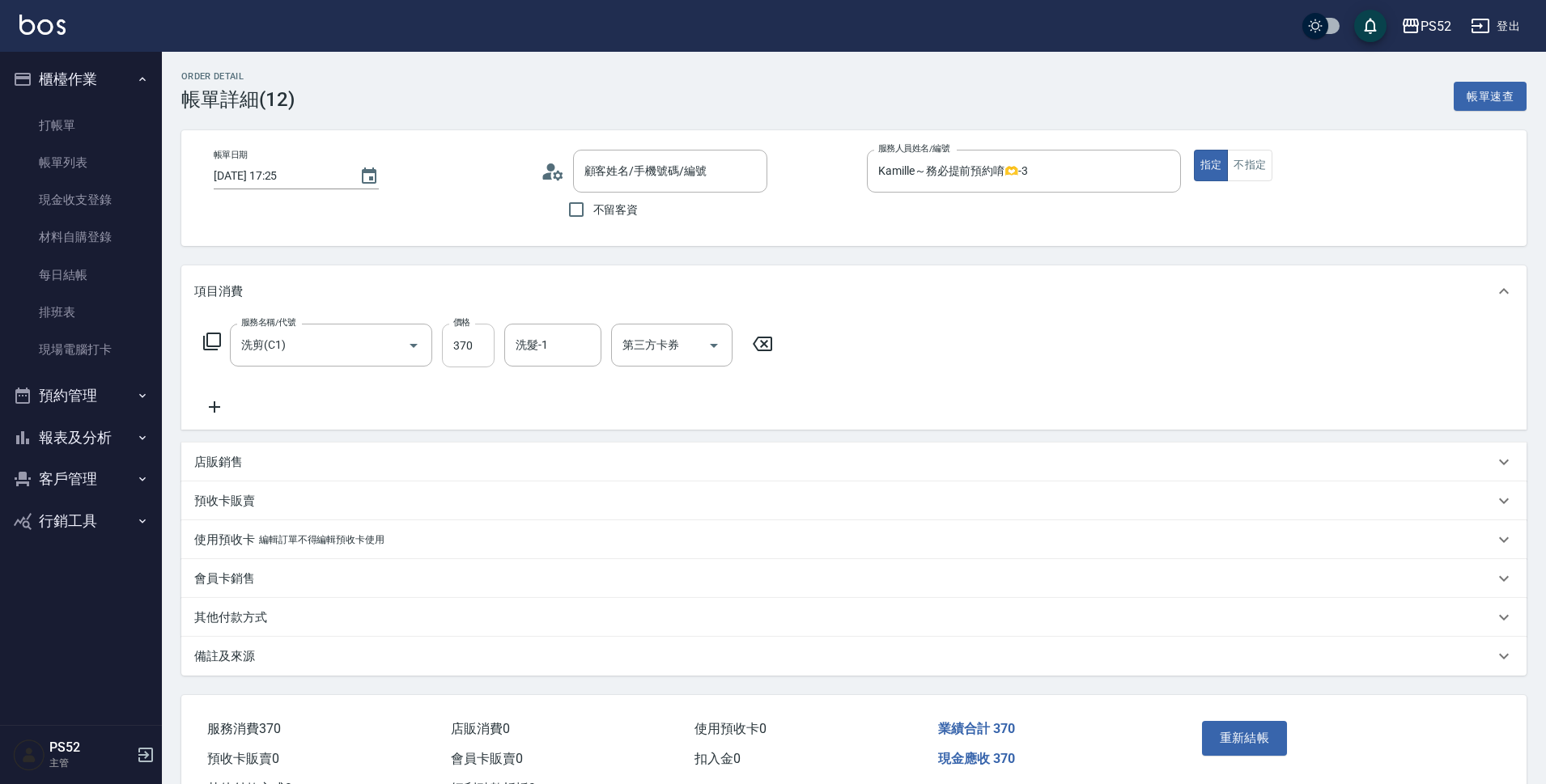
type input "張榮維/0975227827/B0975227827"
click at [466, 352] on input "370" at bounding box center [468, 345] width 53 height 44
type input "400"
click at [1235, 736] on button "重新結帳" at bounding box center [1245, 738] width 86 height 34
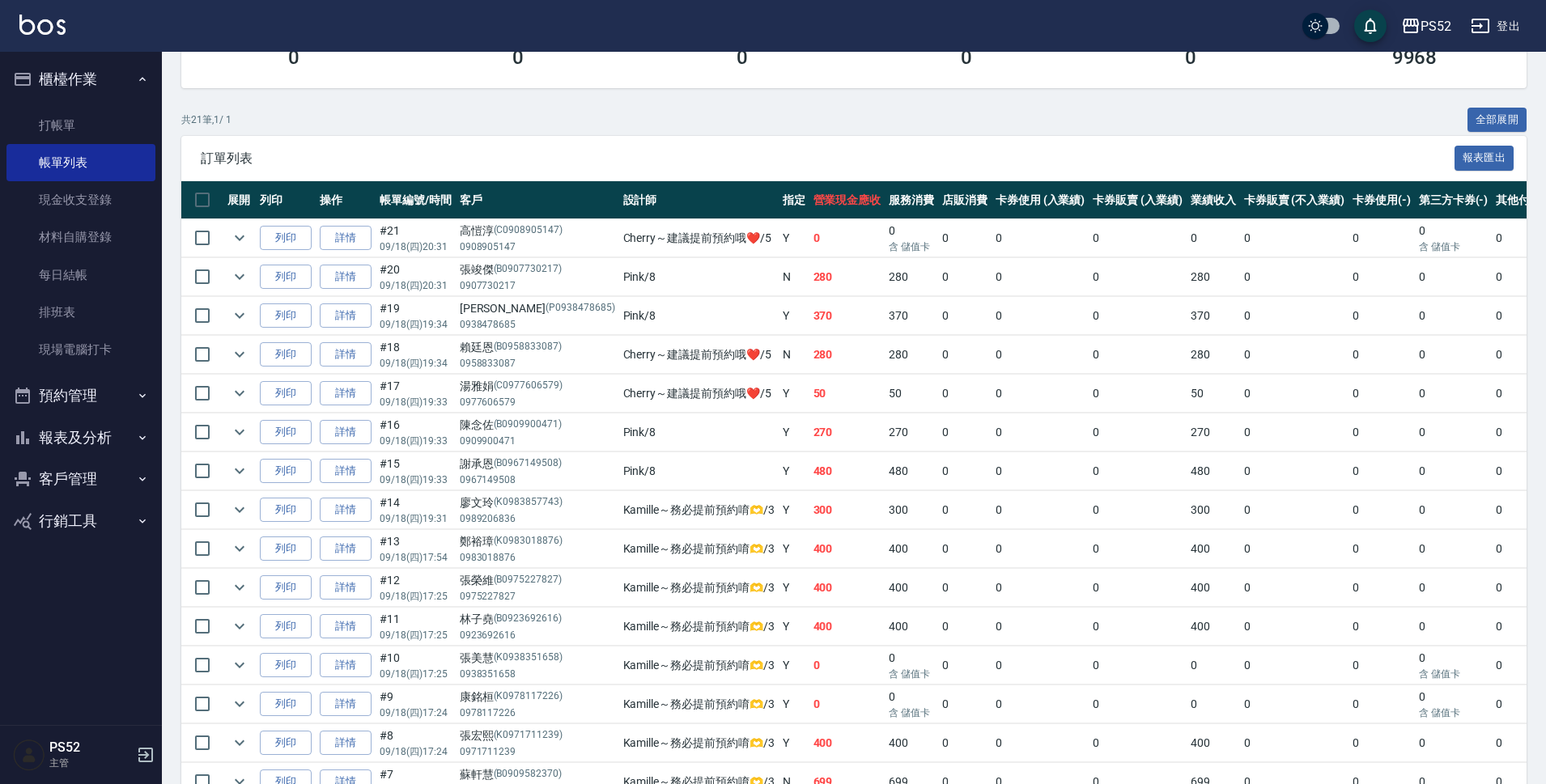
scroll to position [269, 0]
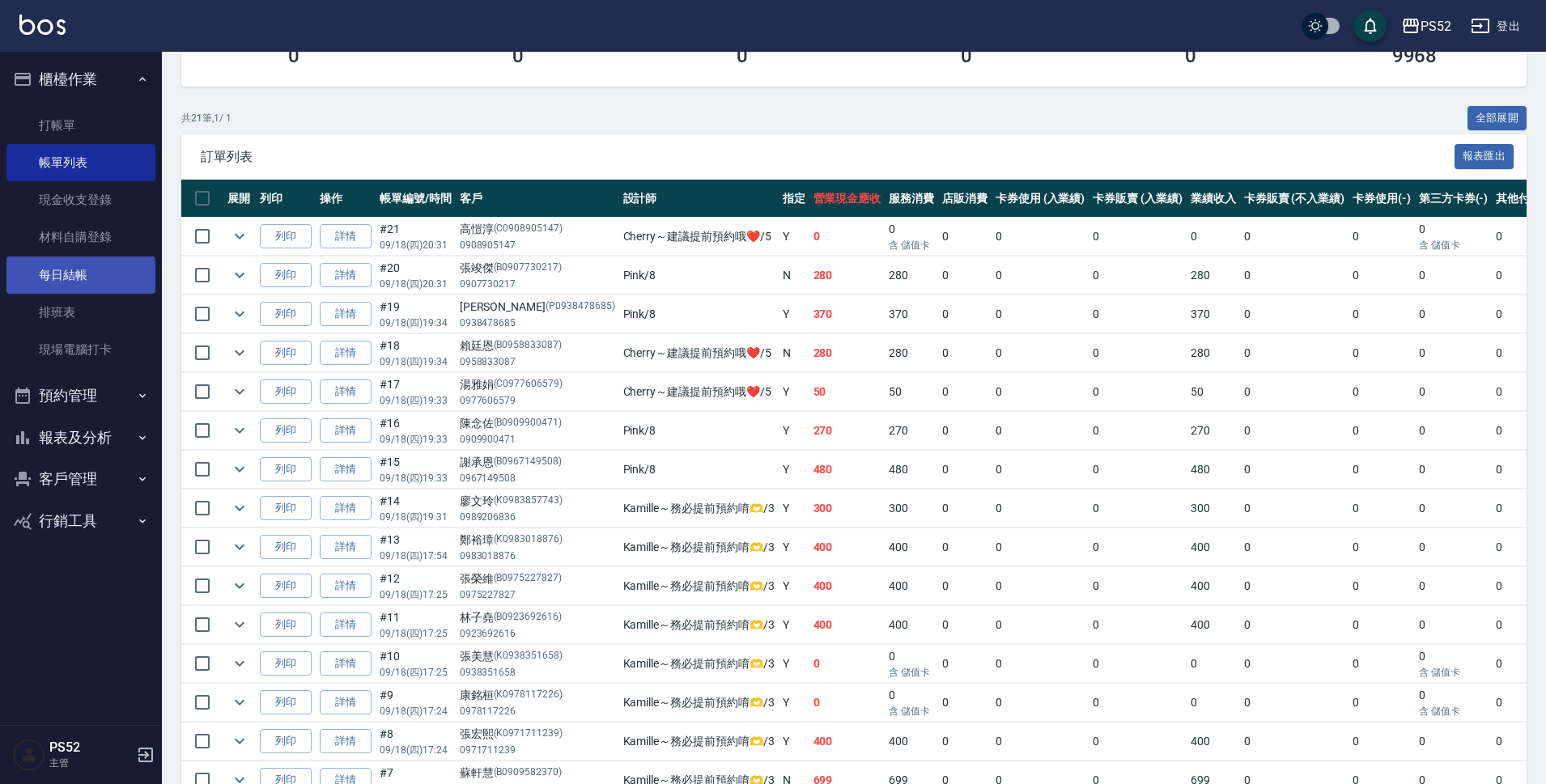
click at [59, 278] on link "每日結帳" at bounding box center [81, 274] width 149 height 37
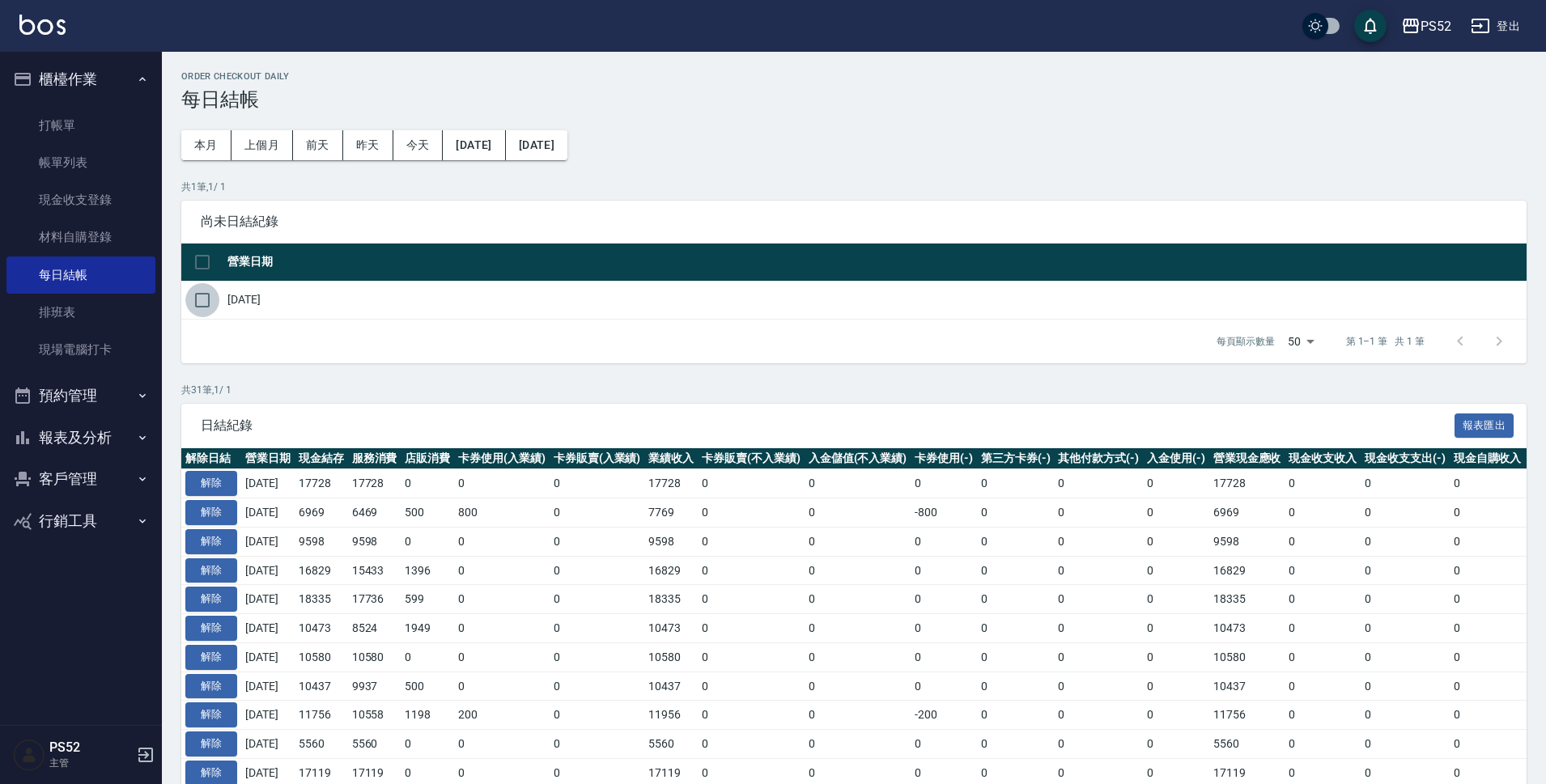
click at [212, 290] on input "checkbox" at bounding box center [202, 300] width 34 height 34
checkbox input "true"
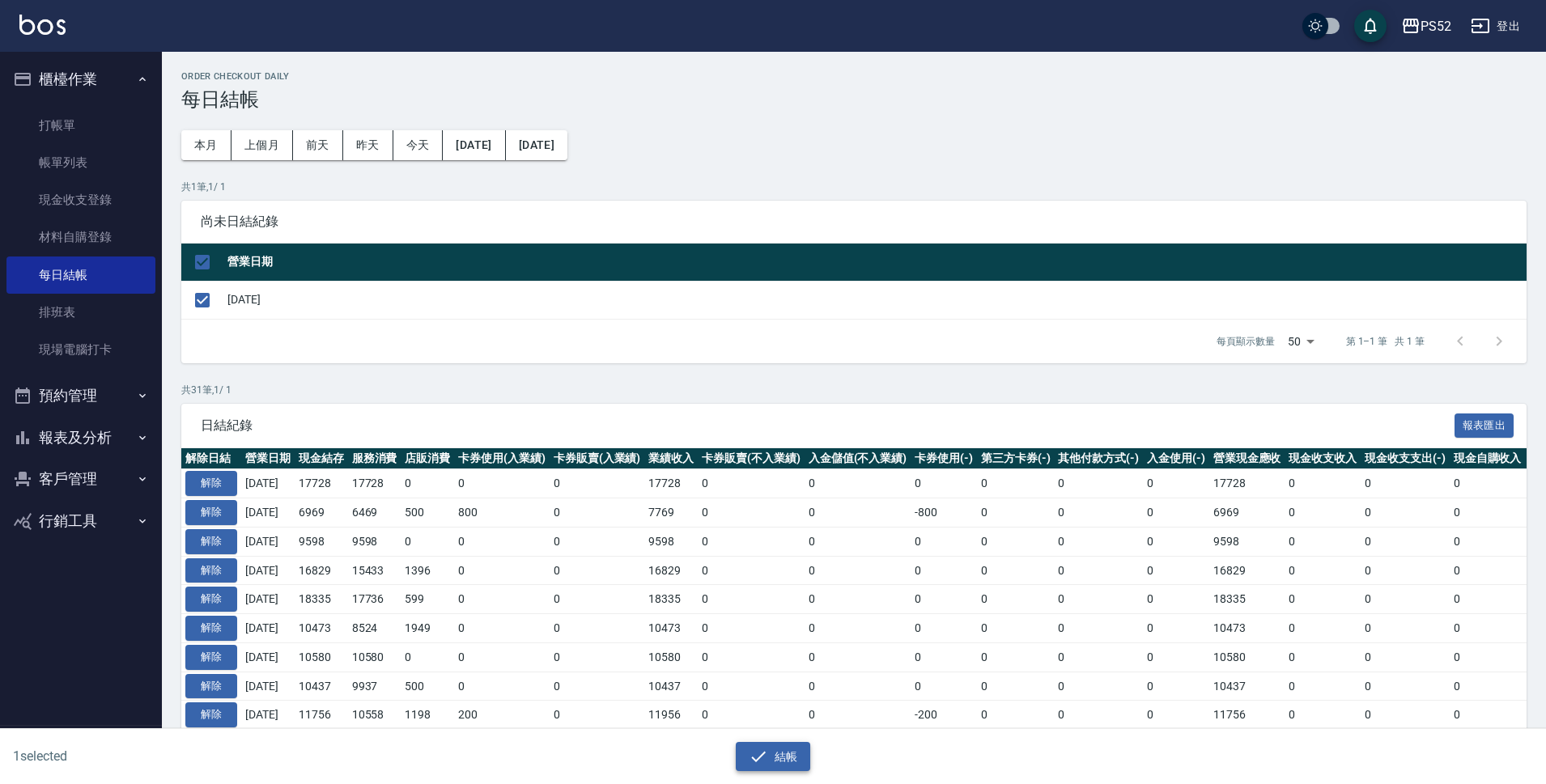
click at [796, 751] on button "結帳" at bounding box center [773, 757] width 76 height 30
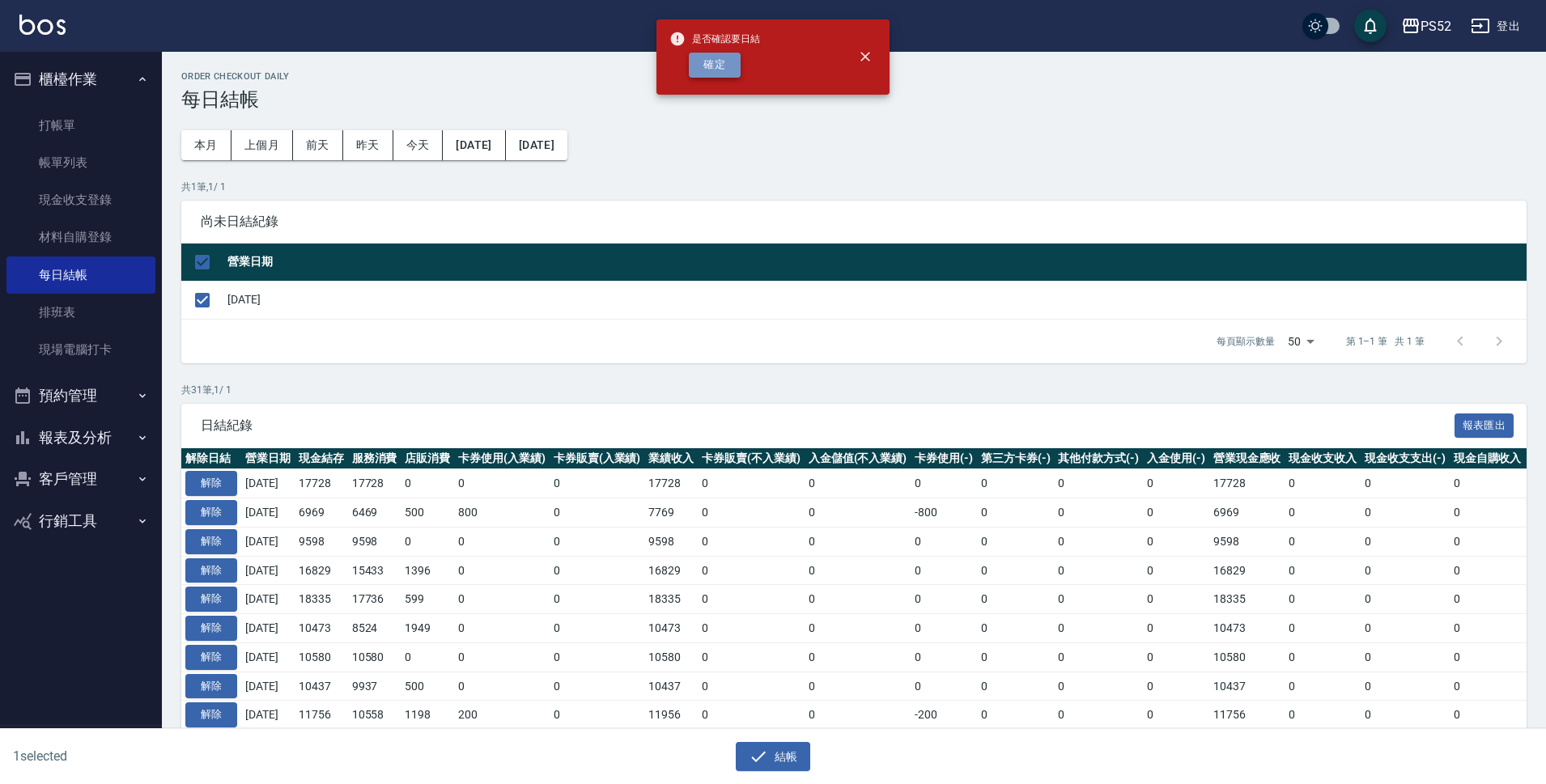
click at [722, 76] on button "確定" at bounding box center [715, 65] width 52 height 25
checkbox input "false"
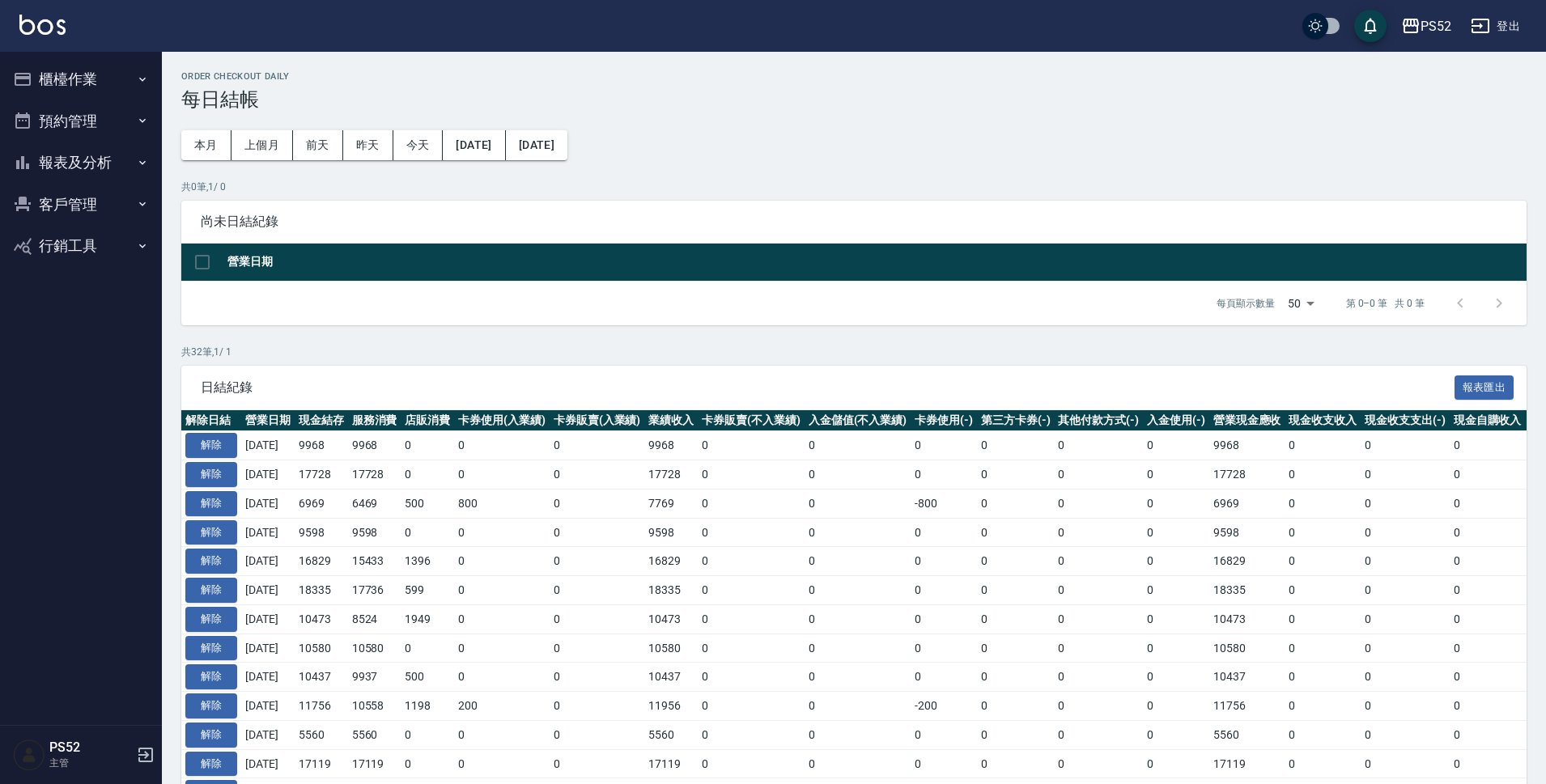
click at [92, 153] on button "報表及分析" at bounding box center [81, 163] width 149 height 42
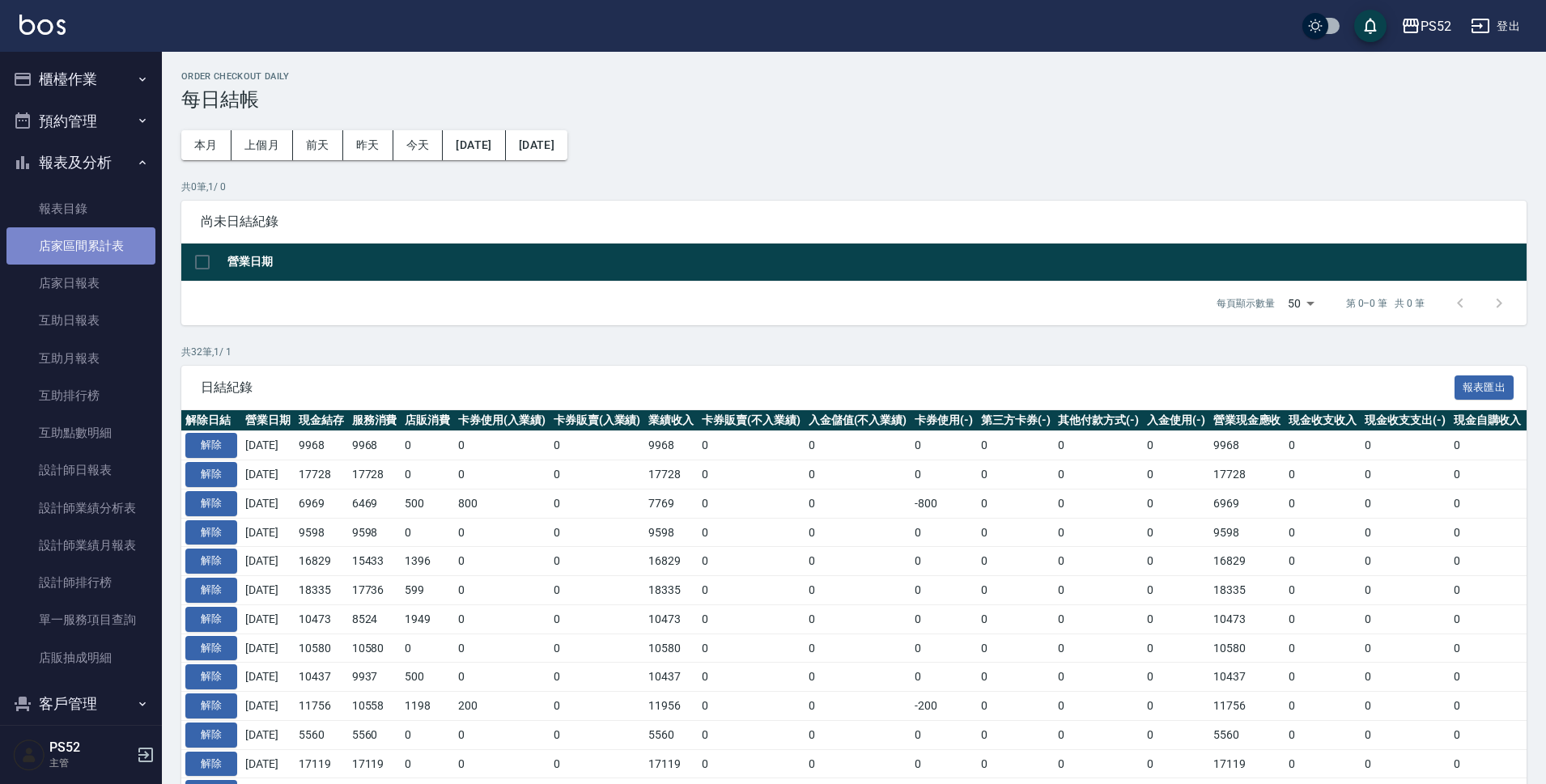
click at [112, 258] on link "店家區間累計表" at bounding box center [81, 246] width 149 height 37
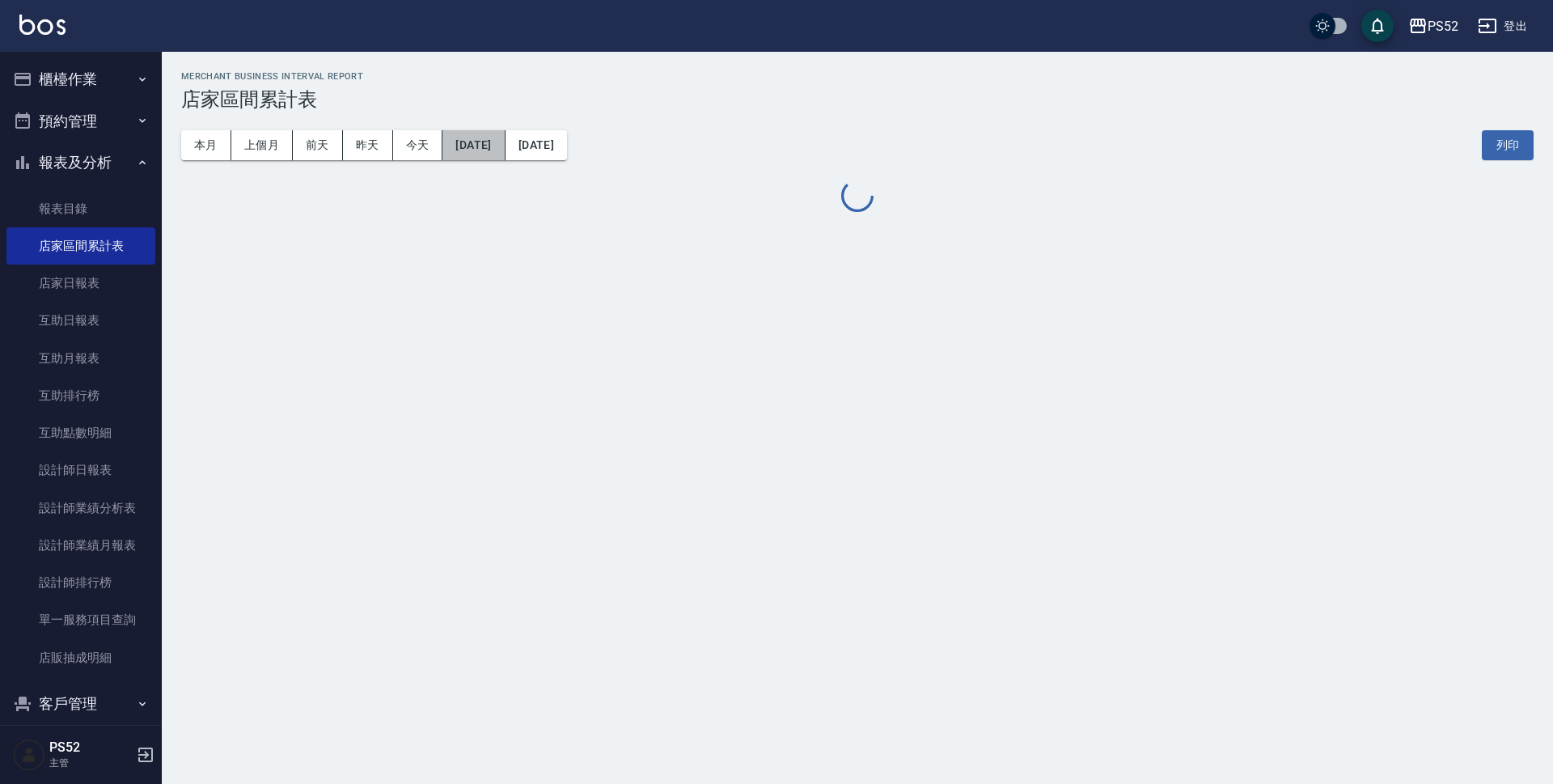
click at [480, 139] on button "[DATE]" at bounding box center [473, 145] width 62 height 30
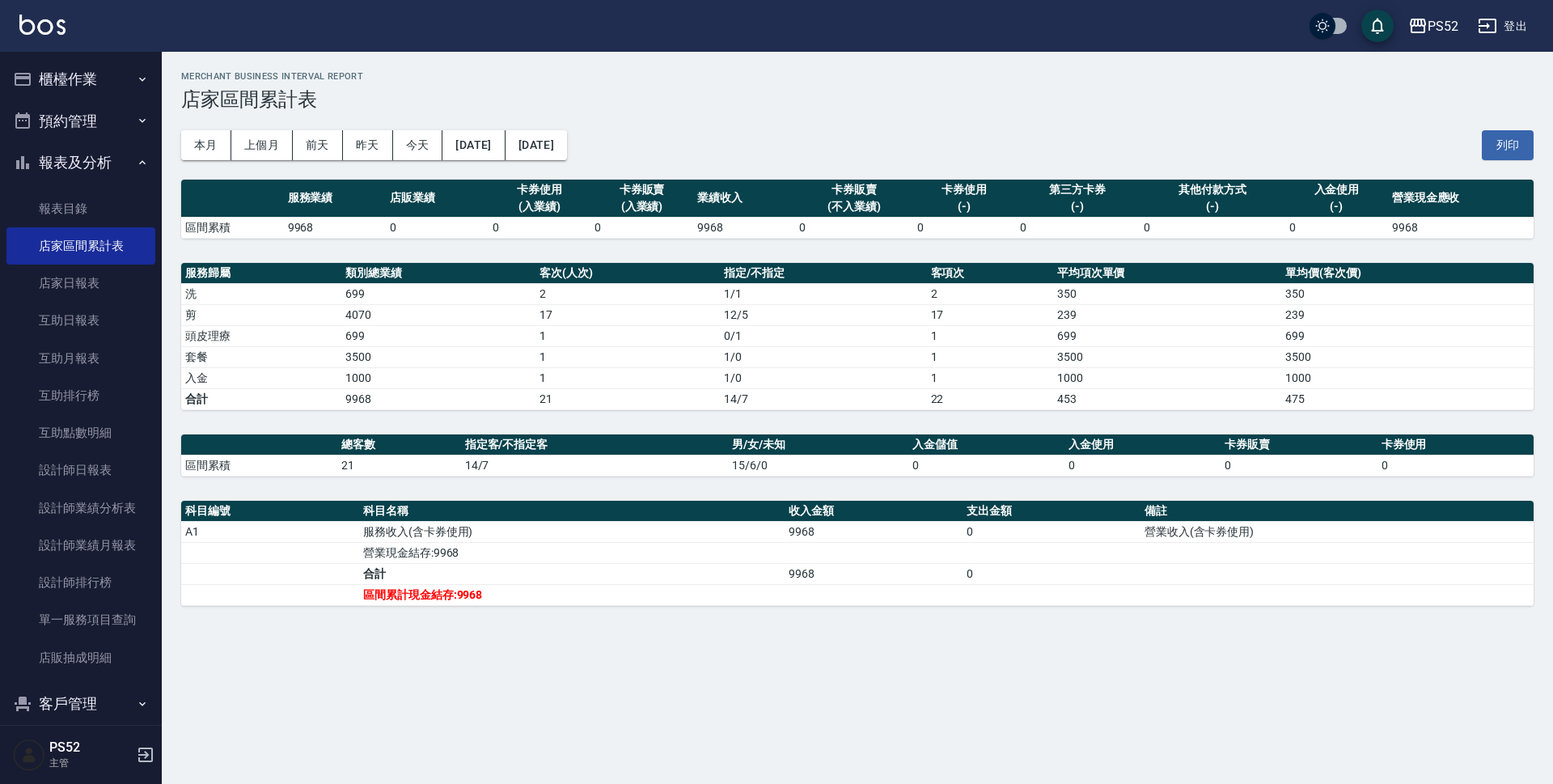
click at [678, 416] on div "服務業績 店販業績 卡券使用 (入業績) 卡券販賣 (入業績) 業績收入 卡券販賣 (不入業績) 卡券使用 (-) 第三方卡券 (-) 其他付款方式 (-) …" at bounding box center [857, 393] width 1352 height 426
click at [505, 140] on button "[DATE]" at bounding box center [473, 145] width 62 height 30
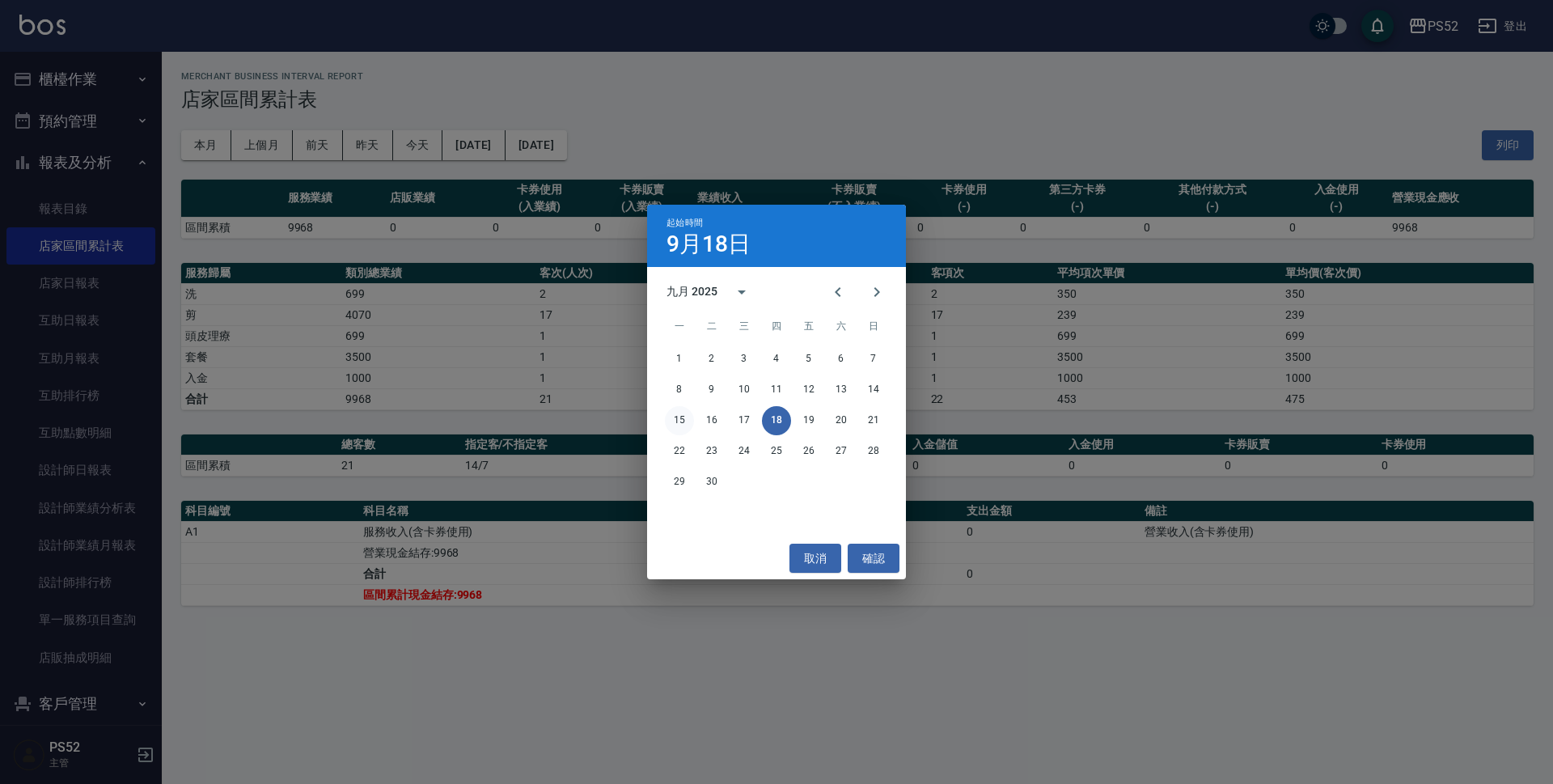
click at [677, 424] on button "15" at bounding box center [679, 421] width 29 height 29
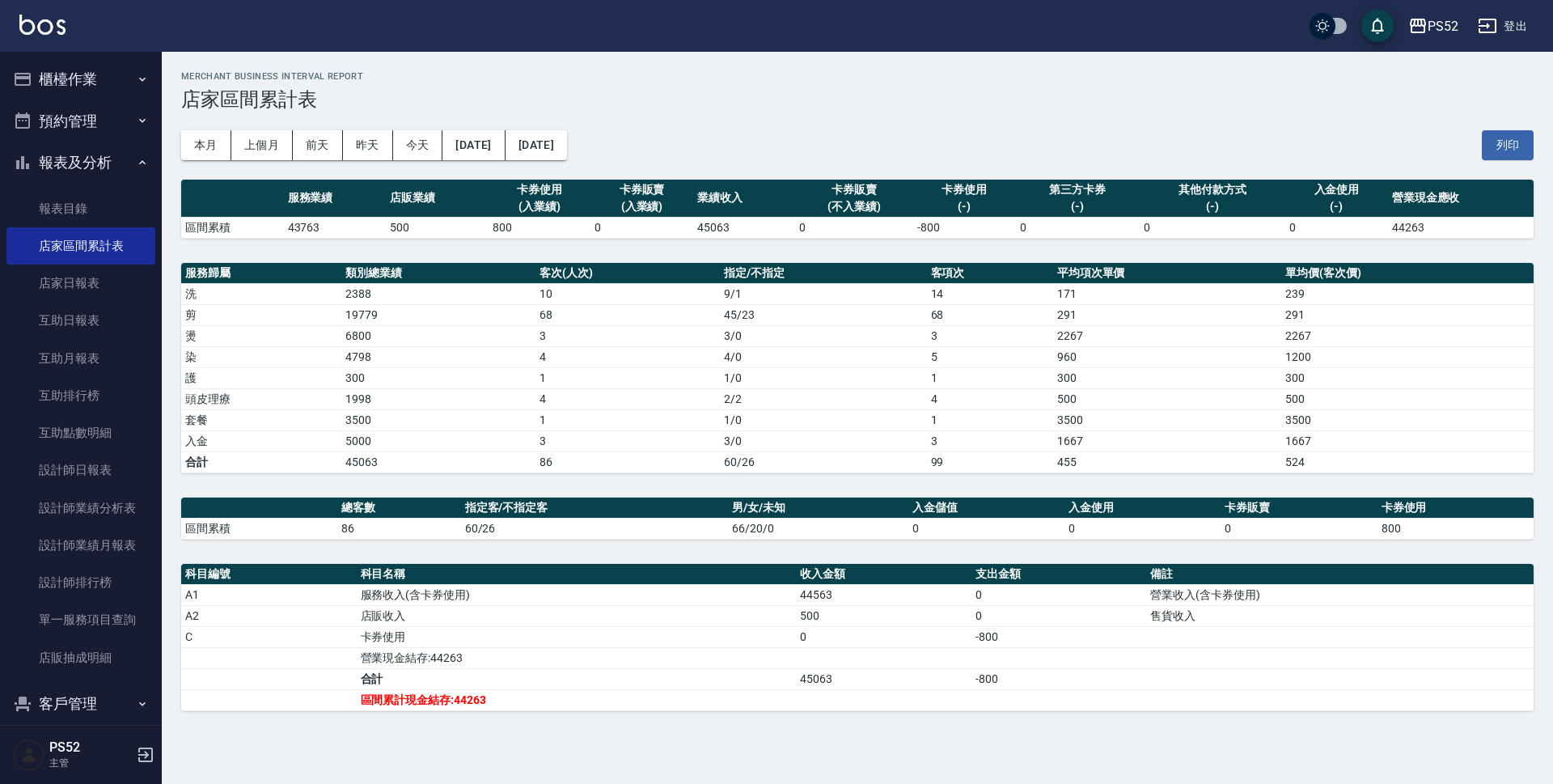
click at [46, 86] on button "櫃檯作業" at bounding box center [81, 79] width 149 height 42
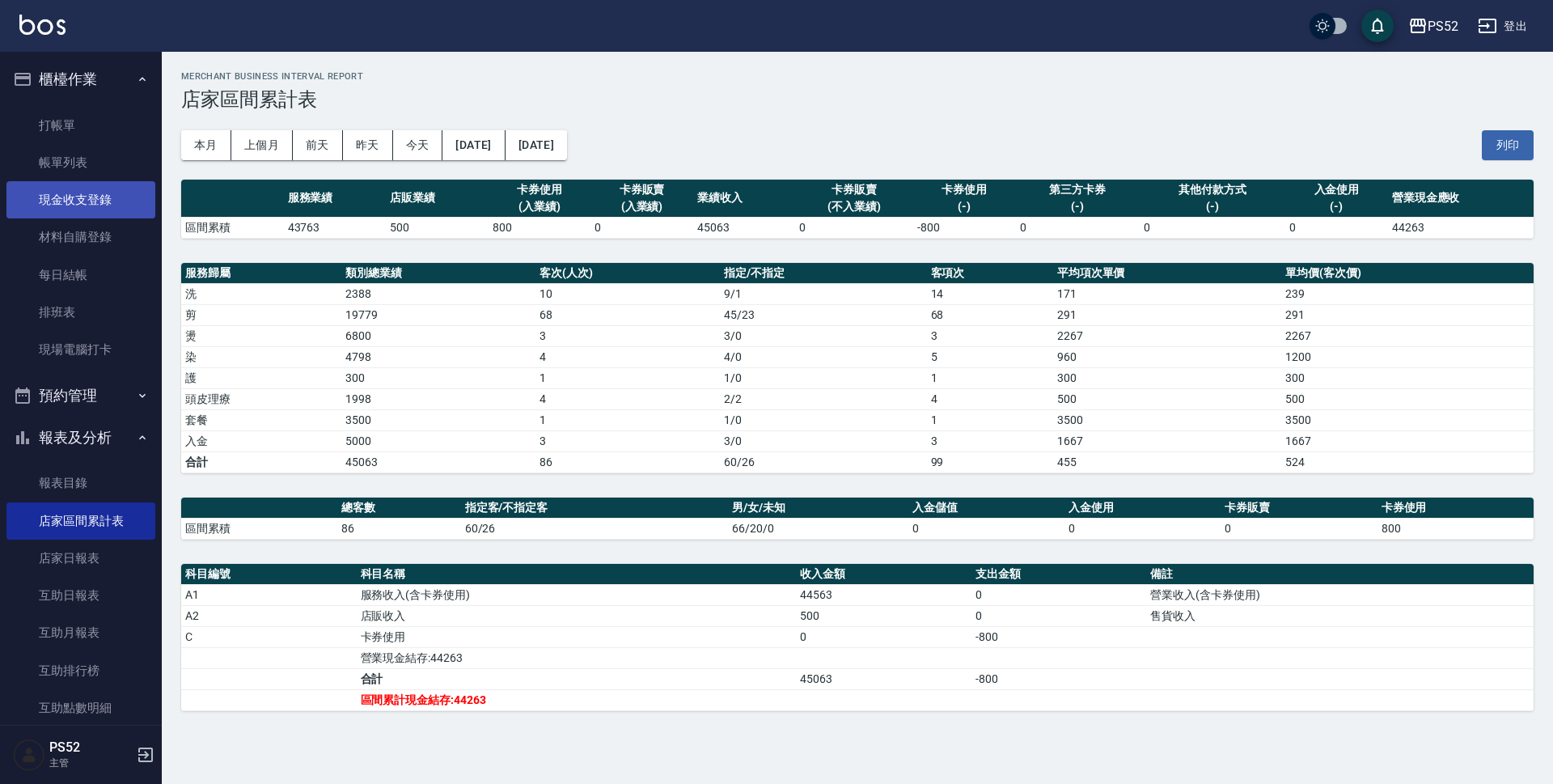
click at [81, 210] on link "現金收支登錄" at bounding box center [81, 200] width 149 height 37
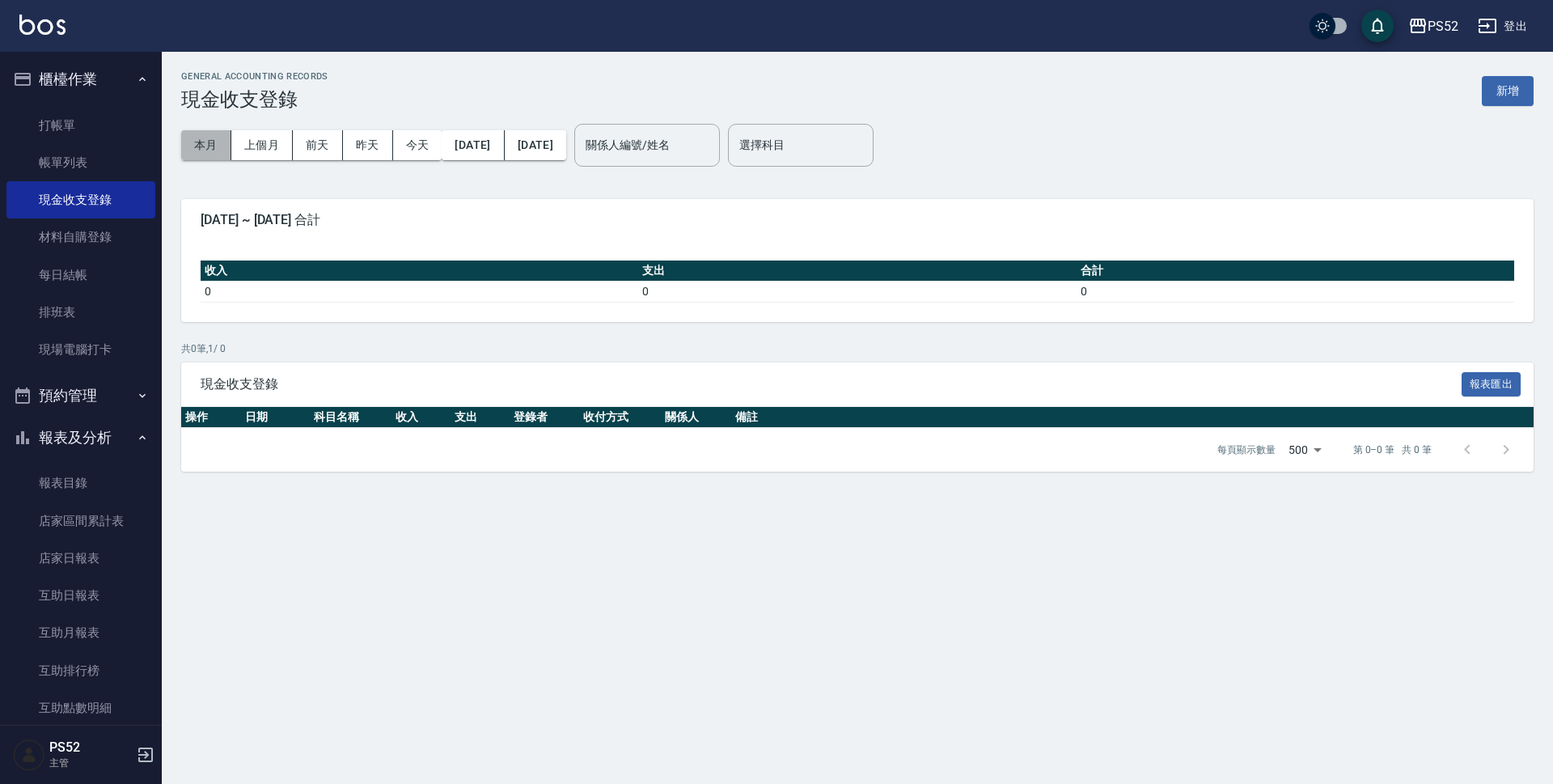
click at [209, 152] on button "本月" at bounding box center [207, 145] width 50 height 30
click at [752, 777] on div "GENERAL ACCOUNTING RECORDS 現金收支登錄 新增 本月 上個月 前天 昨天 今天 2025/09/01 2025/09/30 關係人編…" at bounding box center [776, 392] width 1553 height 784
click at [1499, 81] on button "新增" at bounding box center [1509, 91] width 52 height 30
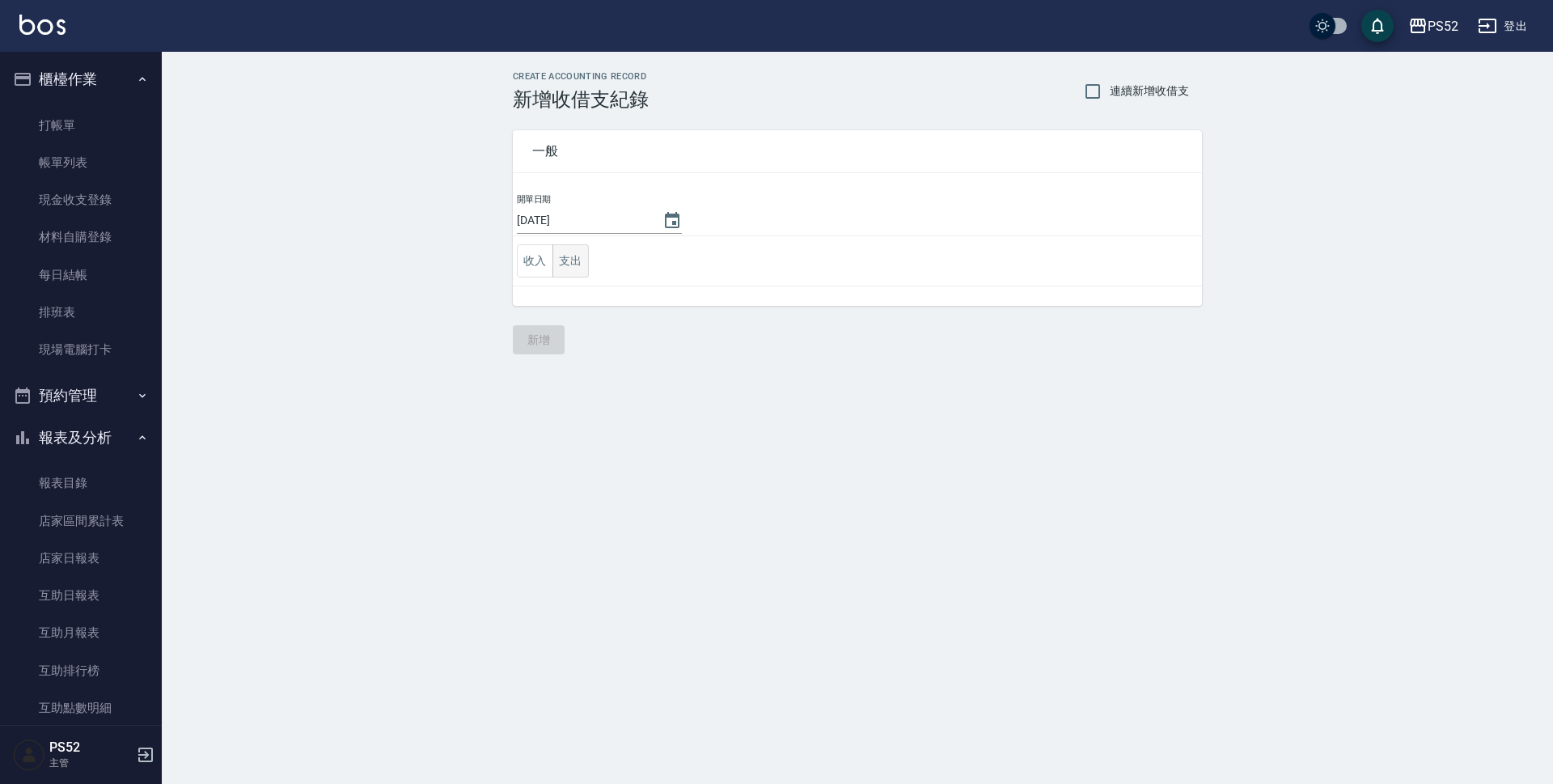
click at [563, 257] on button "支出" at bounding box center [570, 261] width 36 height 34
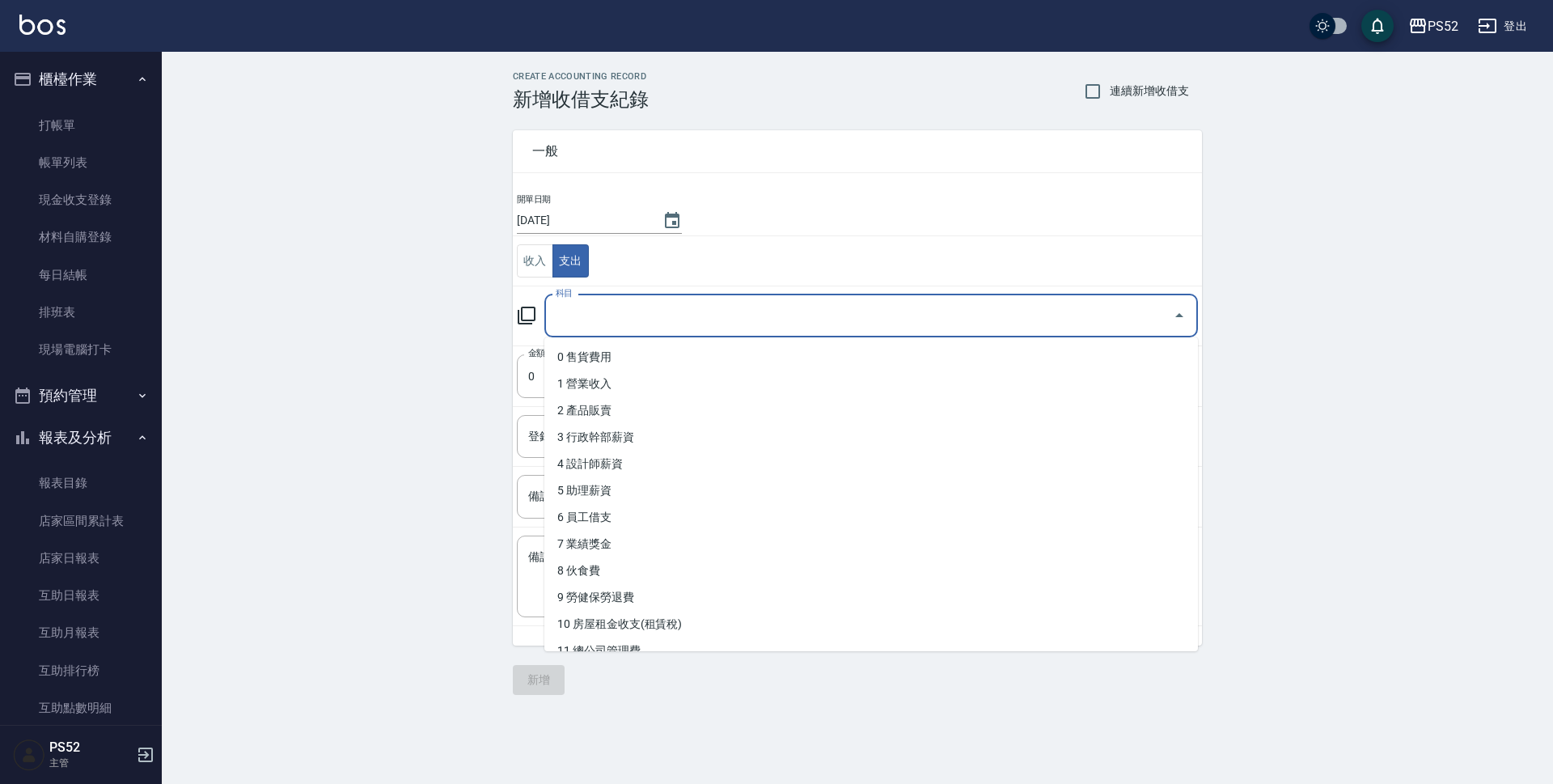
click at [641, 321] on input "科目" at bounding box center [859, 316] width 614 height 29
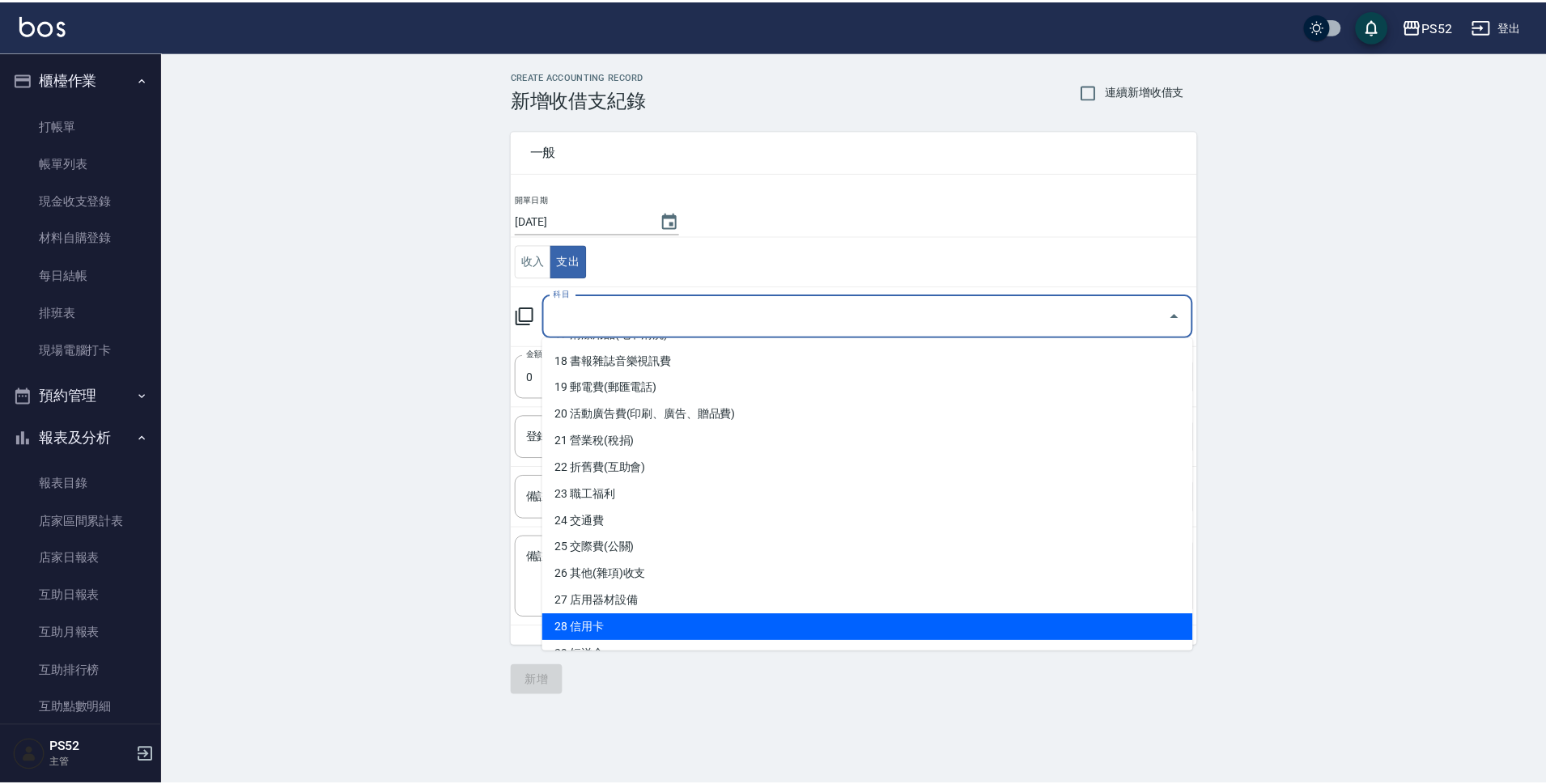
scroll to position [472, 0]
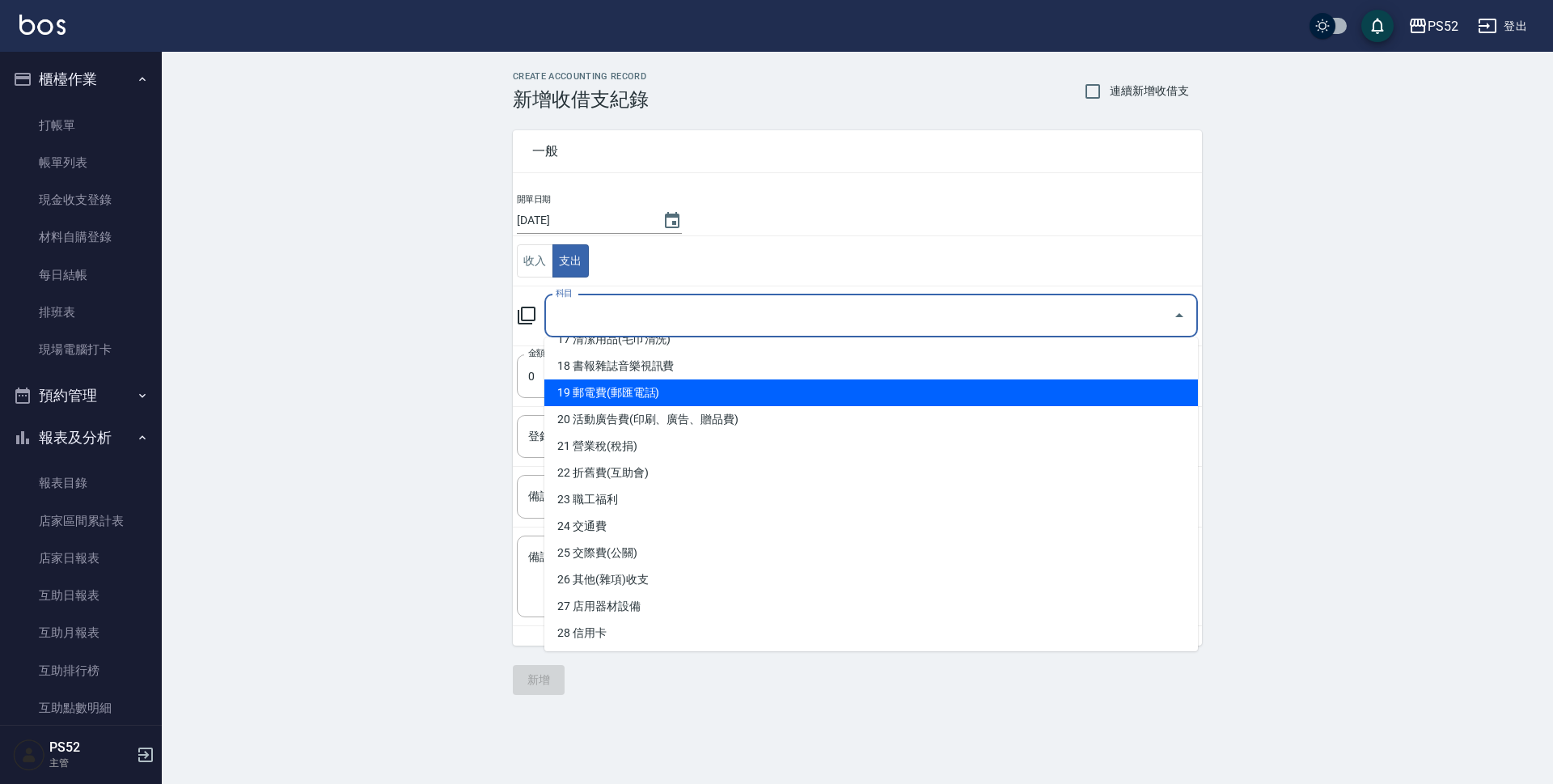
click at [714, 396] on li "19 郵電費(郵匯電話)" at bounding box center [871, 393] width 654 height 27
type input "19 郵電費(郵匯電話)"
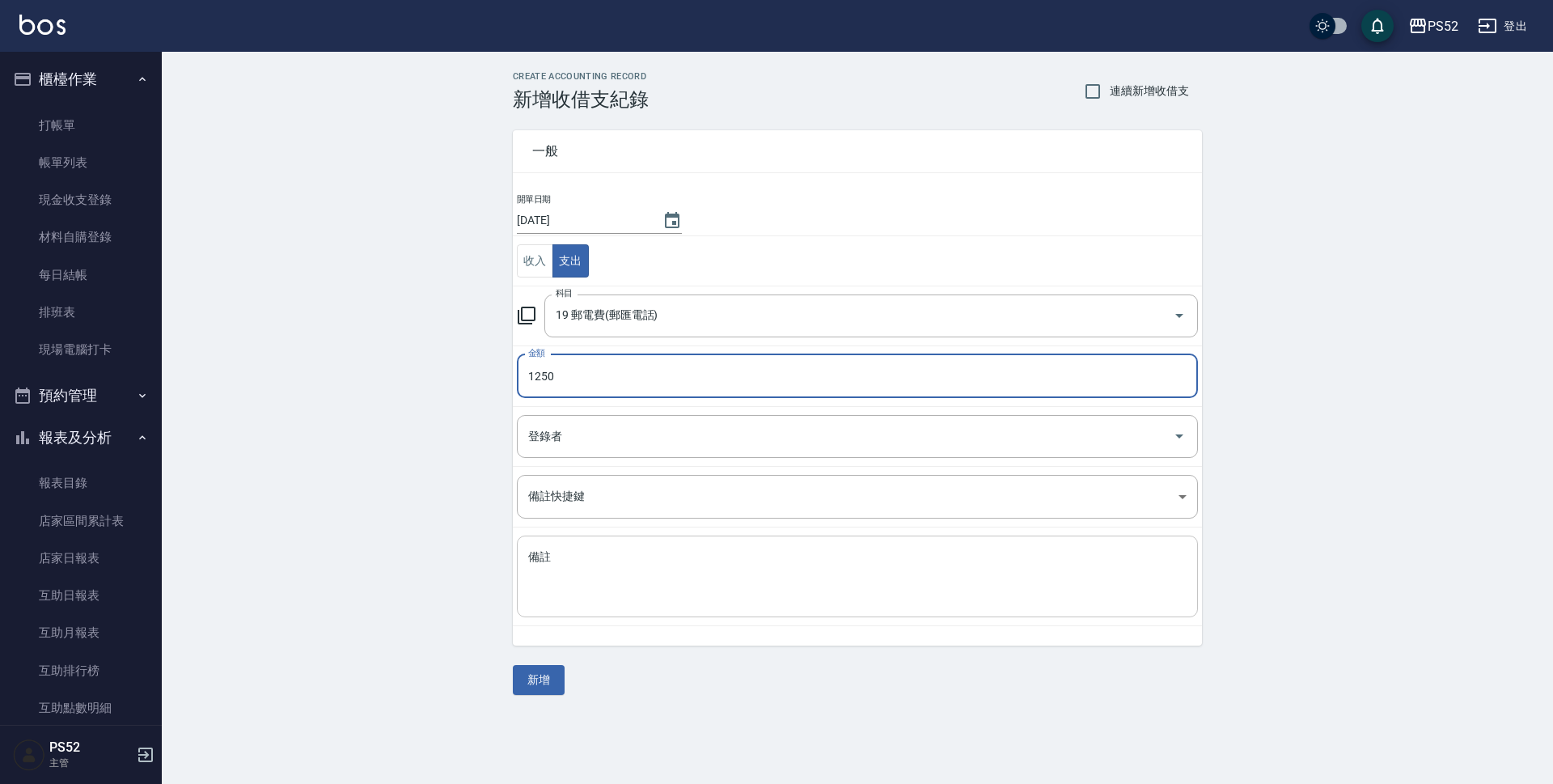
type input "1250"
click at [743, 592] on textarea "備註" at bounding box center [857, 577] width 658 height 55
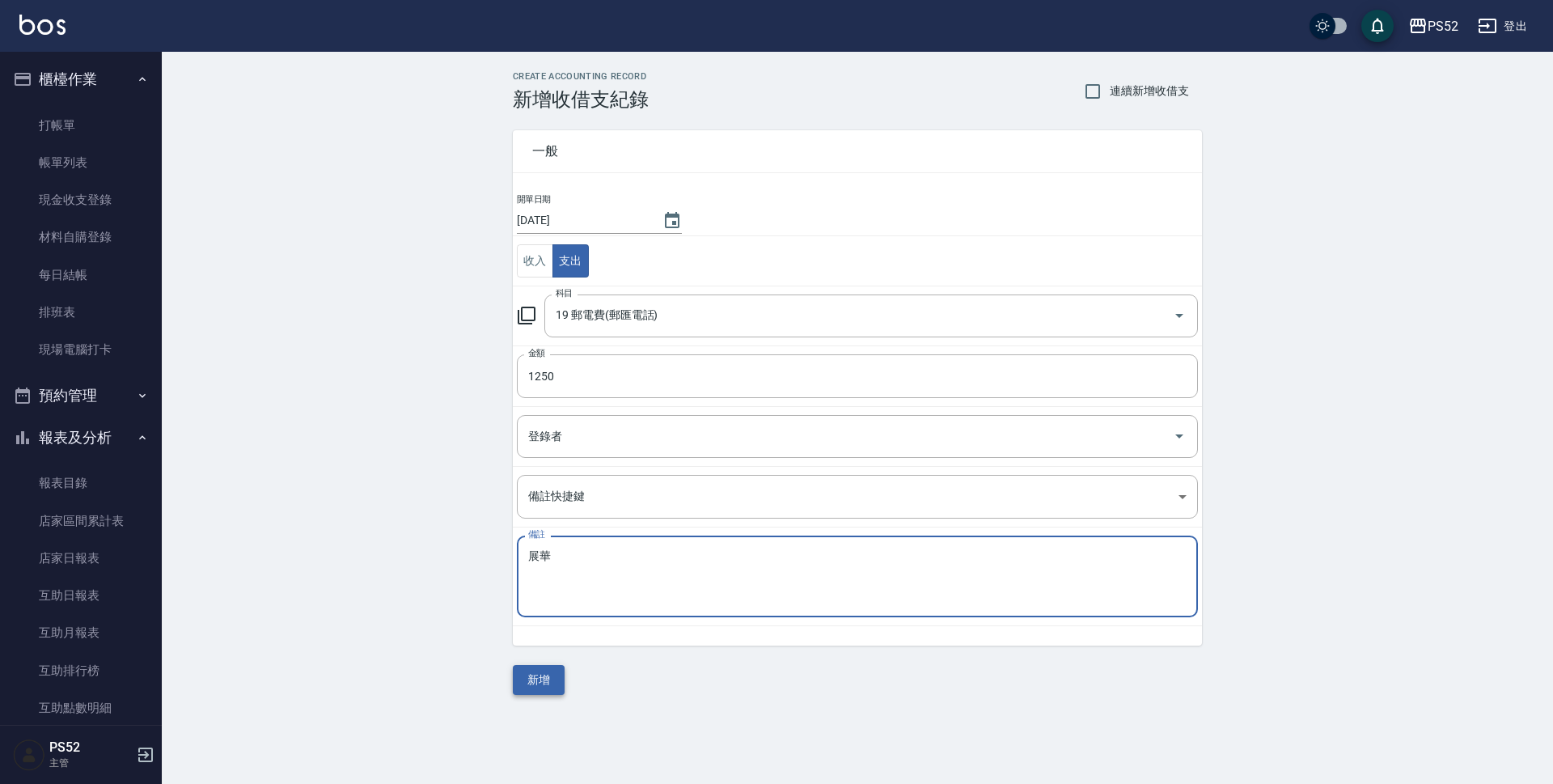
type textarea "展華"
click at [546, 672] on button "新增" at bounding box center [539, 680] width 52 height 30
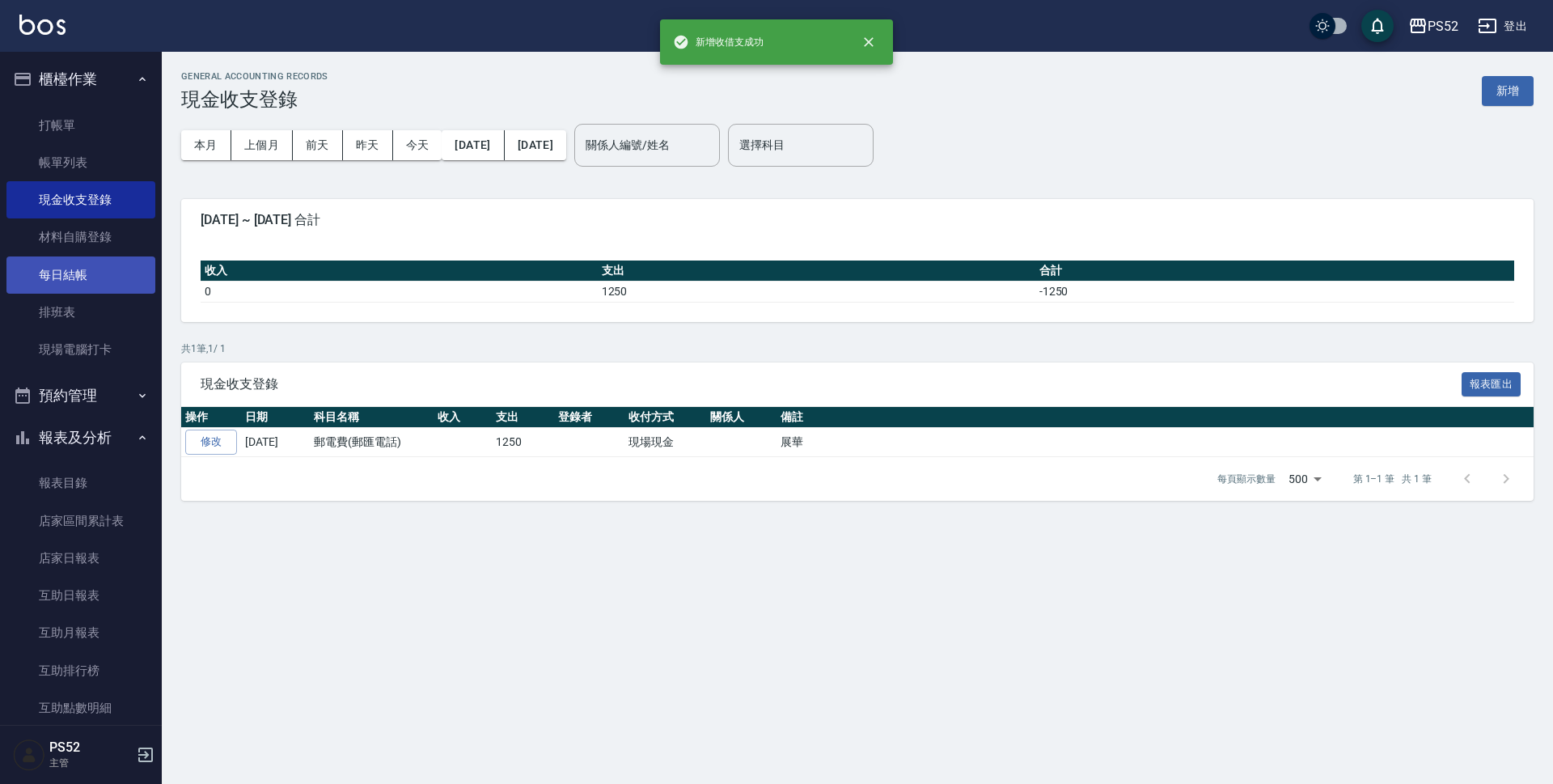
click at [115, 268] on link "每日結帳" at bounding box center [81, 274] width 149 height 37
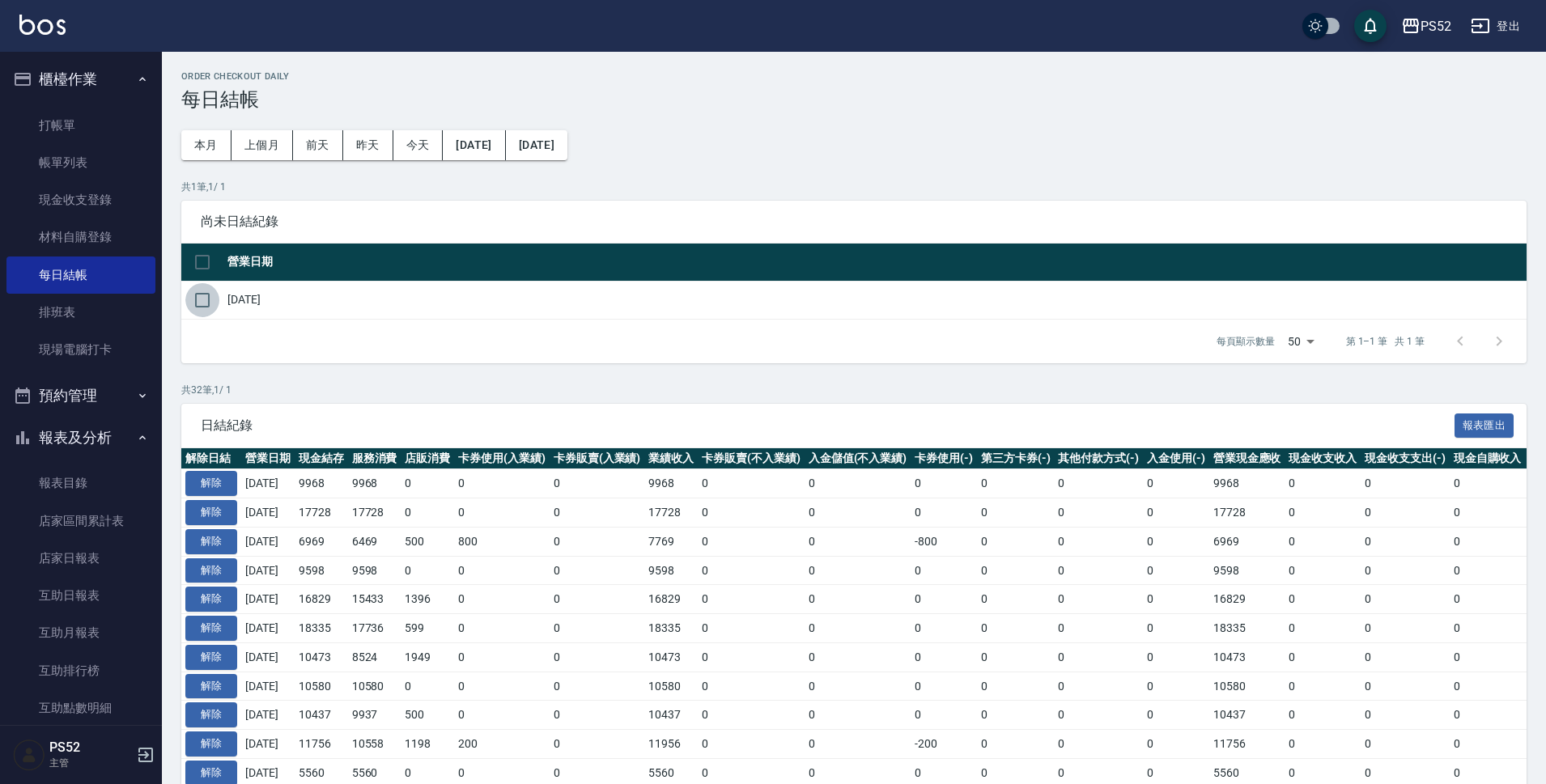
click at [197, 296] on input "checkbox" at bounding box center [202, 300] width 34 height 34
checkbox input "true"
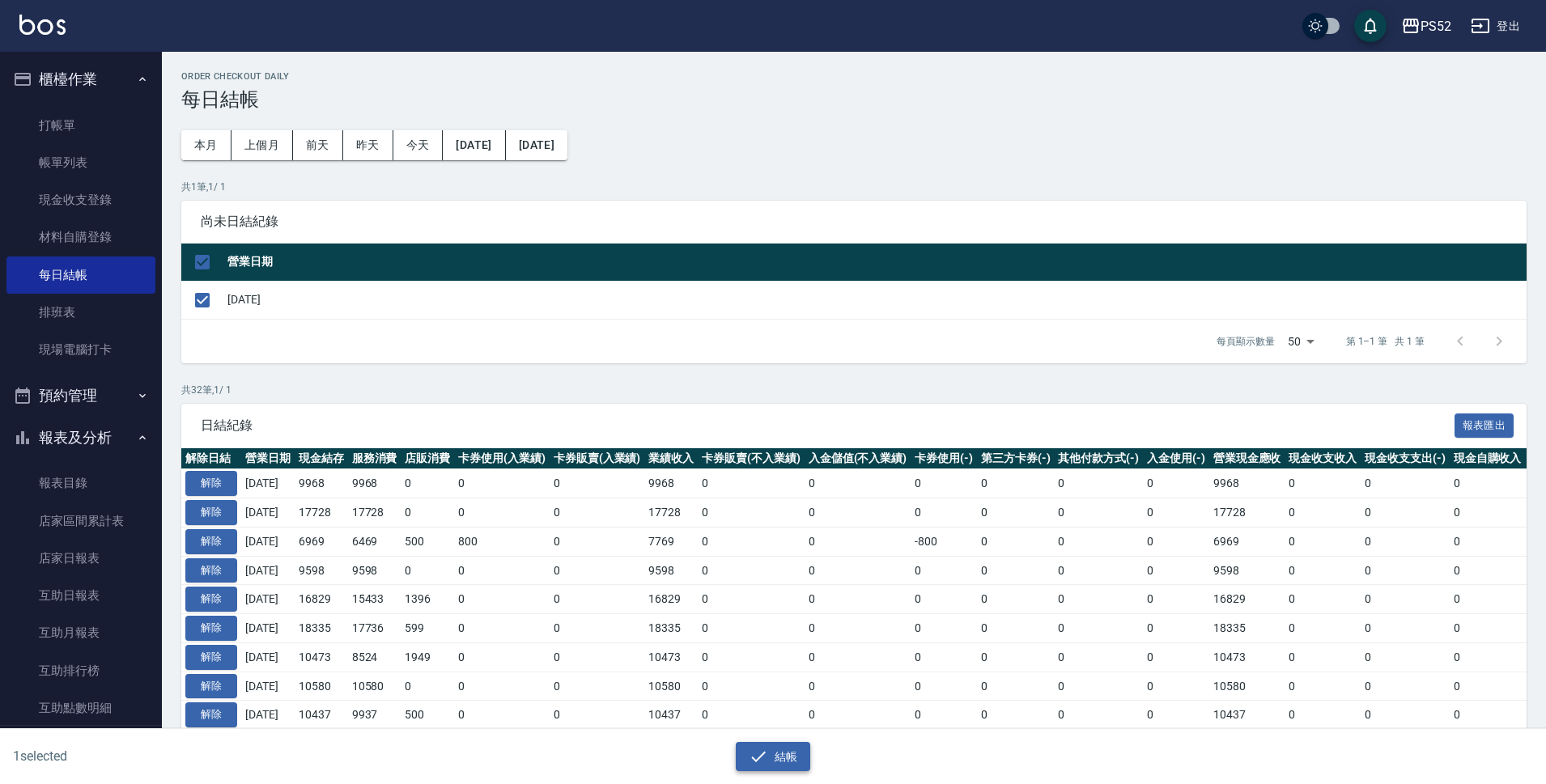
click at [789, 757] on button "結帳" at bounding box center [773, 757] width 76 height 30
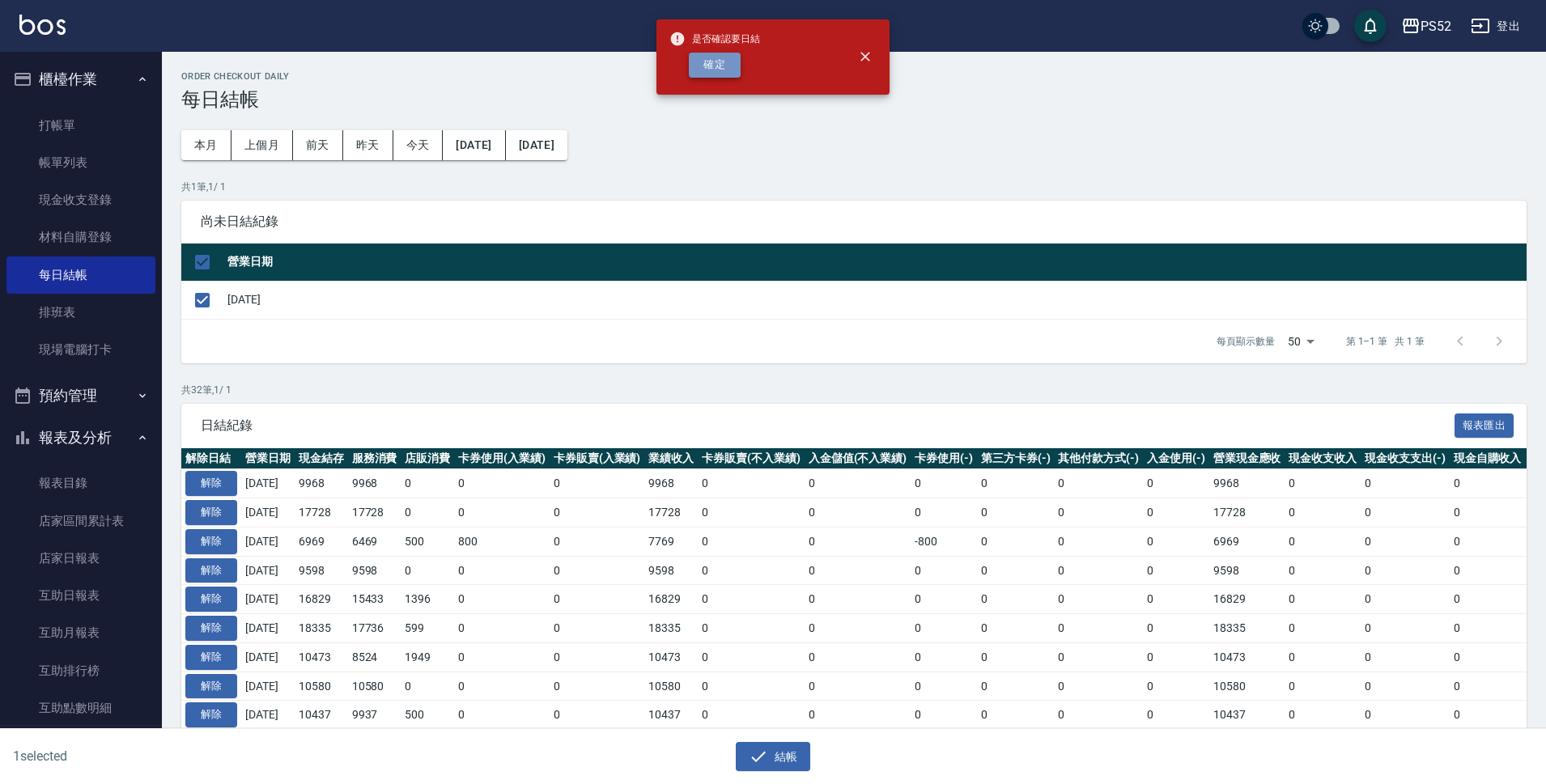
click at [709, 62] on button "確定" at bounding box center [715, 65] width 52 height 25
checkbox input "false"
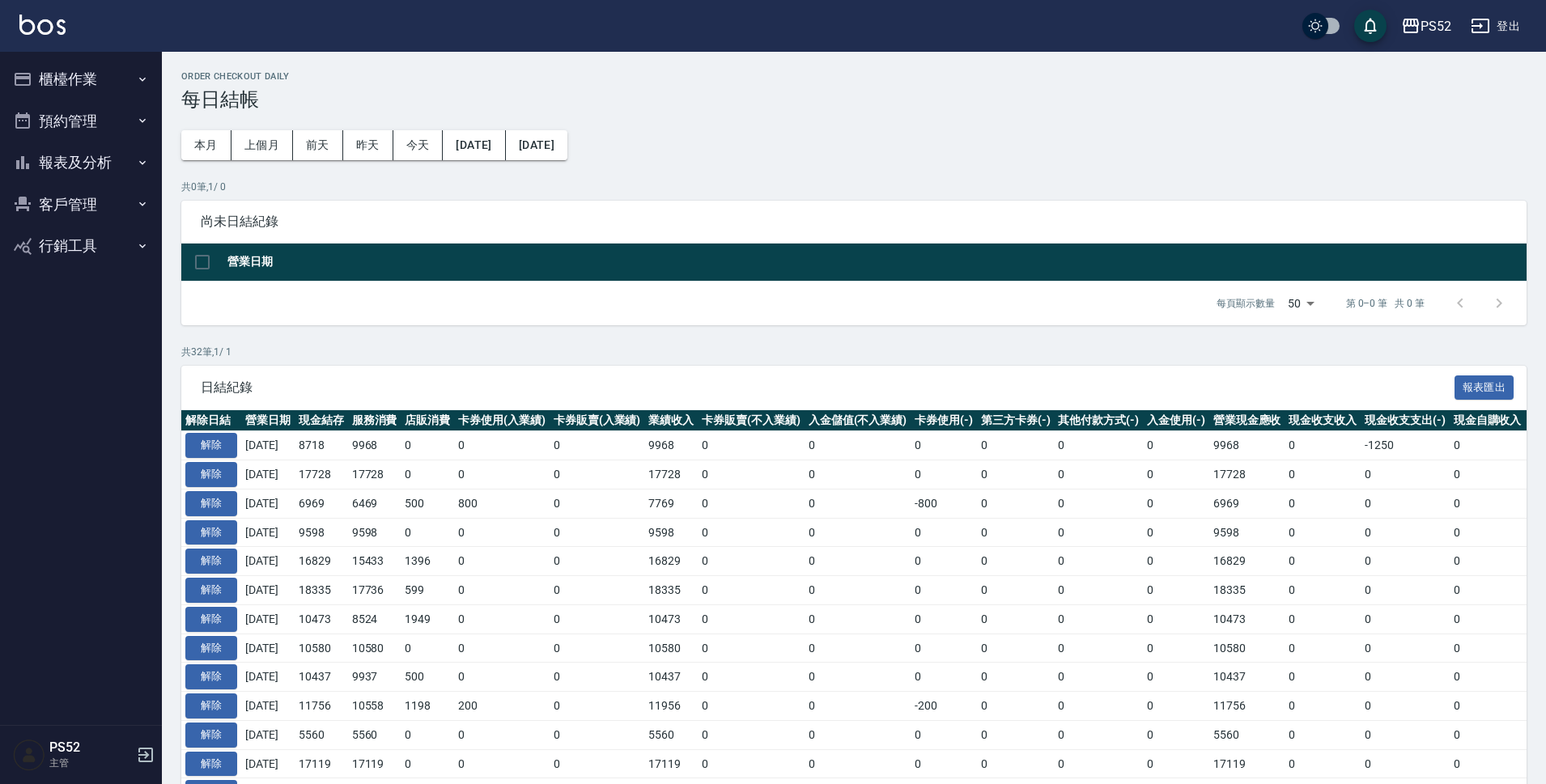
click at [88, 112] on button "預約管理" at bounding box center [81, 121] width 149 height 42
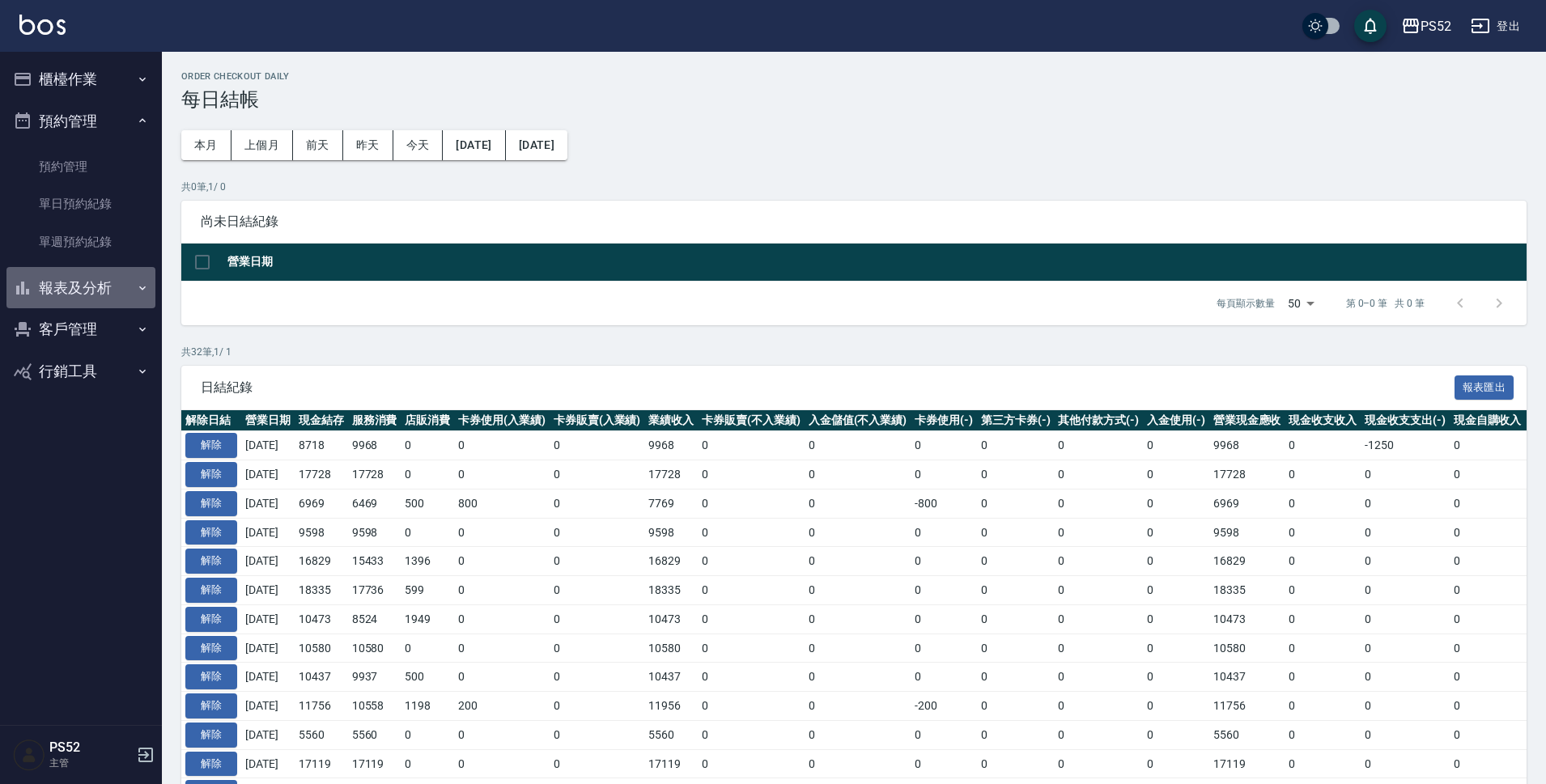
click at [118, 290] on button "報表及分析" at bounding box center [81, 288] width 149 height 42
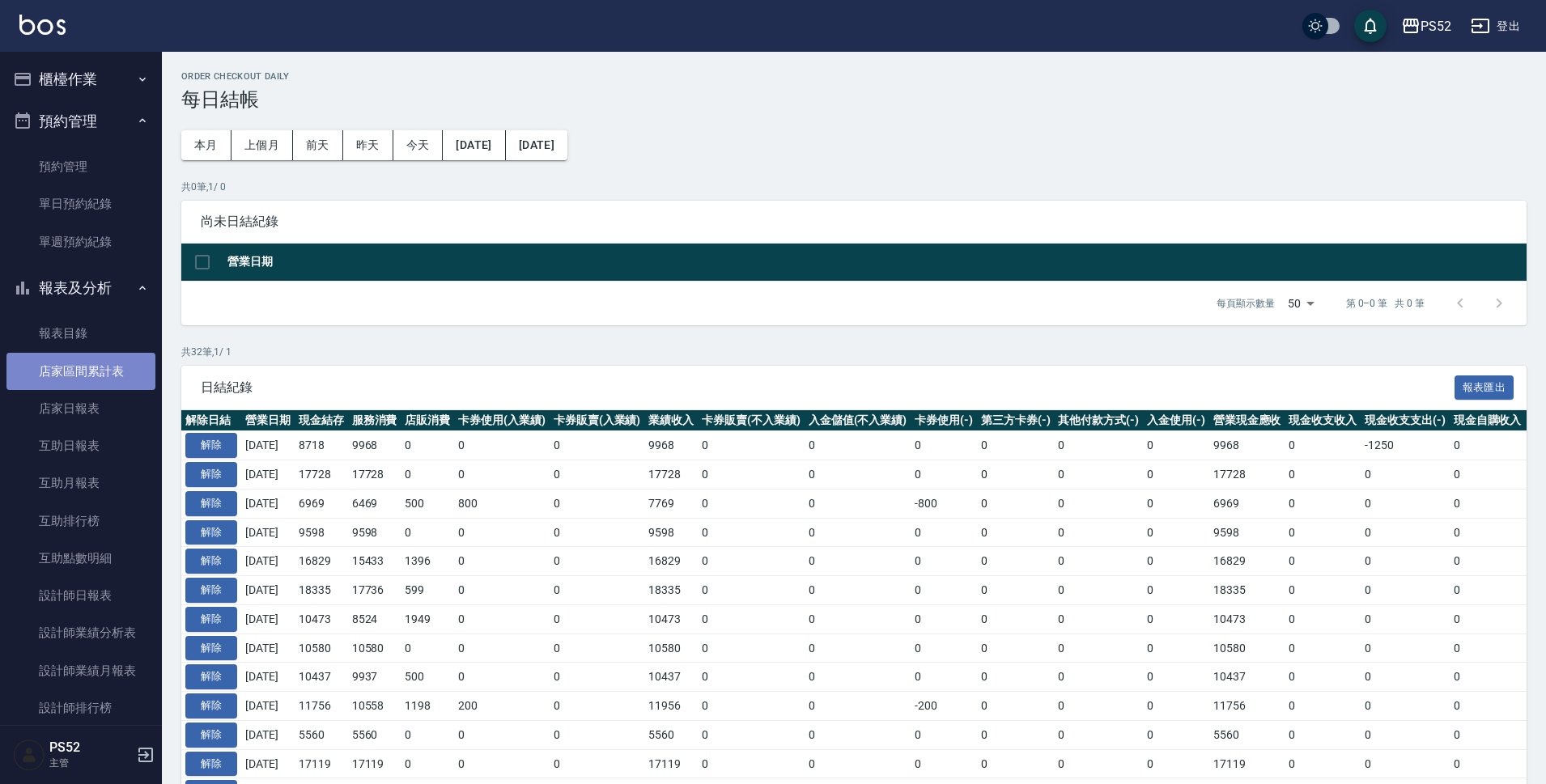
click at [118, 375] on link "店家區間累計表" at bounding box center [81, 371] width 149 height 37
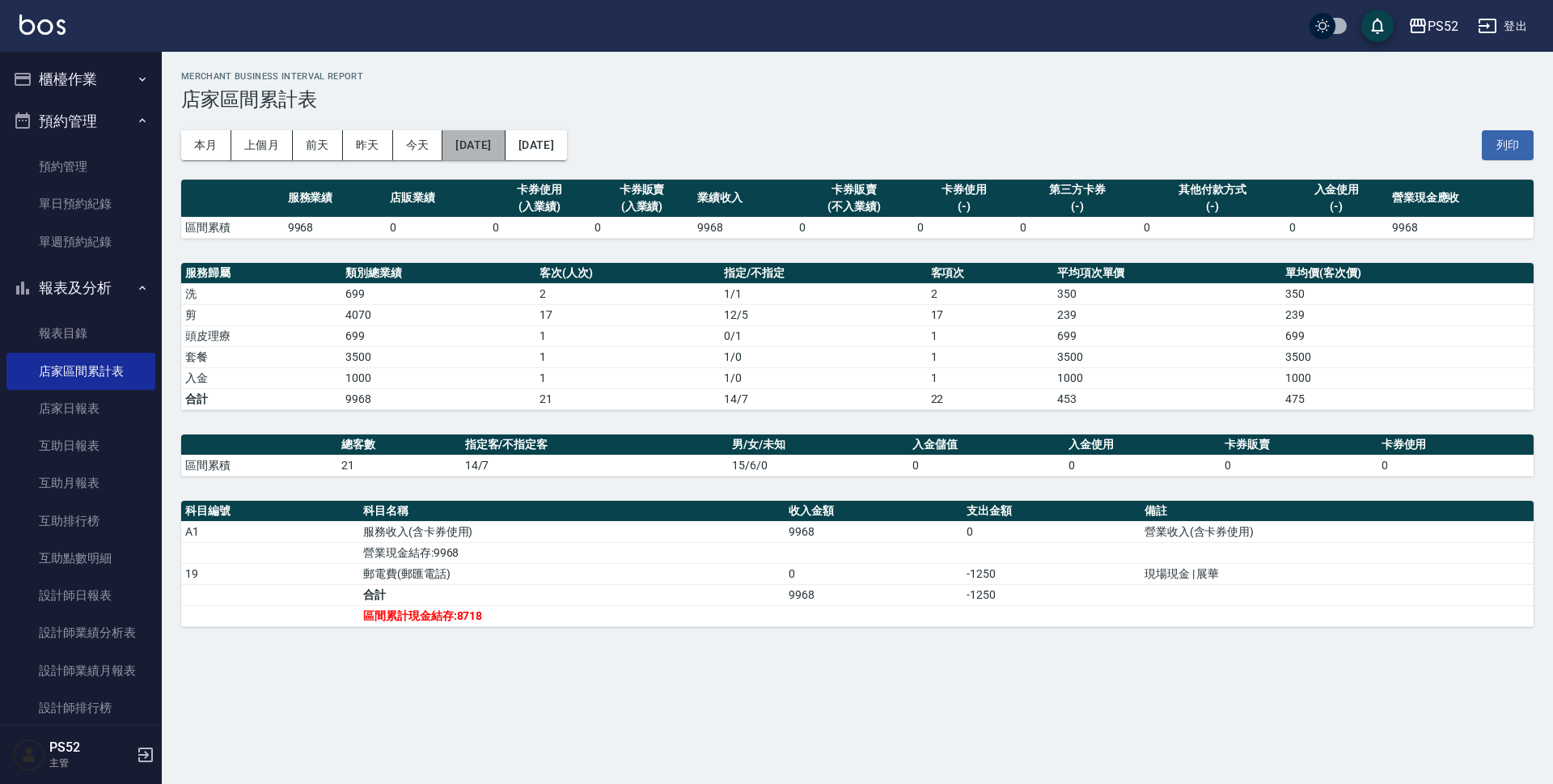
click at [495, 151] on button "[DATE]" at bounding box center [473, 145] width 62 height 30
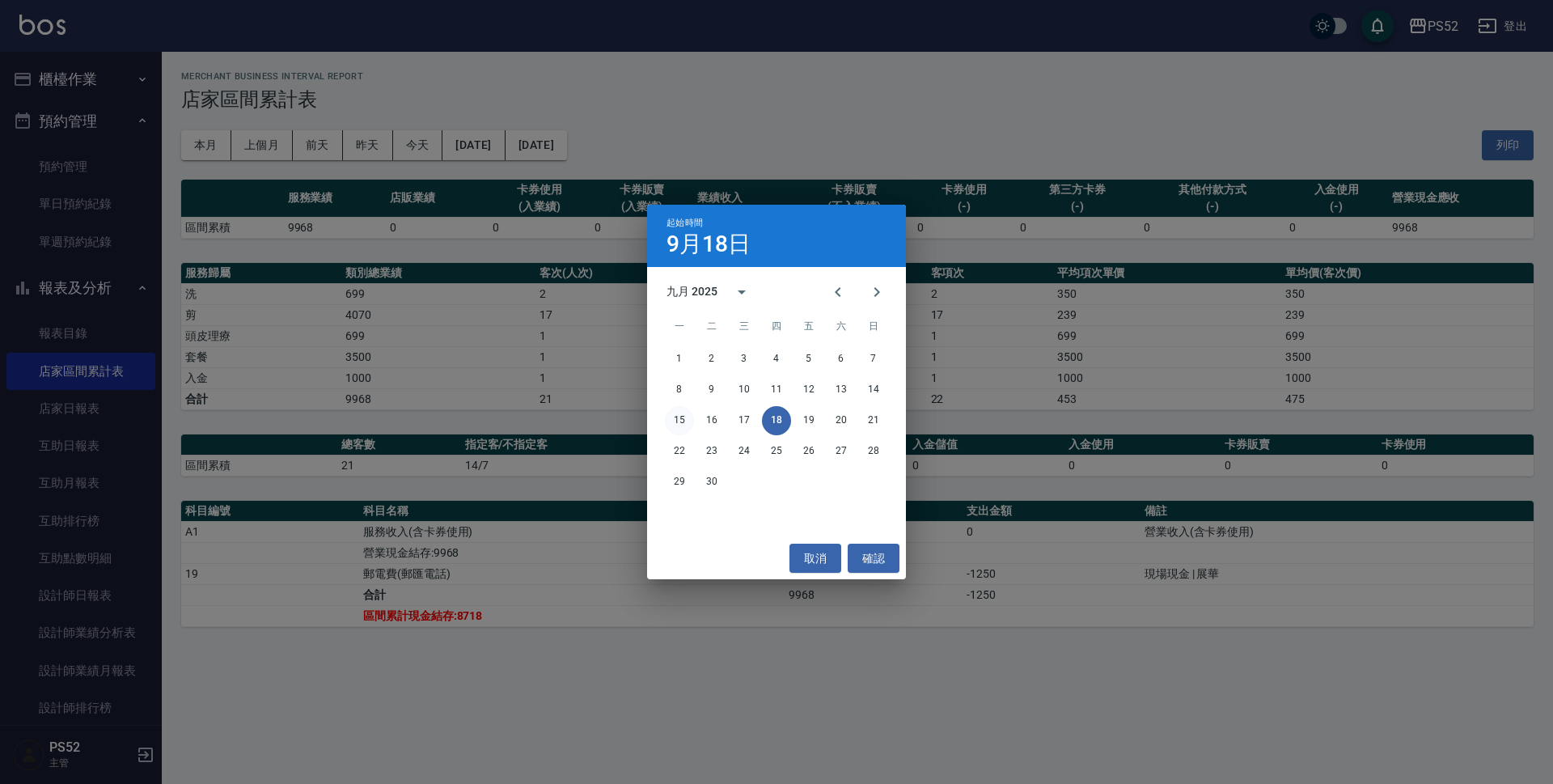
click at [677, 421] on button "15" at bounding box center [679, 421] width 29 height 29
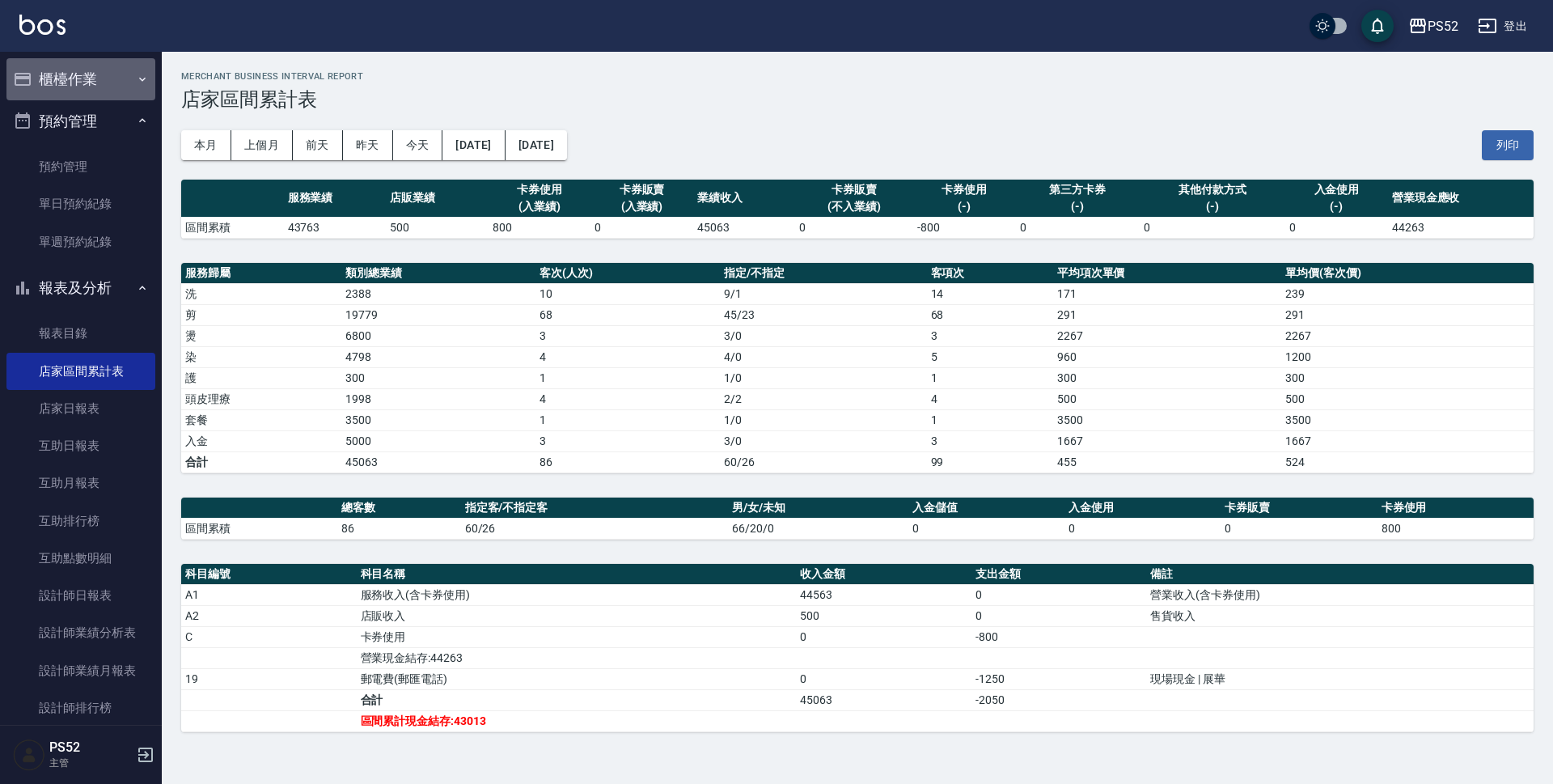
click at [82, 78] on button "櫃檯作業" at bounding box center [81, 79] width 149 height 42
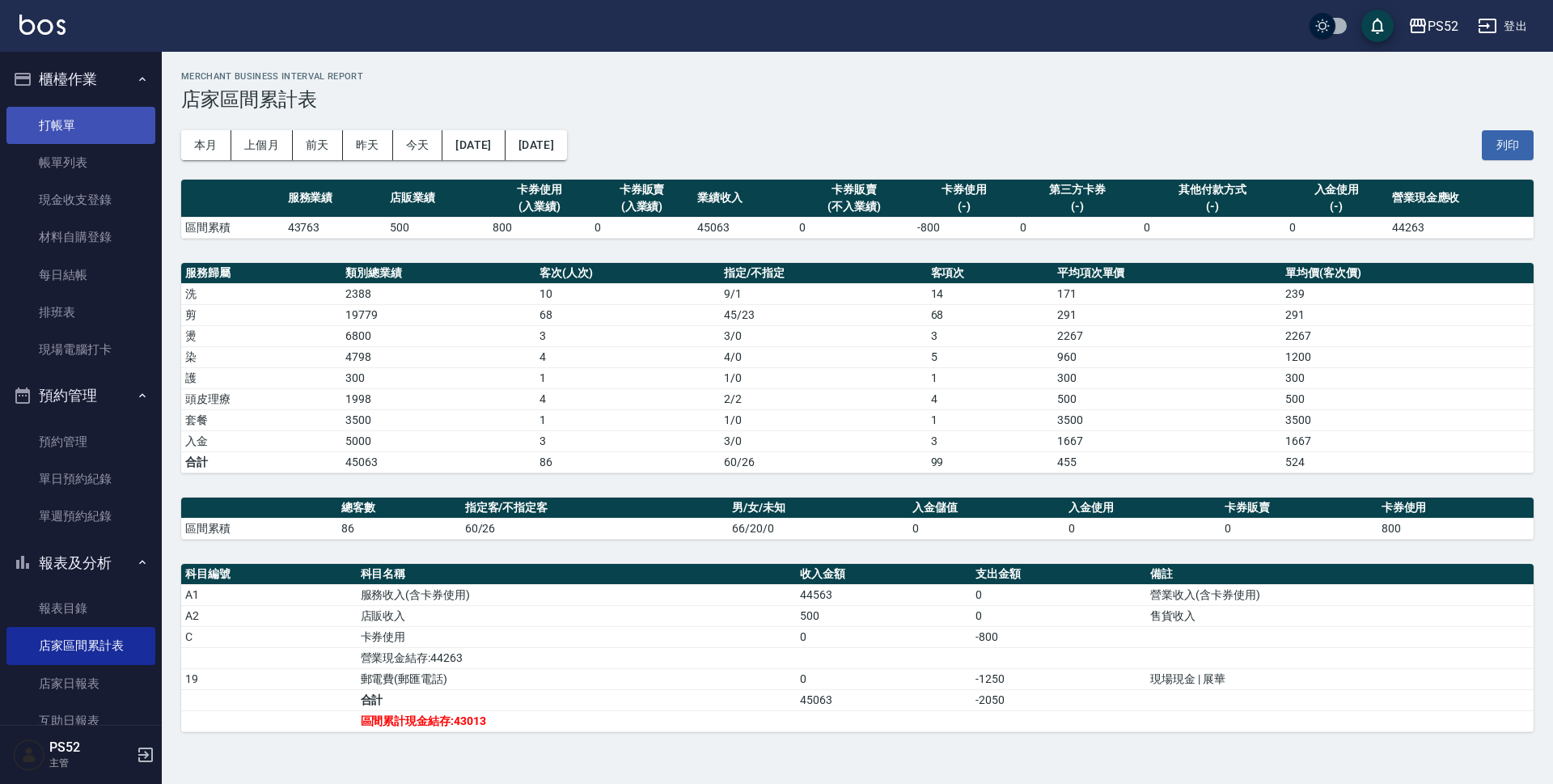
click at [89, 131] on link "打帳單" at bounding box center [81, 125] width 149 height 37
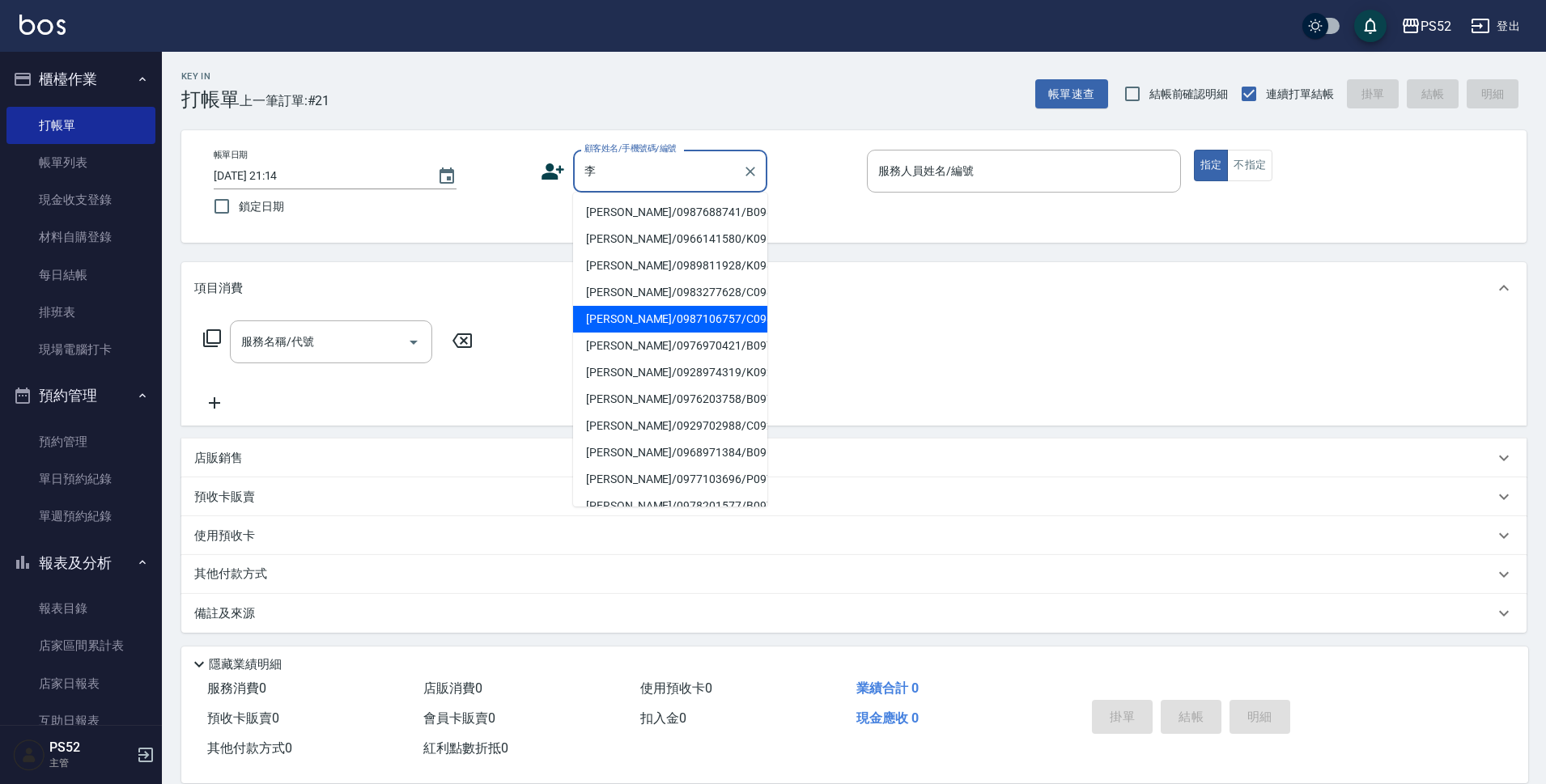
click at [724, 332] on li "[PERSON_NAME]/0987106757/C0987106757" at bounding box center [669, 319] width 194 height 27
type input "[PERSON_NAME]/0987106757/C0987106757"
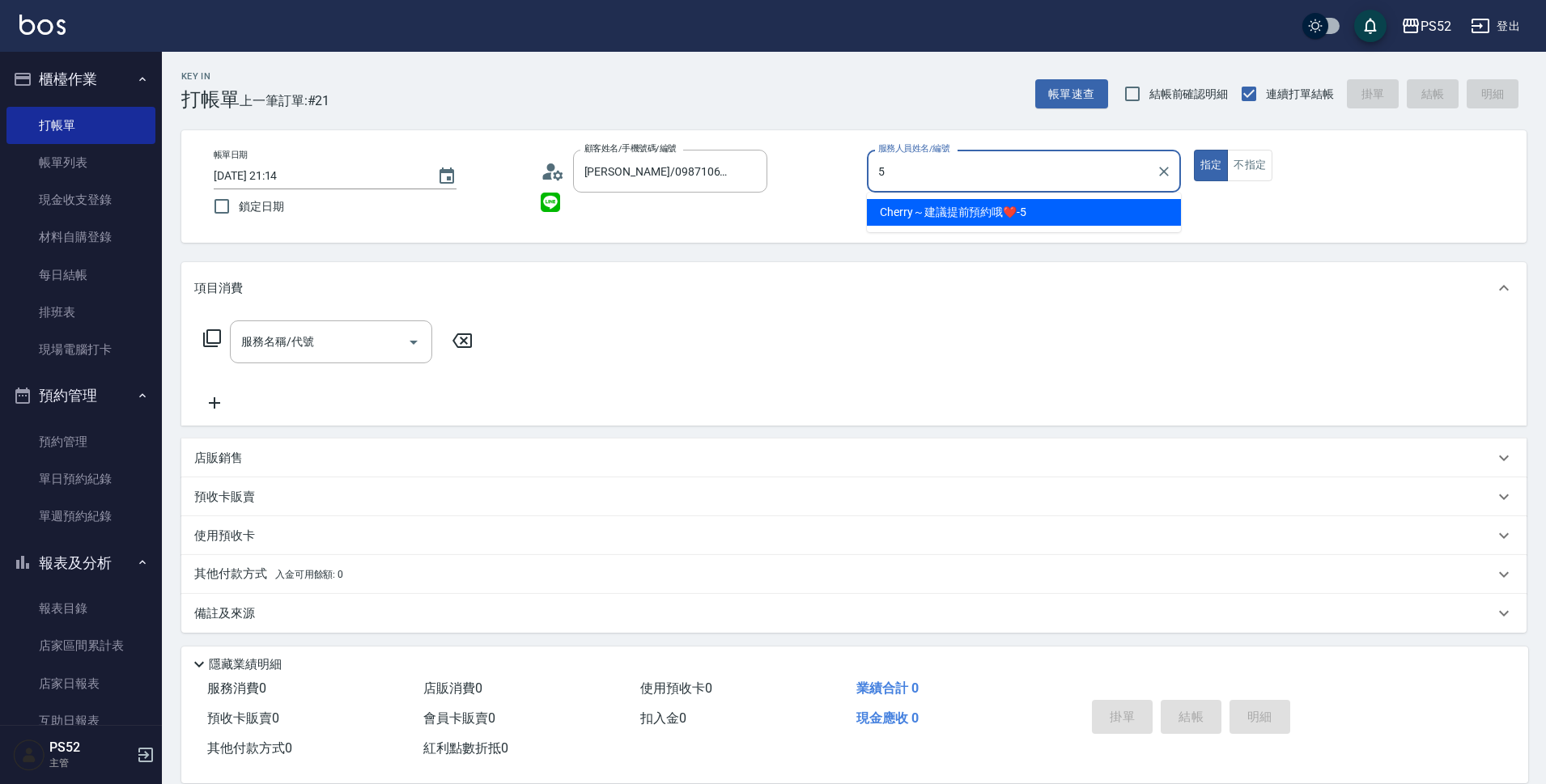
type input "Cherry～建議提前預約哦❤️-5"
type button "true"
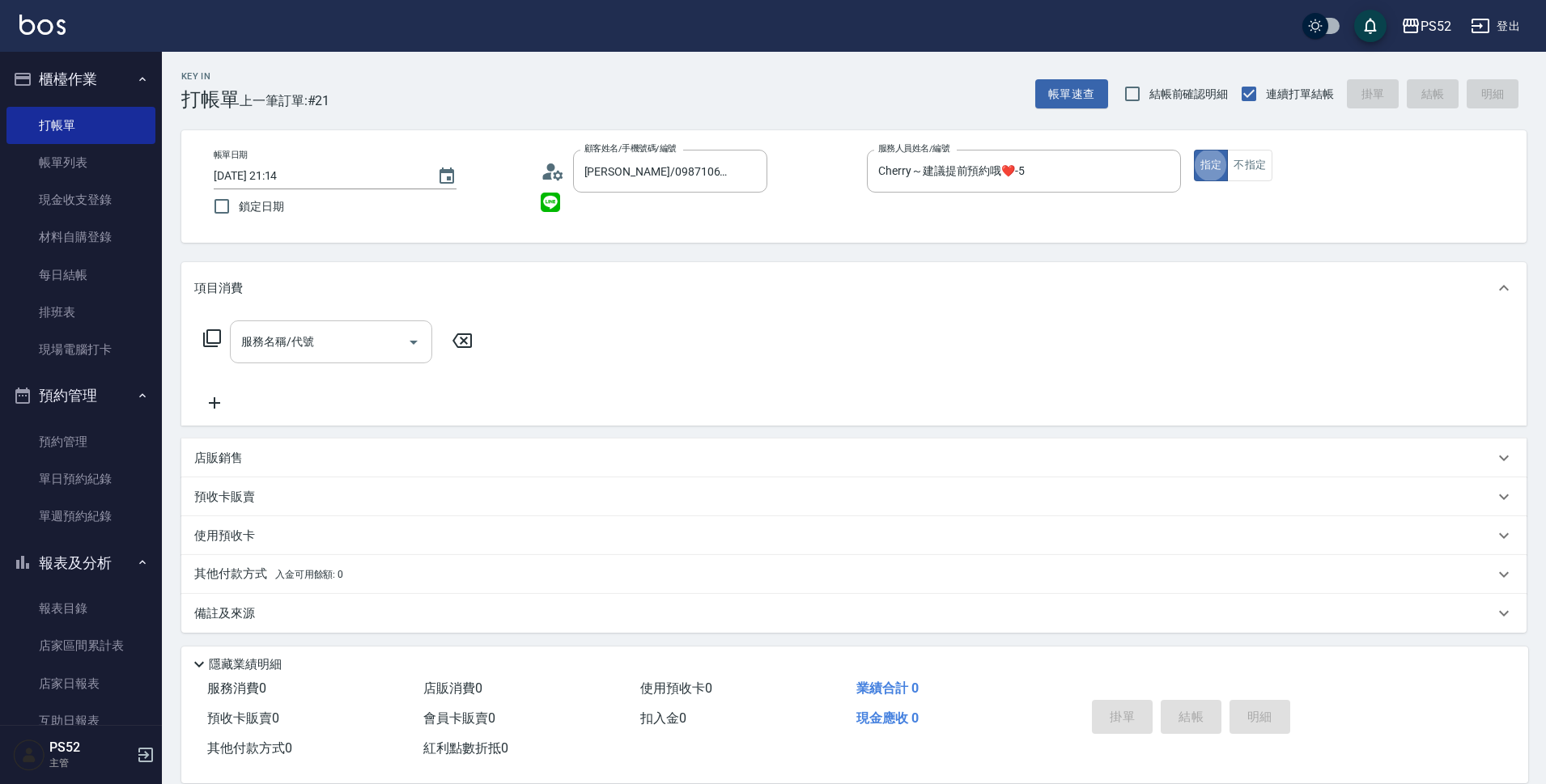
click at [322, 333] on input "服務名稱/代號" at bounding box center [318, 342] width 164 height 29
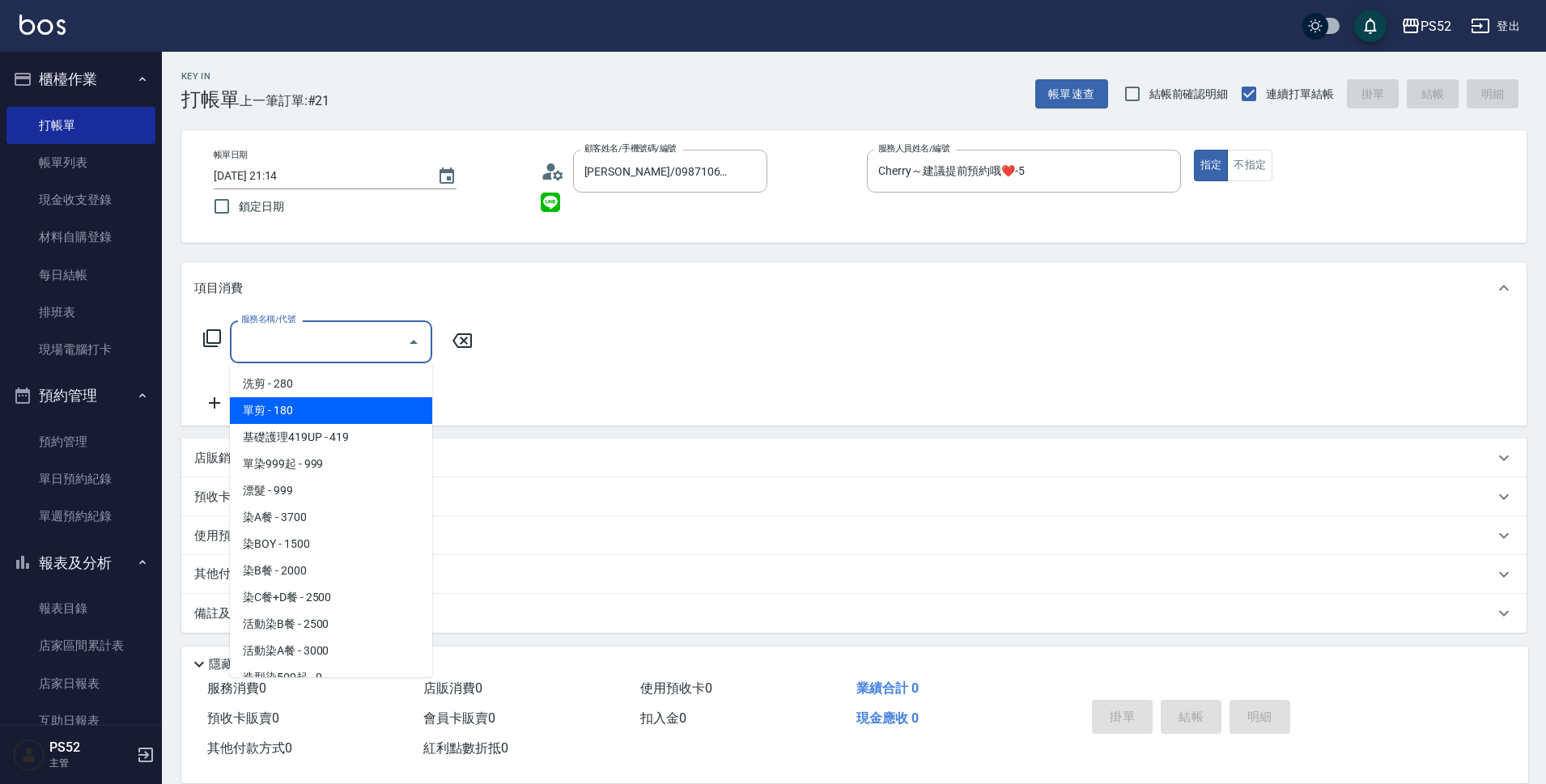
scroll to position [135, 0]
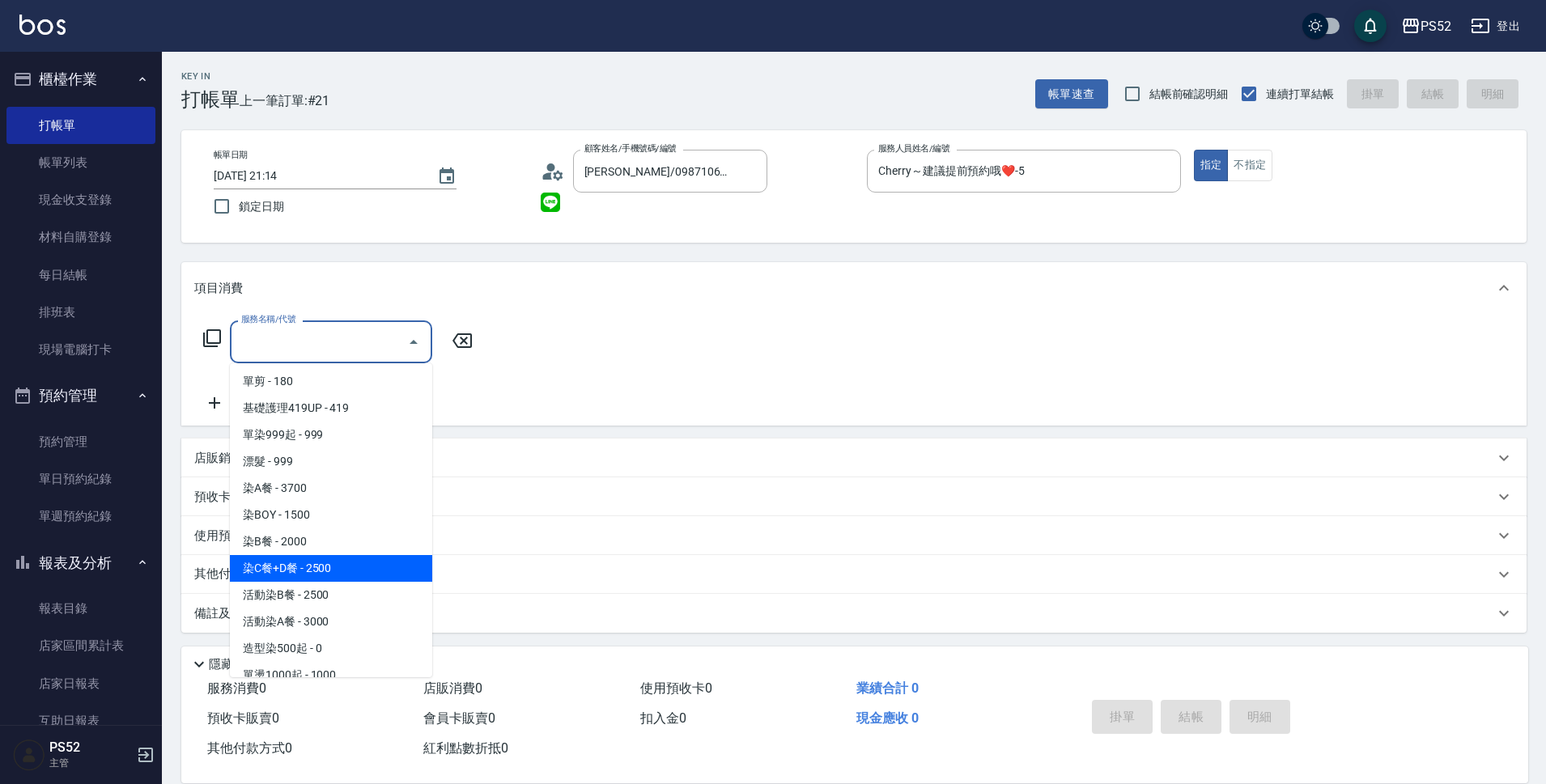
click at [337, 557] on span "染C餐+D餐 - 2500" at bounding box center [331, 568] width 202 height 27
type input "染C餐+D餐(L6)"
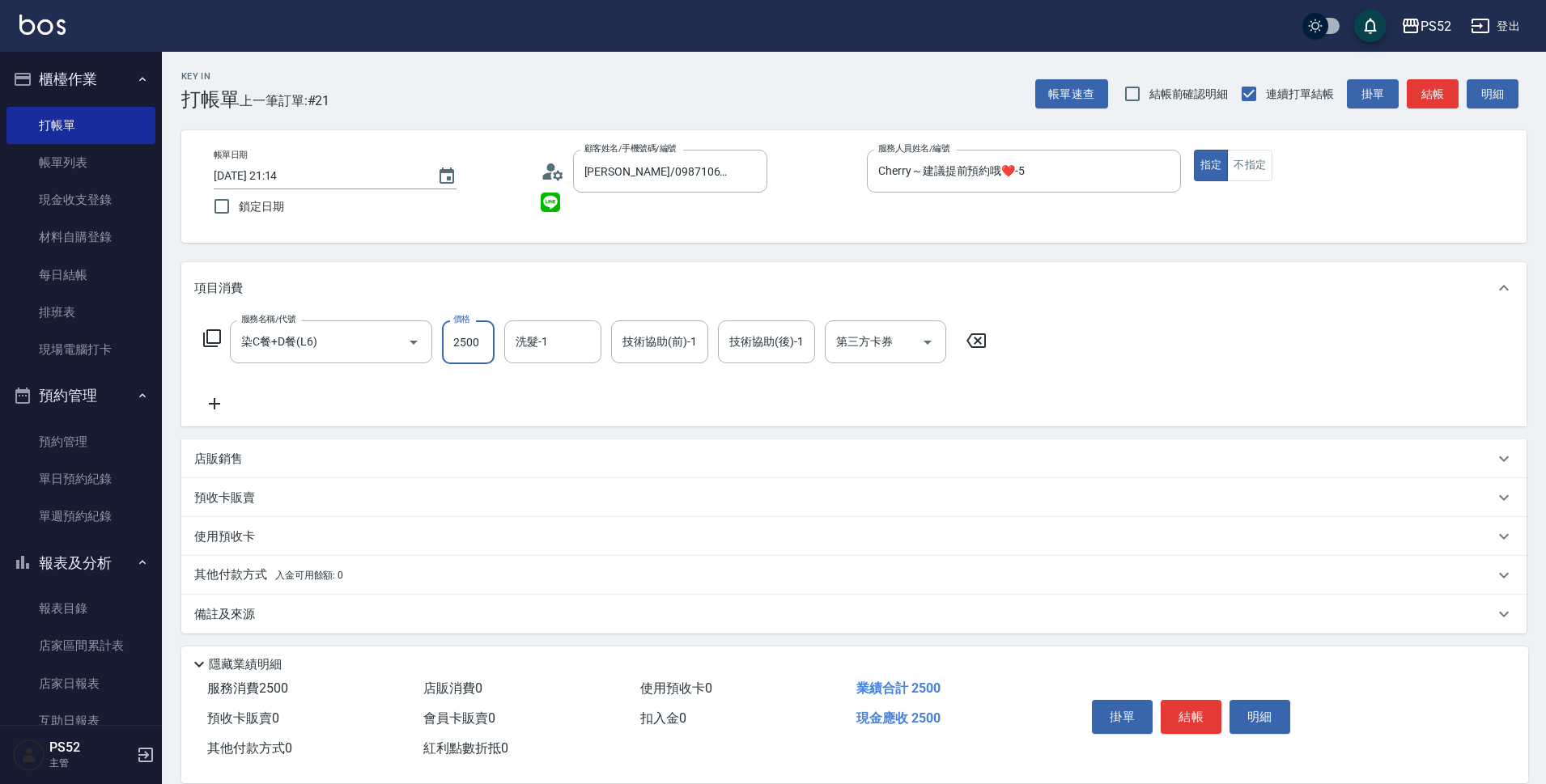
click at [484, 329] on input "2500" at bounding box center [468, 342] width 53 height 44
click at [930, 337] on icon "Open" at bounding box center [927, 342] width 19 height 19
type input "2099"
click at [908, 497] on span "儲值卡" at bounding box center [885, 490] width 122 height 27
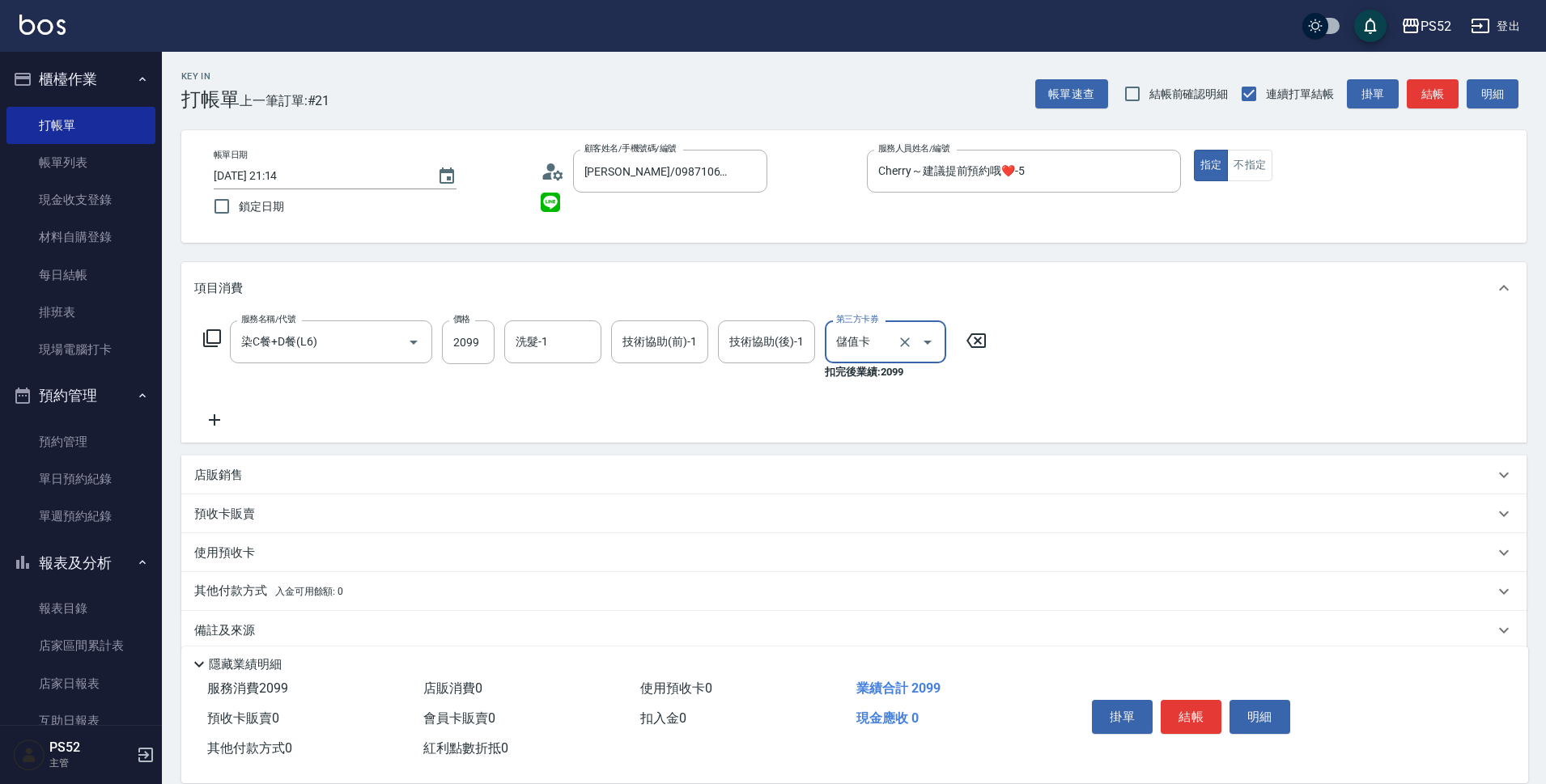
type input "儲值卡"
click at [1188, 713] on button "結帳" at bounding box center [1191, 717] width 60 height 34
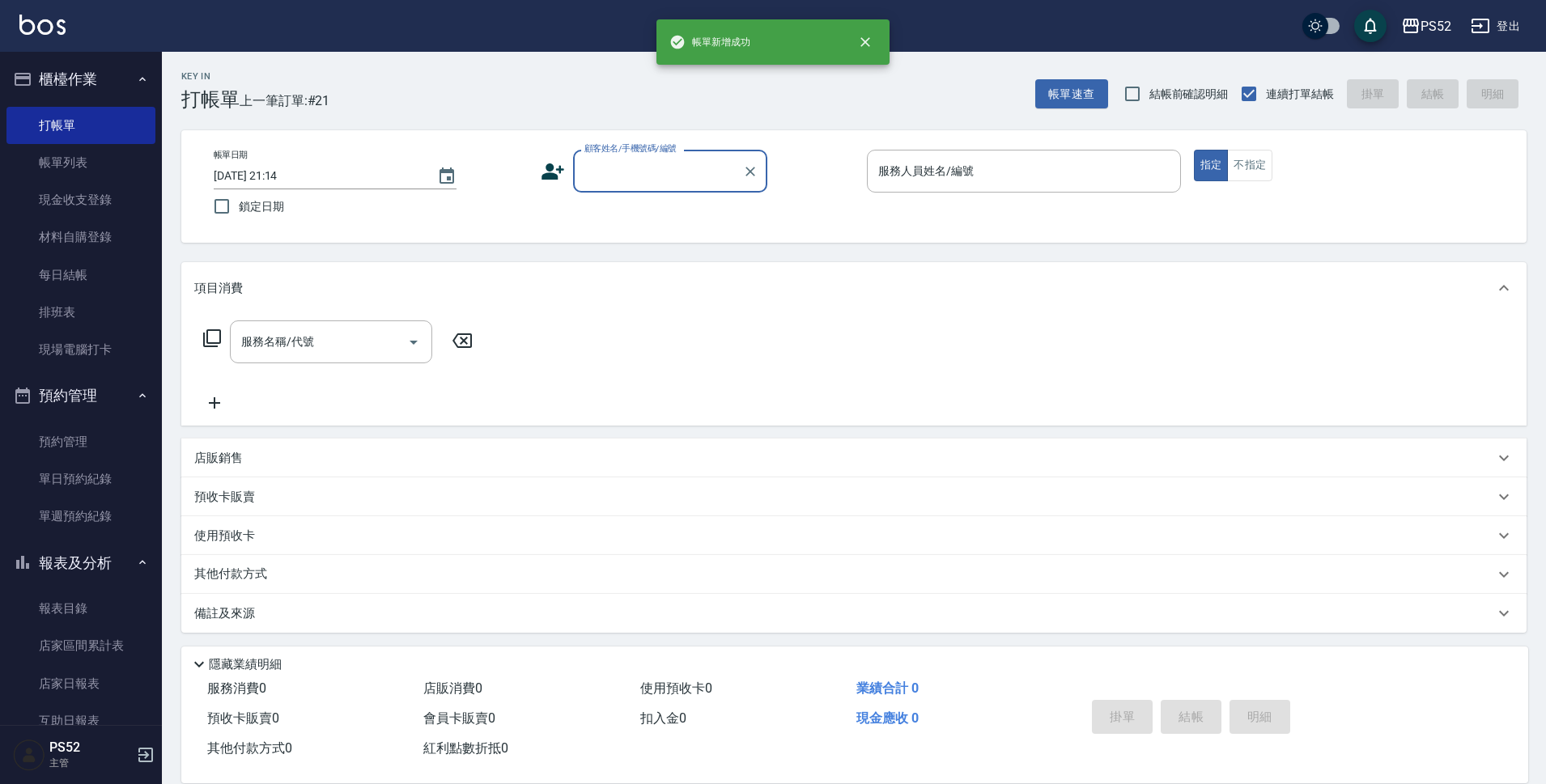
scroll to position [0, 0]
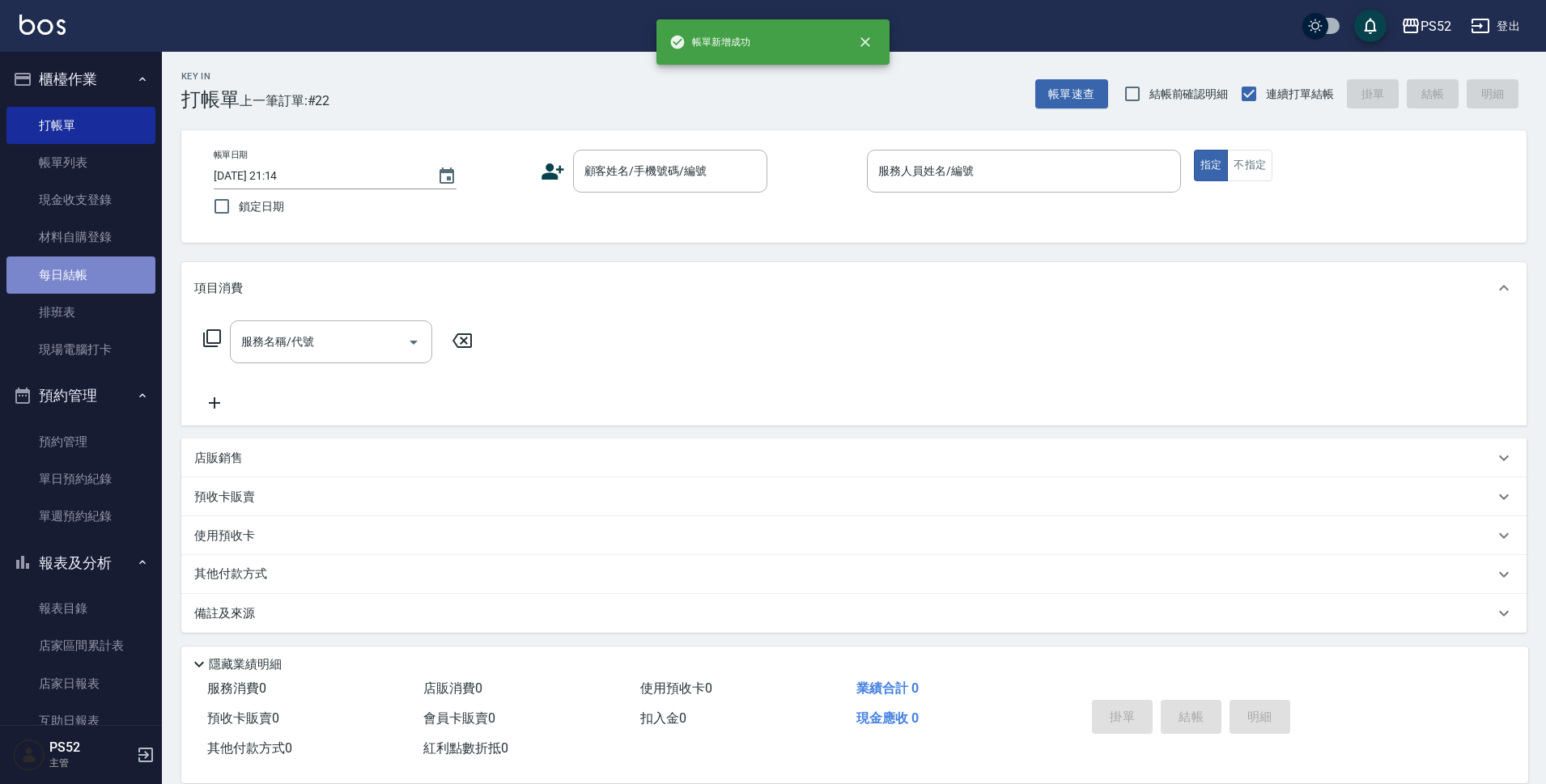
click at [91, 280] on link "每日結帳" at bounding box center [81, 274] width 149 height 37
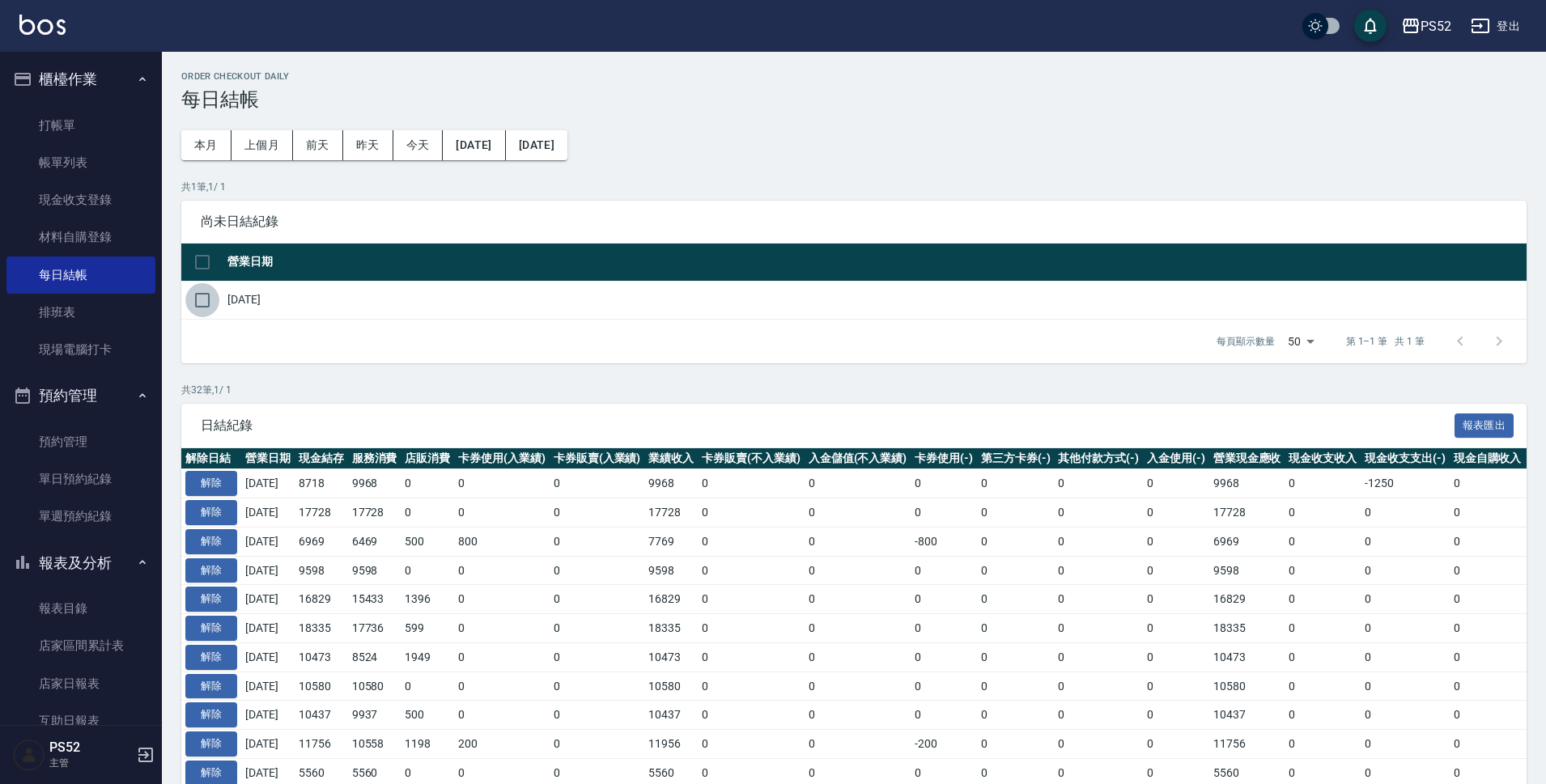
click at [207, 299] on input "checkbox" at bounding box center [202, 300] width 34 height 34
checkbox input "true"
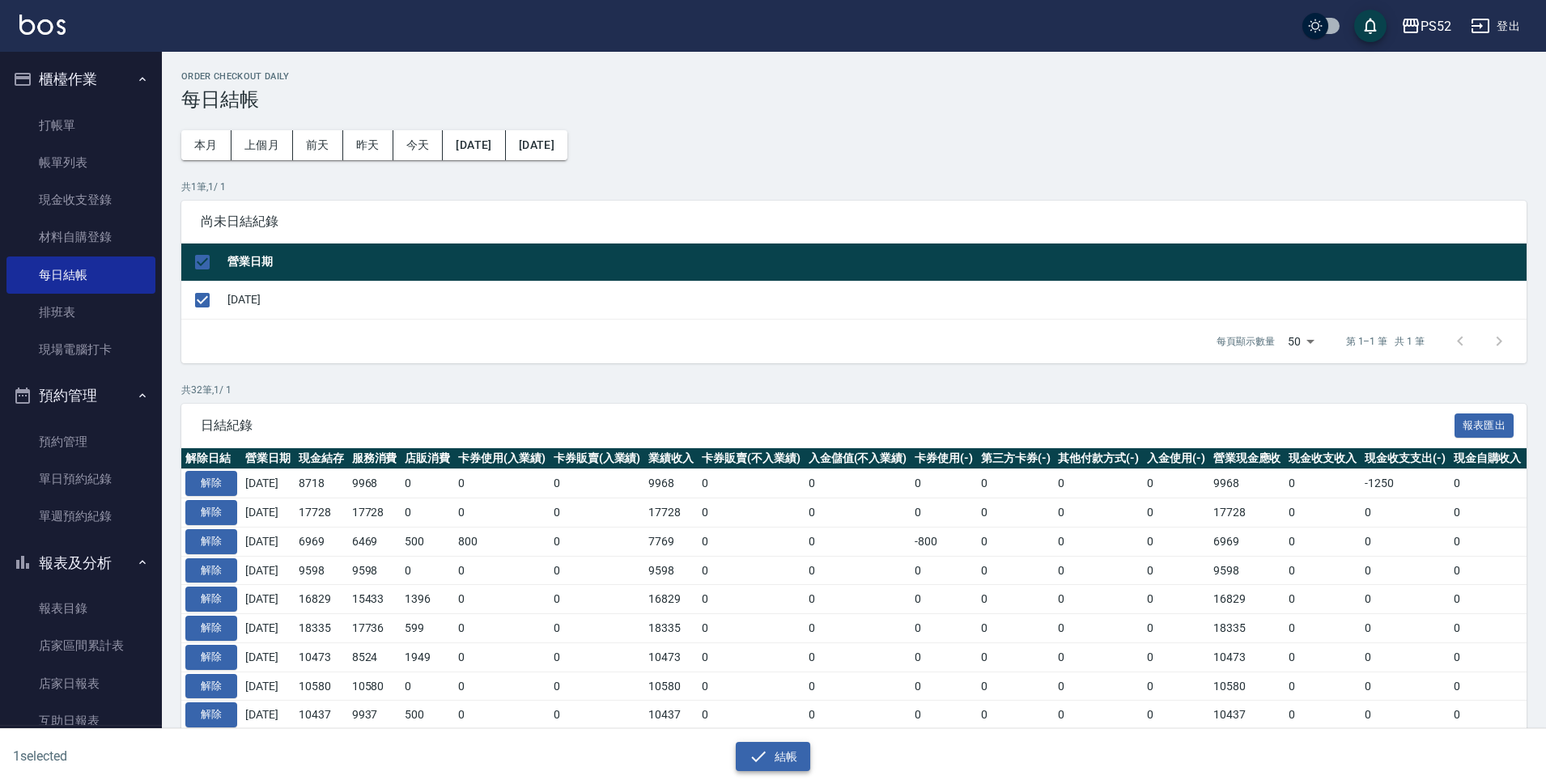
click at [795, 763] on button "結帳" at bounding box center [773, 757] width 76 height 30
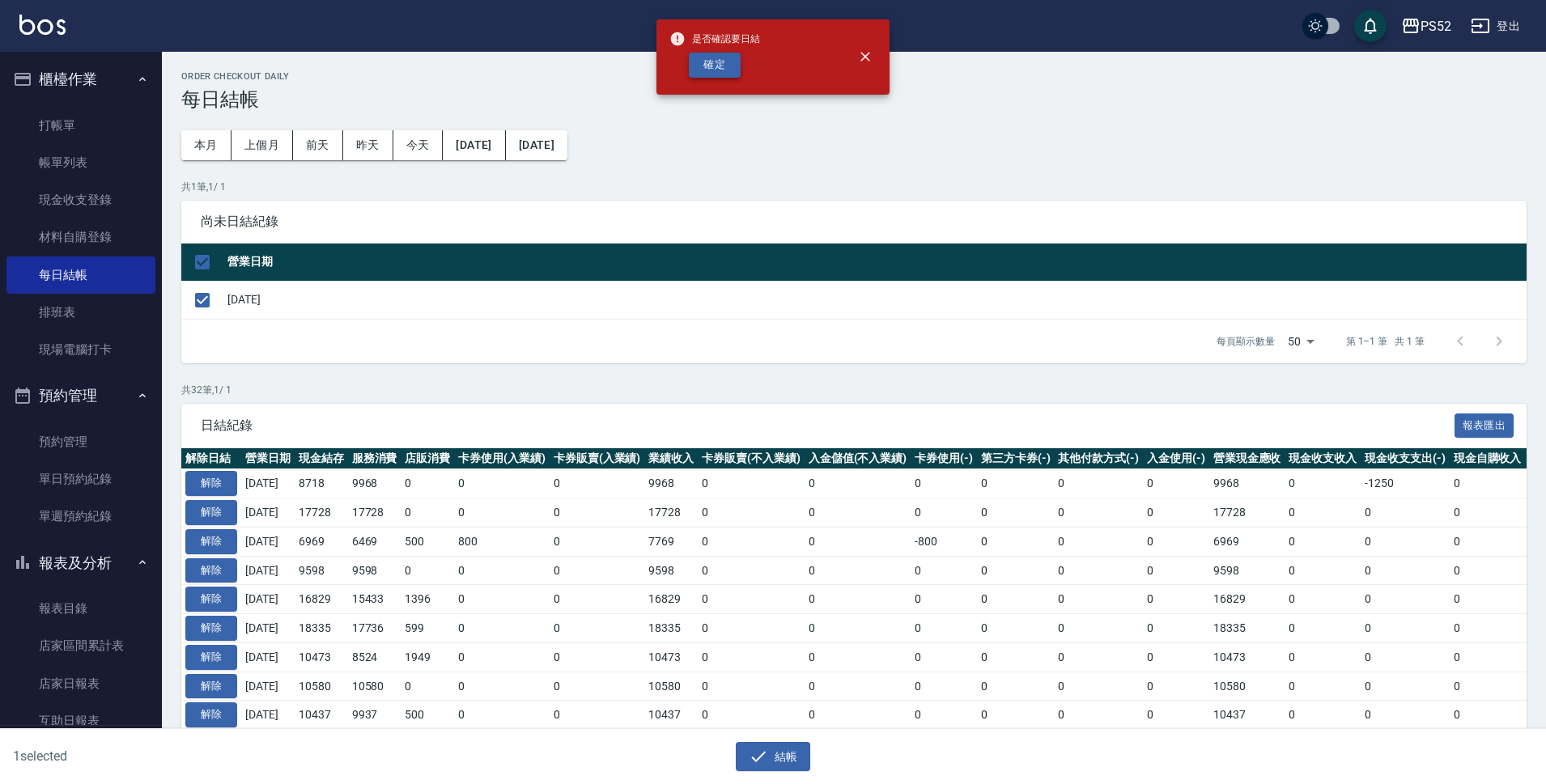
click at [736, 63] on button "確定" at bounding box center [715, 65] width 52 height 25
checkbox input "false"
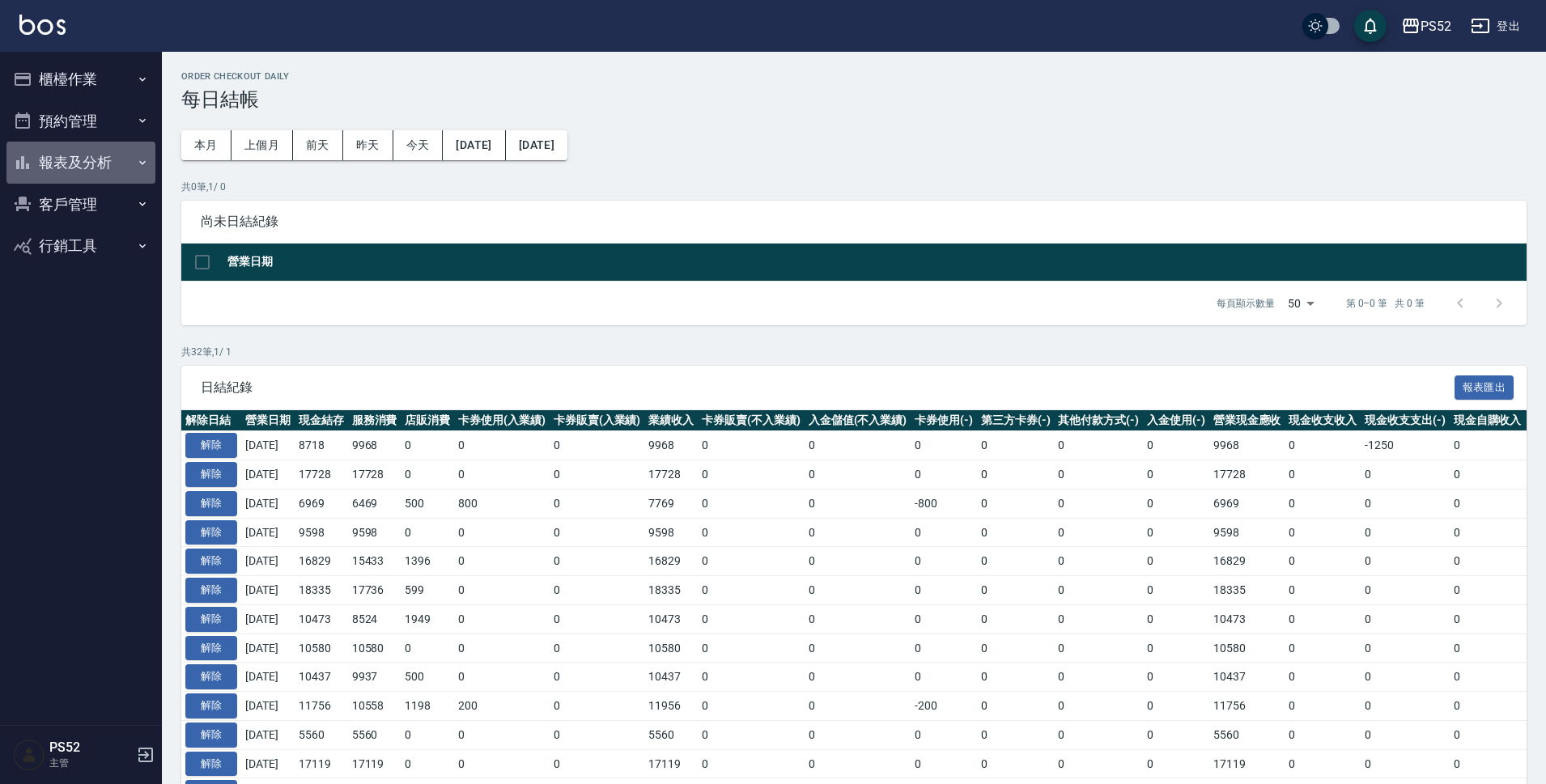
click at [104, 164] on button "報表及分析" at bounding box center [81, 163] width 149 height 42
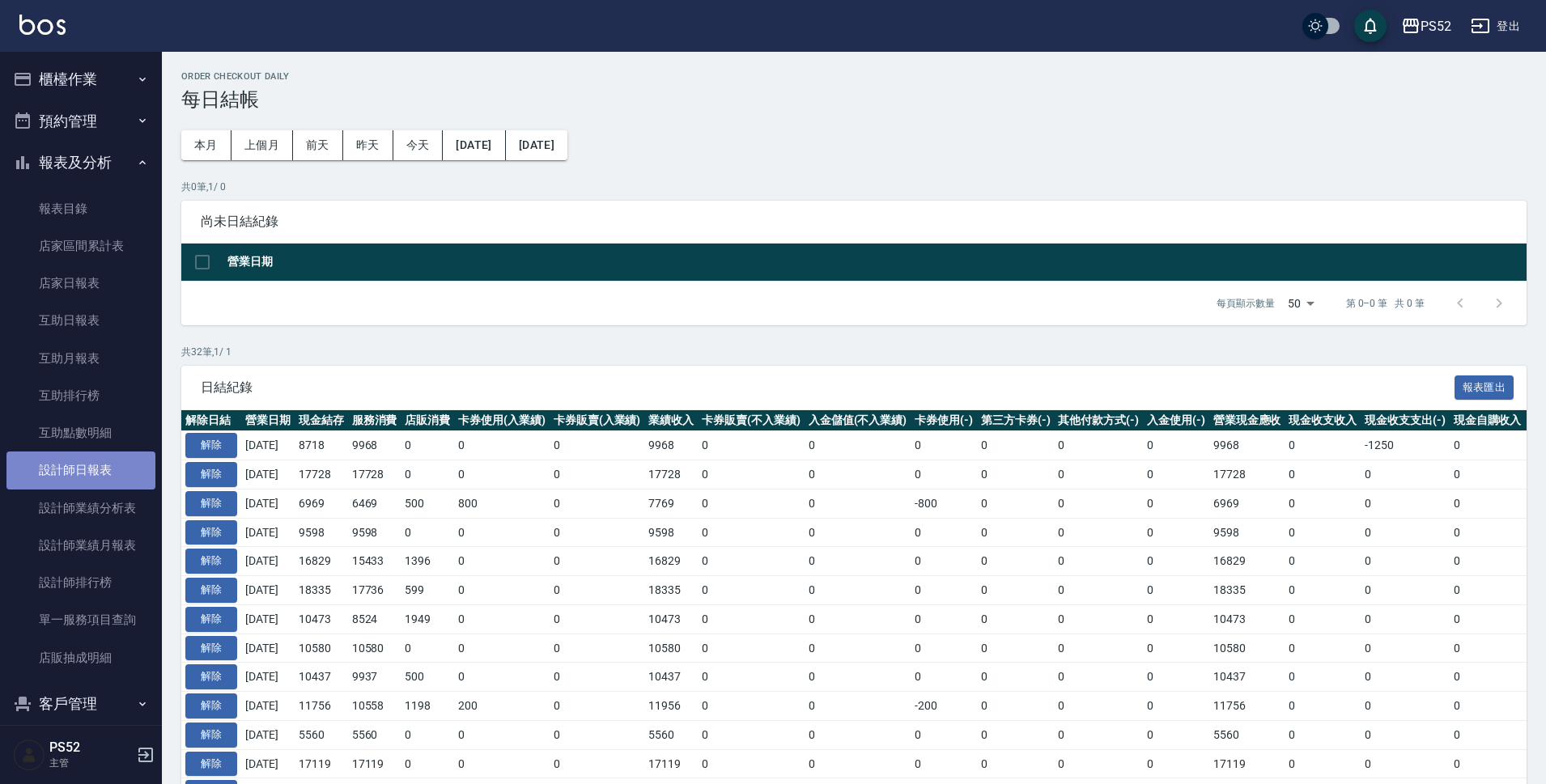
click at [102, 465] on link "設計師日報表" at bounding box center [81, 470] width 149 height 37
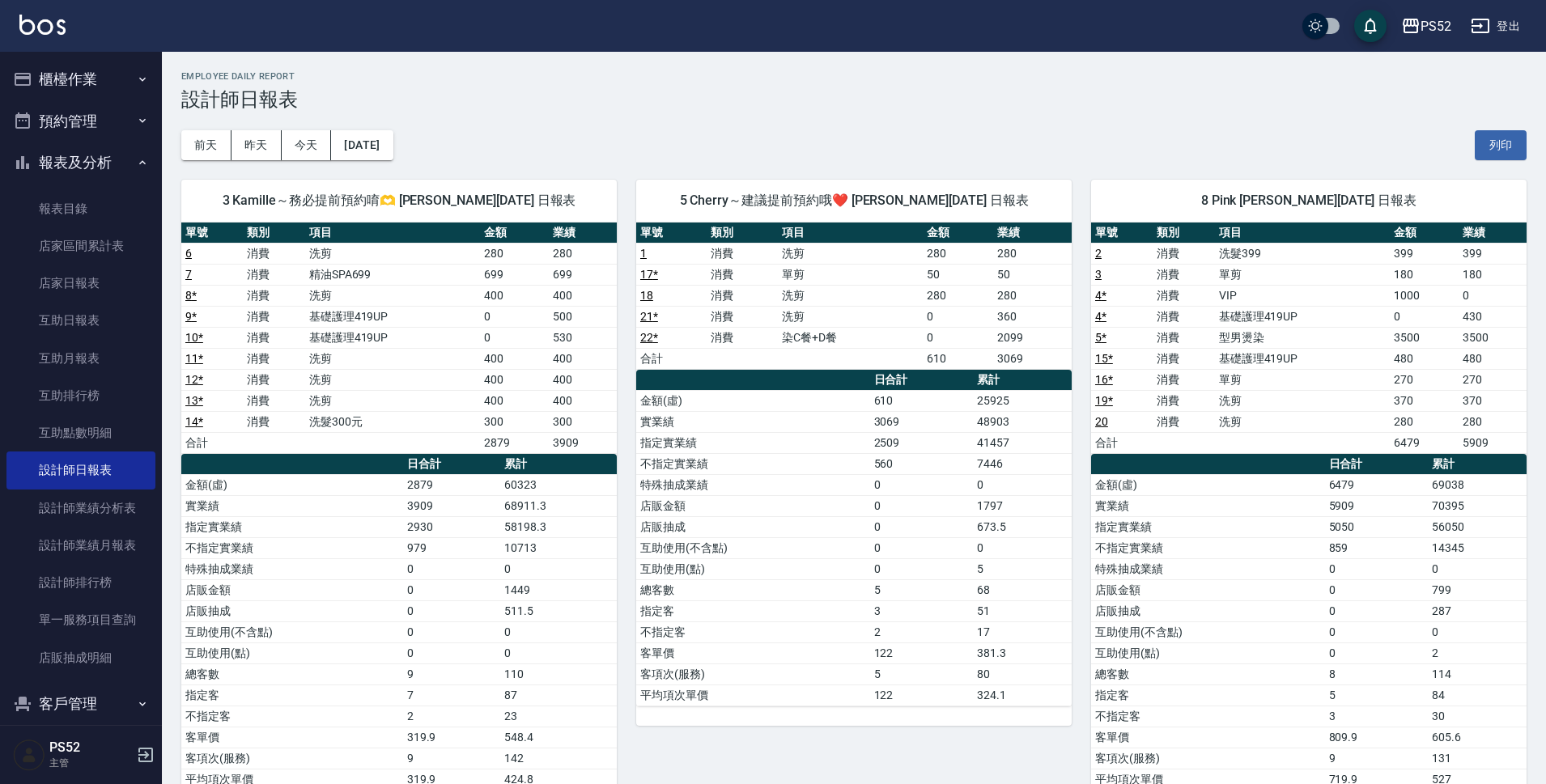
click at [102, 112] on button "預約管理" at bounding box center [81, 121] width 149 height 42
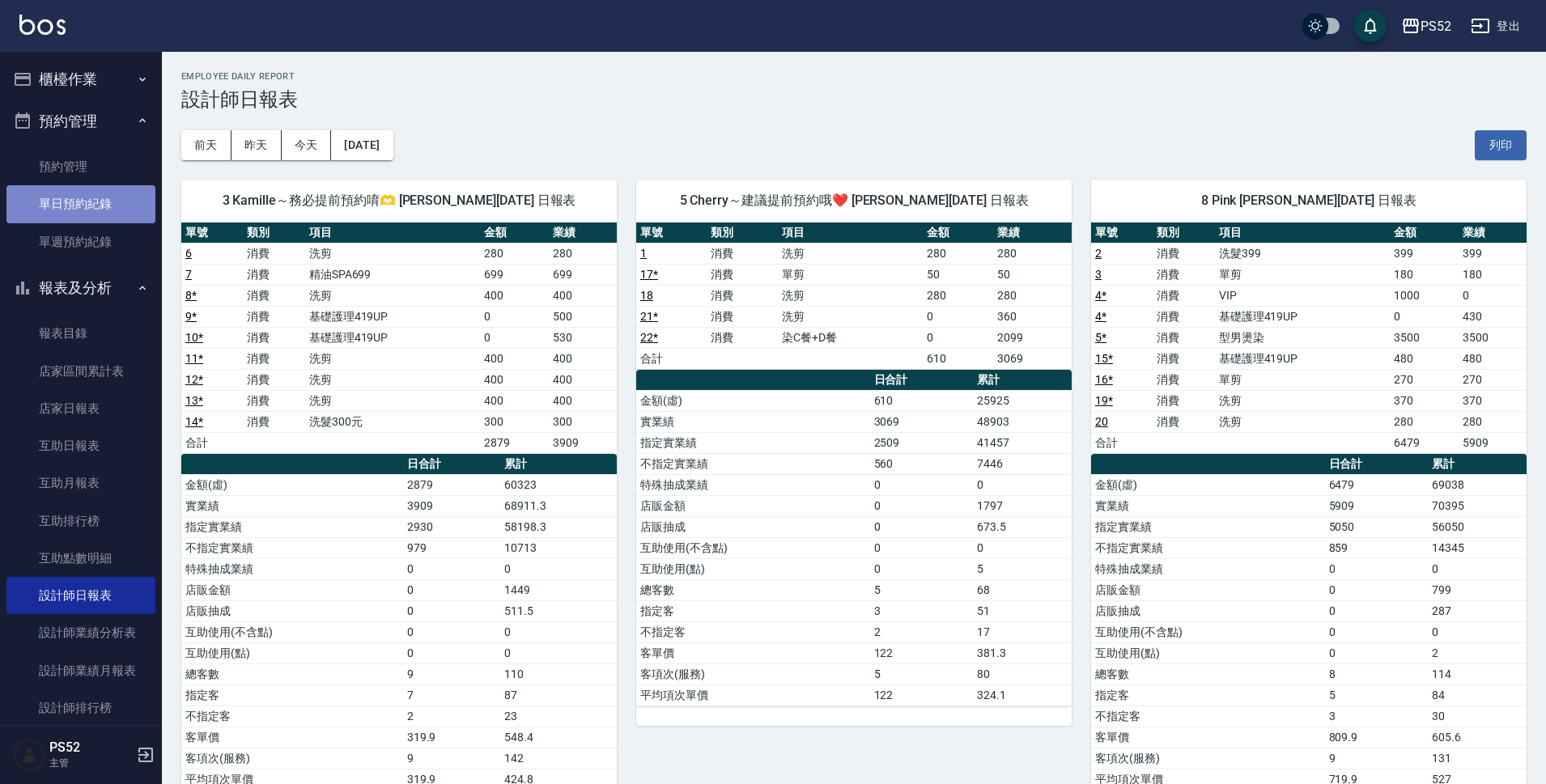
click at [113, 201] on link "單日預約紀錄" at bounding box center [81, 204] width 149 height 37
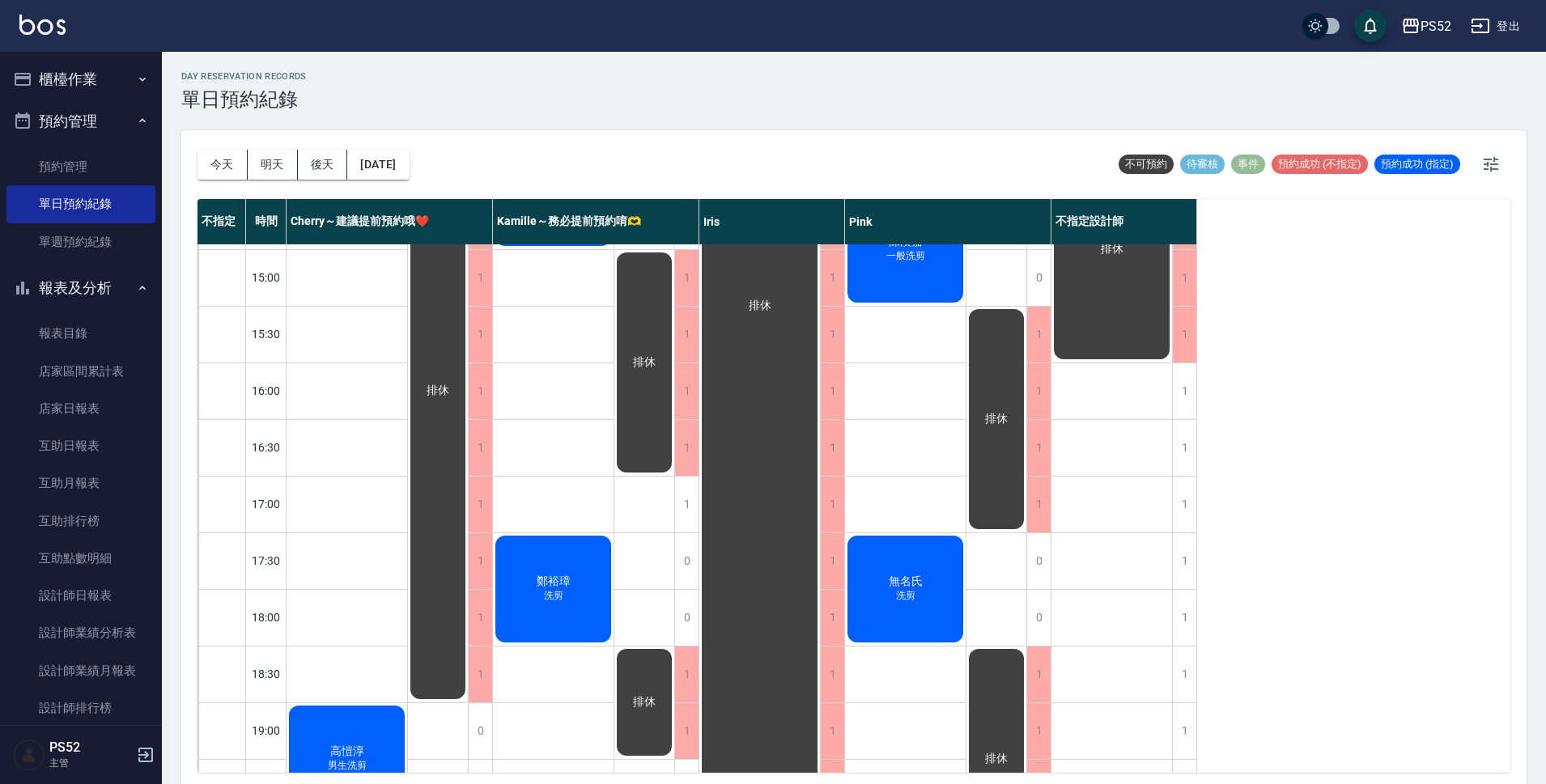
scroll to position [512, 0]
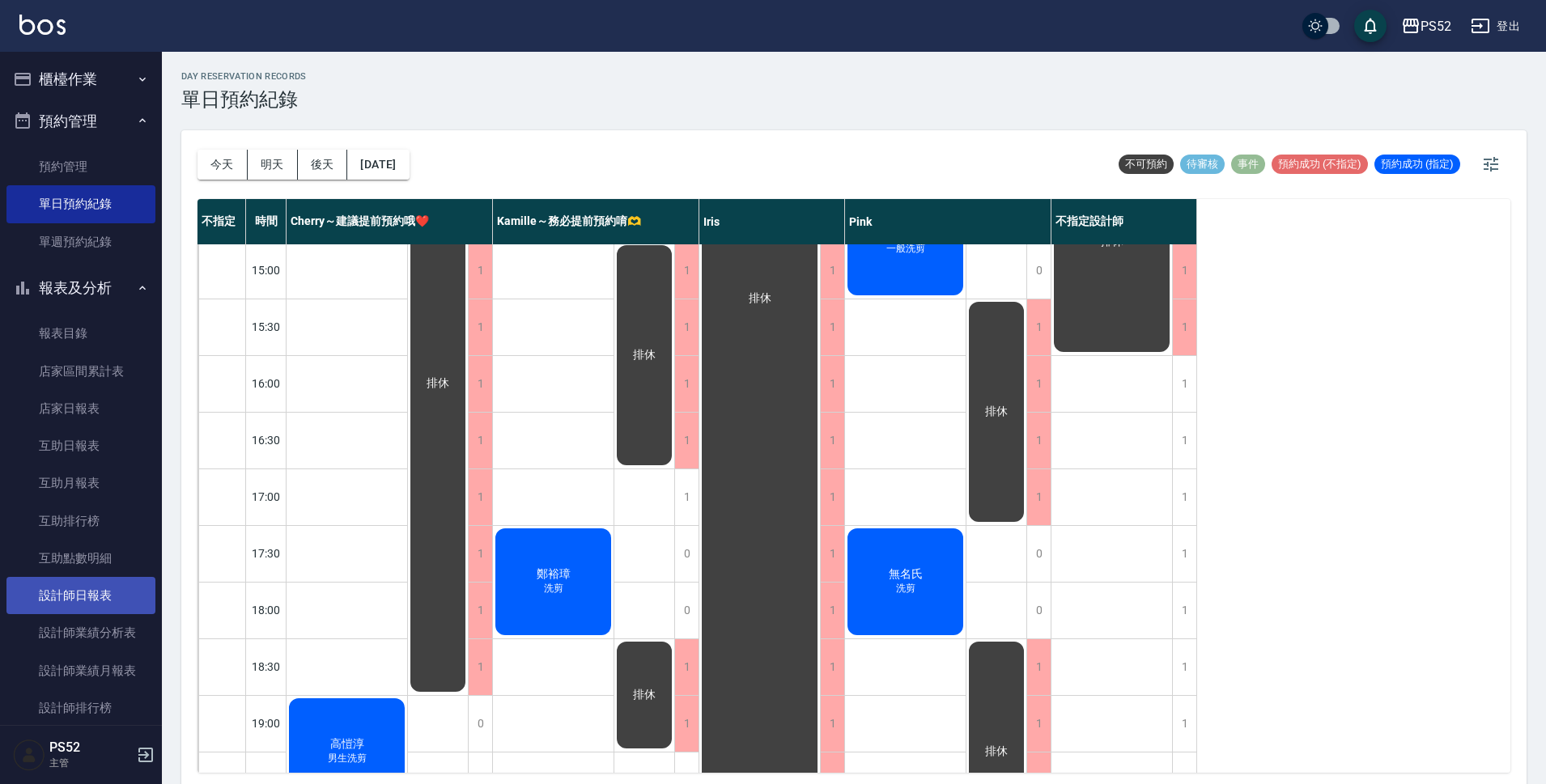
click at [98, 605] on link "設計師日報表" at bounding box center [81, 595] width 149 height 37
